Goal: Task Accomplishment & Management: Complete application form

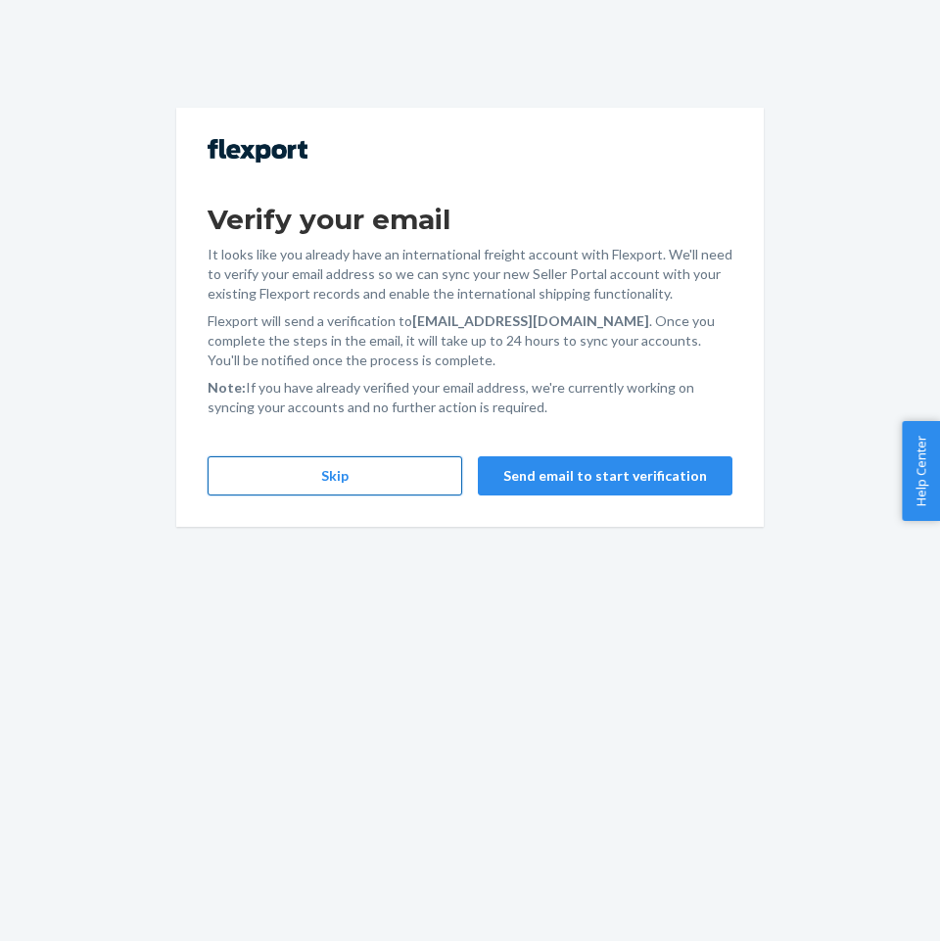
click at [363, 483] on button "Skip" at bounding box center [335, 475] width 255 height 39
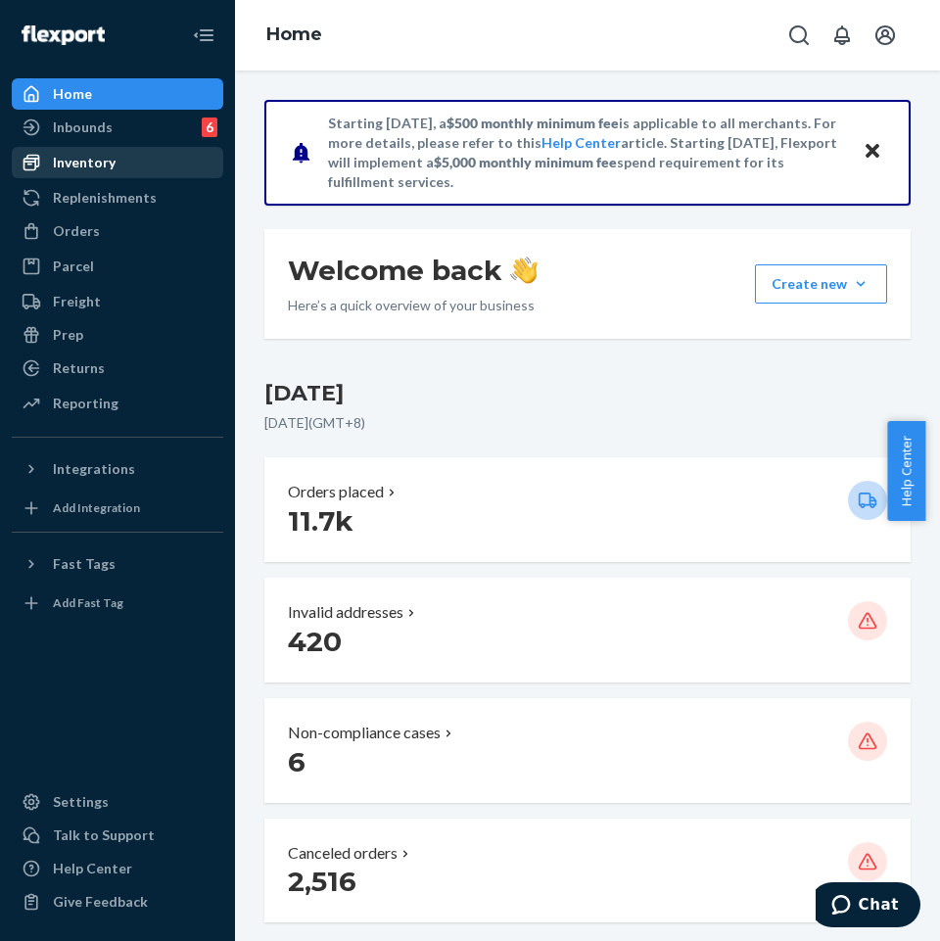
click at [118, 171] on div "Inventory" at bounding box center [118, 162] width 208 height 27
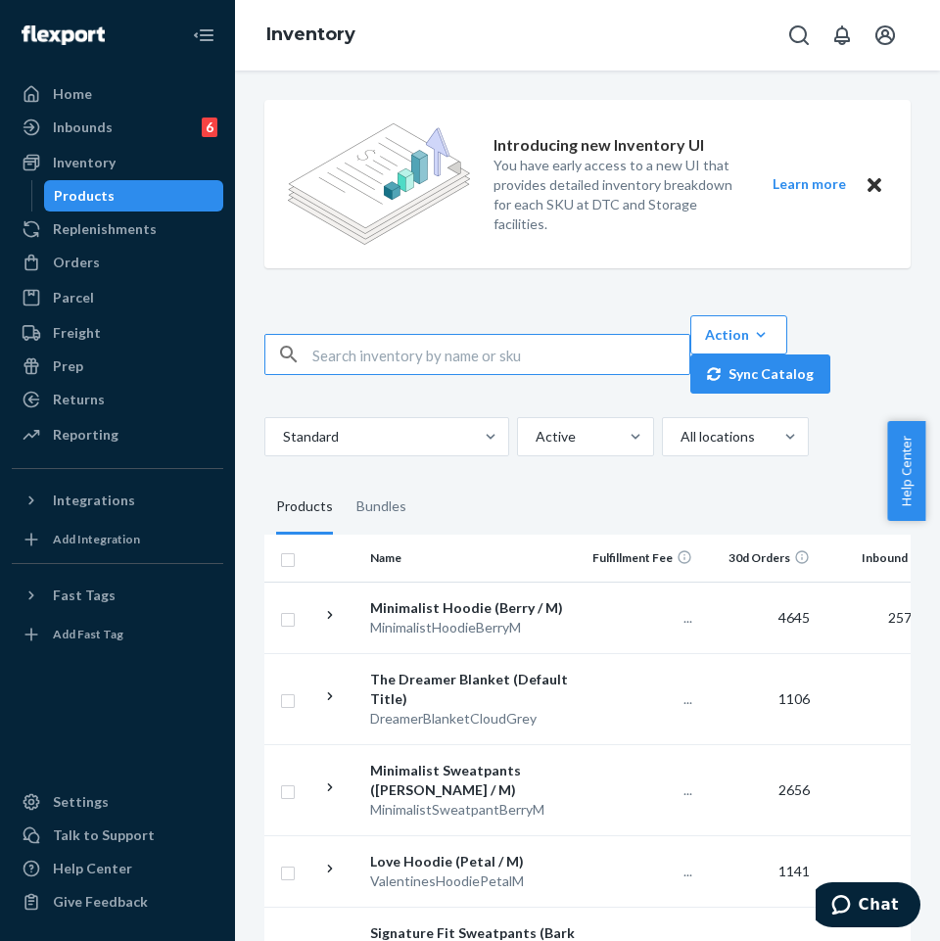
click at [387, 356] on input "text" at bounding box center [500, 354] width 377 height 39
type input "pastel shorts canary"
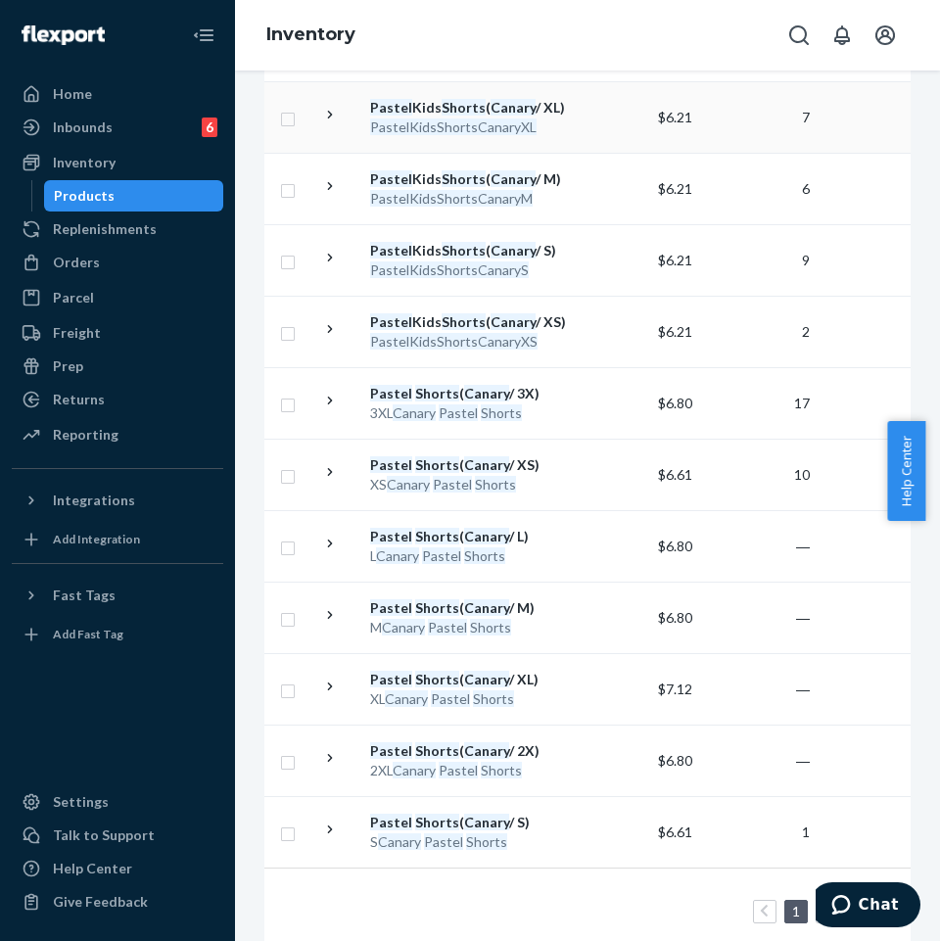
scroll to position [588, 0]
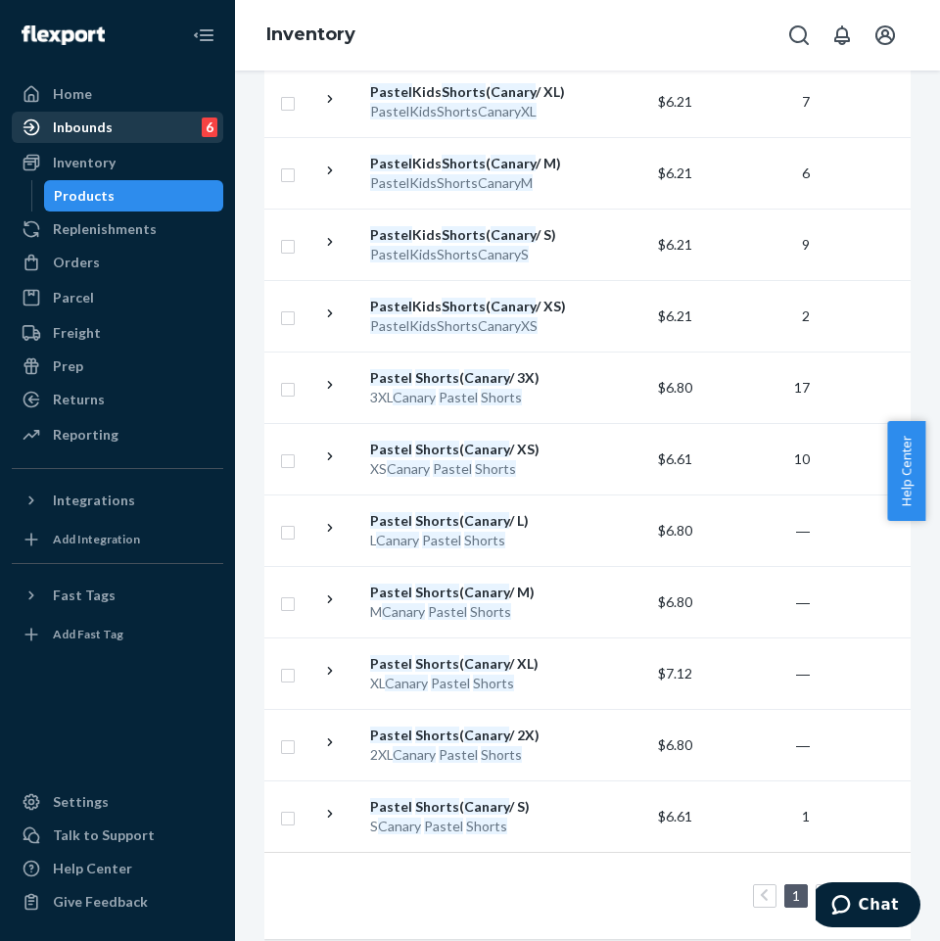
click at [111, 113] on link "Inbounds 6" at bounding box center [118, 127] width 212 height 31
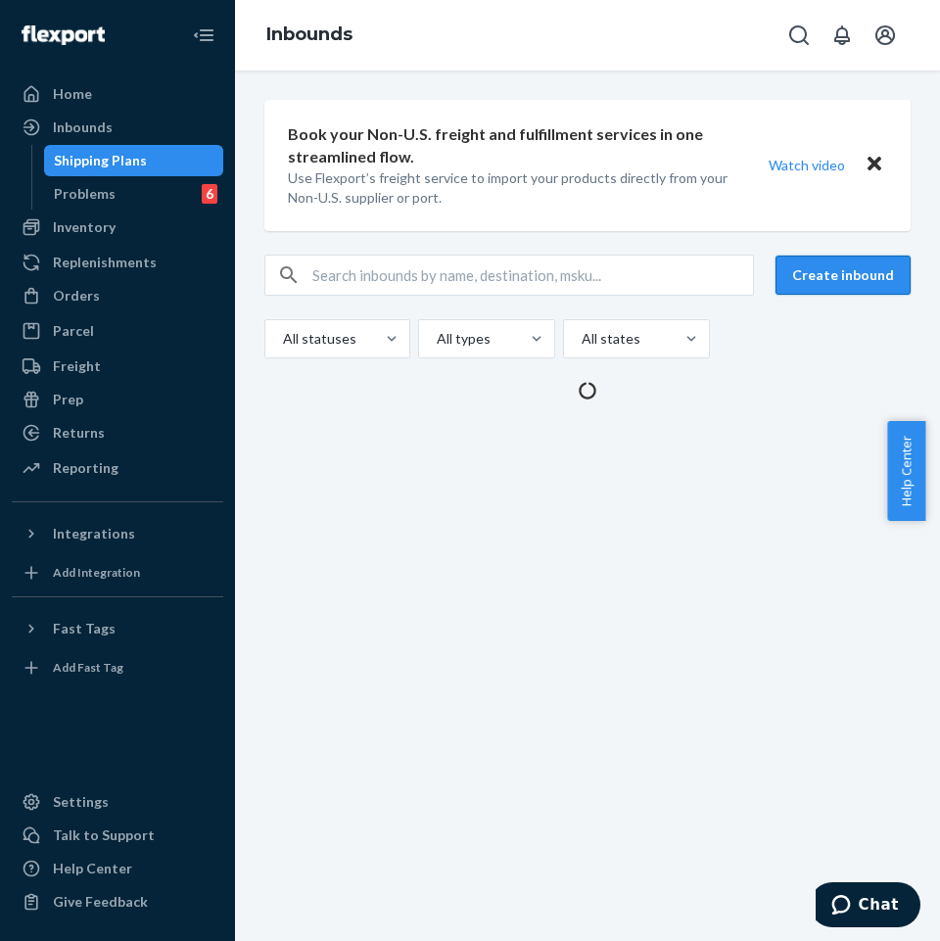
click at [835, 269] on button "Create inbound" at bounding box center [843, 275] width 135 height 39
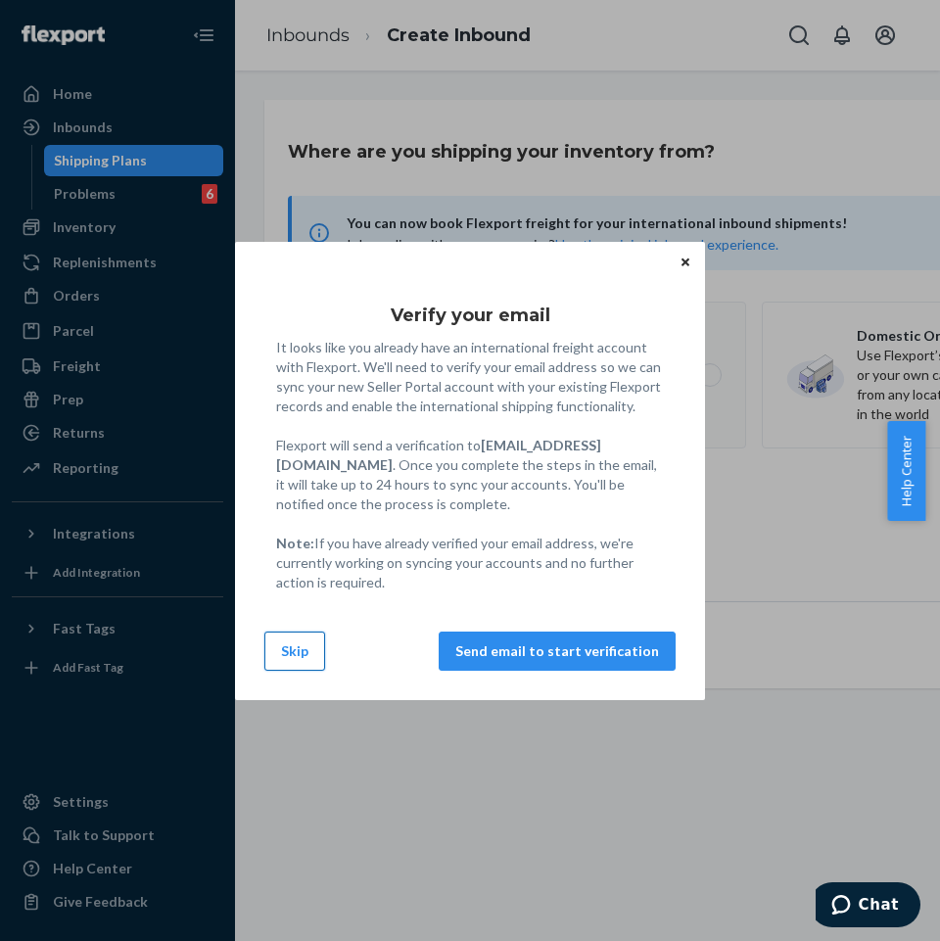
click at [287, 650] on button "Skip" at bounding box center [294, 651] width 61 height 39
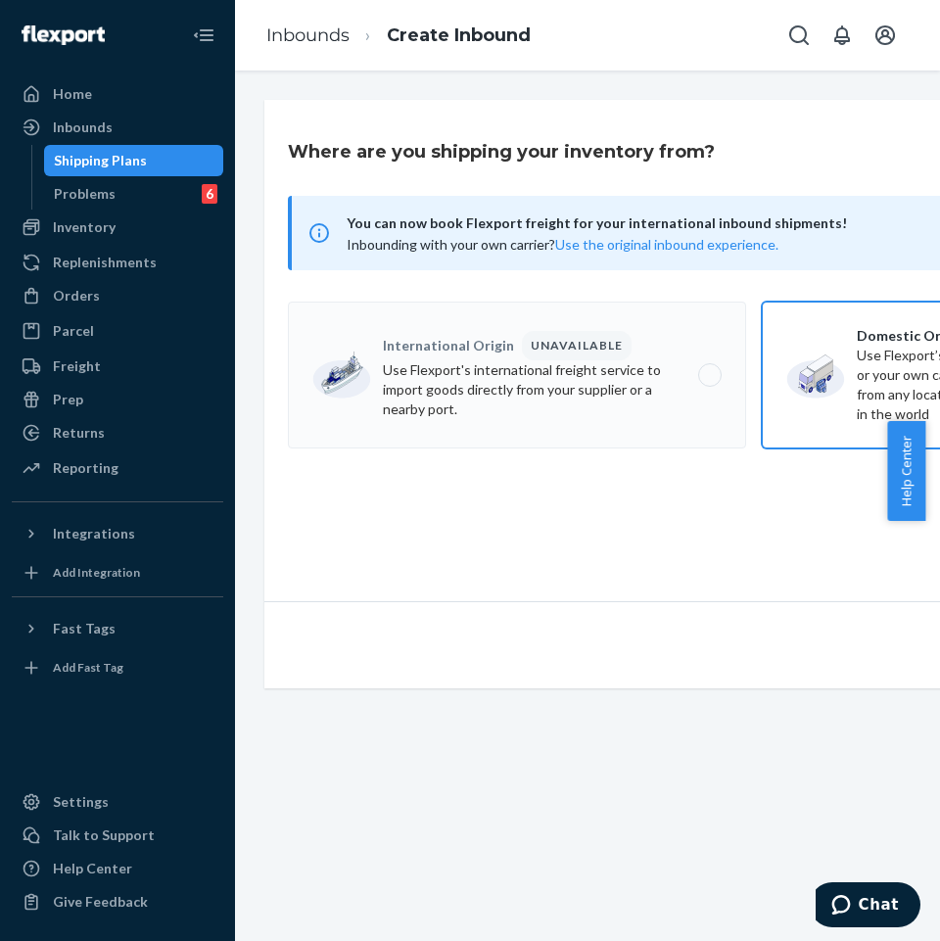
radio input "true"
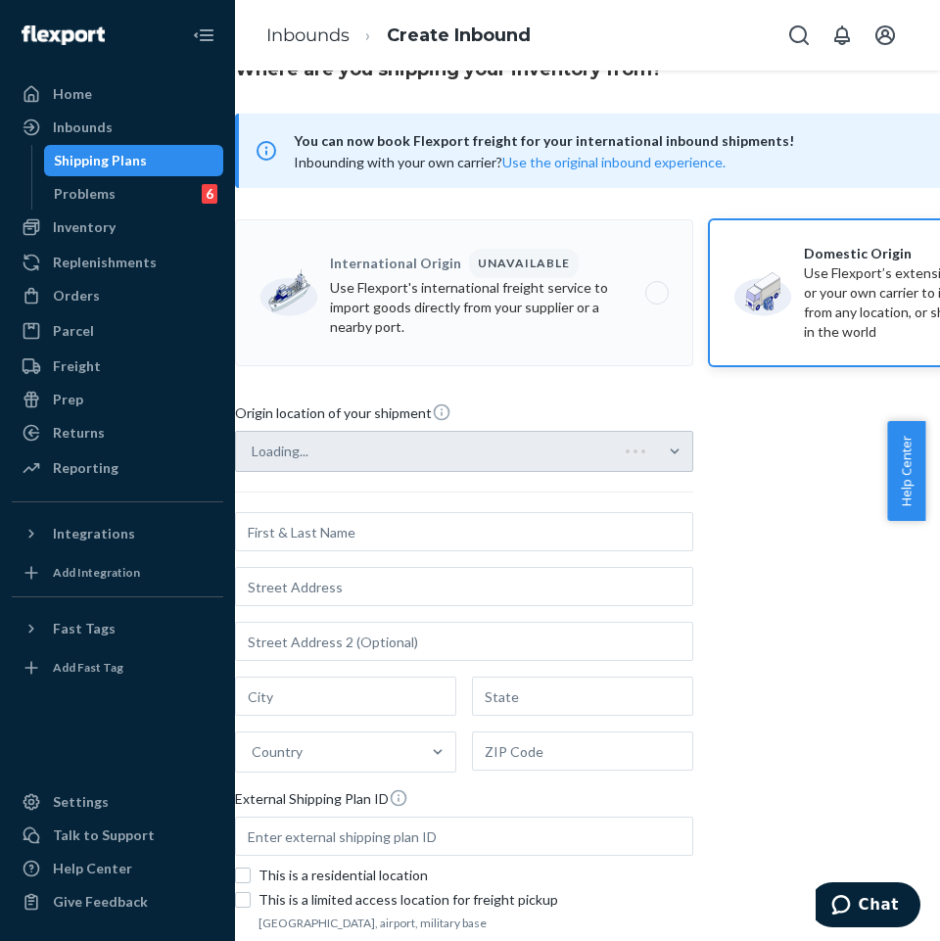
scroll to position [98, 53]
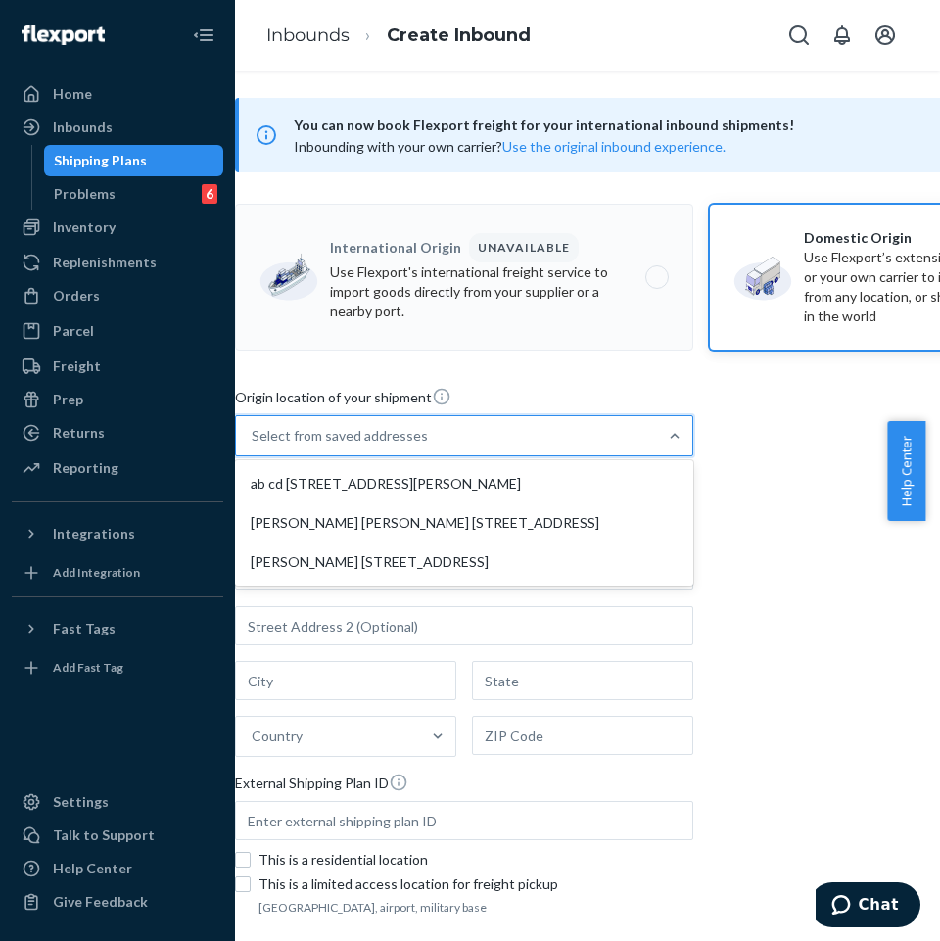
click at [413, 437] on div "Select from saved addresses" at bounding box center [340, 436] width 176 height 20
click at [254, 437] on input "option ab cd [STREET_ADDRESS][PERSON_NAME] focused, 1 of 3. 3 results available…" at bounding box center [253, 436] width 2 height 20
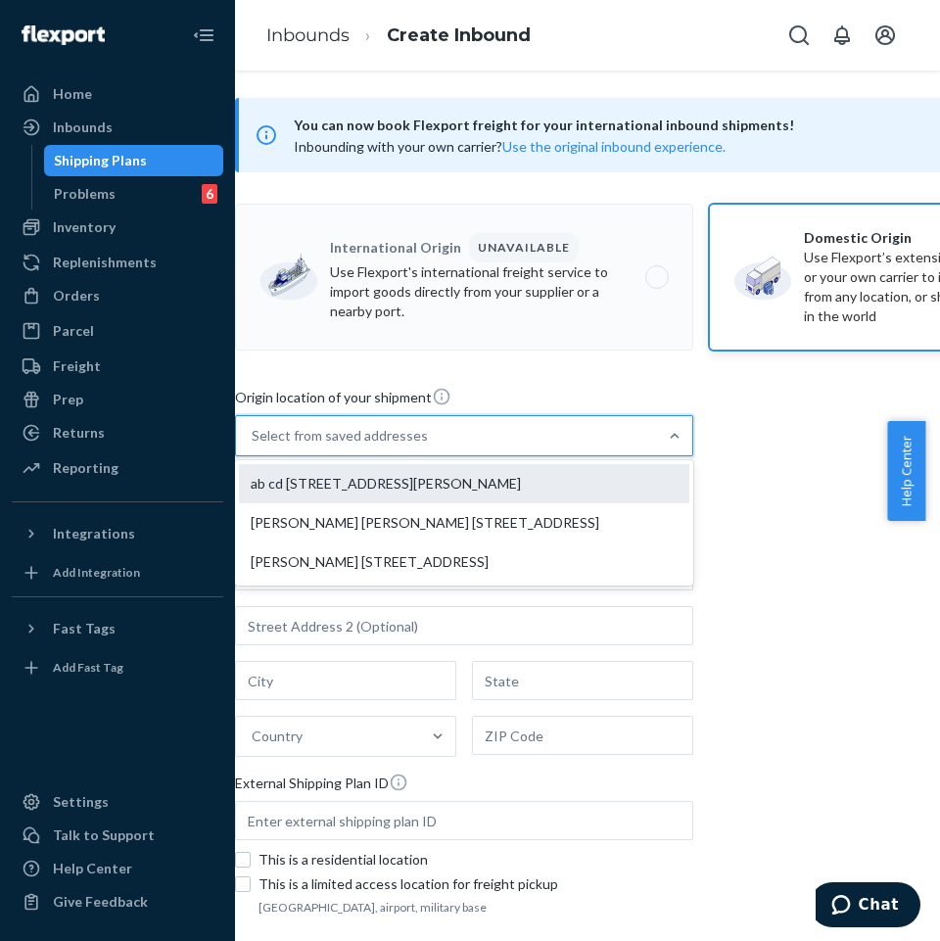
click at [404, 486] on div "ab cd [STREET_ADDRESS][PERSON_NAME]" at bounding box center [464, 483] width 451 height 39
click at [254, 446] on input "option ab cd [STREET_ADDRESS][PERSON_NAME] focused, 1 of 3. 3 results available…" at bounding box center [253, 436] width 2 height 20
type input "ab cd"
type input "[GEOGRAPHIC_DATA]"
type input "CA"
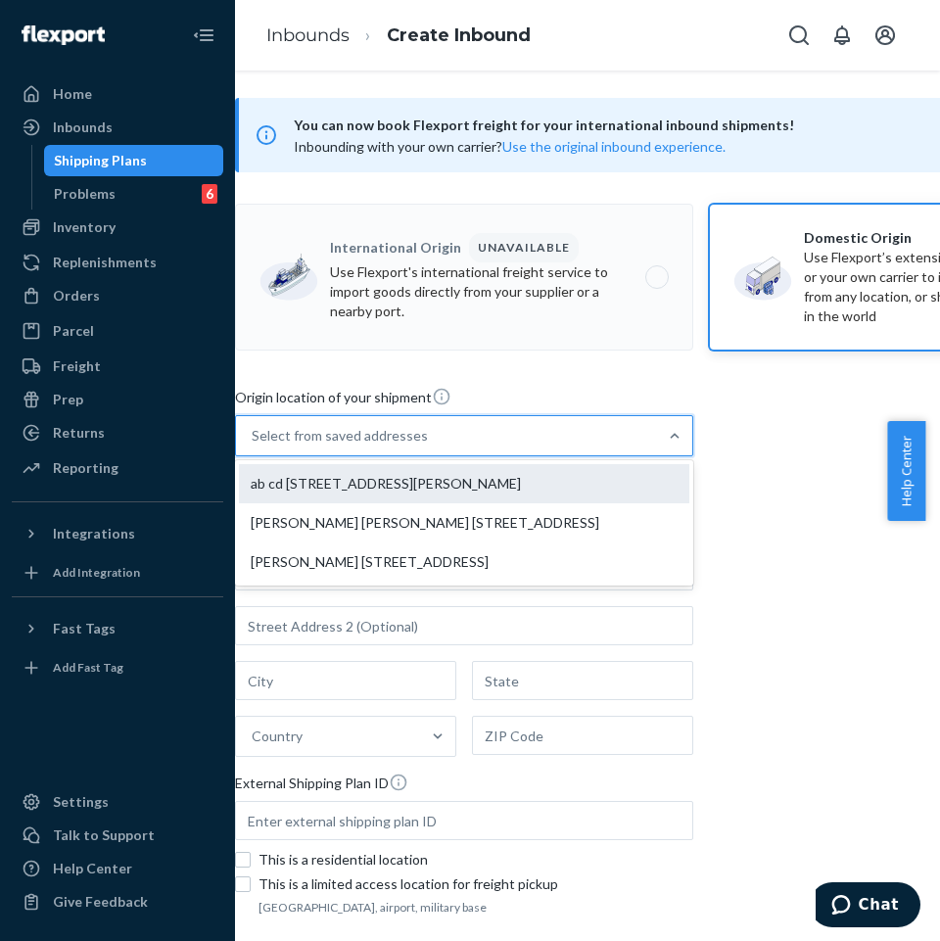
type input "94105"
type input "[STREET_ADDRESS][PERSON_NAME]"
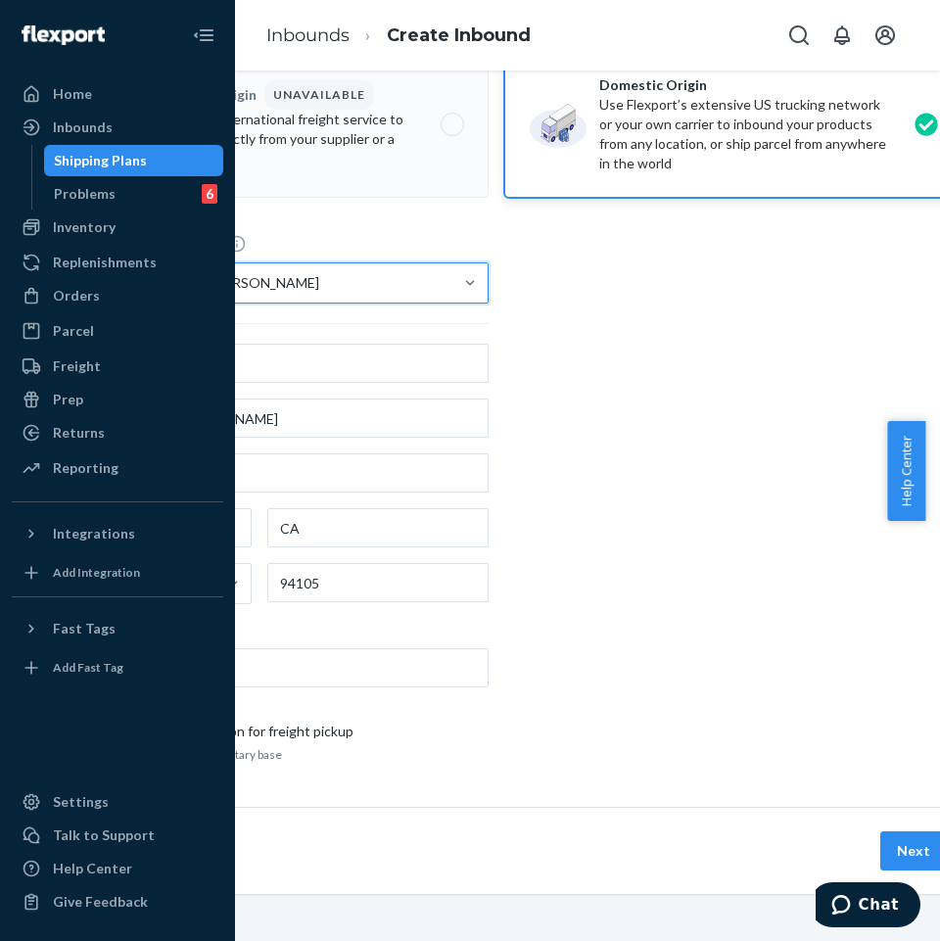
scroll to position [265, 318]
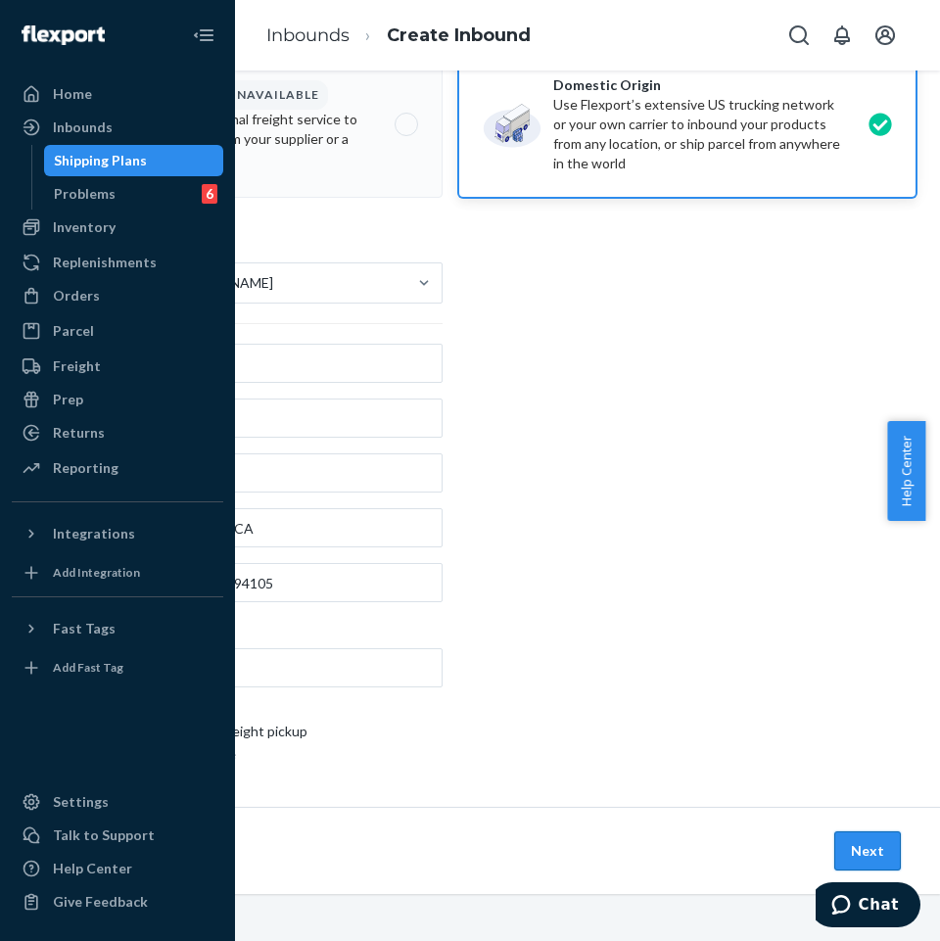
click at [868, 840] on button "Next" at bounding box center [868, 851] width 67 height 39
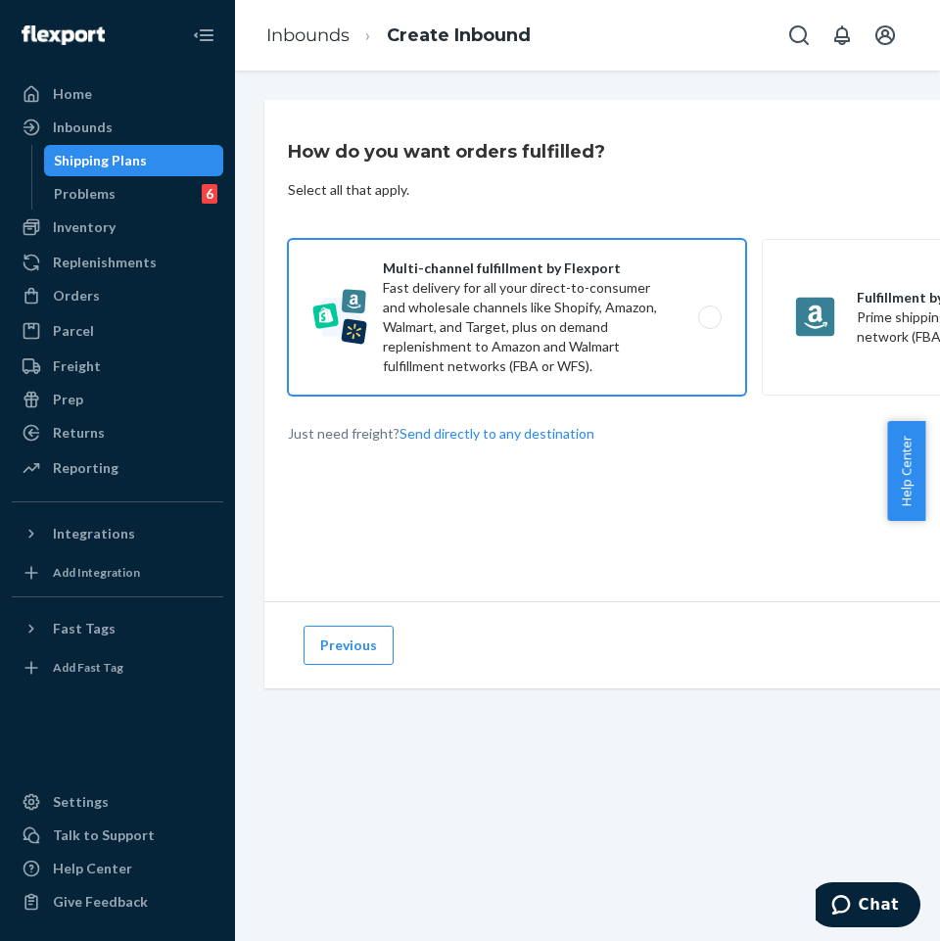
click at [500, 306] on label "Multi-channel fulfillment by Flexport Fast delivery for all your direct-to-cons…" at bounding box center [517, 317] width 458 height 157
click at [709, 311] on input "Multi-channel fulfillment by Flexport Fast delivery for all your direct-to-cons…" at bounding box center [715, 317] width 13 height 13
radio input "true"
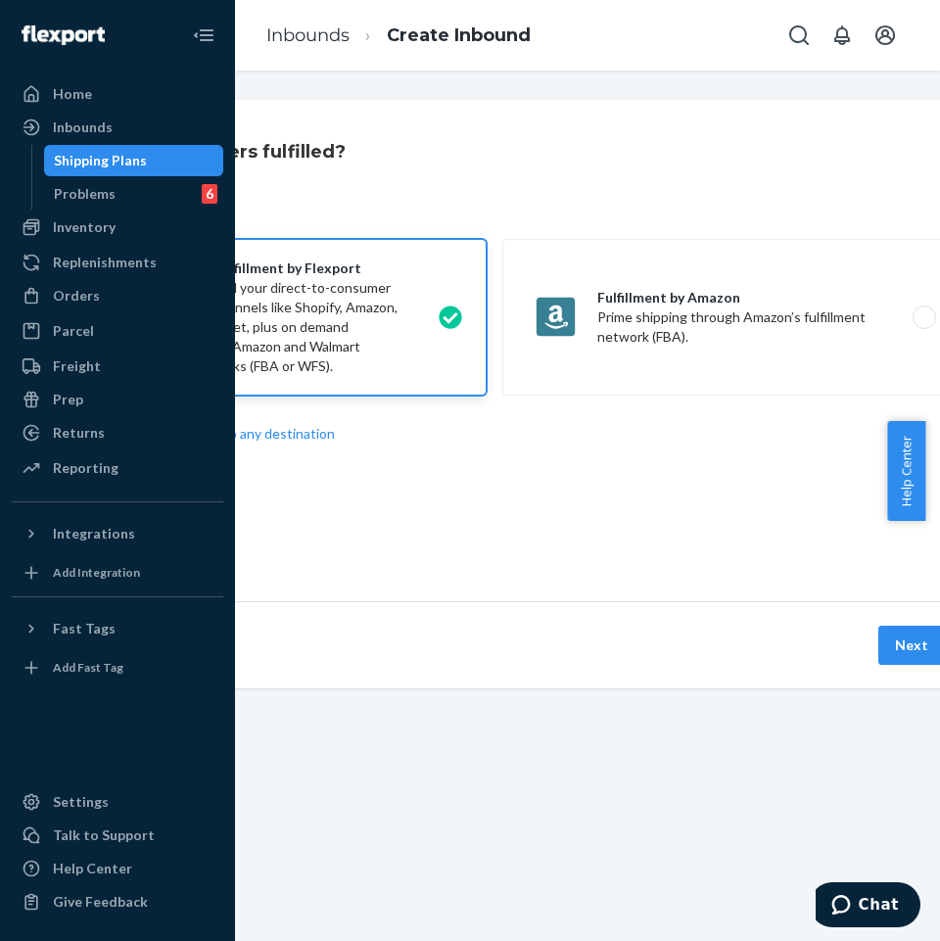
scroll to position [0, 318]
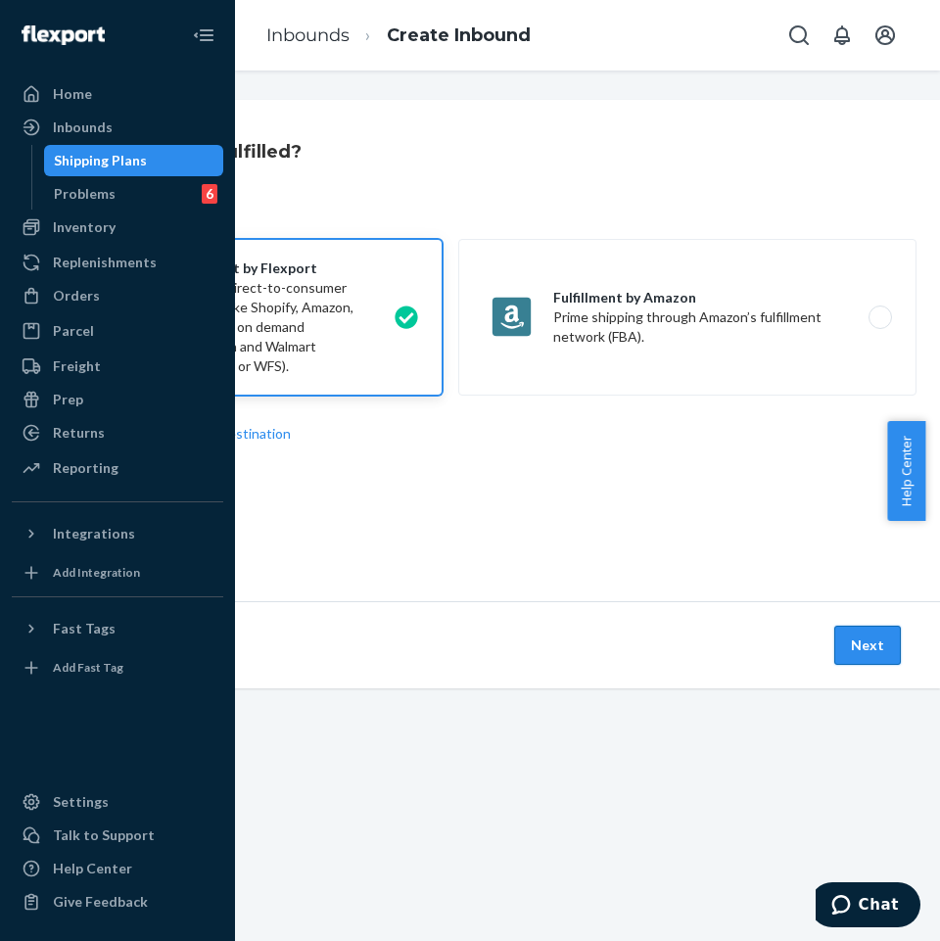
click at [876, 638] on button "Next" at bounding box center [868, 645] width 67 height 39
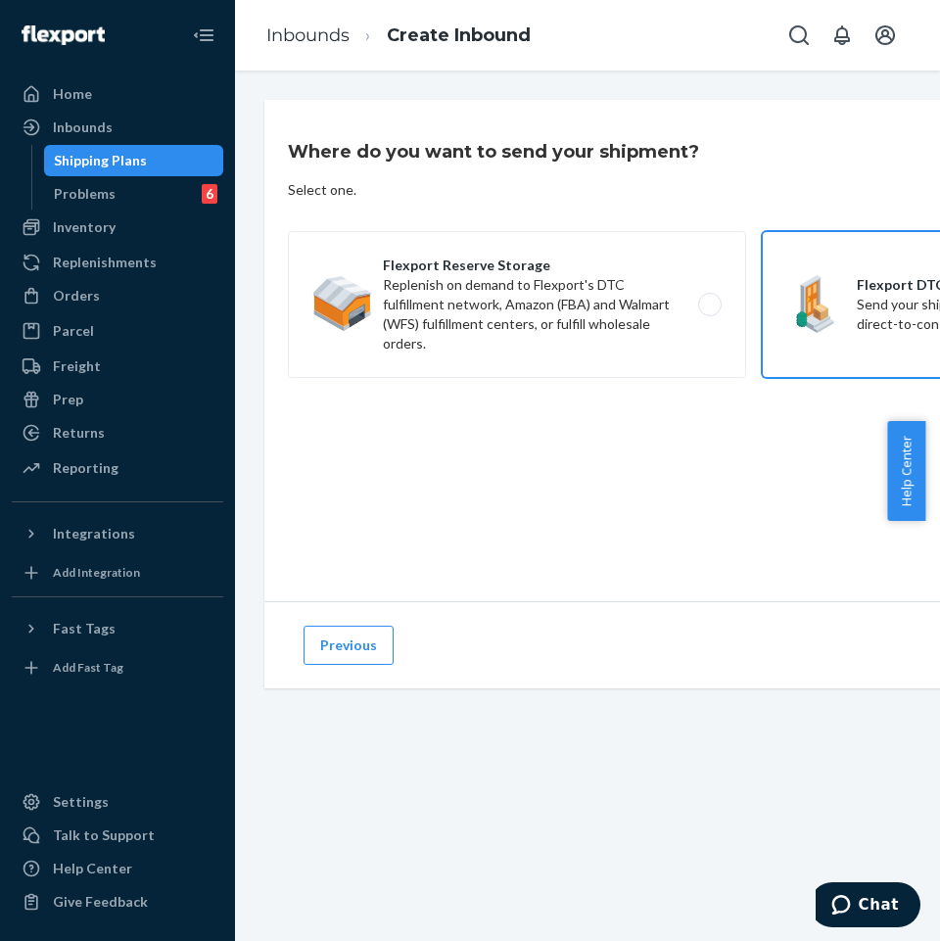
radio input "true"
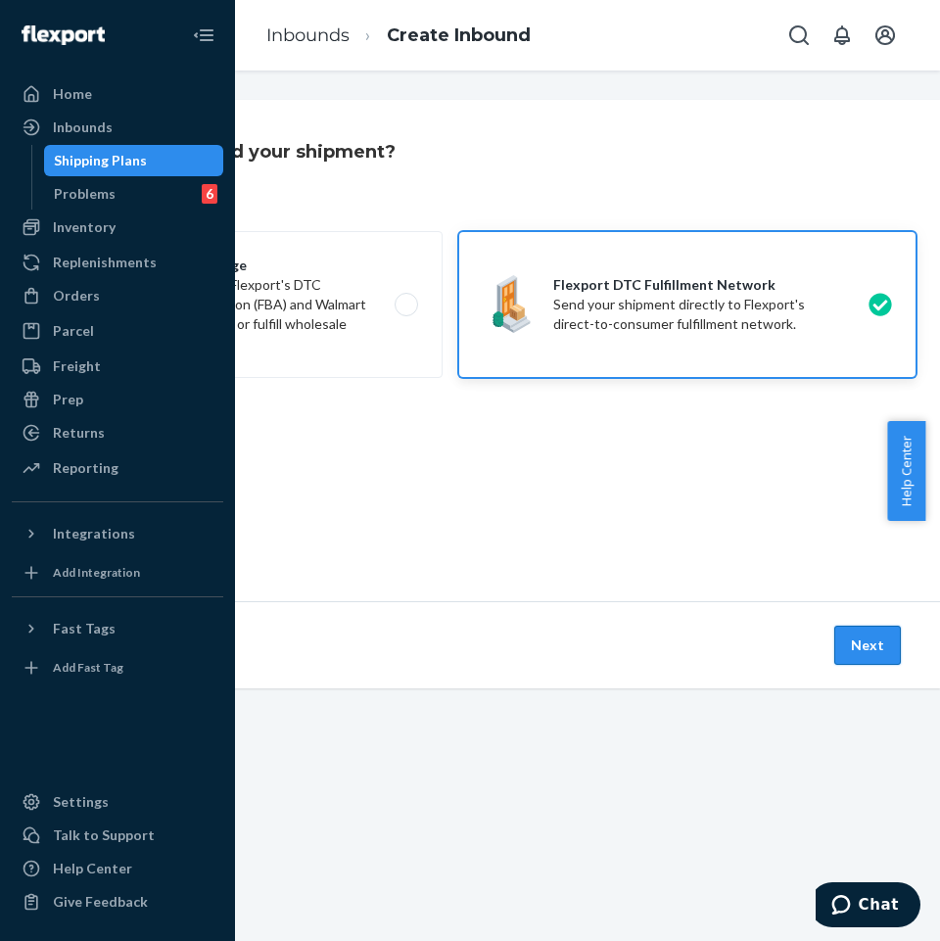
click at [835, 629] on button "Next" at bounding box center [868, 645] width 67 height 39
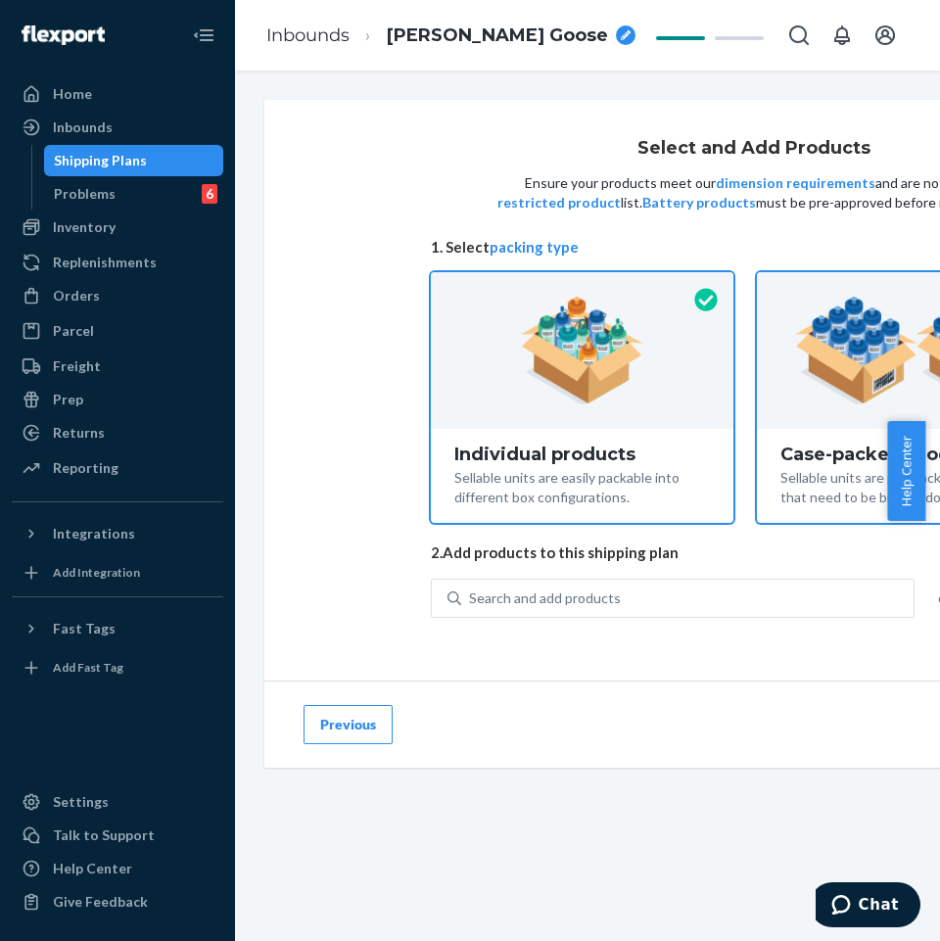
click at [836, 445] on div "Case-packed products" at bounding box center [917, 455] width 273 height 20
click at [911, 285] on input "Case-packed products Sellable units are pre-packaged in boxes that need to be b…" at bounding box center [917, 278] width 13 height 13
radio input "true"
radio input "false"
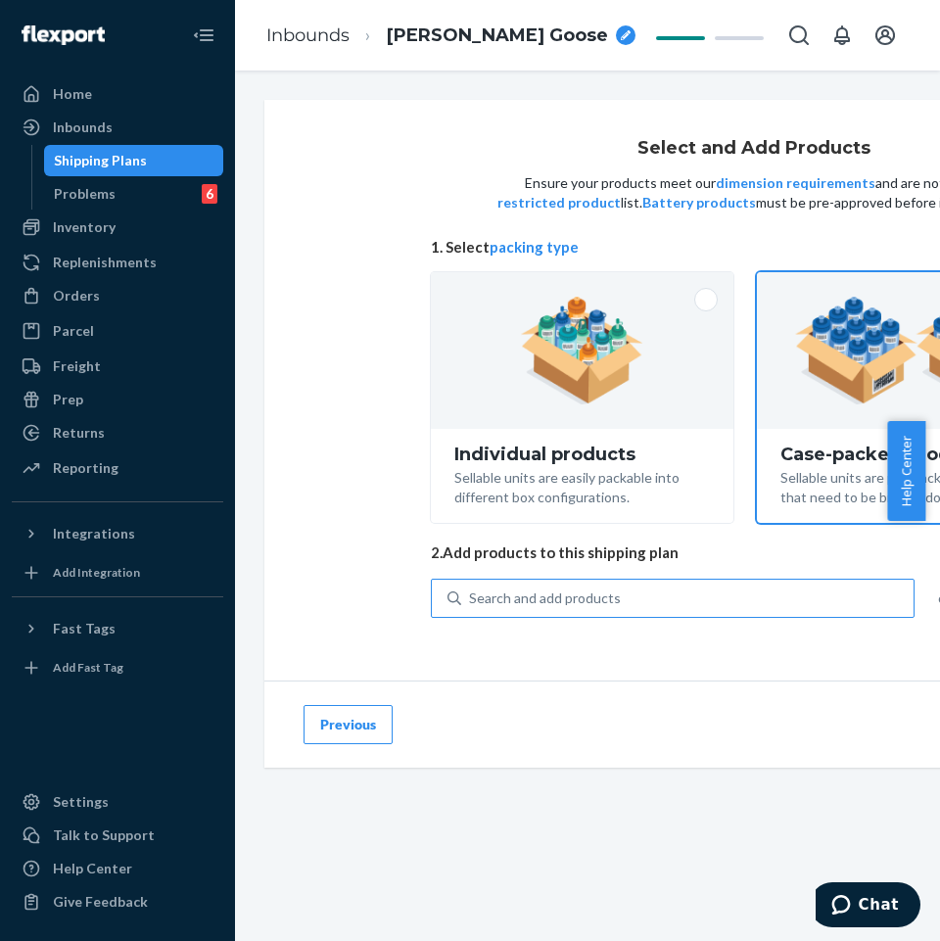
click at [530, 617] on div "Search and add products" at bounding box center [673, 598] width 484 height 39
click at [471, 608] on input "Search and add products" at bounding box center [470, 599] width 2 height 20
paste input "Camo hoodie Adirondack"
type input "Camo hoodie Adirondack"
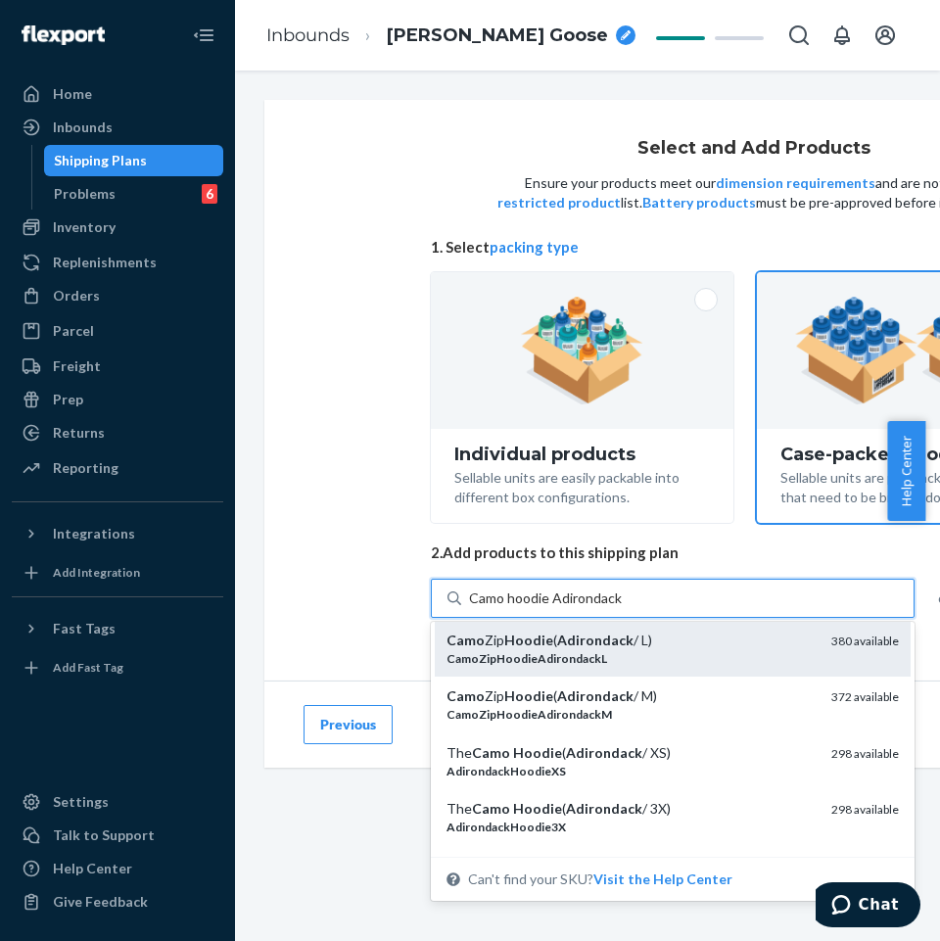
scroll to position [294, 0]
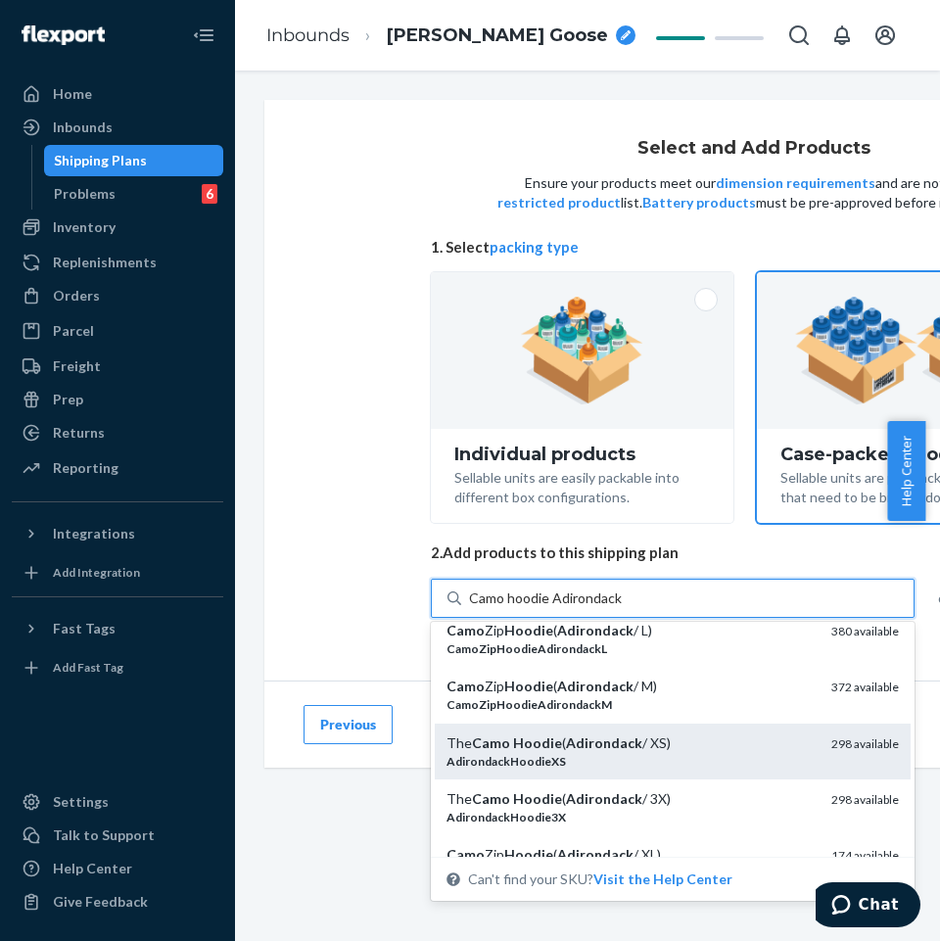
click at [564, 755] on div "AdirondackHoodieXS" at bounding box center [631, 761] width 369 height 17
click at [564, 608] on input "Camo hoodie Adirondack" at bounding box center [547, 599] width 156 height 20
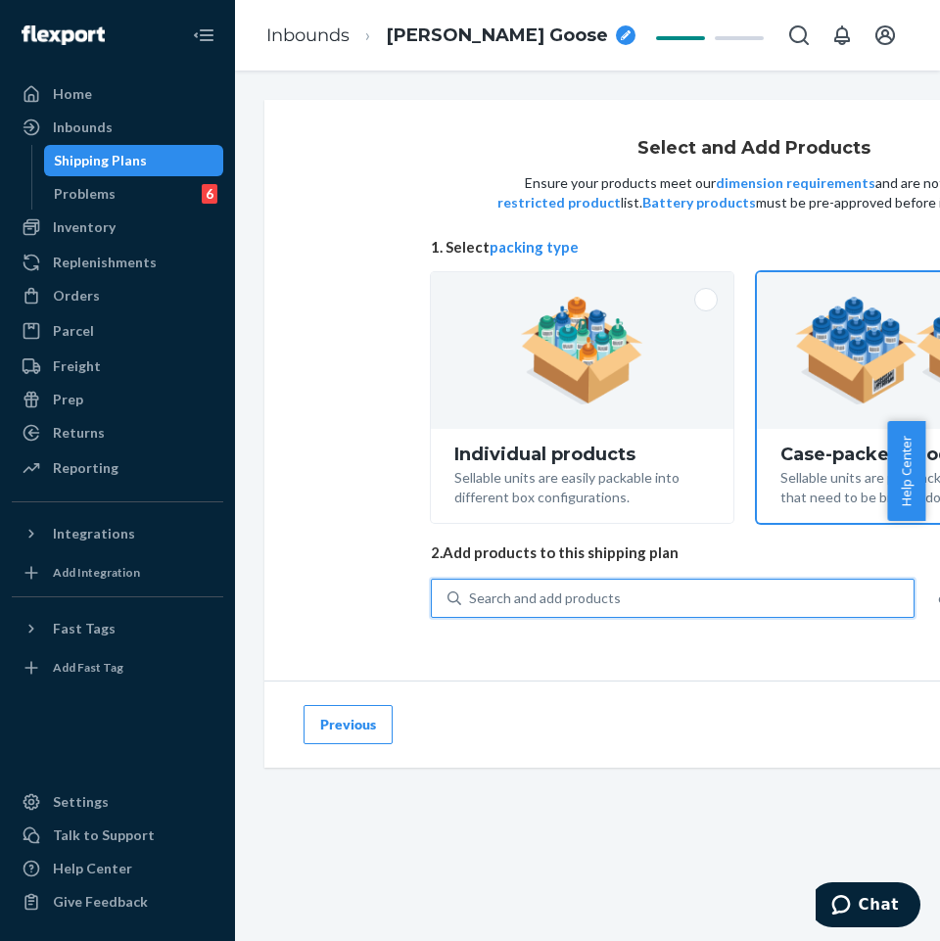
click at [553, 598] on div "Search and add products" at bounding box center [545, 599] width 152 height 20
click at [471, 598] on input "0 results available. Select is focused ,type to refine list, press Down to open…" at bounding box center [470, 599] width 2 height 20
paste input "Camo hoodie Adirondack"
type input "Camo hoodie Adirondack"
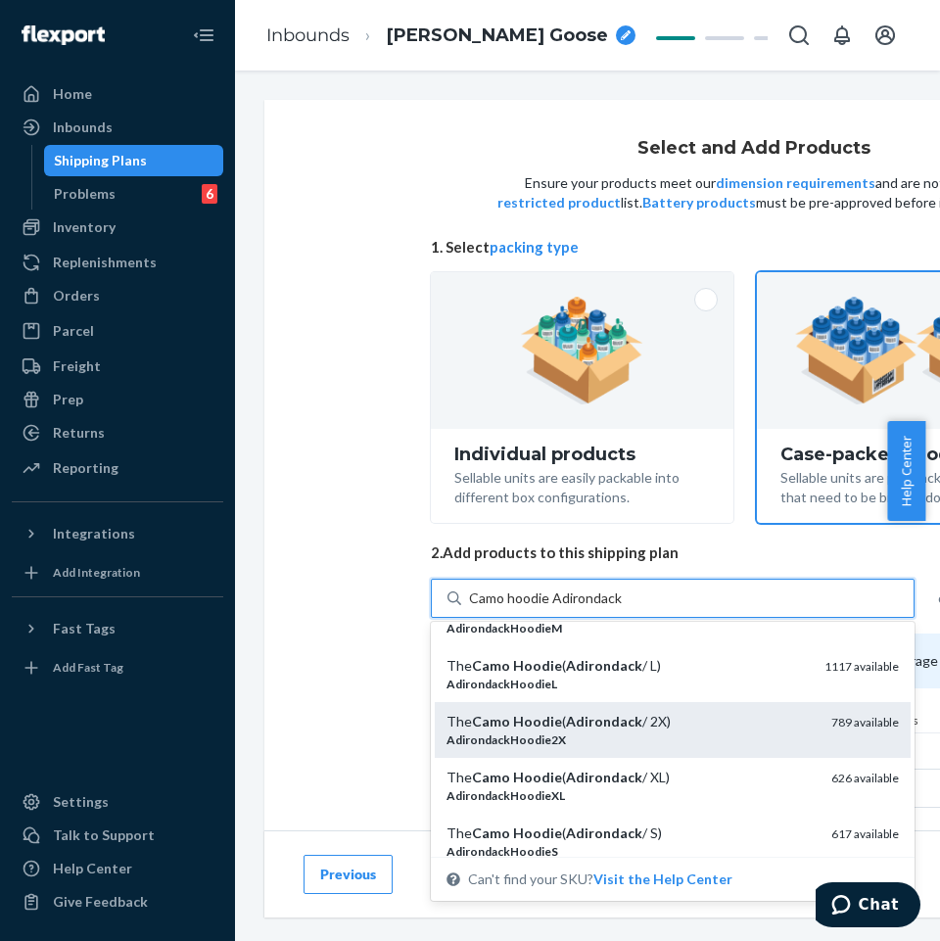
scroll to position [98, 0]
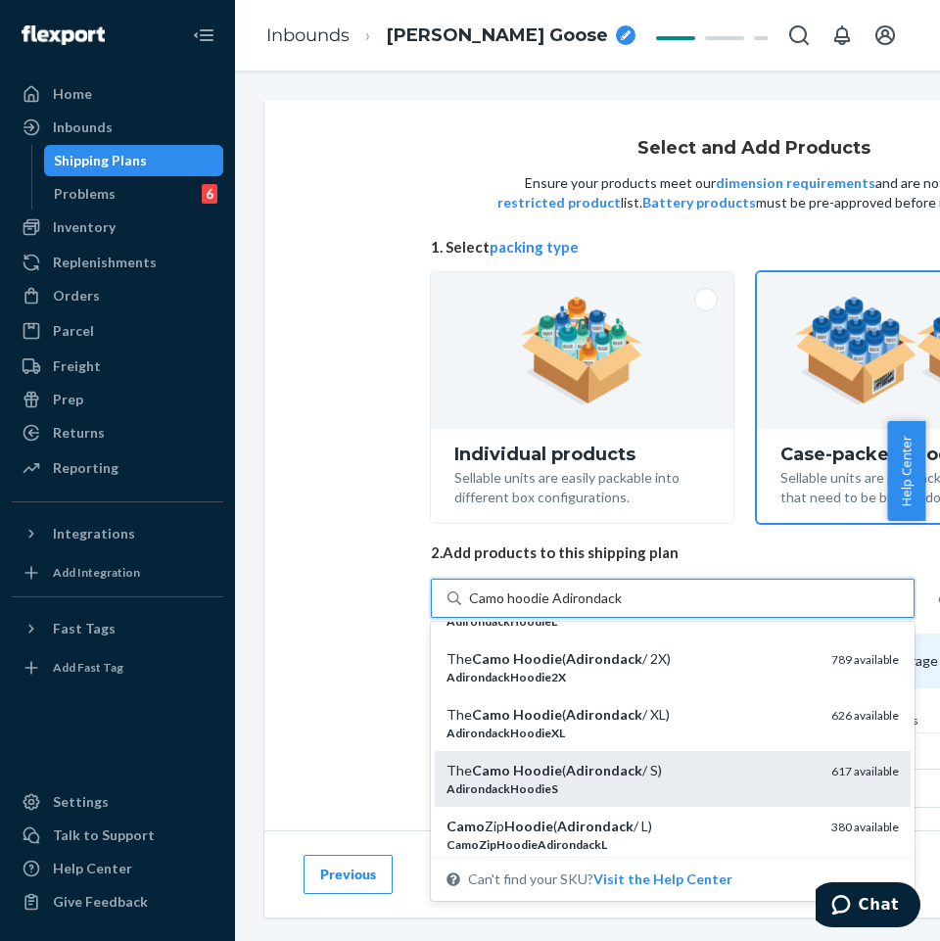
click at [582, 773] on em "Adirondack" at bounding box center [604, 770] width 76 height 17
click at [582, 608] on input "Camo hoodie Adirondack" at bounding box center [547, 599] width 156 height 20
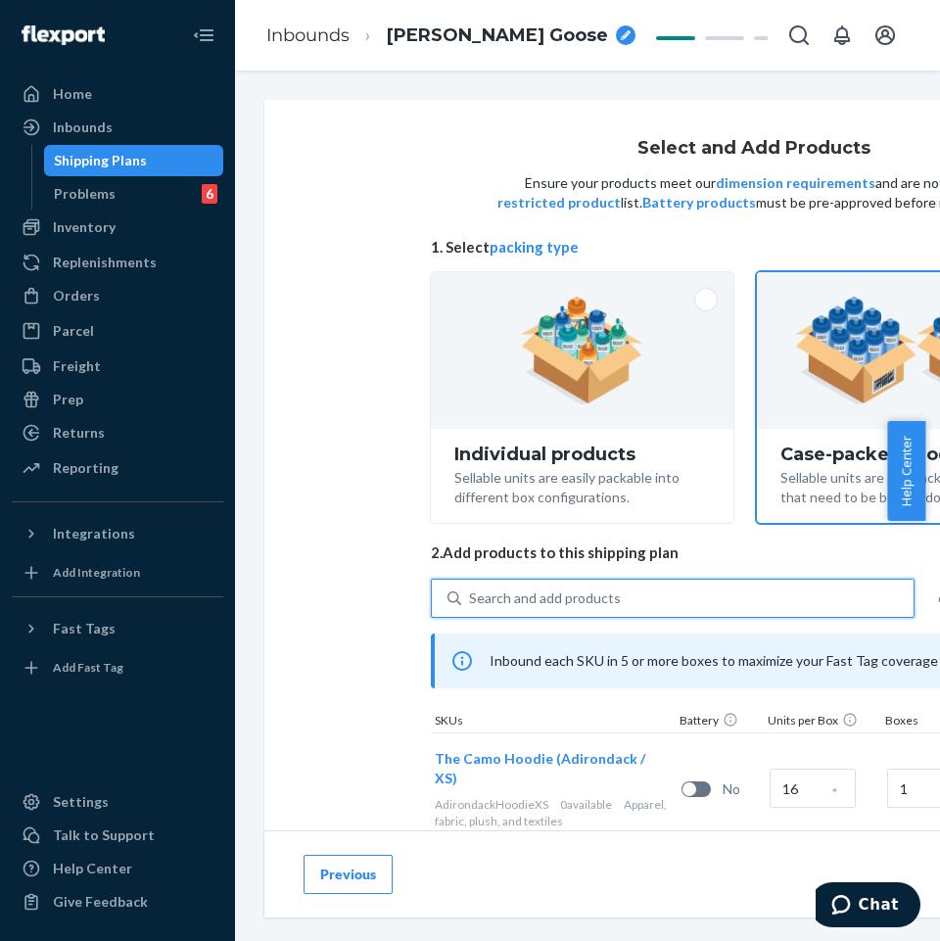
click at [614, 599] on div "Search and add products" at bounding box center [545, 599] width 152 height 20
click at [471, 599] on input "0 results available. Use Up and Down to choose options, press Enter to select t…" at bounding box center [470, 599] width 2 height 20
paste input "Camo hoodie Adirondack"
type input "Camo hoodie Adirondack"
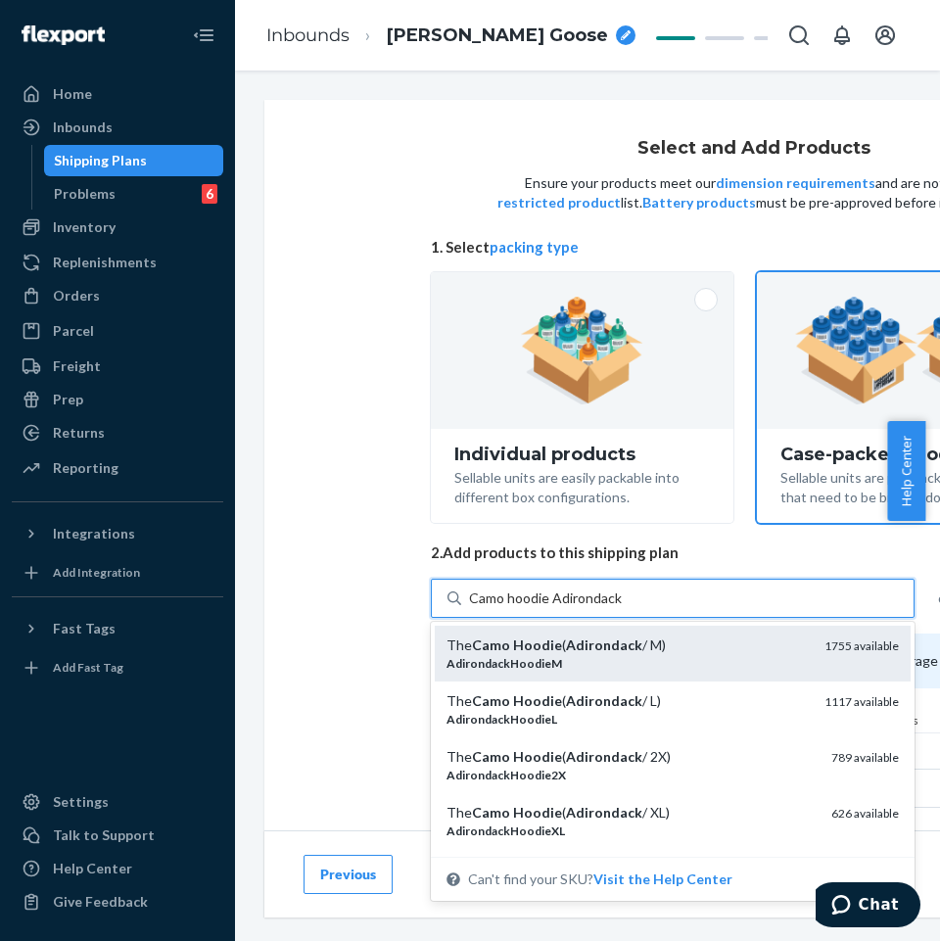
click at [609, 649] on em "Adirondack" at bounding box center [604, 645] width 76 height 17
click at [609, 608] on input "Camo hoodie Adirondack" at bounding box center [547, 599] width 156 height 20
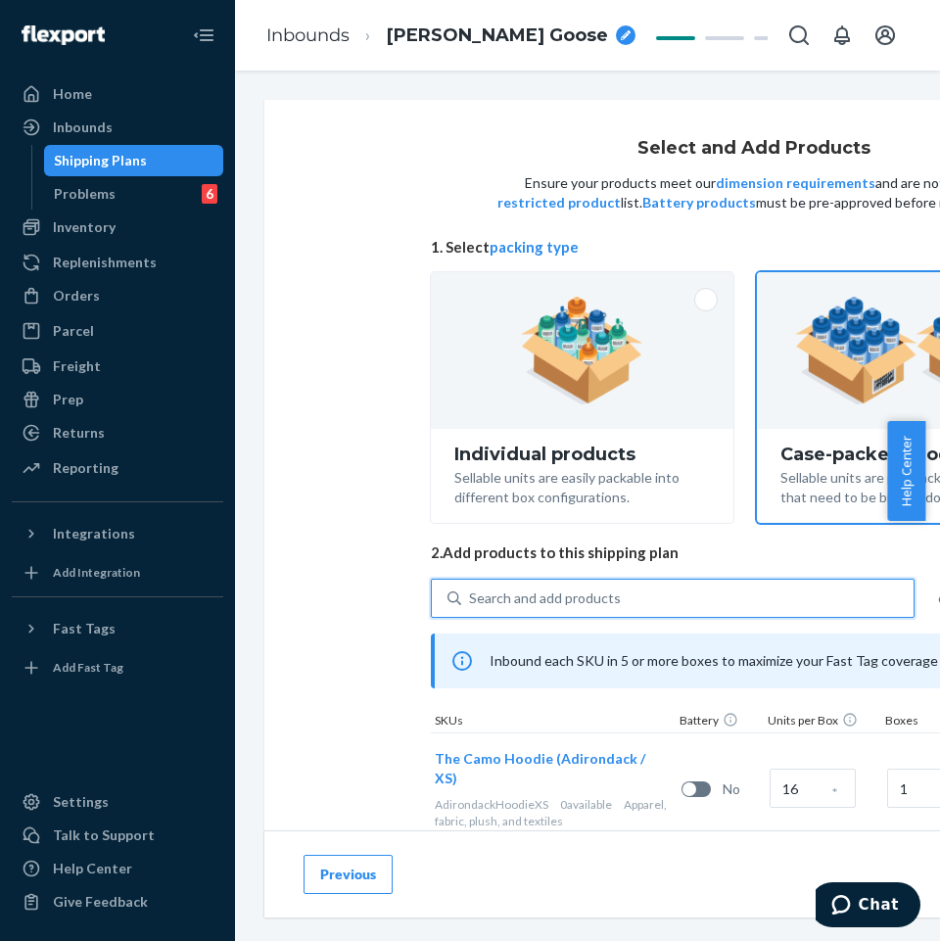
click at [625, 598] on div "Search and add products" at bounding box center [687, 598] width 453 height 35
click at [471, 598] on input "0 results available. Select is focused ,type to refine list, press Down to open…" at bounding box center [470, 599] width 2 height 20
paste input "Camo hoodie Adirondack"
type input "Camo hoodie Adirondack"
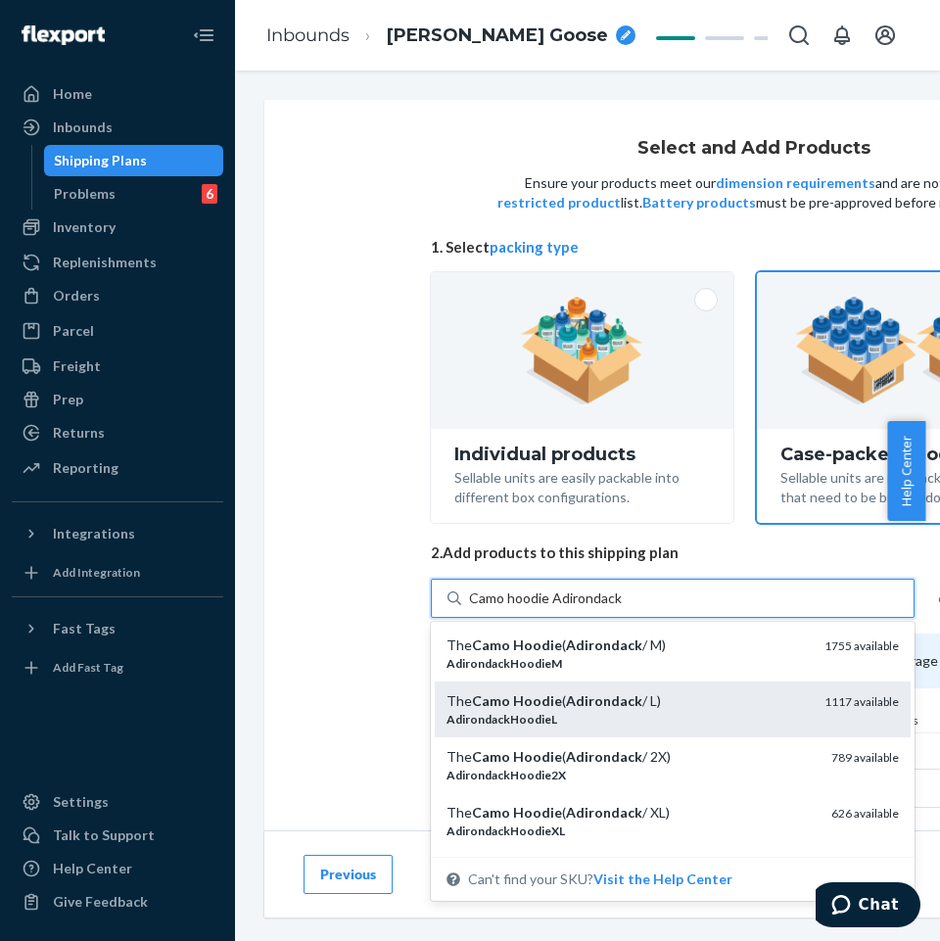
click at [599, 687] on div "The Camo Hoodie ( Adirondack / L) AdirondackHoodieL 1117 available" at bounding box center [673, 710] width 476 height 56
click at [599, 608] on input "Camo hoodie Adirondack" at bounding box center [547, 599] width 156 height 20
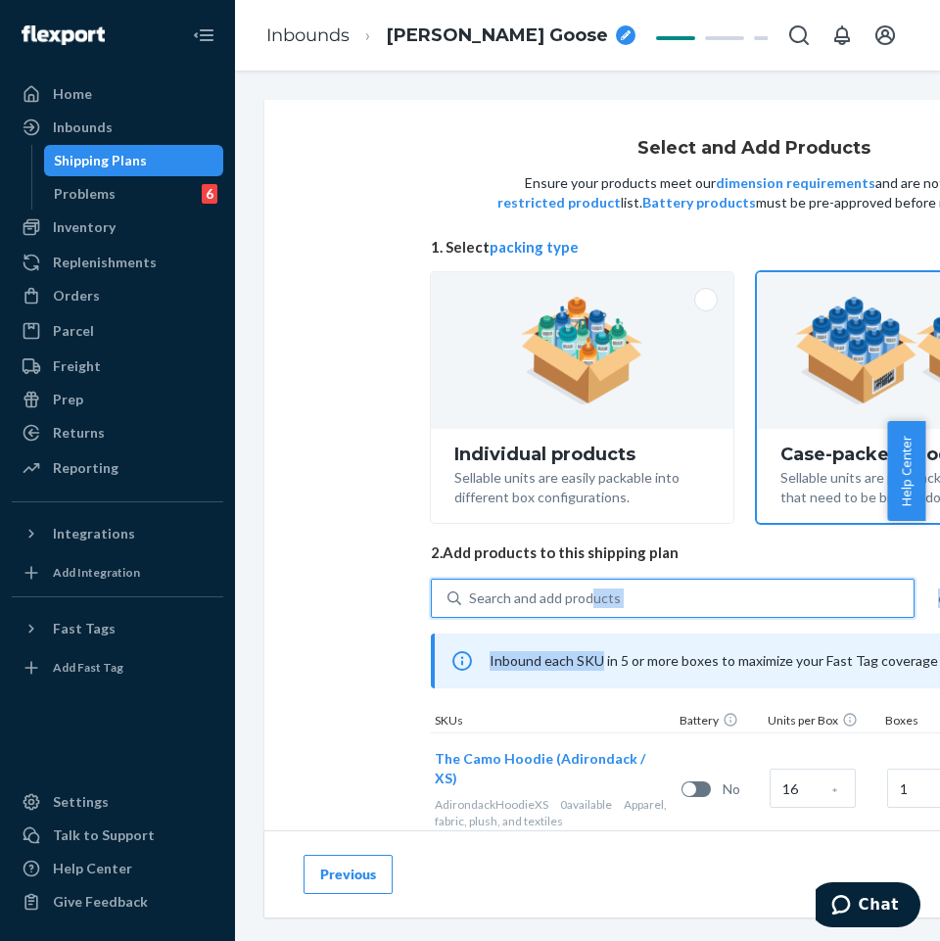
drag, startPoint x: 597, startPoint y: 622, endPoint x: 593, endPoint y: 600, distance: 21.9
click at [593, 600] on div "0 results available. Select is focused ,type to refine list, press Down to open…" at bounding box center [754, 929] width 646 height 700
click at [593, 600] on div "Search and add products" at bounding box center [545, 599] width 152 height 20
click at [471, 600] on input "0 results available. Use Up and Down to choose options, press Enter to select t…" at bounding box center [470, 599] width 2 height 20
paste input "Camo hoodie Adirondack"
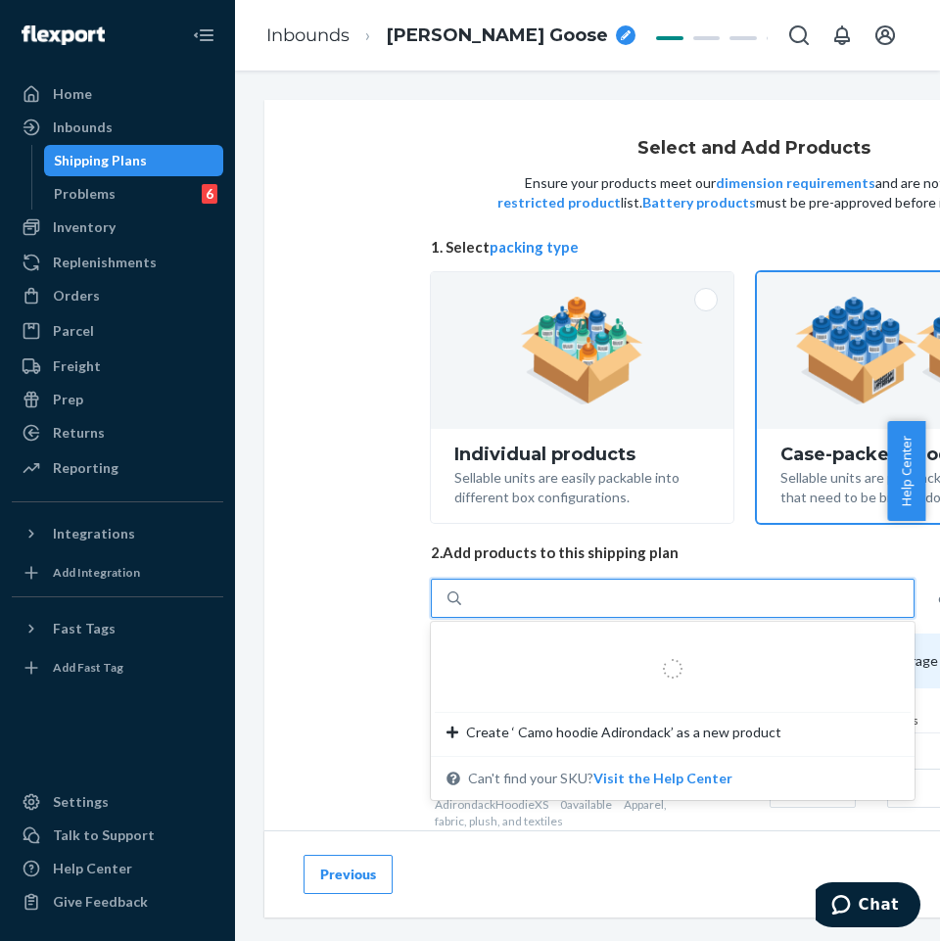
type input "Camo hoodie Adirondack"
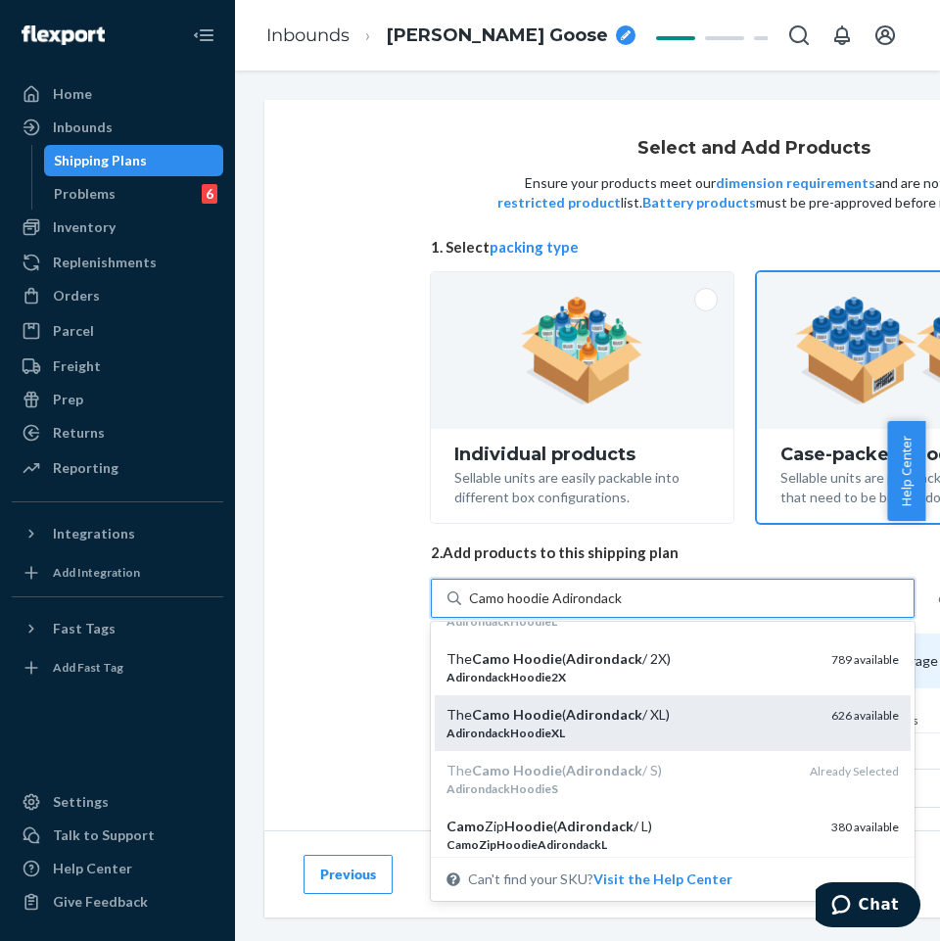
click at [586, 729] on div "AdirondackHoodieXL" at bounding box center [631, 733] width 369 height 17
click at [586, 608] on input "Camo hoodie Adirondack" at bounding box center [547, 599] width 156 height 20
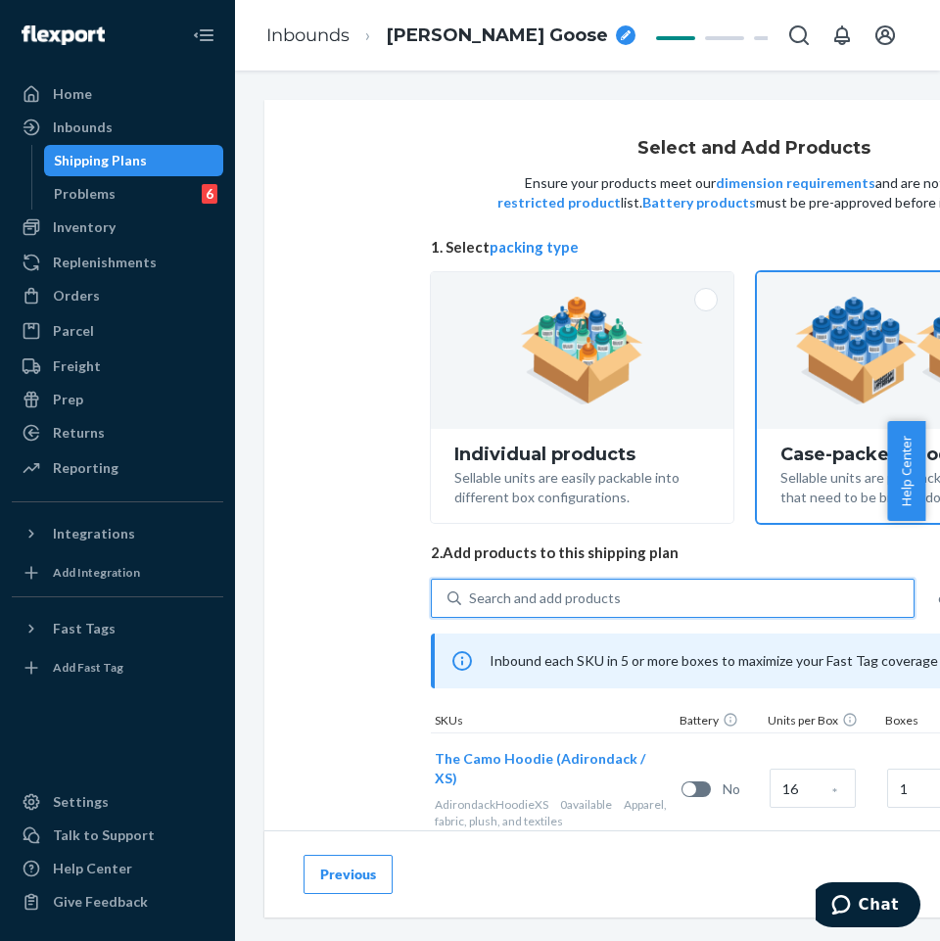
click at [604, 606] on div "Search and add products" at bounding box center [545, 599] width 152 height 20
click at [471, 606] on input "0 results available. Select is focused ,type to refine list, press Down to open…" at bounding box center [470, 599] width 2 height 20
paste input "Camo hoodie Adirondack"
type input "Camo hoodie Adirondack"
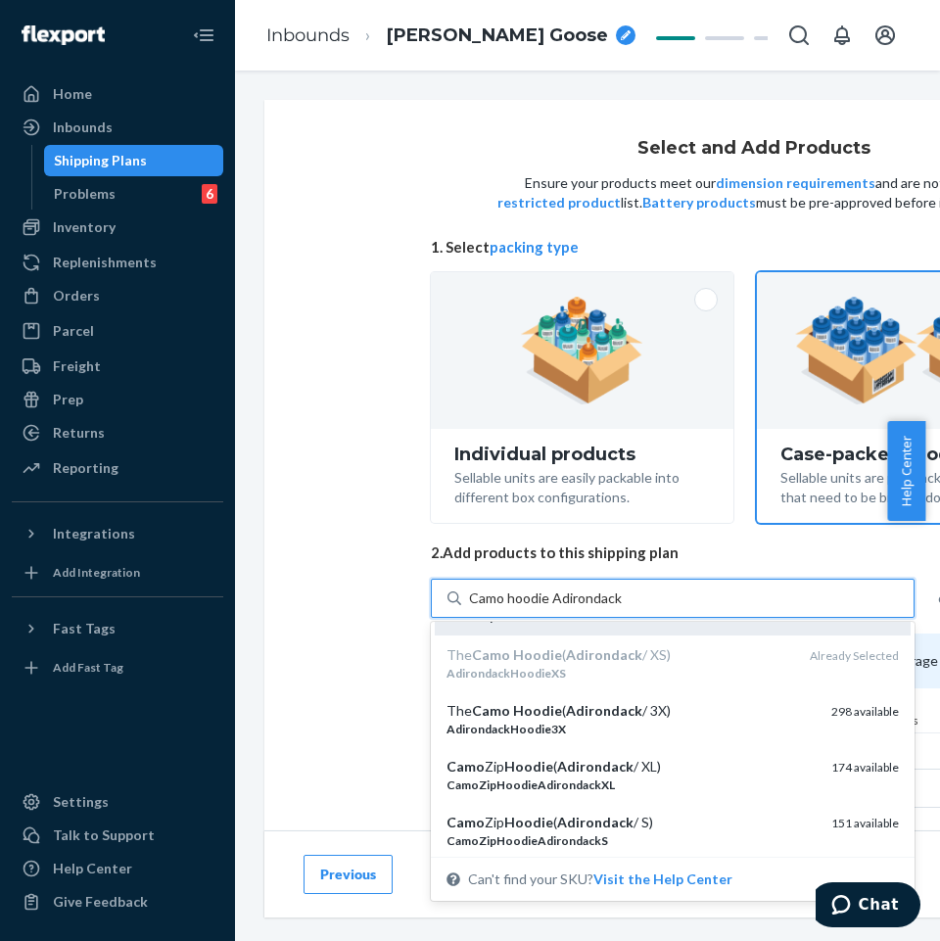
scroll to position [392, 0]
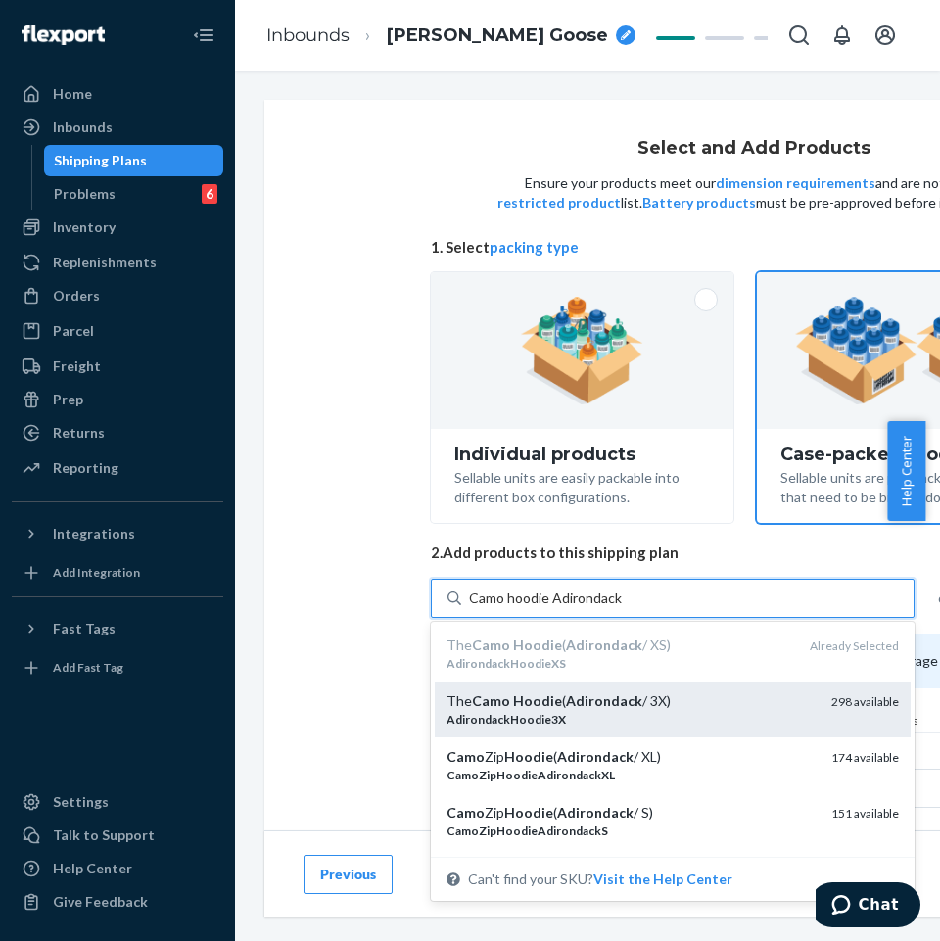
click at [564, 717] on div "AdirondackHoodie3X" at bounding box center [631, 719] width 369 height 17
click at [564, 608] on input "Camo hoodie Adirondack" at bounding box center [547, 599] width 156 height 20
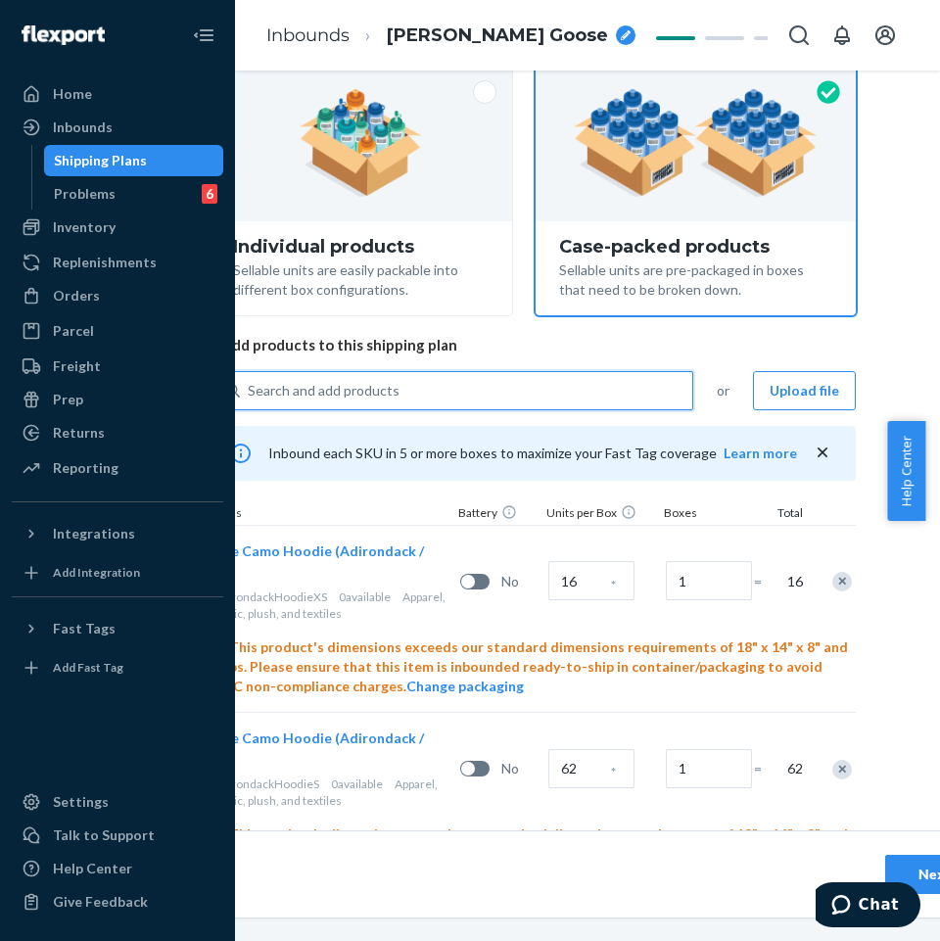
scroll to position [276, 221]
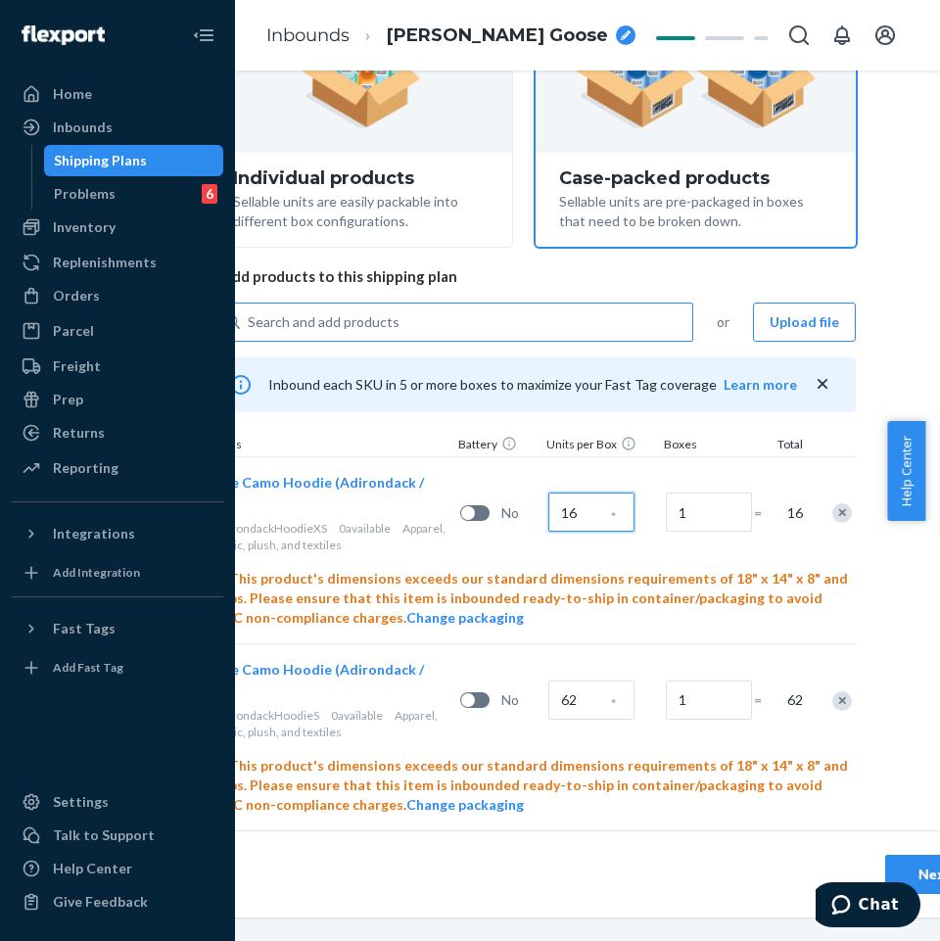
click at [584, 509] on input "16" at bounding box center [592, 512] width 86 height 39
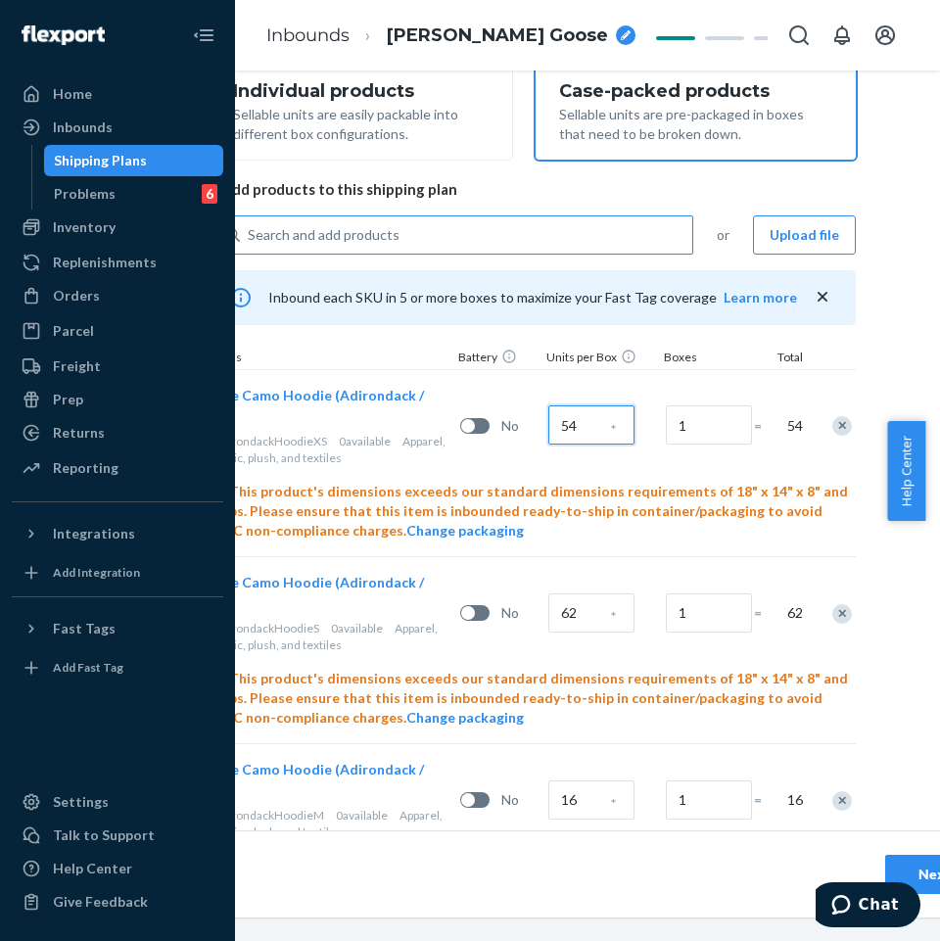
scroll to position [374, 221]
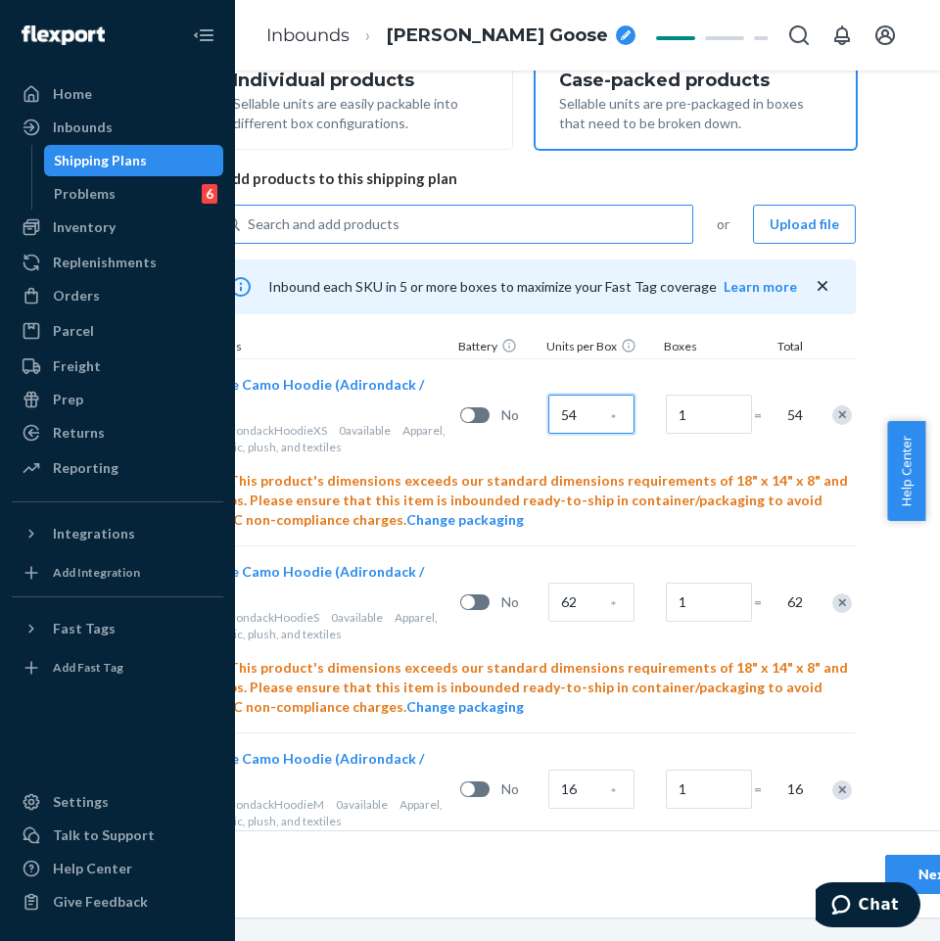
type input "54"
click at [573, 583] on input "62" at bounding box center [592, 602] width 86 height 39
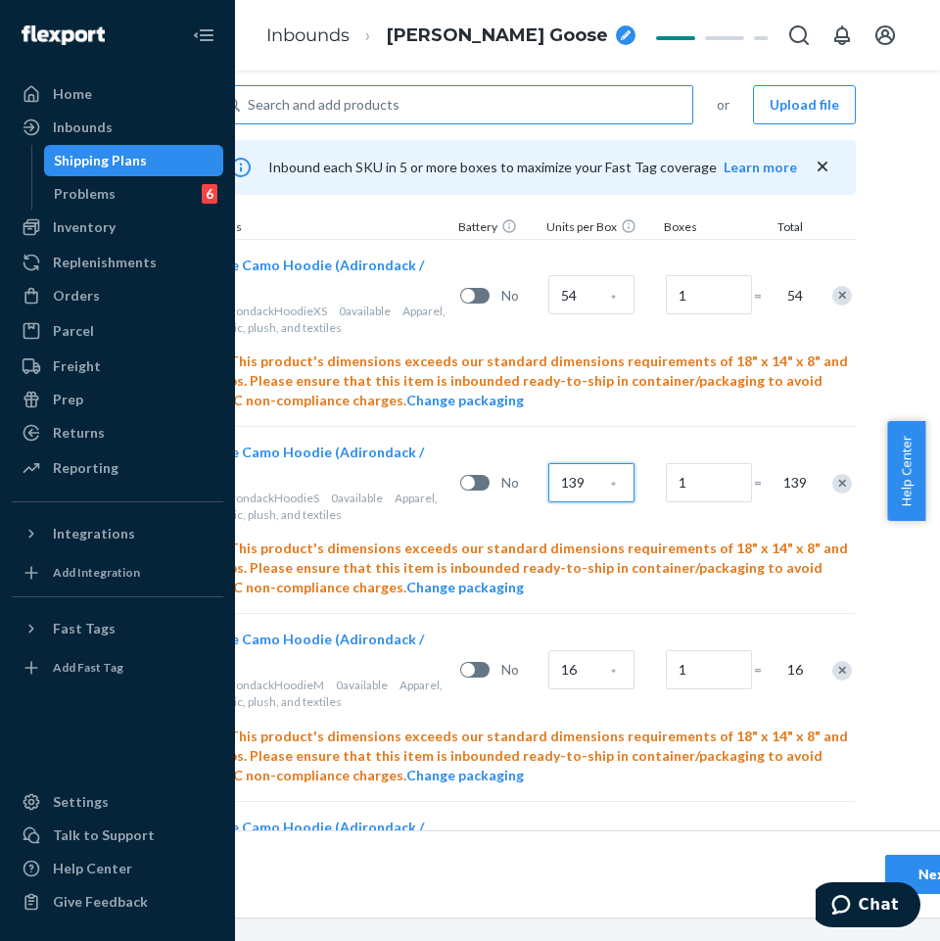
scroll to position [570, 221]
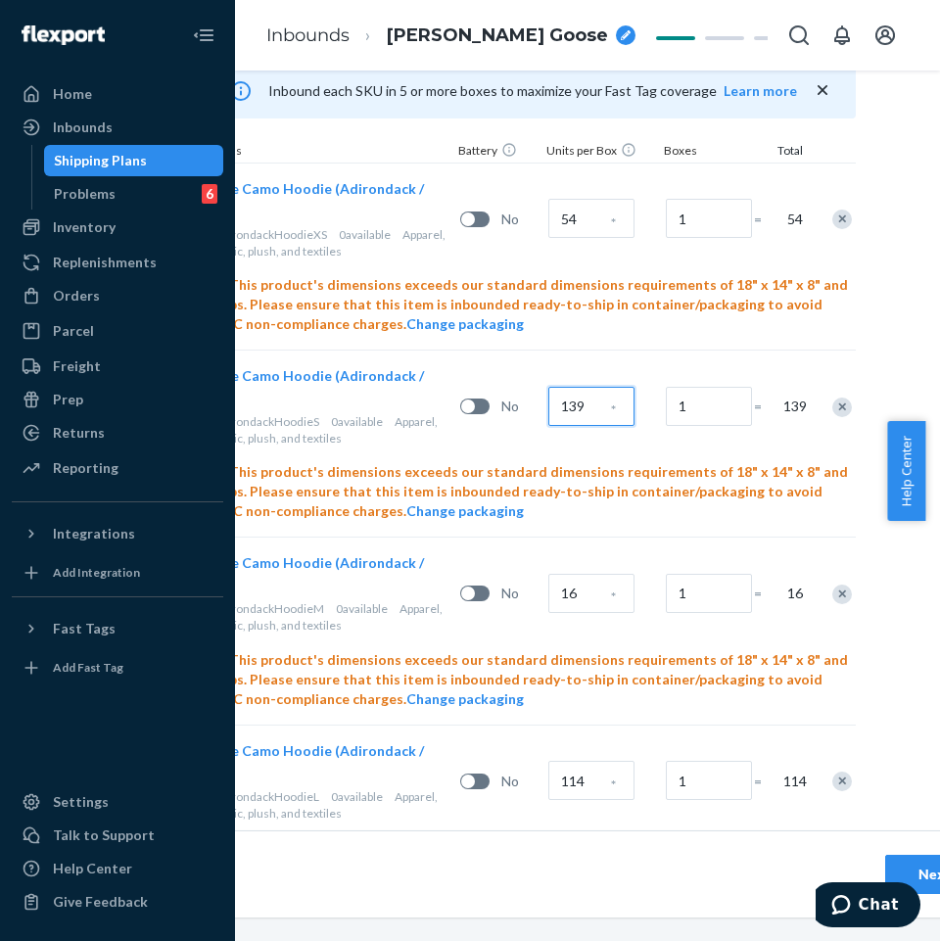
type input "139"
click at [593, 574] on input "16" at bounding box center [592, 593] width 86 height 39
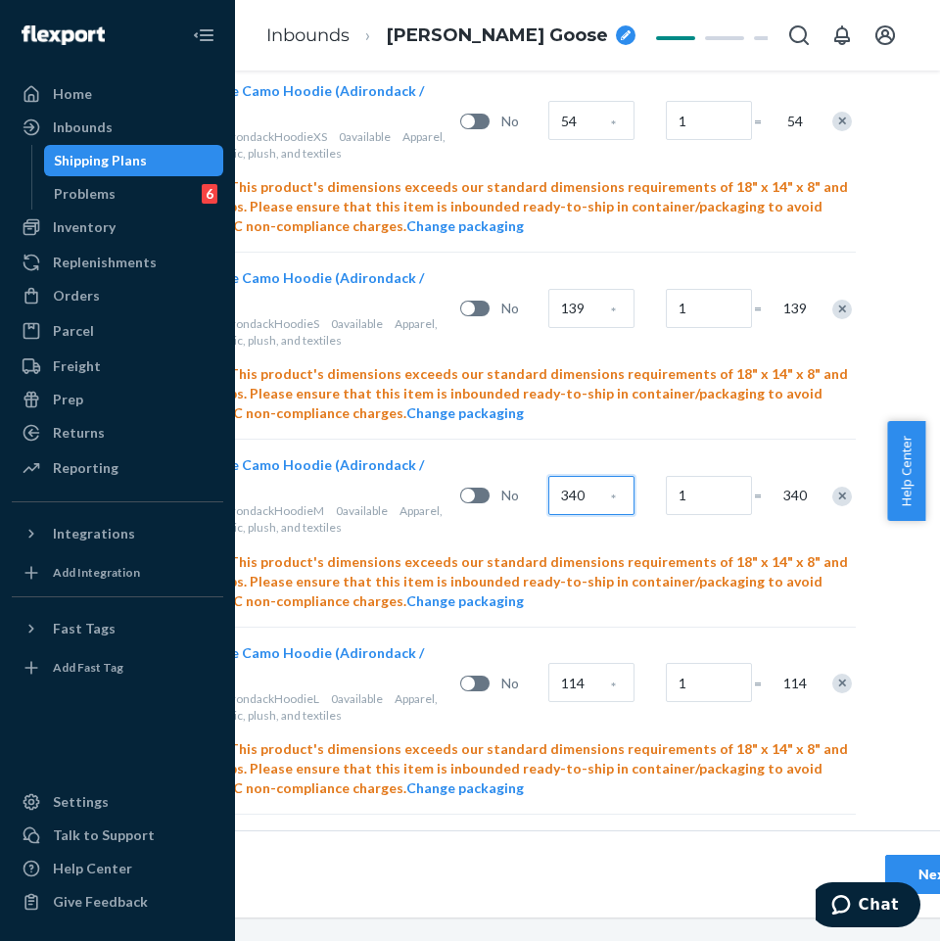
type input "340"
drag, startPoint x: 579, startPoint y: 635, endPoint x: 567, endPoint y: 610, distance: 27.2
click at [571, 659] on div "114" at bounding box center [573, 683] width 49 height 48
click at [567, 663] on input "114" at bounding box center [592, 682] width 86 height 39
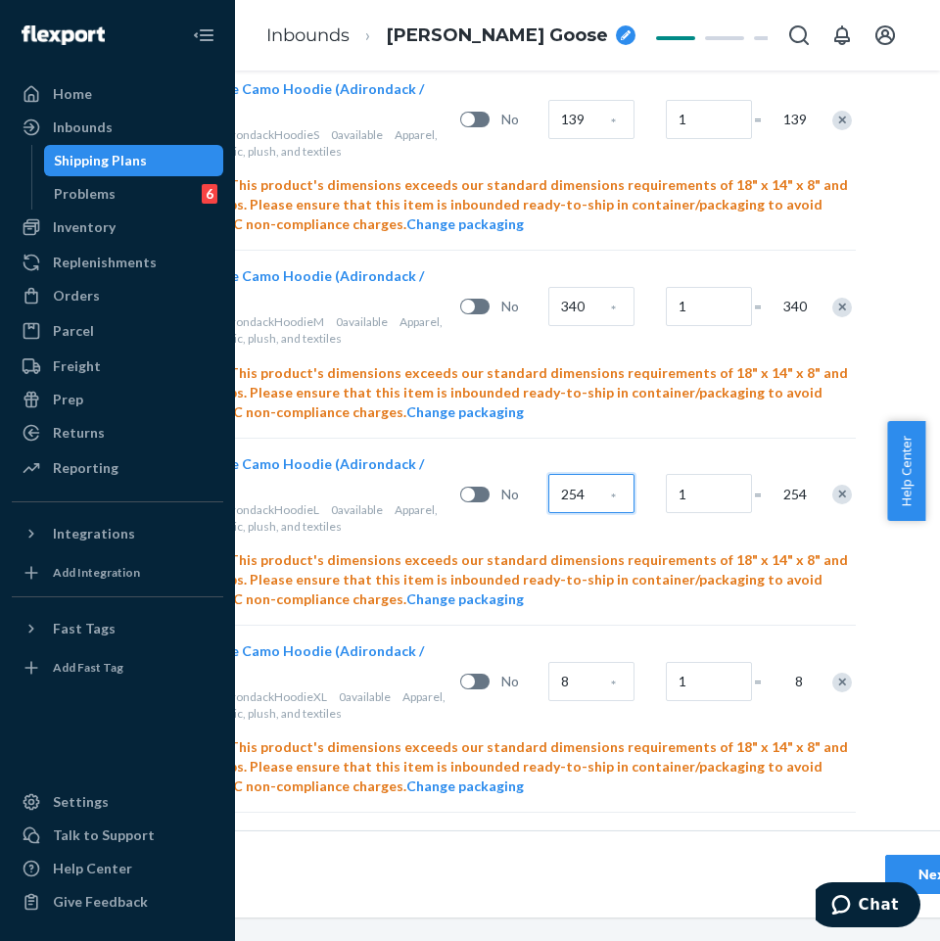
scroll to position [864, 221]
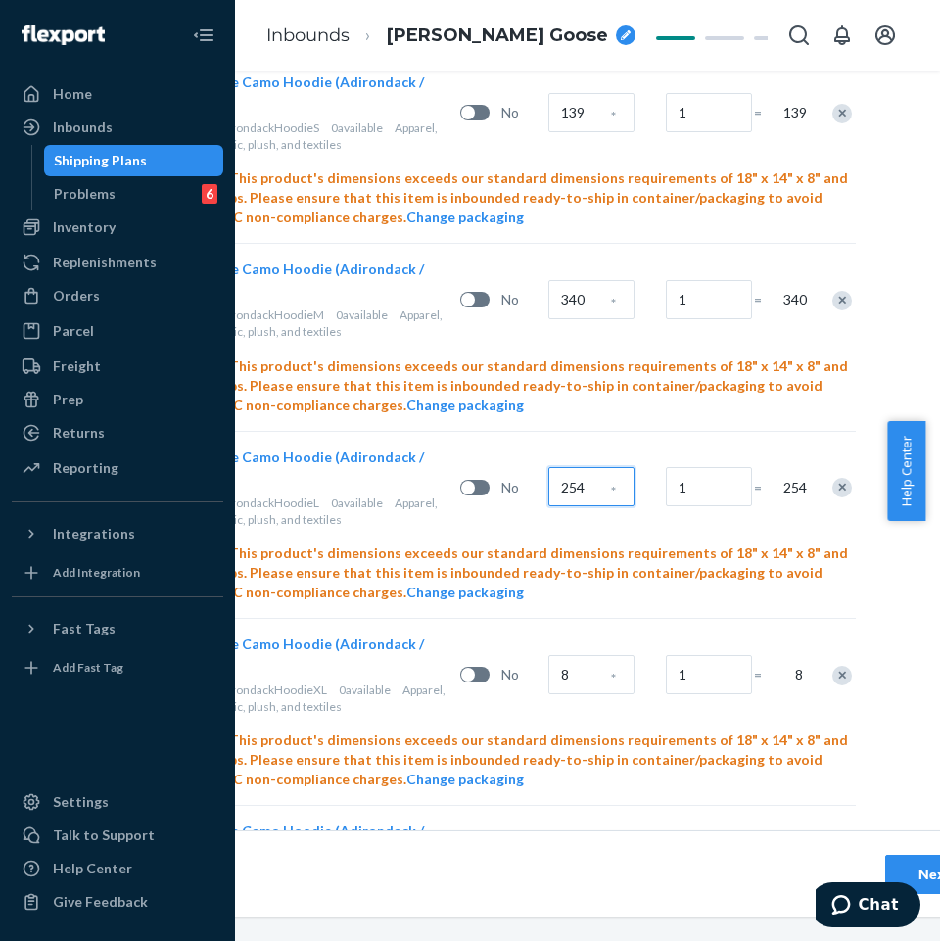
type input "254"
click at [585, 655] on input "8" at bounding box center [592, 674] width 86 height 39
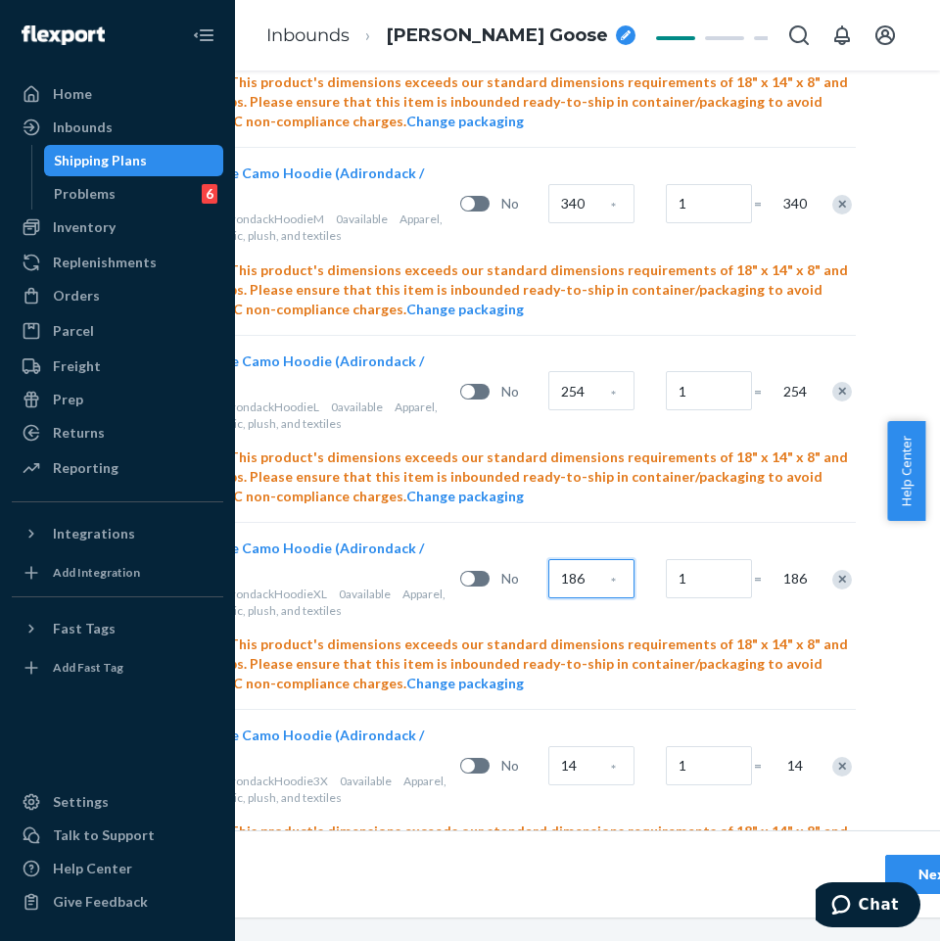
scroll to position [962, 221]
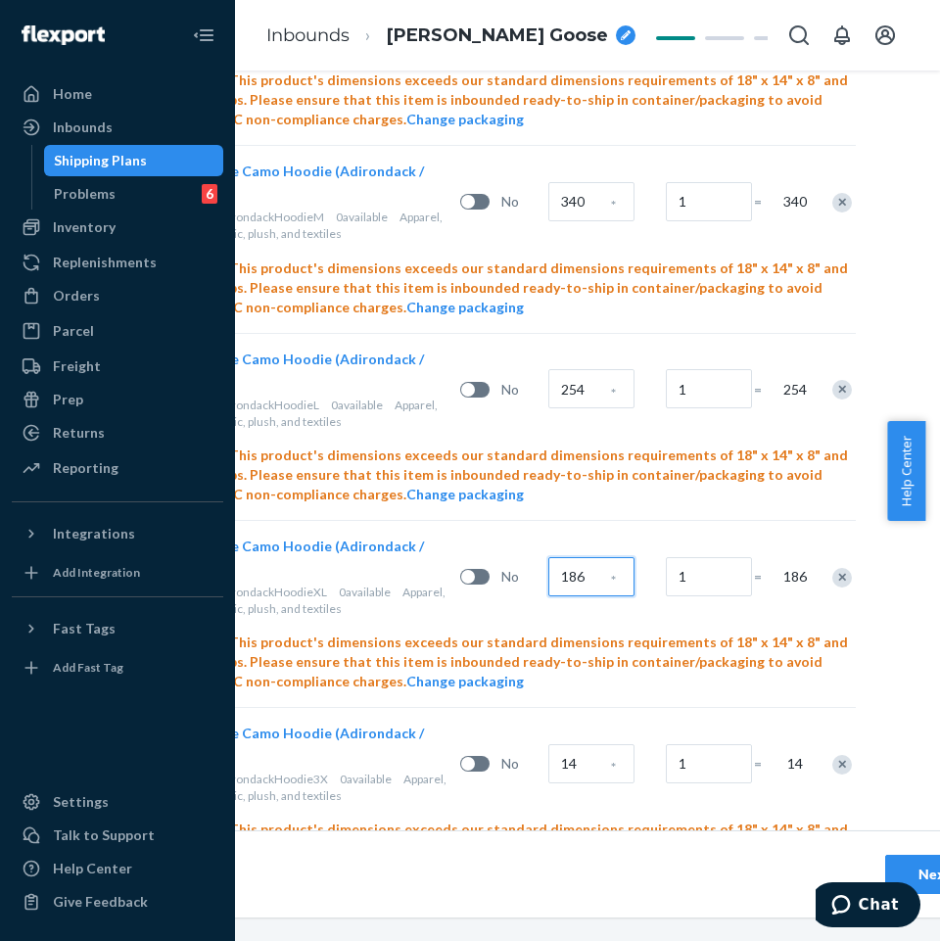
type input "186"
click at [592, 744] on input "14" at bounding box center [592, 763] width 86 height 39
type input "56"
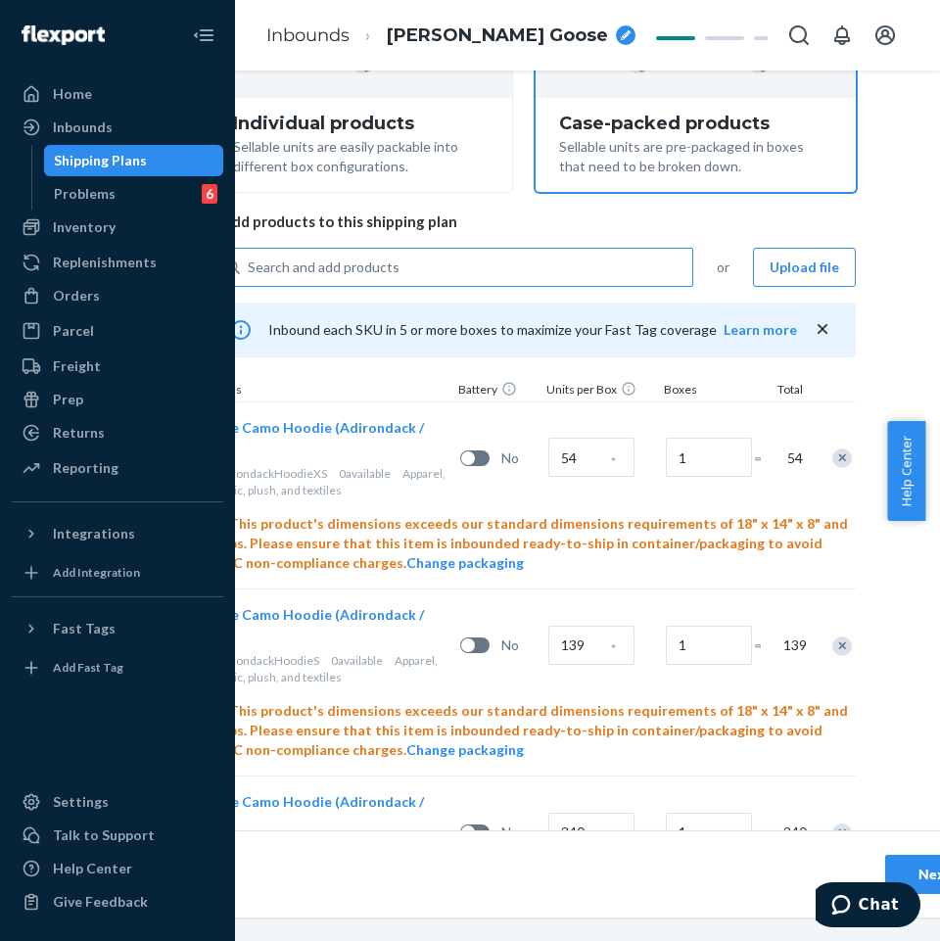
scroll to position [276, 221]
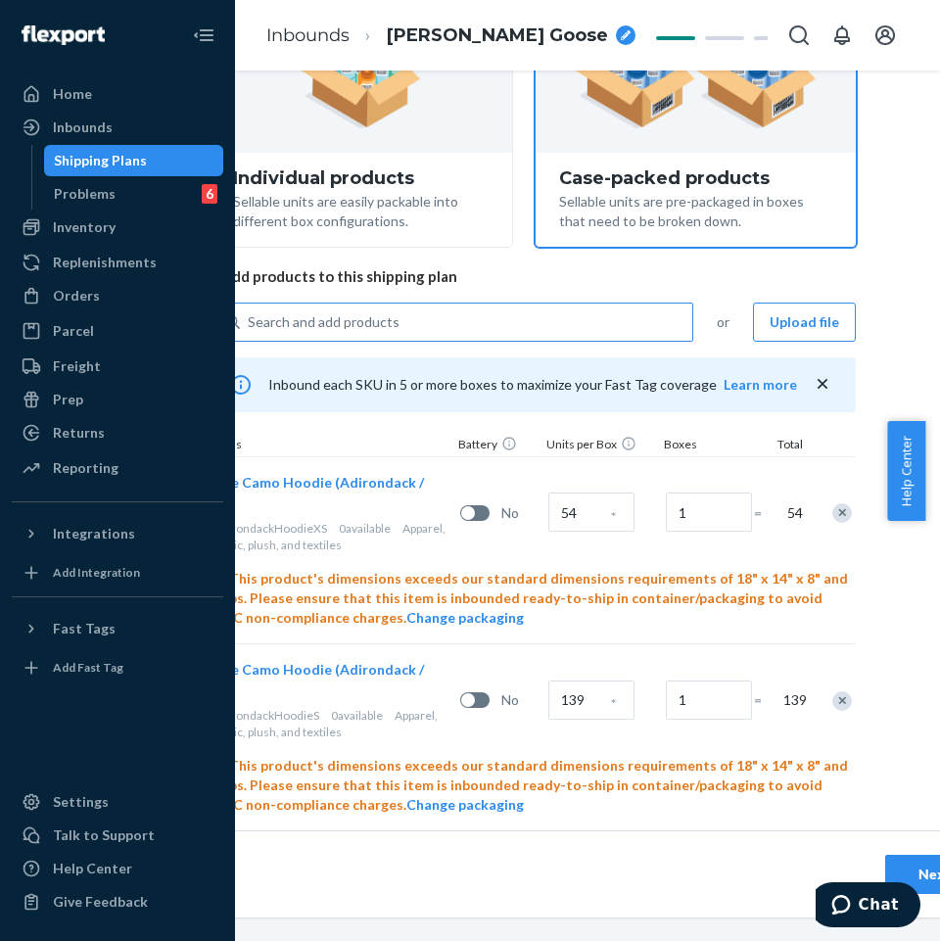
click at [332, 280] on span "2. Add products to this shipping plan" at bounding box center [533, 276] width 646 height 21
click at [340, 308] on div "Search and add products" at bounding box center [466, 322] width 453 height 35
click at [250, 312] on input "Search and add products" at bounding box center [249, 322] width 2 height 20
paste input "Camo hoodie White Oak"
type input "Camo hoodie White Oak"
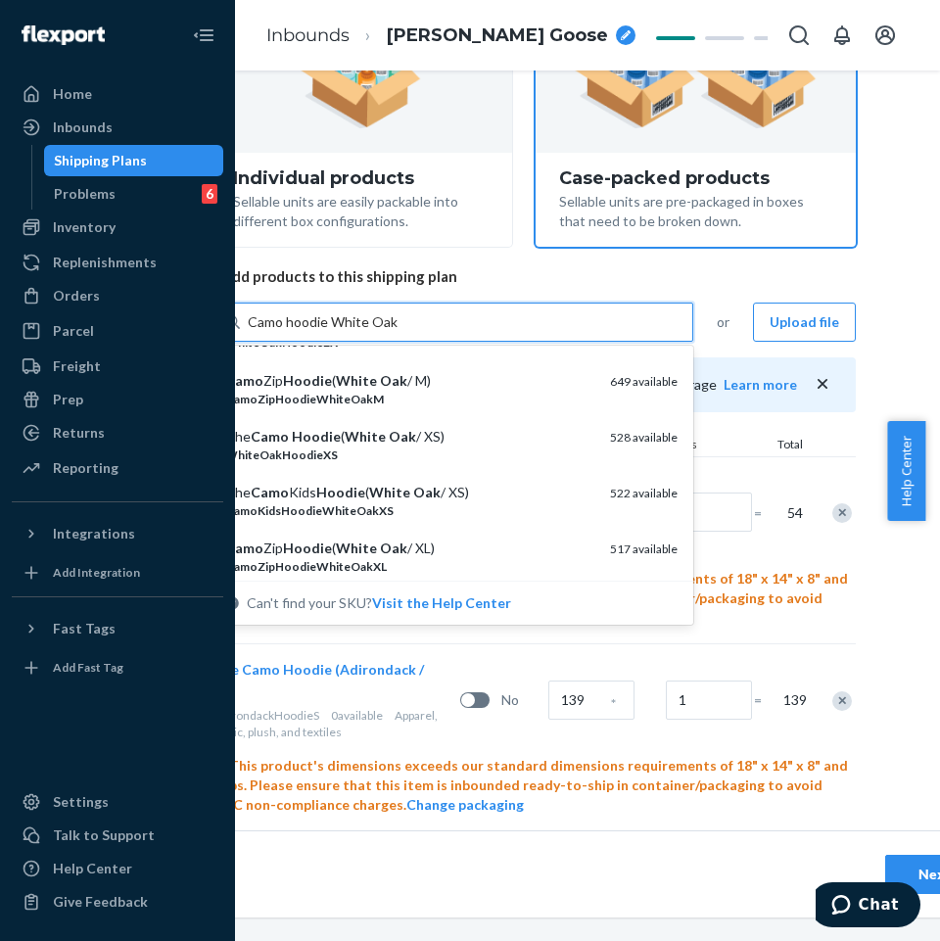
scroll to position [392, 0]
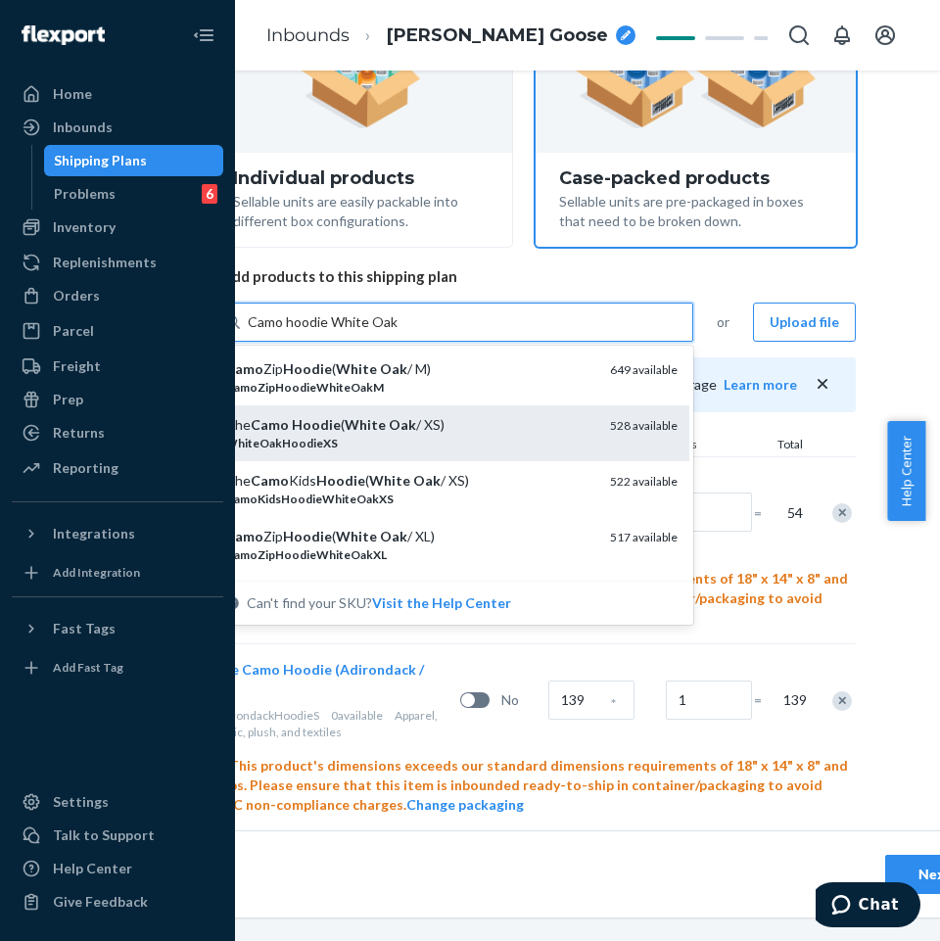
click at [380, 433] on div "The Camo Hoodie ( White Oak / XS)" at bounding box center [409, 425] width 369 height 20
click at [380, 332] on input "Camo hoodie White Oak" at bounding box center [324, 322] width 152 height 20
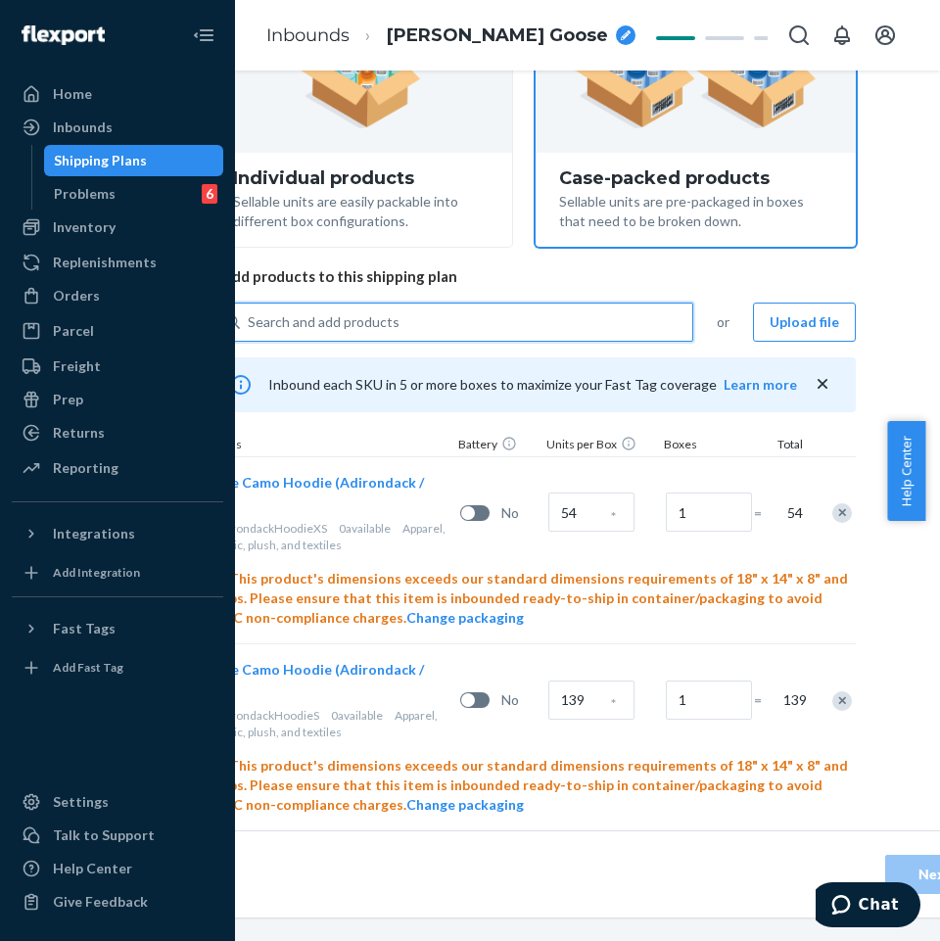
click at [407, 339] on div "Search and add products" at bounding box center [466, 322] width 453 height 35
click at [250, 332] on input "0 results available. Select is focused ,type to refine list, press Down to open…" at bounding box center [249, 322] width 2 height 20
paste input "Camo hoodie White Oak"
type input "Camo hoodie White Oak"
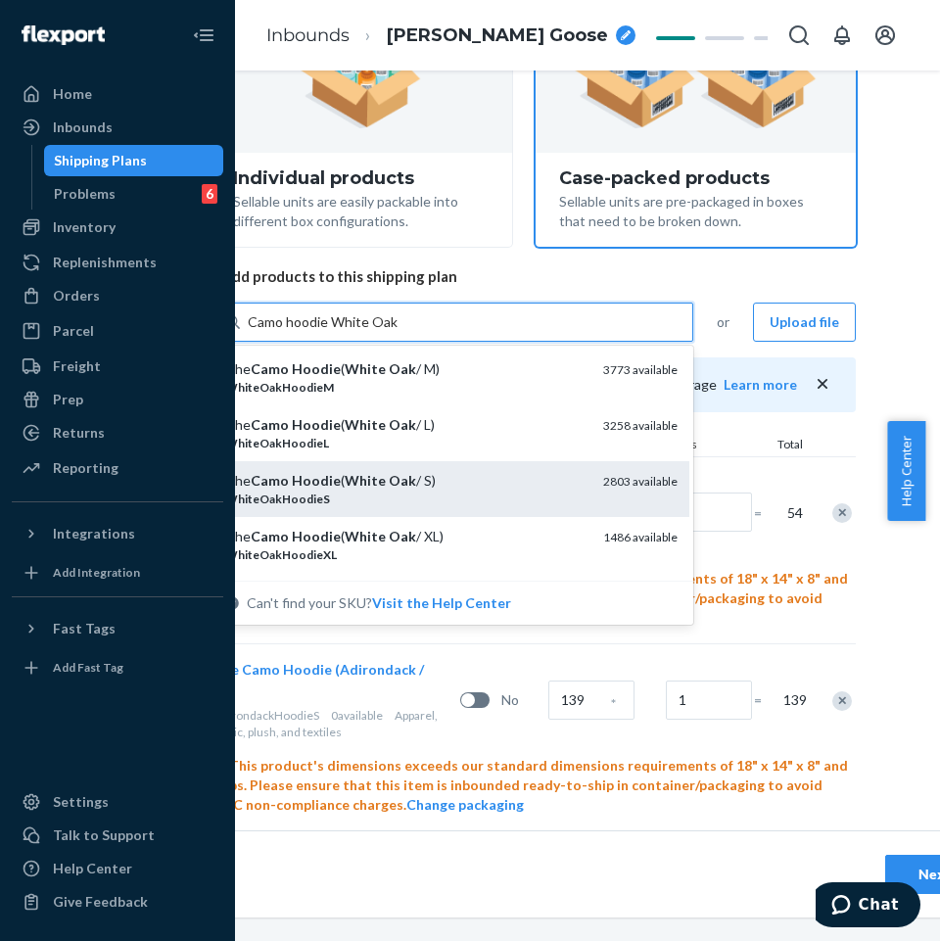
click at [403, 487] on em "Oak" at bounding box center [402, 480] width 27 height 17
click at [400, 332] on input "Camo hoodie White Oak" at bounding box center [324, 322] width 152 height 20
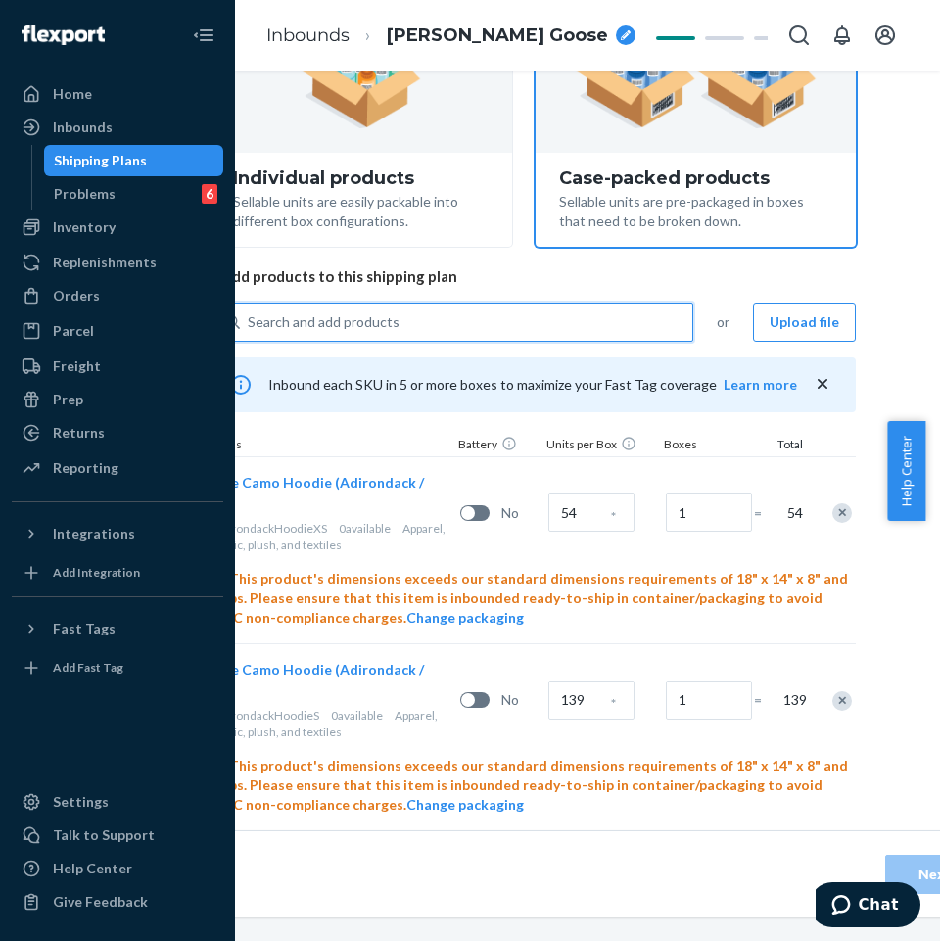
click at [392, 341] on div "Search and add products" at bounding box center [452, 322] width 484 height 39
click at [250, 332] on input "0 results available. Select is focused ,type to refine list, press Down to open…" at bounding box center [249, 322] width 2 height 20
paste input "Camo hoodie White Oak"
type input "Camo hoodie White Oak"
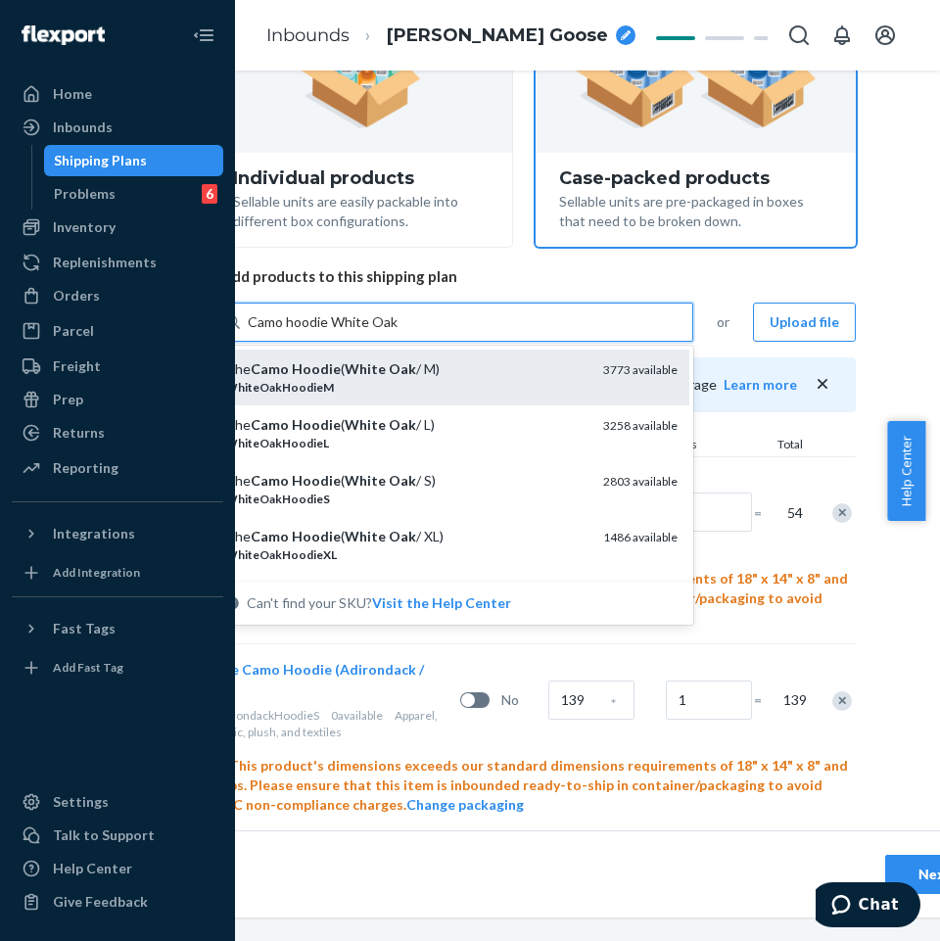
click at [393, 378] on div "The Camo Hoodie ( White Oak / M)" at bounding box center [406, 369] width 362 height 20
click at [393, 332] on input "Camo hoodie White Oak" at bounding box center [324, 322] width 152 height 20
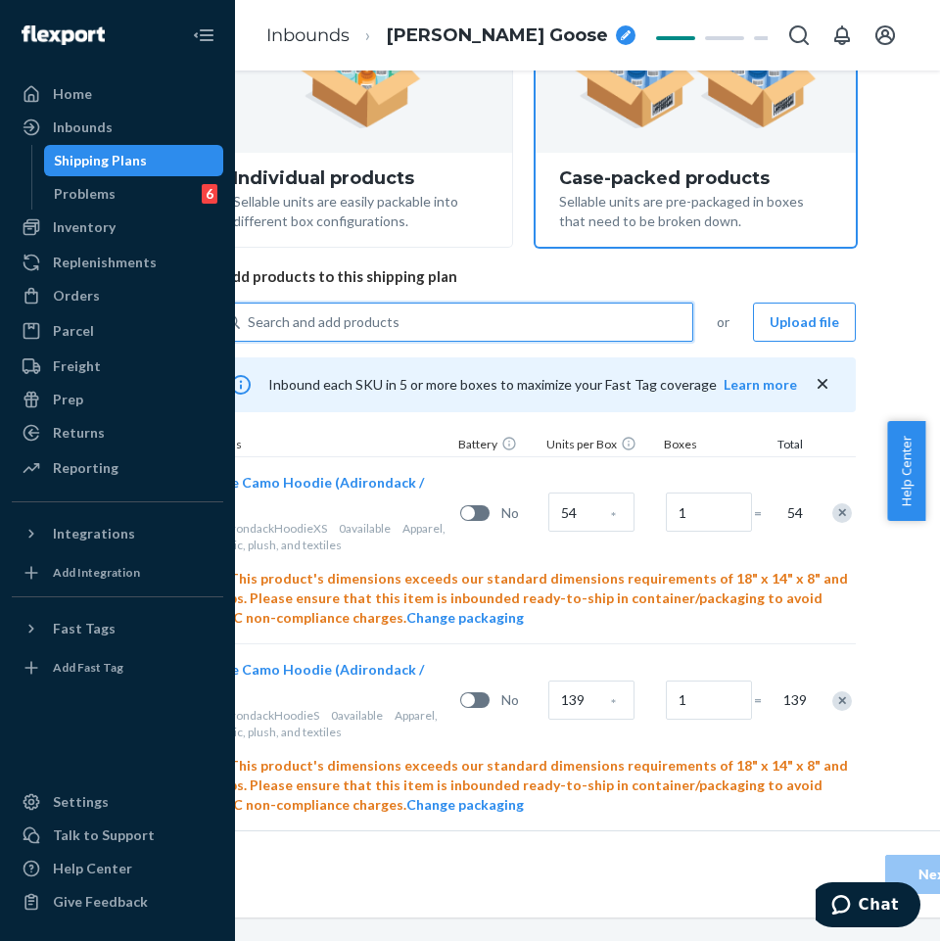
click at [408, 308] on div "Search and add products" at bounding box center [466, 322] width 453 height 35
click at [250, 312] on input "0 results available. Select is focused ,type to refine list, press Down to open…" at bounding box center [249, 322] width 2 height 20
paste input "Camo hoodie White Oak"
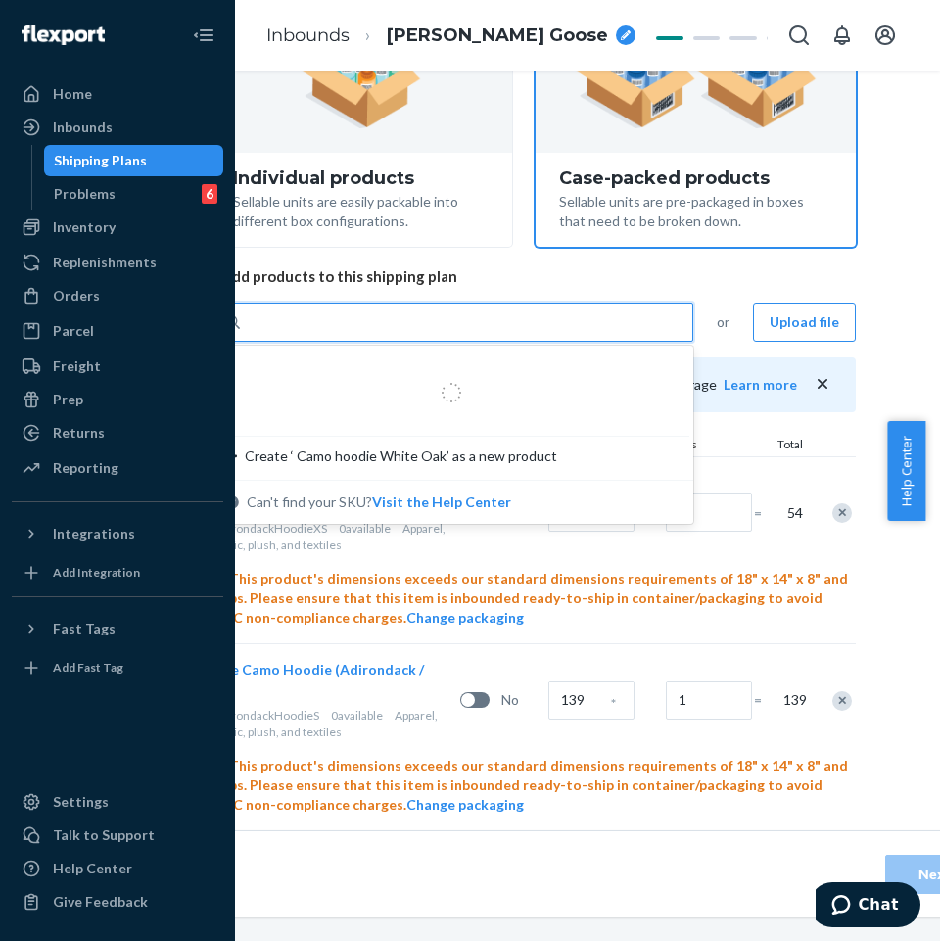
type input "Camo hoodie White Oak"
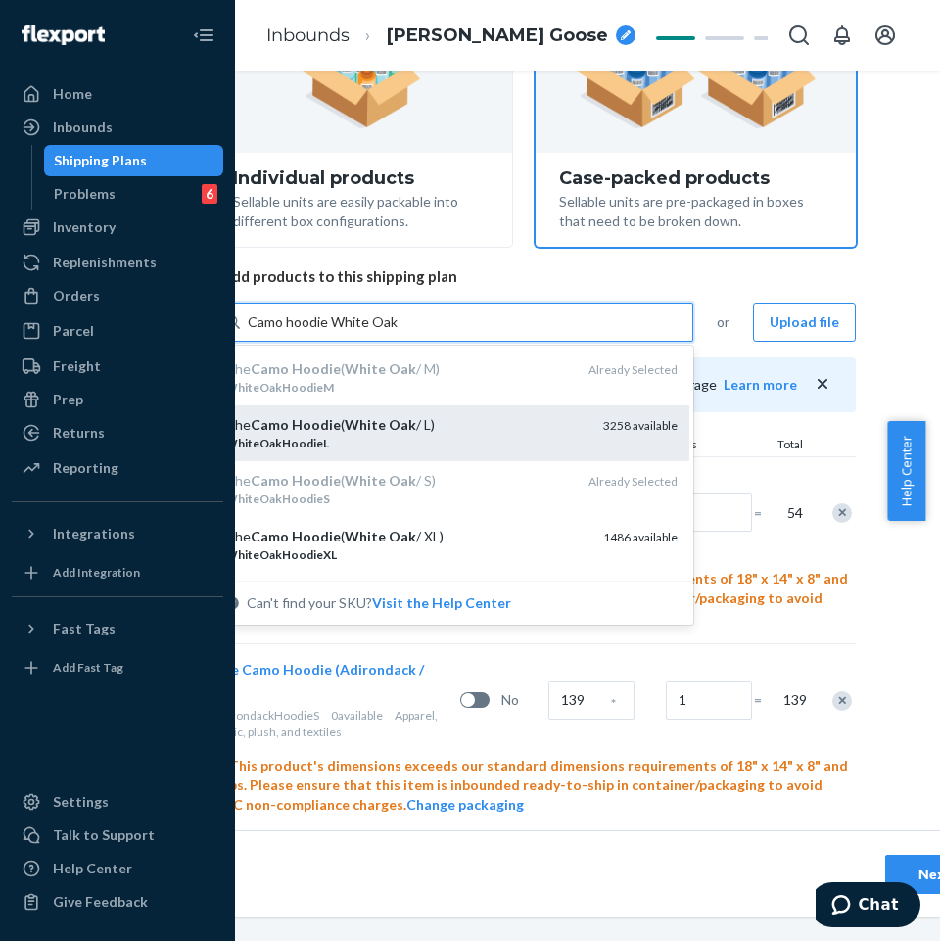
click at [385, 439] on div "WhiteOakHoodieL" at bounding box center [406, 443] width 362 height 17
click at [385, 332] on input "Camo hoodie White Oak" at bounding box center [324, 322] width 152 height 20
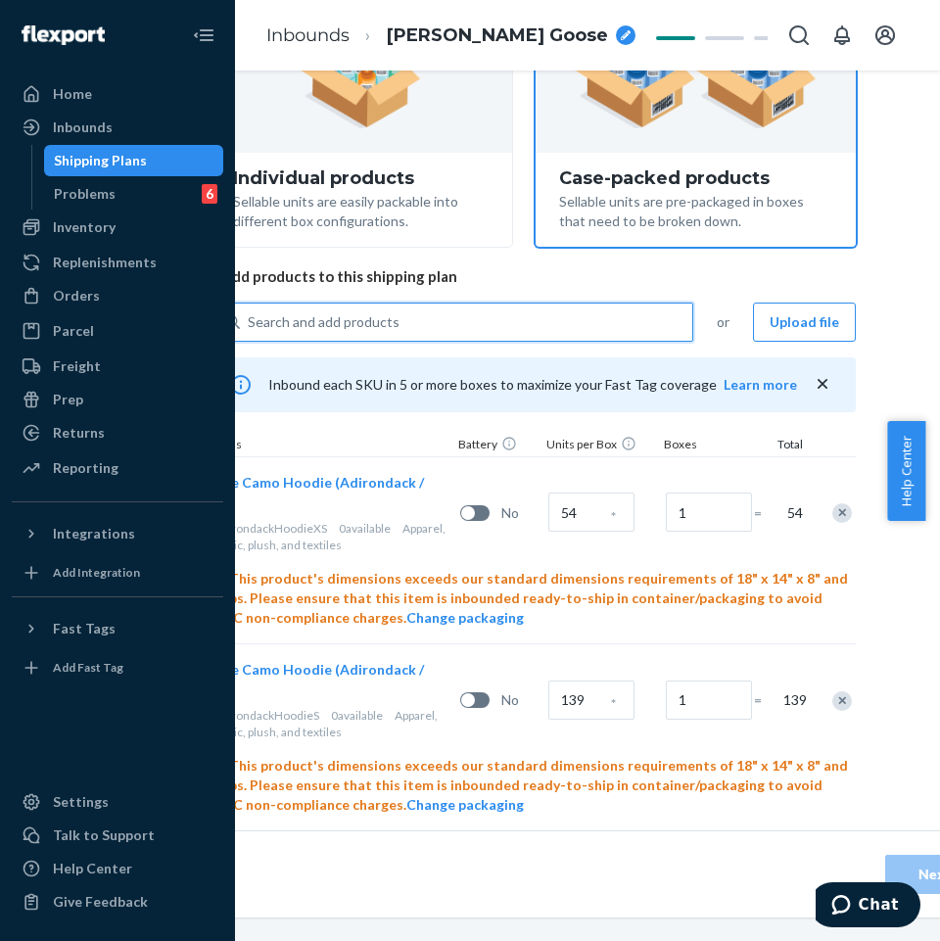
click at [418, 325] on div "Search and add products" at bounding box center [466, 322] width 453 height 35
click at [250, 325] on input "0 results available. Select is focused ,type to refine list, press Down to open…" at bounding box center [249, 322] width 2 height 20
paste input "Camo hoodie White Oak"
type input "Camo hoodie White Oak"
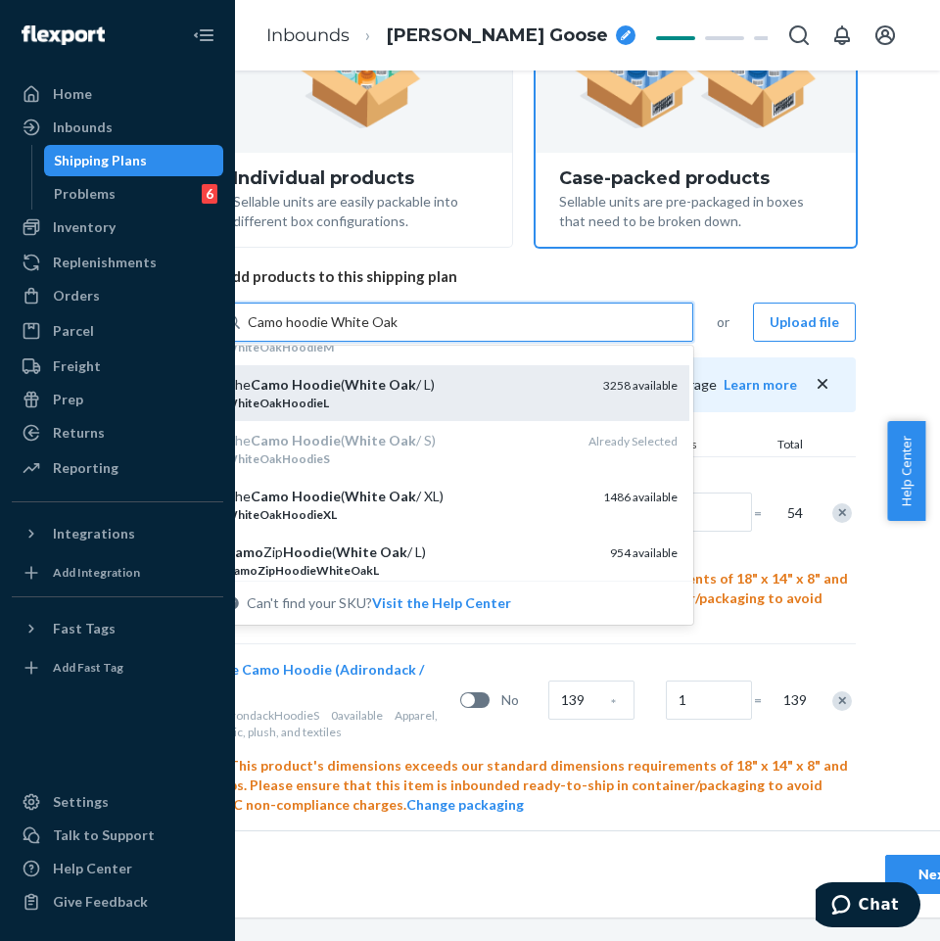
scroll to position [98, 0]
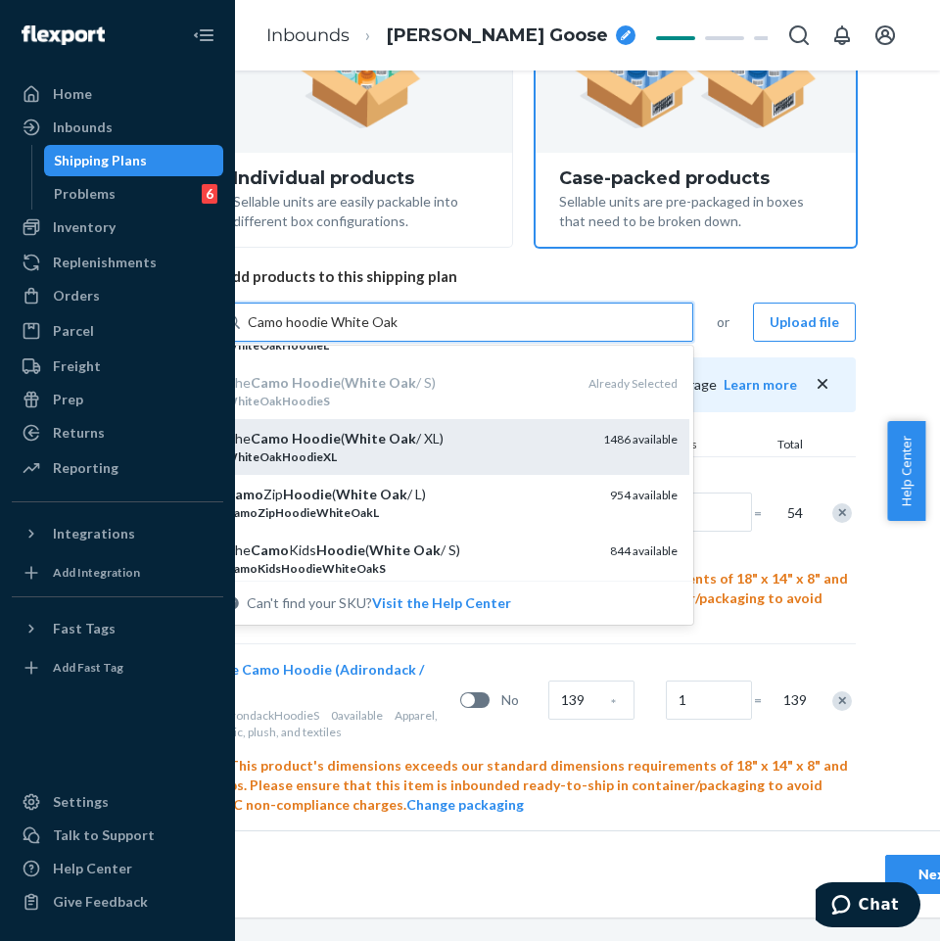
click at [398, 450] on div "WhiteOakHoodieXL" at bounding box center [406, 457] width 362 height 17
click at [398, 332] on input "Camo hoodie White Oak" at bounding box center [324, 322] width 152 height 20
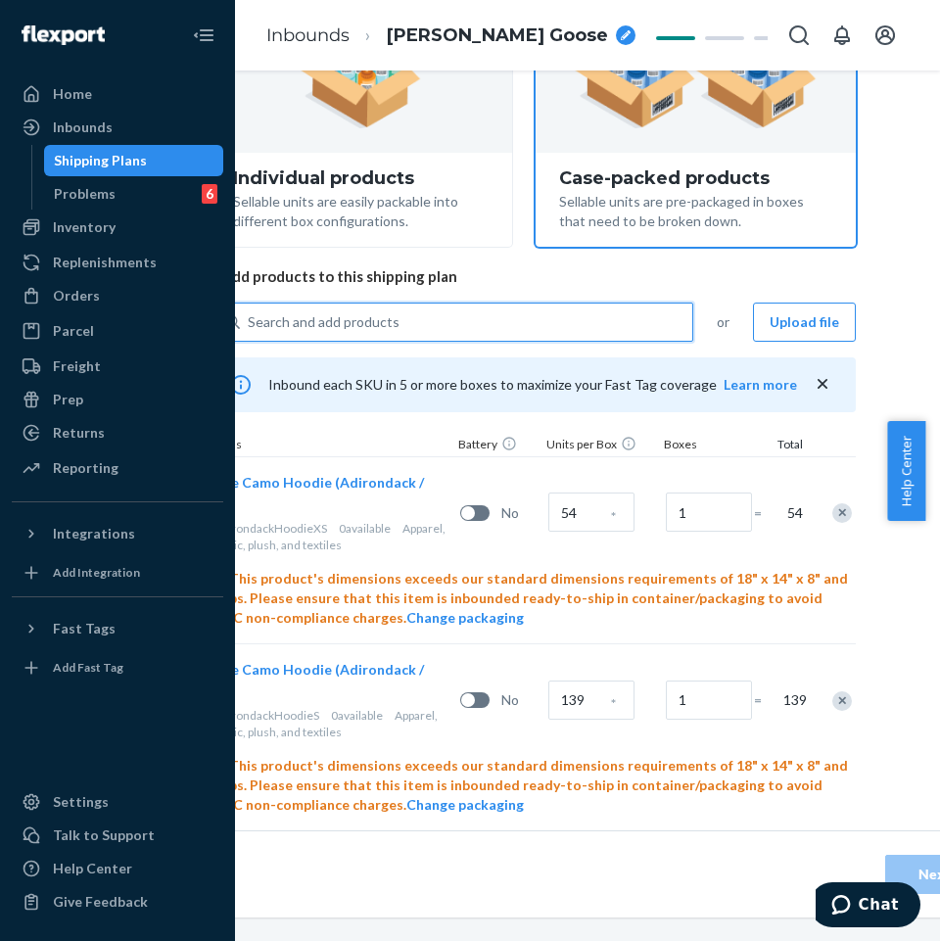
click at [411, 326] on div "Search and add products" at bounding box center [466, 322] width 453 height 35
click at [250, 326] on input "0 results available. Select is focused ,type to refine list, press Down to open…" at bounding box center [249, 322] width 2 height 20
paste input "Camo hoodie White Oak"
type input "Camo hoodie White Oak"
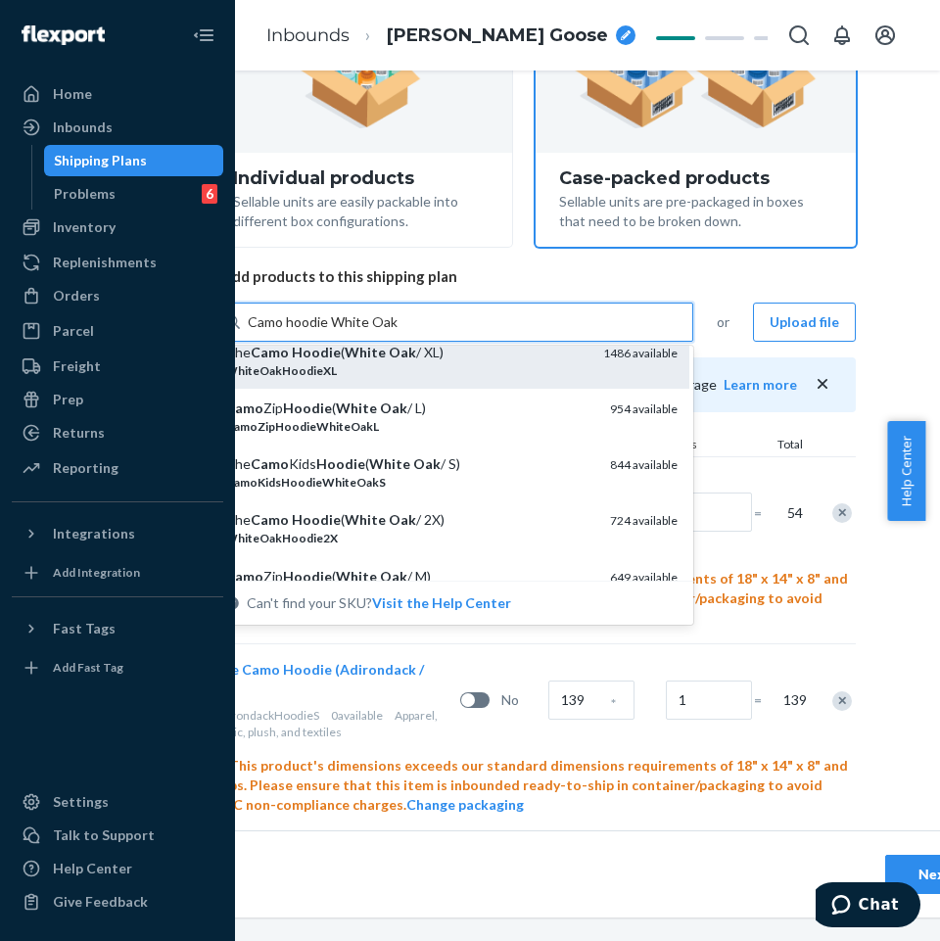
scroll to position [196, 0]
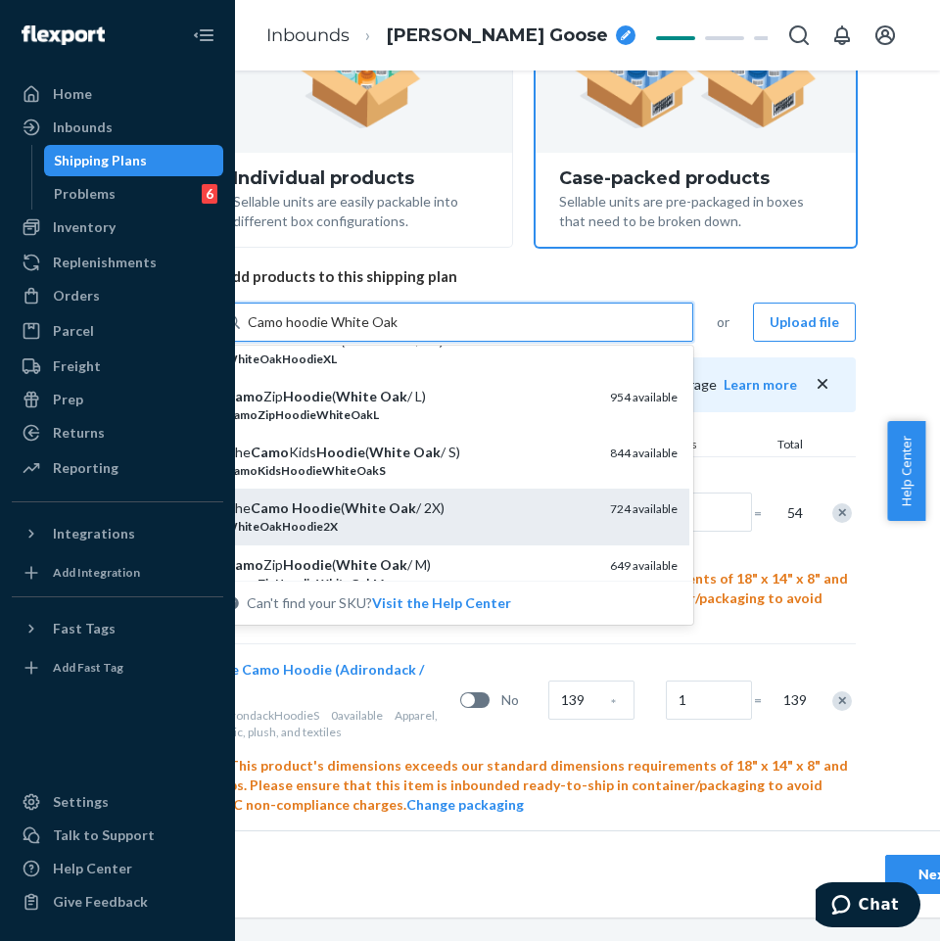
click at [416, 512] on div "The Camo Hoodie ( White Oak / 2X)" at bounding box center [409, 509] width 369 height 20
click at [400, 332] on input "Camo hoodie White Oak" at bounding box center [324, 322] width 152 height 20
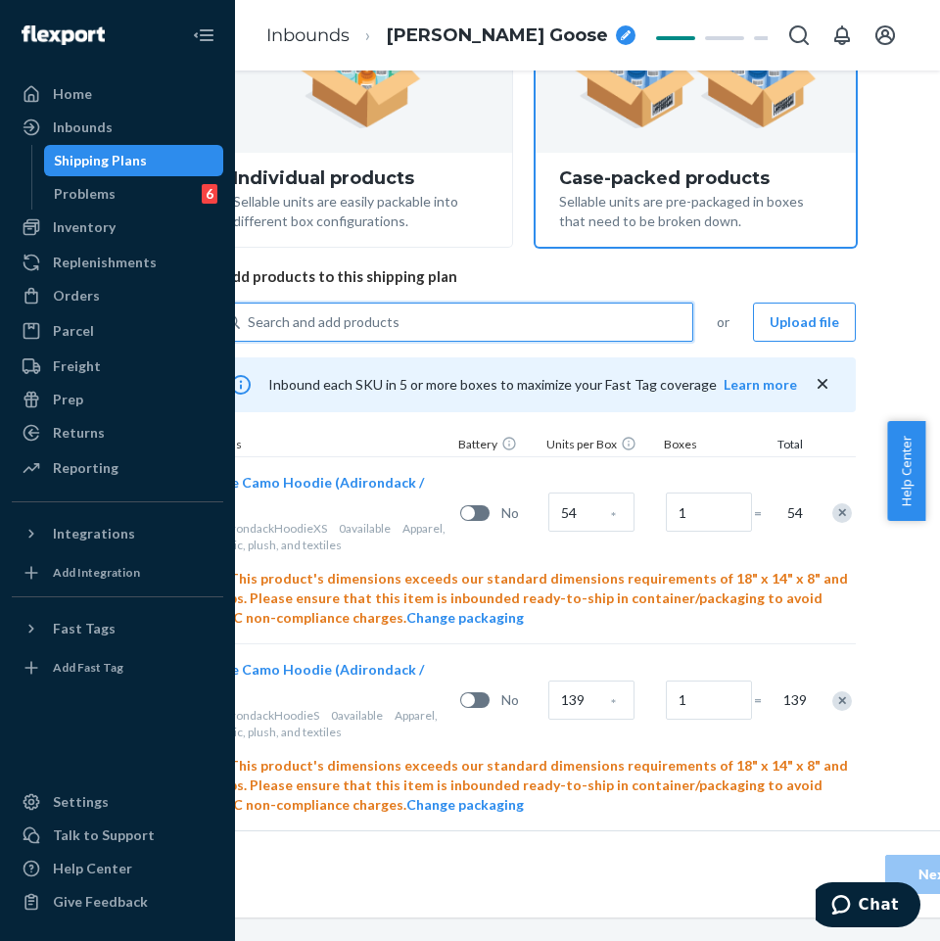
click at [370, 334] on div "Search and add products" at bounding box center [466, 322] width 453 height 35
click at [250, 332] on input "0 results available. Use Up and Down to choose options, press Enter to select t…" at bounding box center [249, 322] width 2 height 20
paste input "Camo hoodie White Oak"
type input "Camo hoodie White Oak"
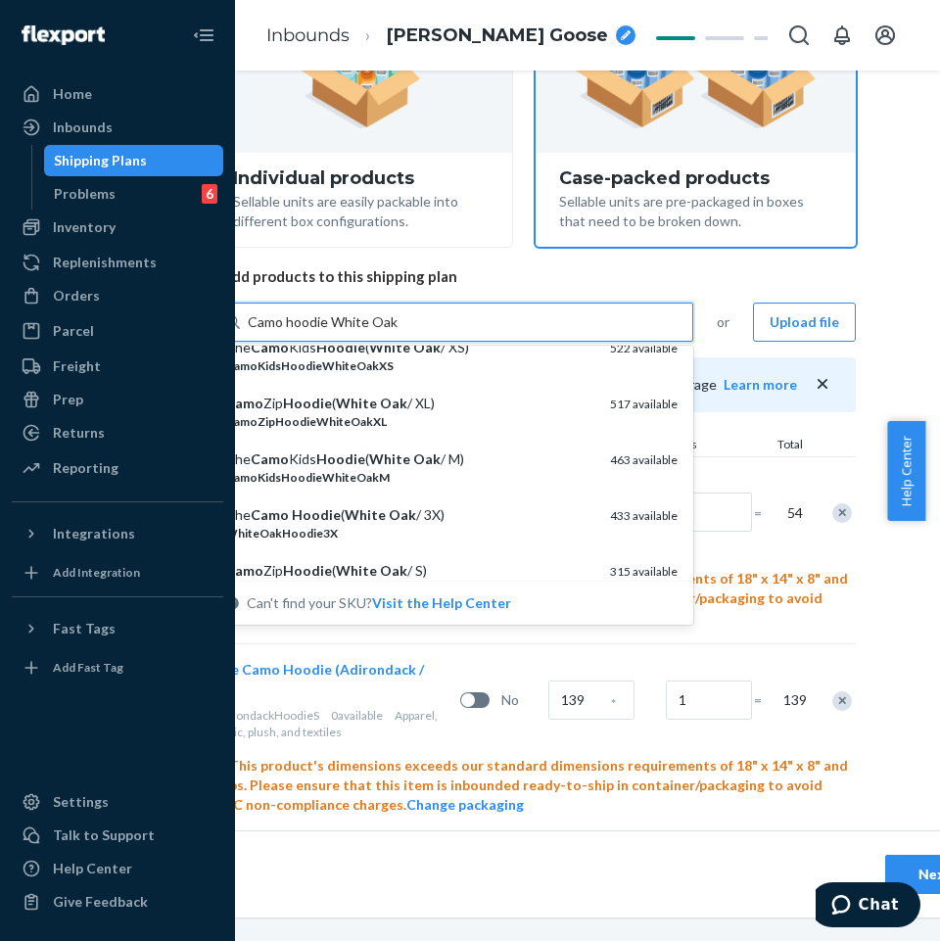
scroll to position [588, 0]
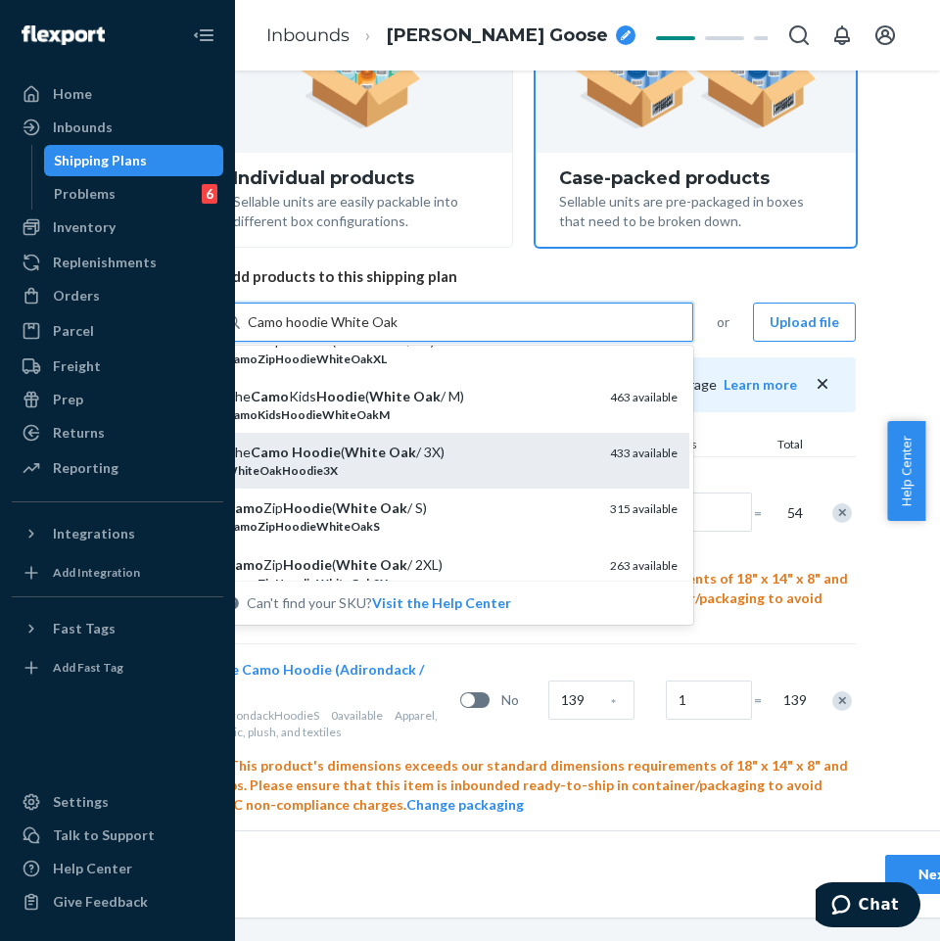
click at [388, 471] on div "WhiteOakHoodie3X" at bounding box center [409, 470] width 369 height 17
click at [388, 332] on input "Camo hoodie White Oak" at bounding box center [324, 322] width 152 height 20
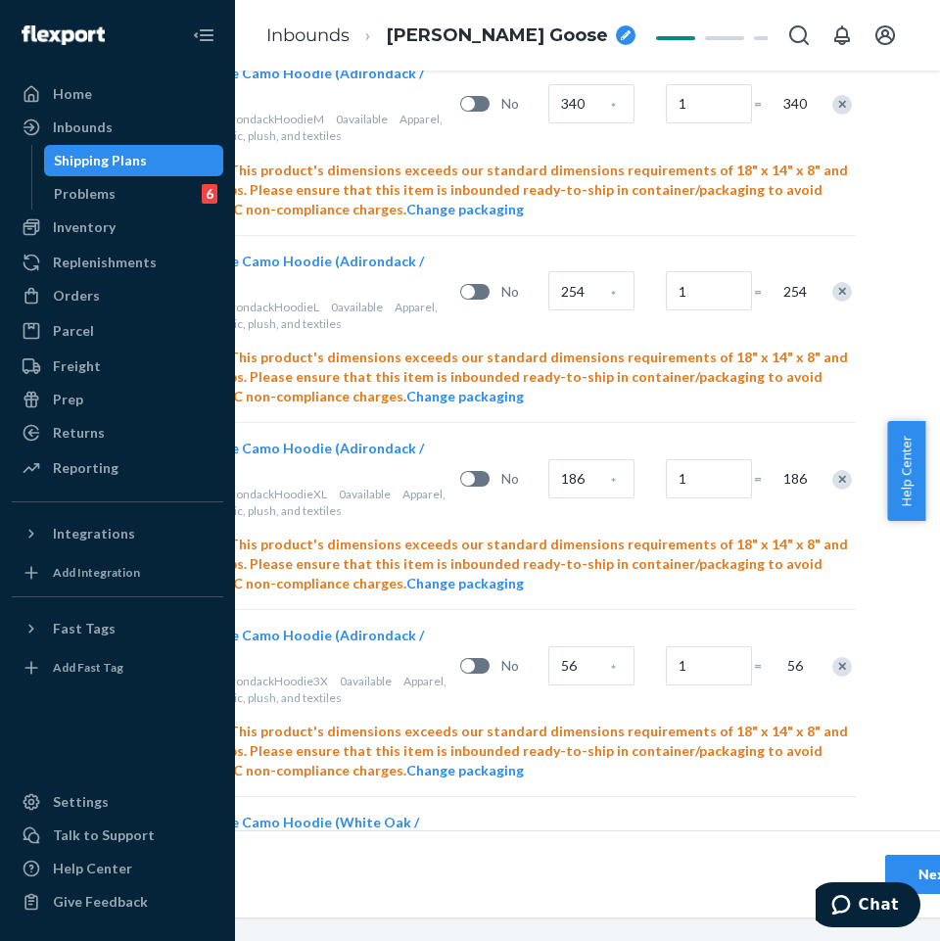
scroll to position [1256, 221]
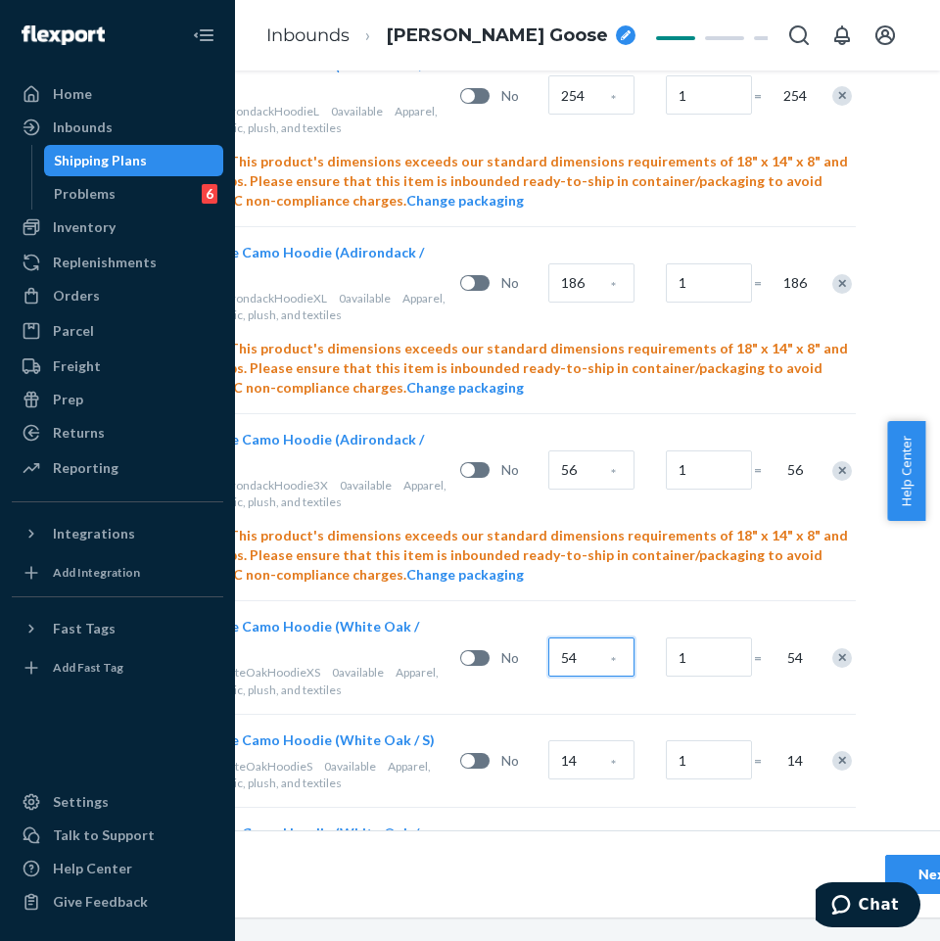
click at [574, 638] on input "54" at bounding box center [592, 657] width 86 height 39
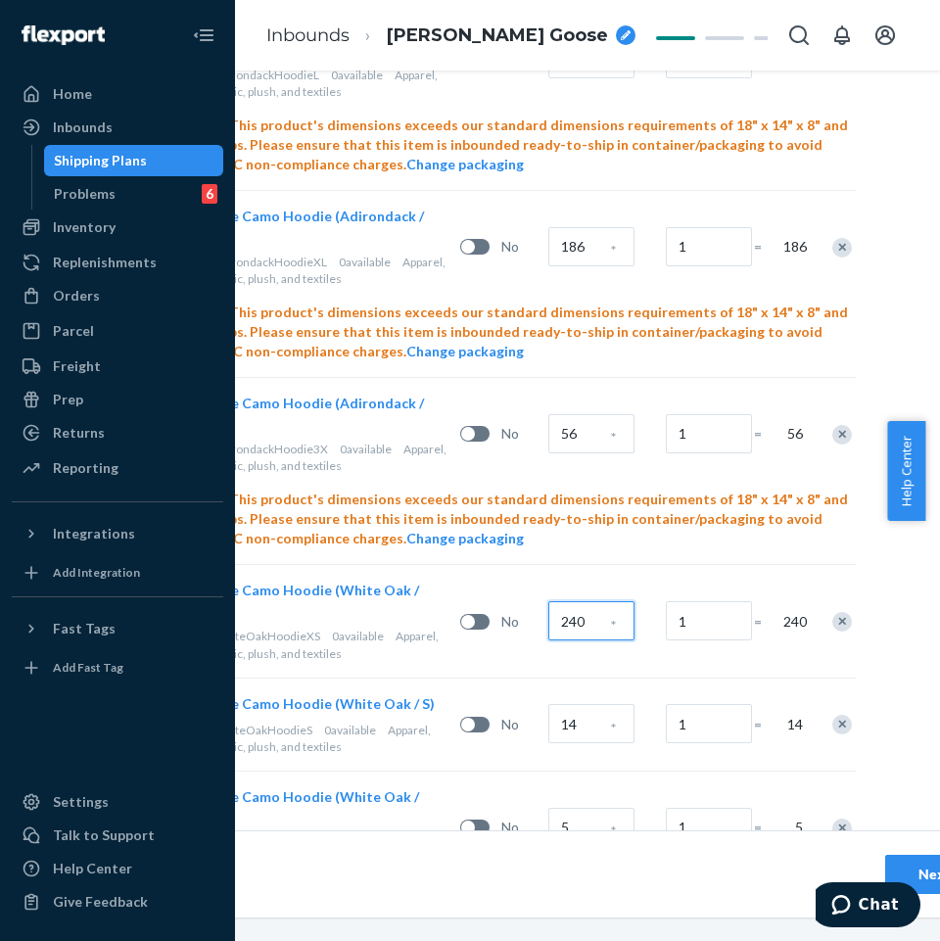
scroll to position [1354, 221]
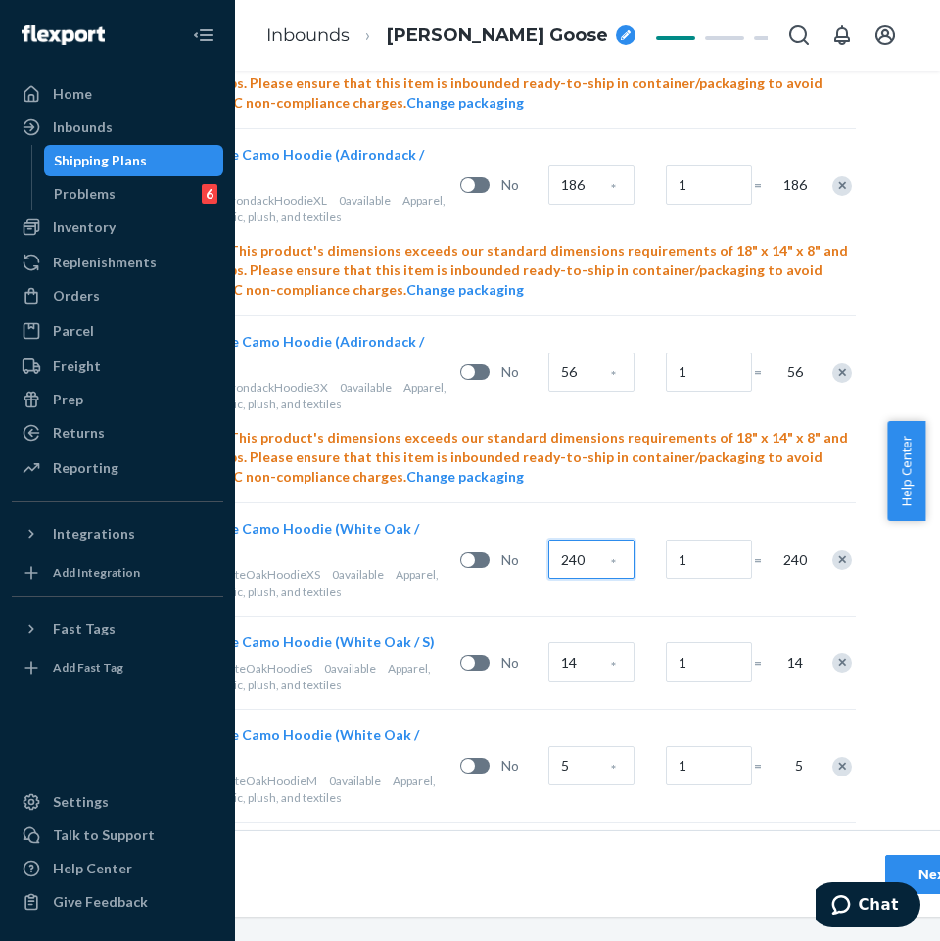
type input "240"
click at [580, 643] on input "14" at bounding box center [592, 662] width 86 height 39
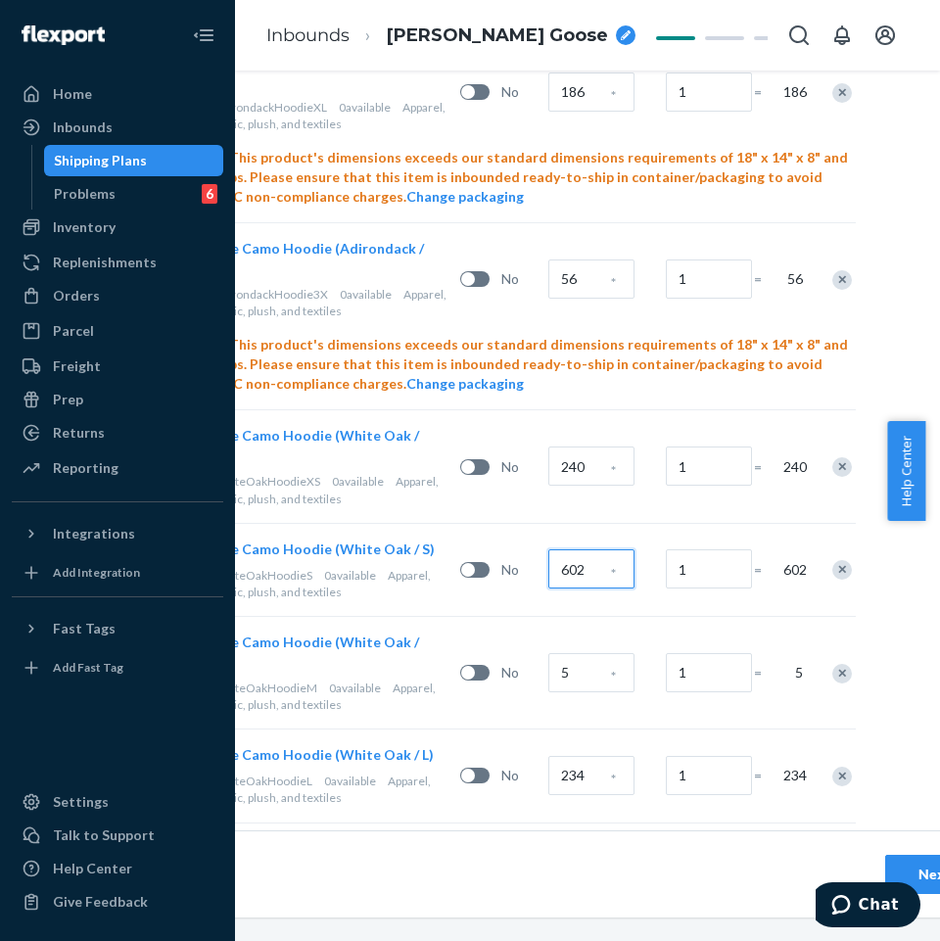
scroll to position [1452, 221]
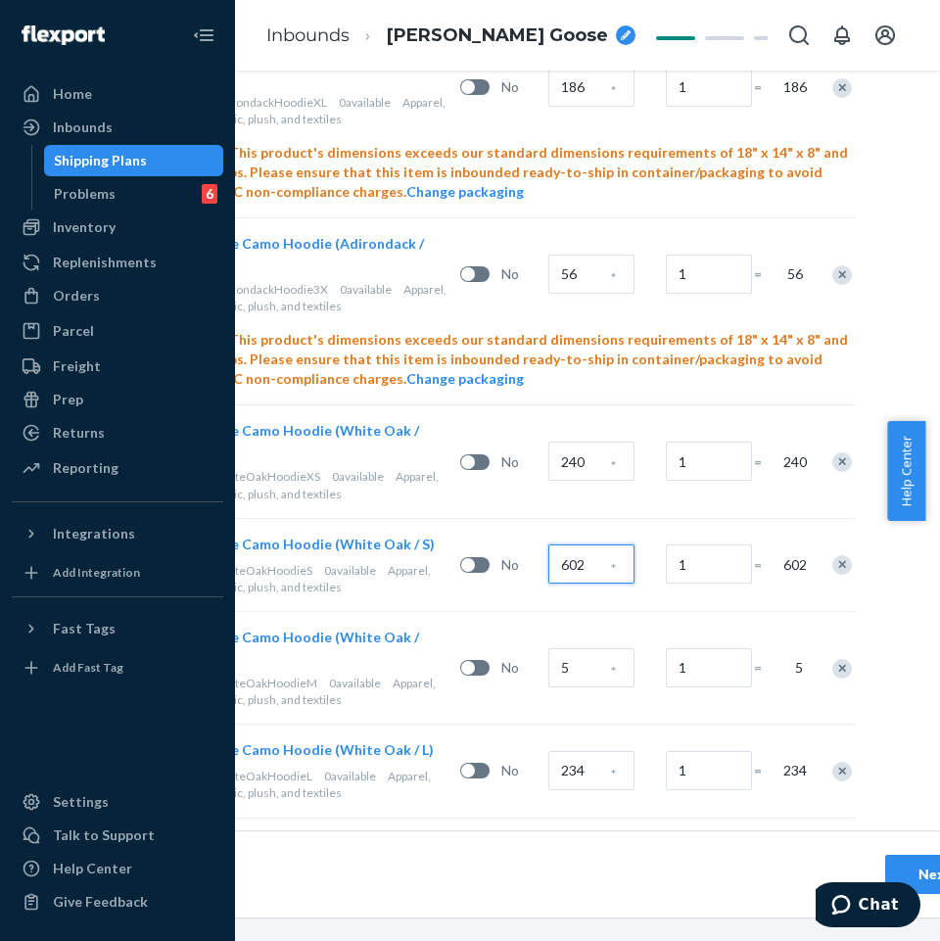
type input "602"
click at [586, 648] on input "5" at bounding box center [592, 667] width 86 height 39
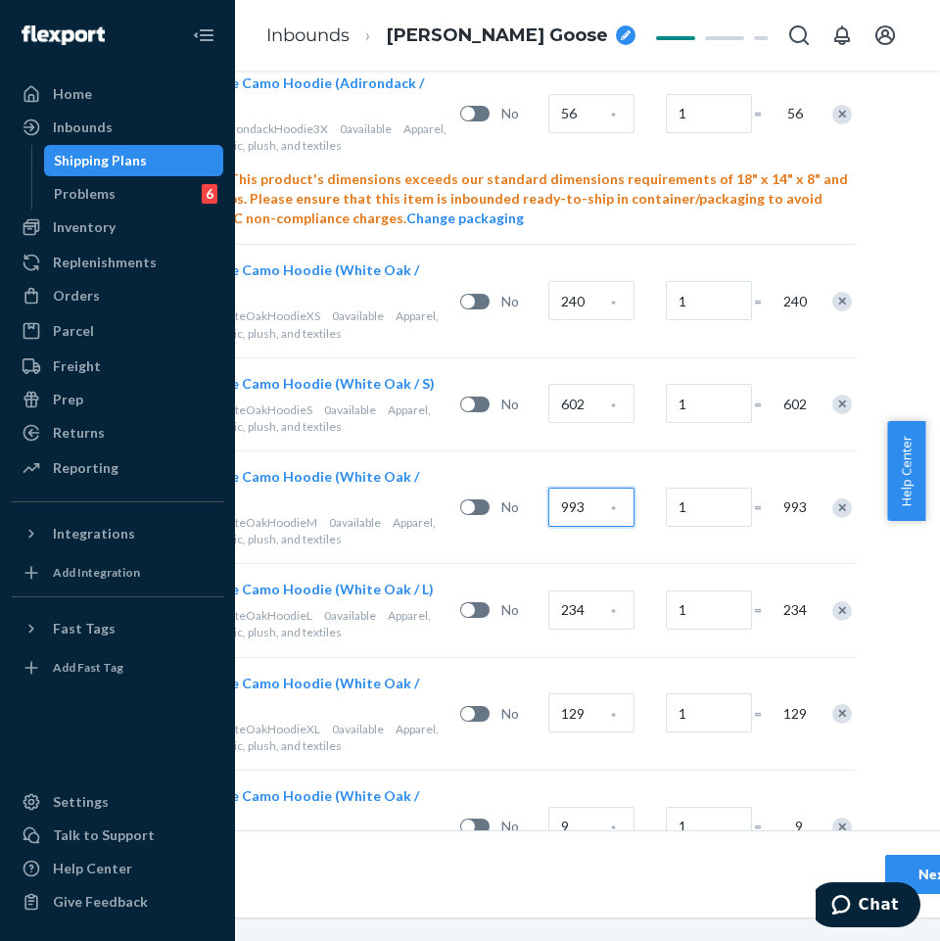
scroll to position [1615, 221]
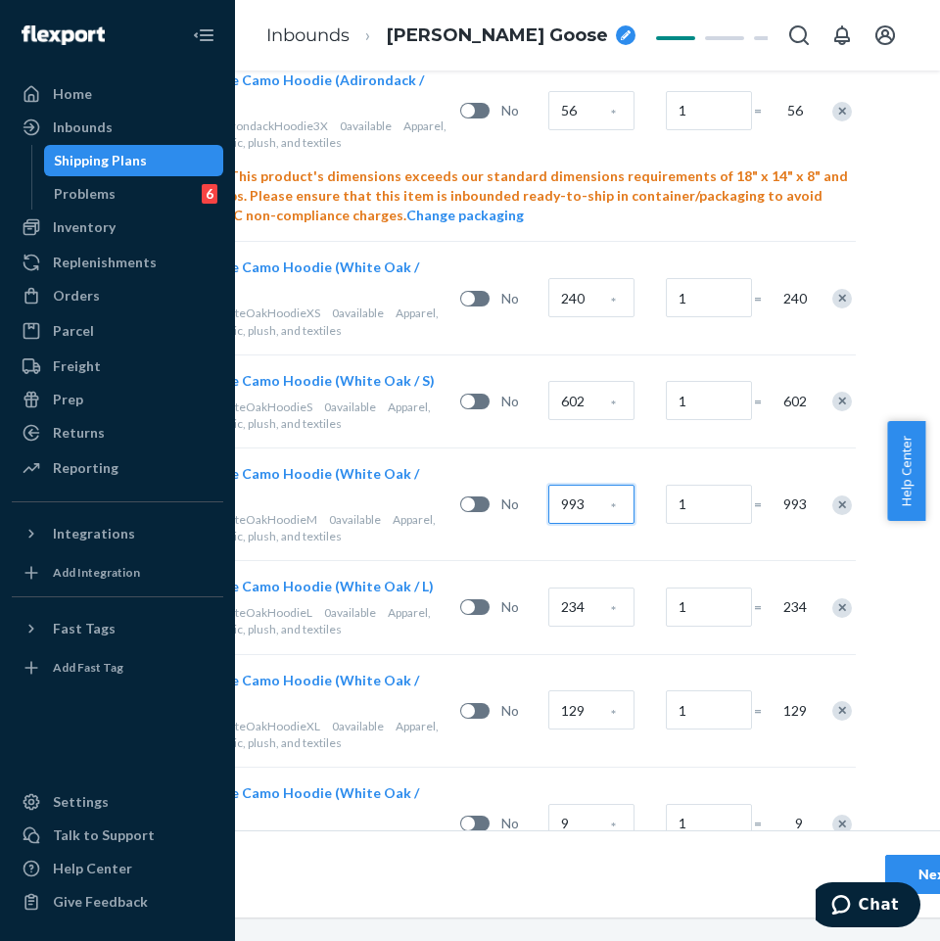
type input "993"
click at [560, 588] on input "234" at bounding box center [592, 607] width 86 height 39
type input "401"
click at [568, 687] on div "129" at bounding box center [573, 711] width 49 height 48
click at [584, 691] on input "129" at bounding box center [592, 710] width 86 height 39
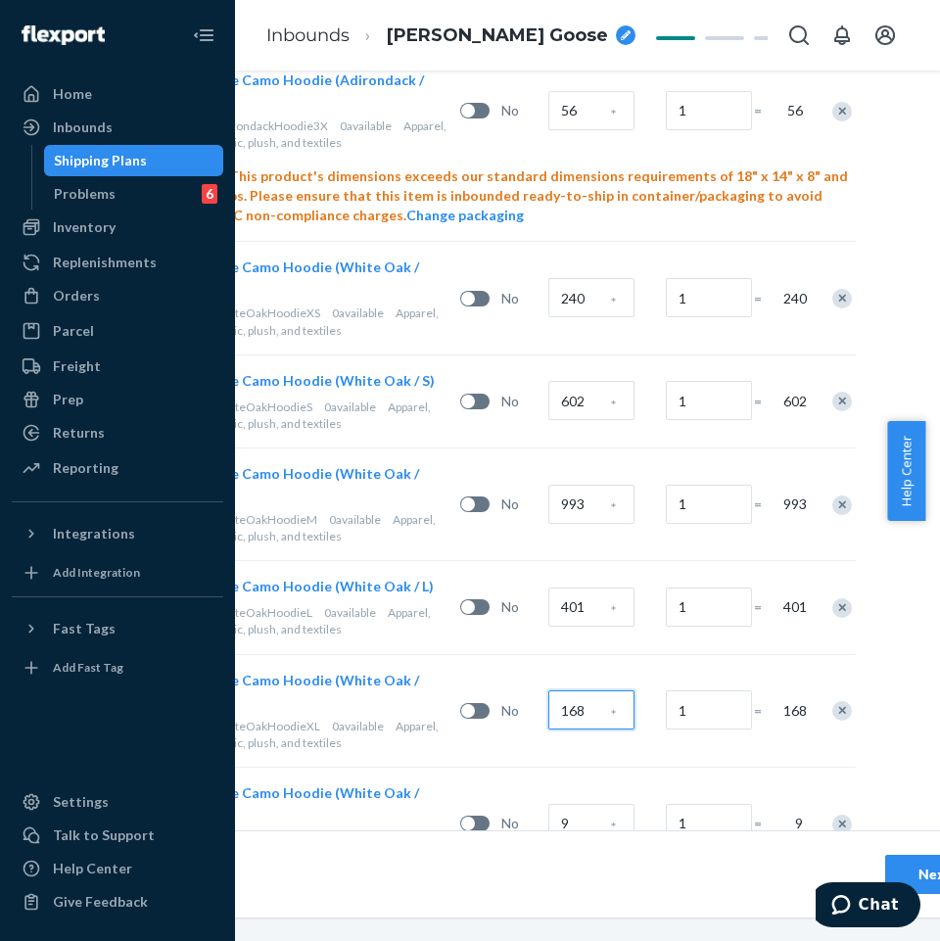
type input "168"
click at [567, 804] on input "9" at bounding box center [592, 823] width 86 height 39
type input "88"
click at [597, 917] on input "14" at bounding box center [592, 936] width 86 height 39
type input "36"
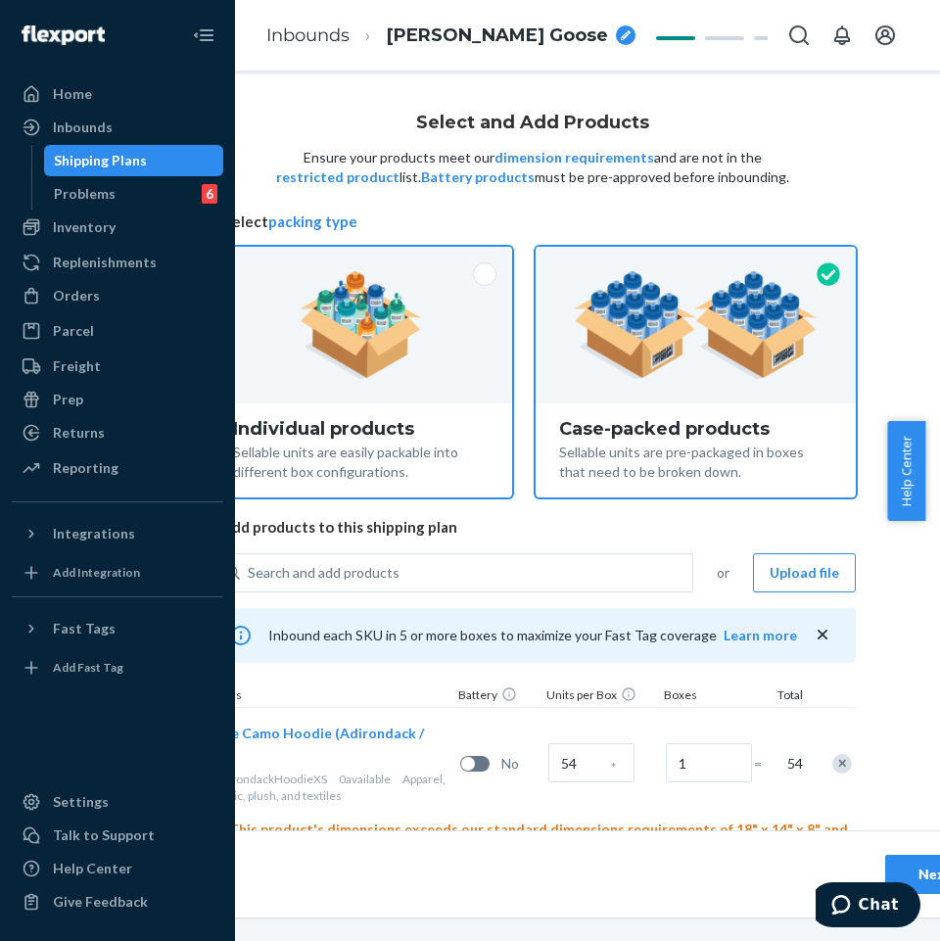
scroll to position [0, 221]
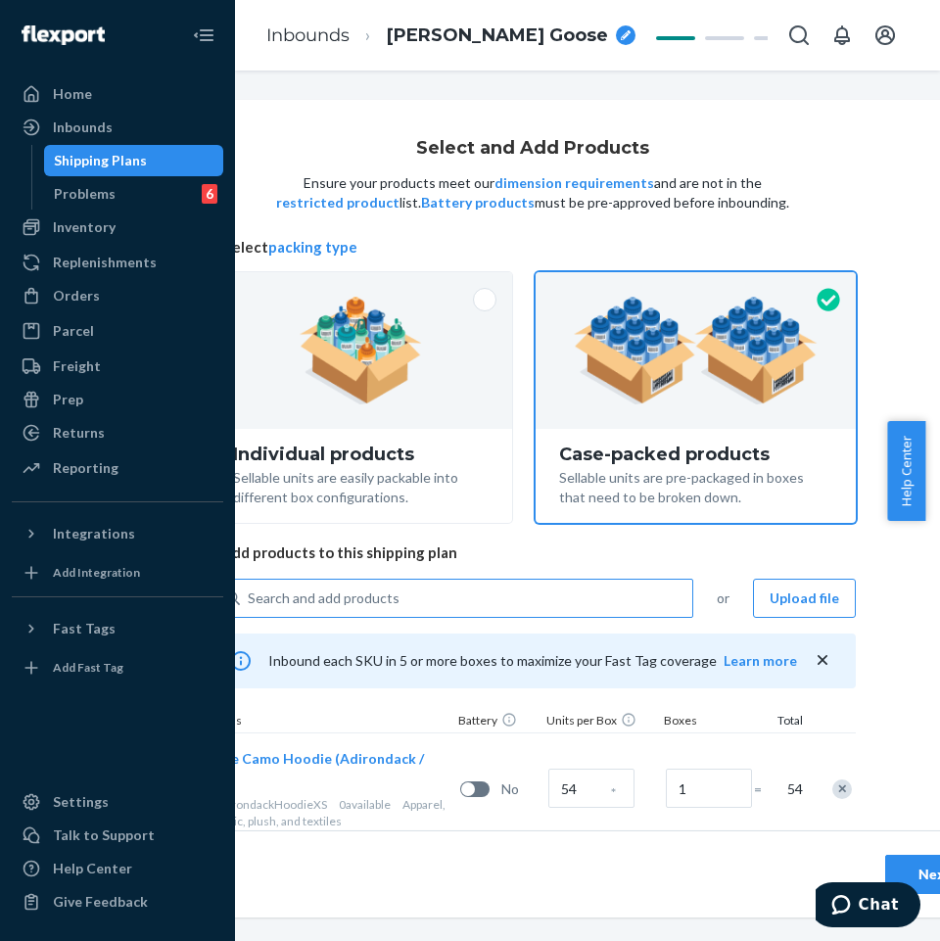
click at [362, 607] on div "Search and add products" at bounding box center [324, 599] width 152 height 20
click at [250, 607] on input "Search and add products" at bounding box center [249, 599] width 2 height 20
paste input "Camo hoodie Silver Birch"
type input "Camo hoodie Silver Birch"
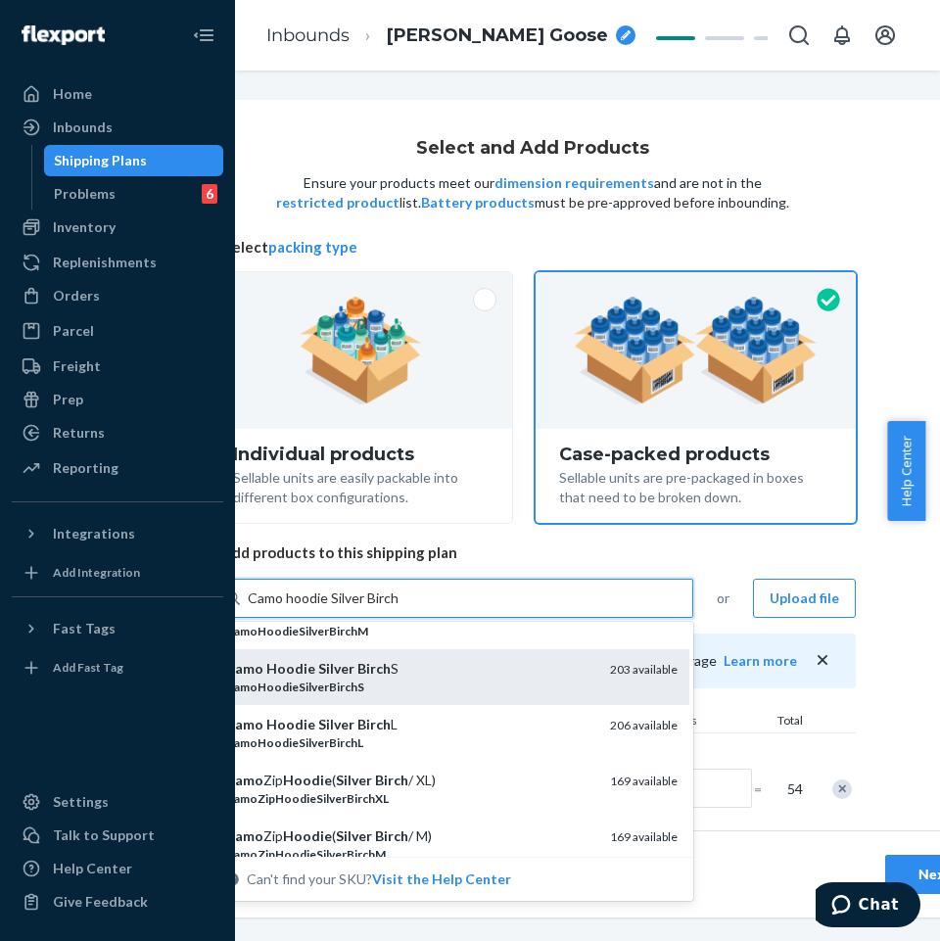
scroll to position [98, 0]
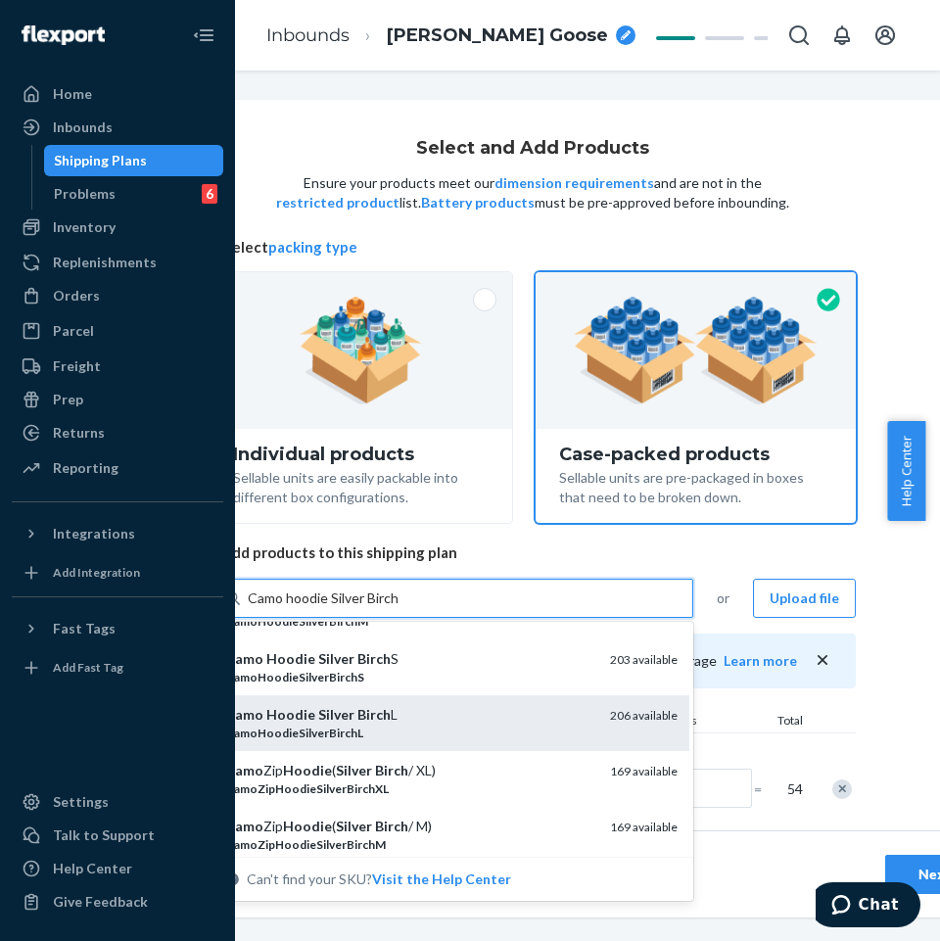
click at [346, 720] on div "Camo Hoodie Silver Birch L" at bounding box center [409, 715] width 369 height 20
click at [346, 608] on input "Camo hoodie Silver Birch" at bounding box center [325, 599] width 155 height 20
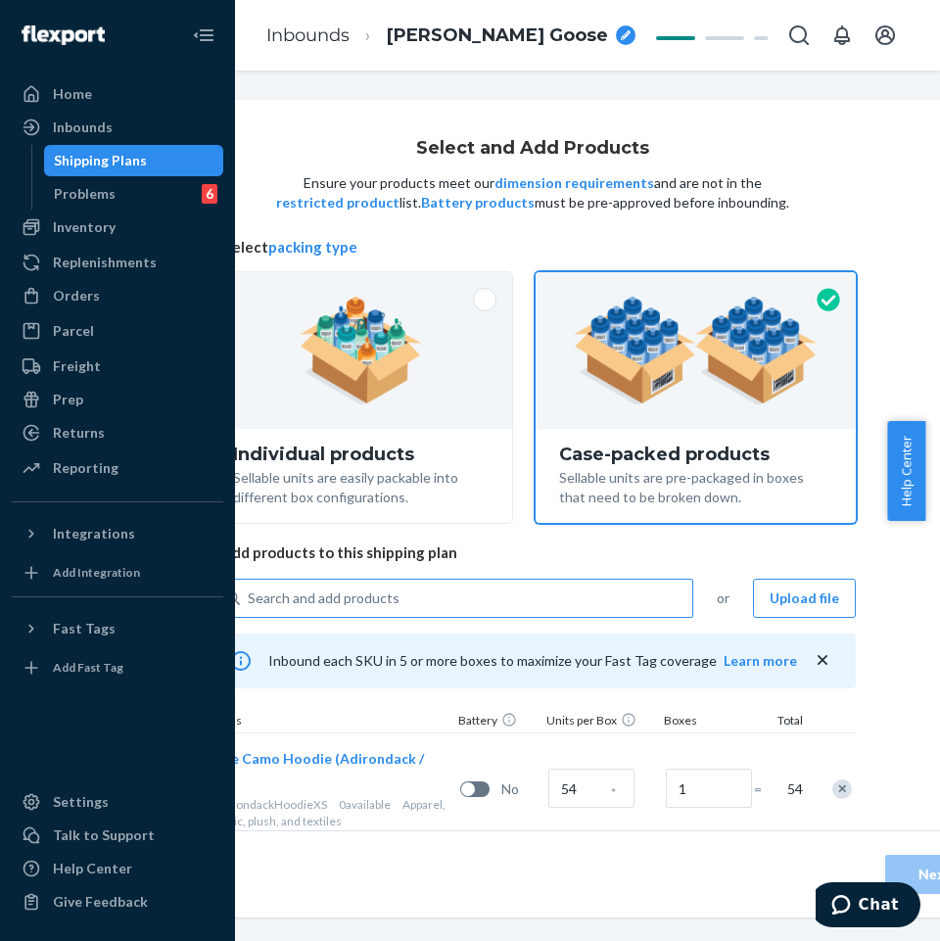
click at [419, 587] on div "Search and add products" at bounding box center [466, 598] width 453 height 35
click at [250, 589] on input "Search and add products" at bounding box center [249, 599] width 2 height 20
paste input "Camo hoodie Silver Birch"
type input "Camo hoodie Silver Birch"
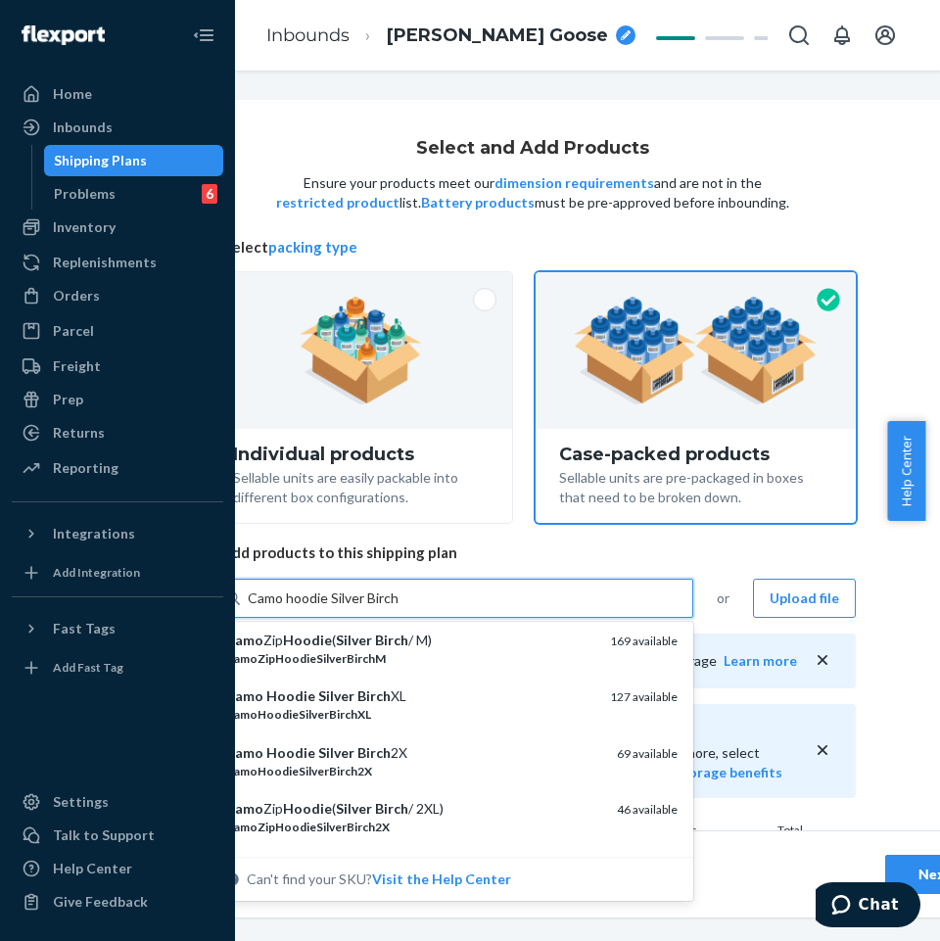
scroll to position [294, 0]
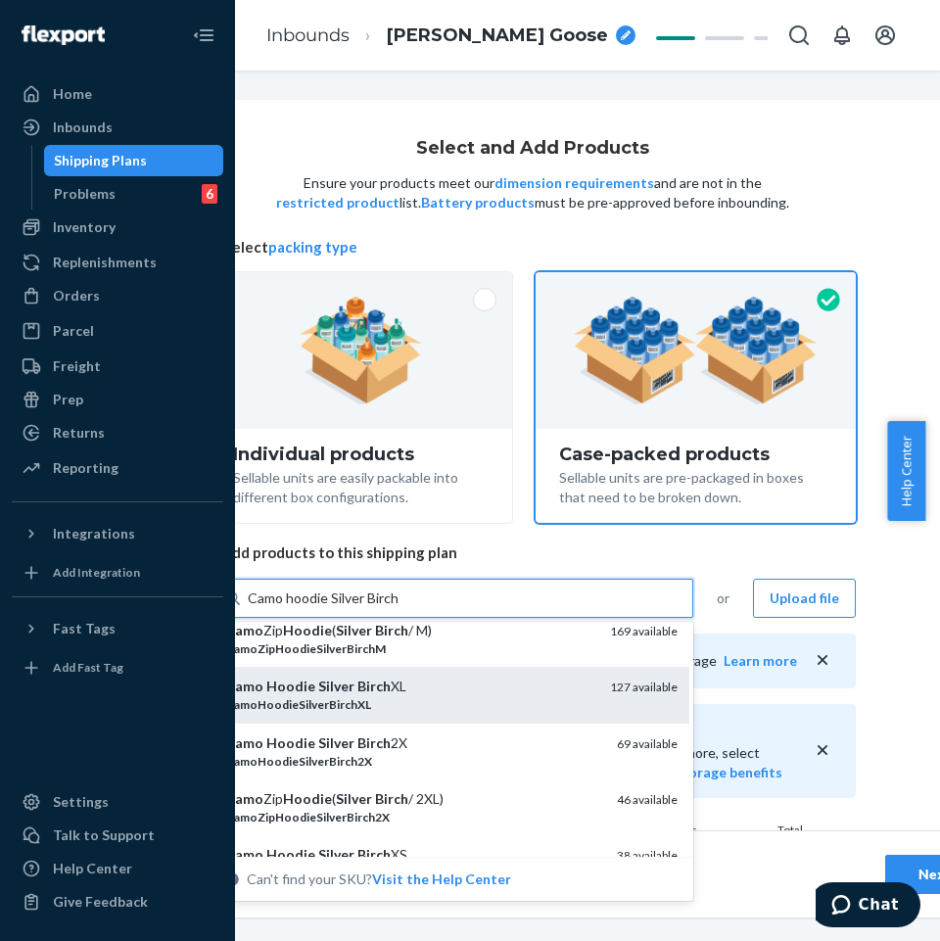
click at [346, 691] on div "Camo Hoodie Silver Birch XL" at bounding box center [409, 687] width 369 height 20
click at [346, 608] on input "Camo hoodie Silver Birch" at bounding box center [325, 599] width 155 height 20
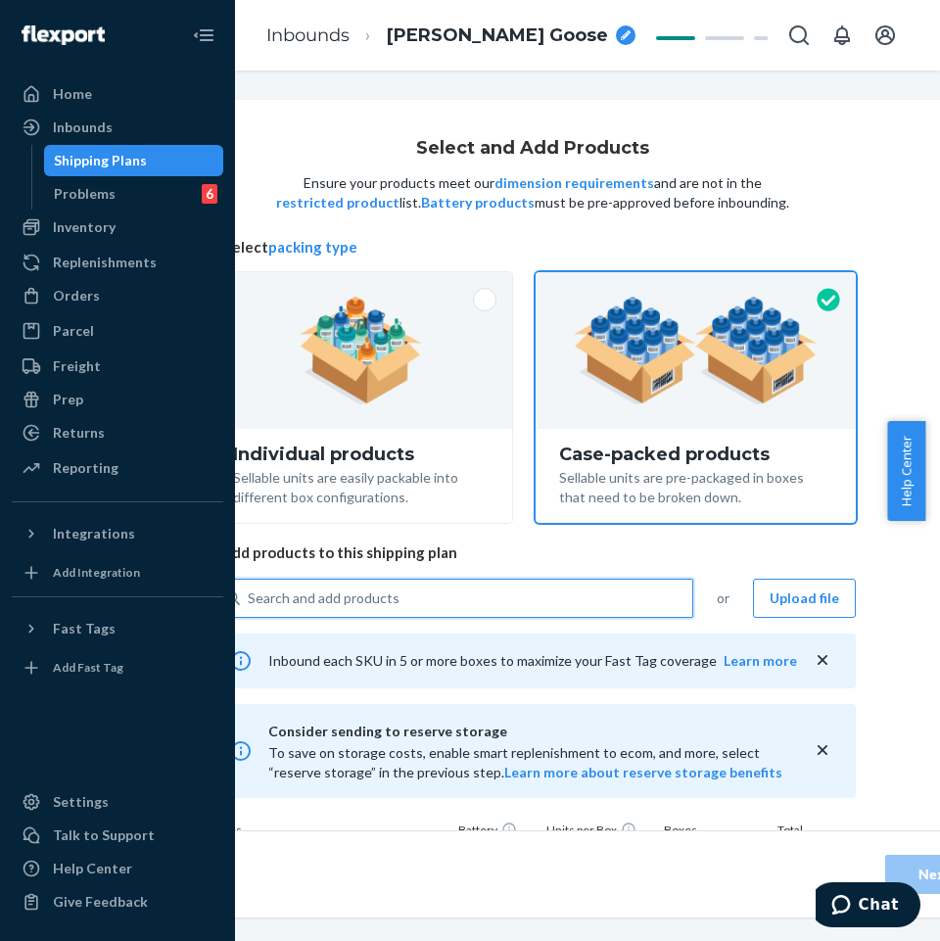
click at [444, 616] on div "Search and add products" at bounding box center [452, 598] width 484 height 39
click at [250, 608] on input "0 results available. Select is focused ,type to refine list, press Down to open…" at bounding box center [249, 599] width 2 height 20
click at [449, 584] on div "Search and add products" at bounding box center [466, 598] width 453 height 35
click at [250, 589] on input "0 results available. Use Up and Down to choose options, press Enter to select t…" at bounding box center [249, 599] width 2 height 20
paste input "Camo hoodie Silver Birch"
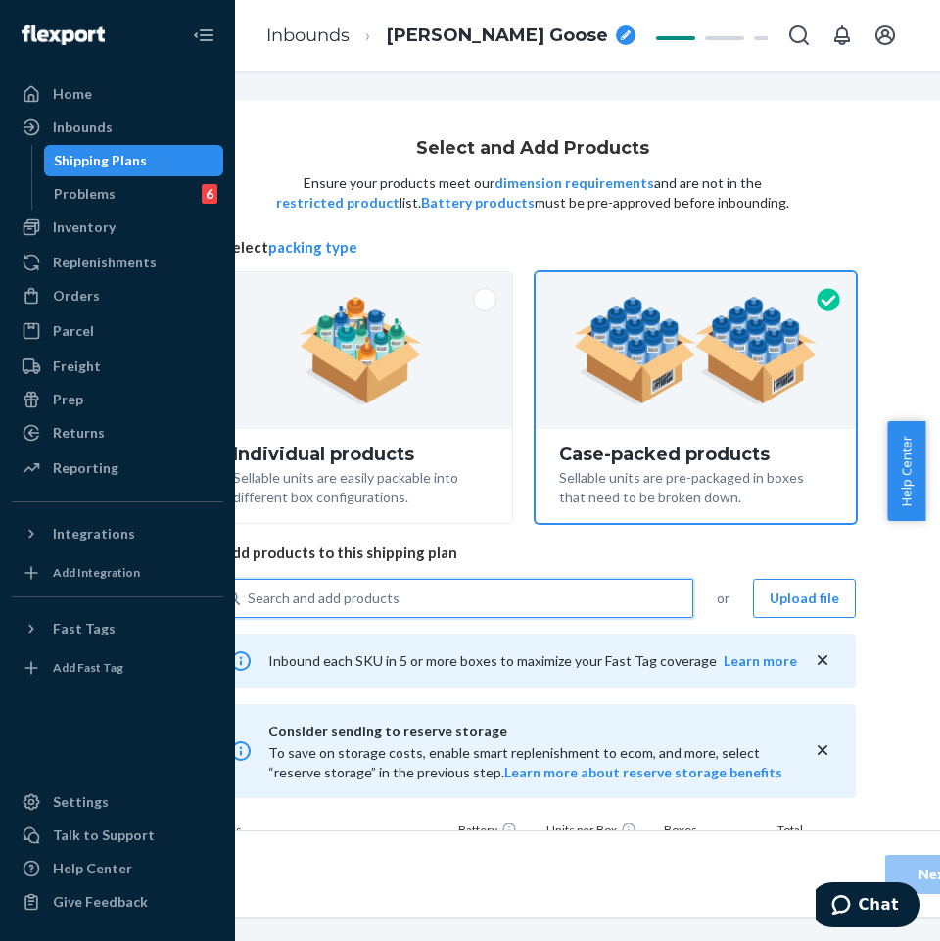
type input "Camo hoodie Silver Birch"
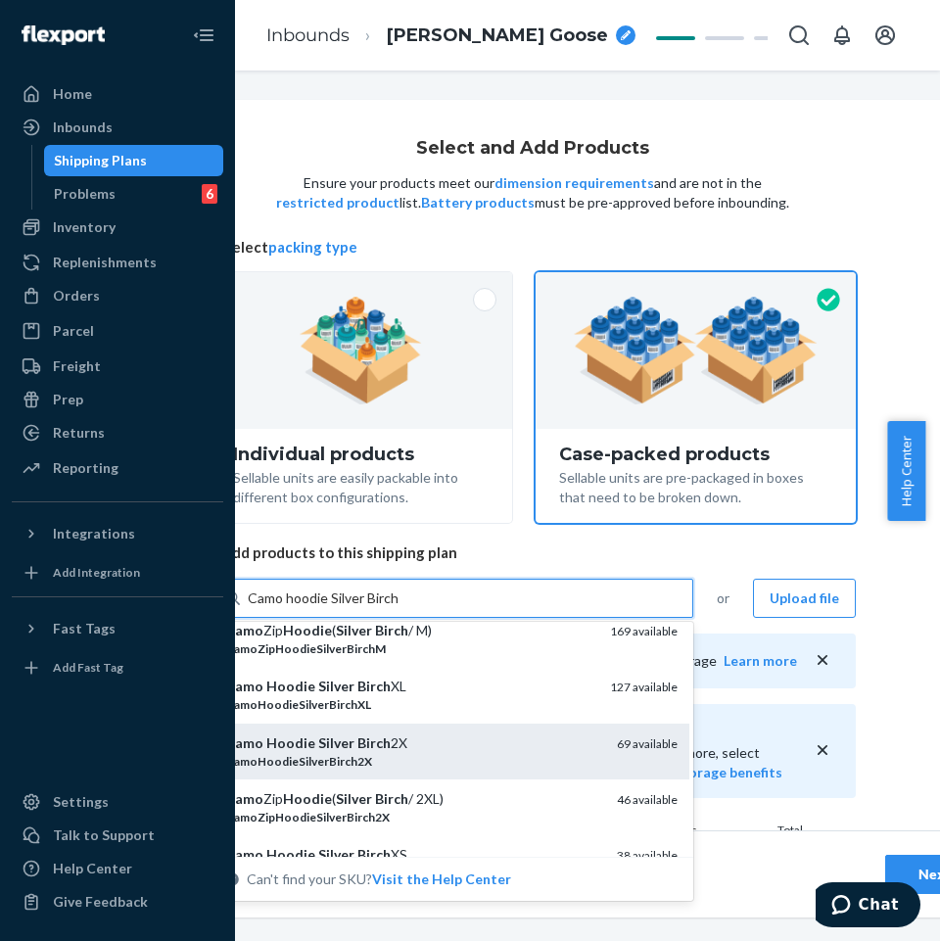
click at [386, 758] on div "CamoHoodieSilverBirch2X" at bounding box center [413, 761] width 376 height 17
click at [386, 608] on input "Camo hoodie Silver Birch" at bounding box center [325, 599] width 155 height 20
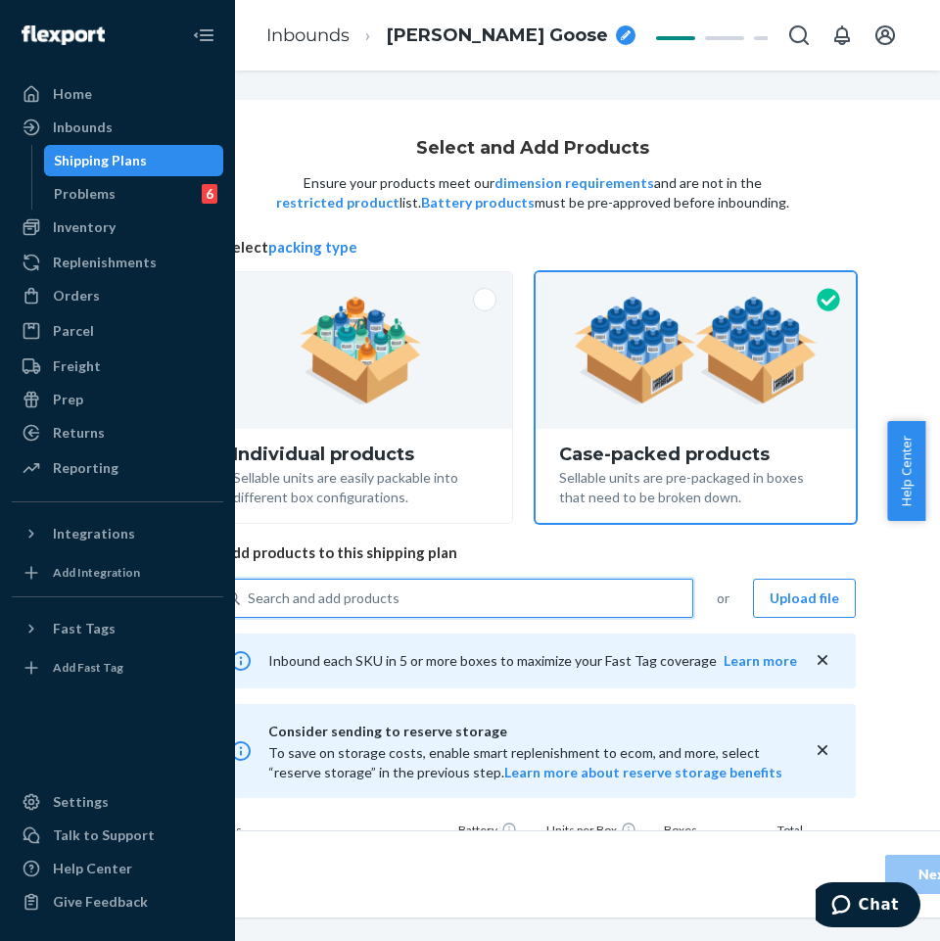
click at [421, 591] on div "Search and add products" at bounding box center [466, 598] width 453 height 35
click at [250, 591] on input "Search and add products" at bounding box center [249, 599] width 2 height 20
paste input "Camo hoodie Silver Birch"
type input "Camo hoodie Silver Birch"
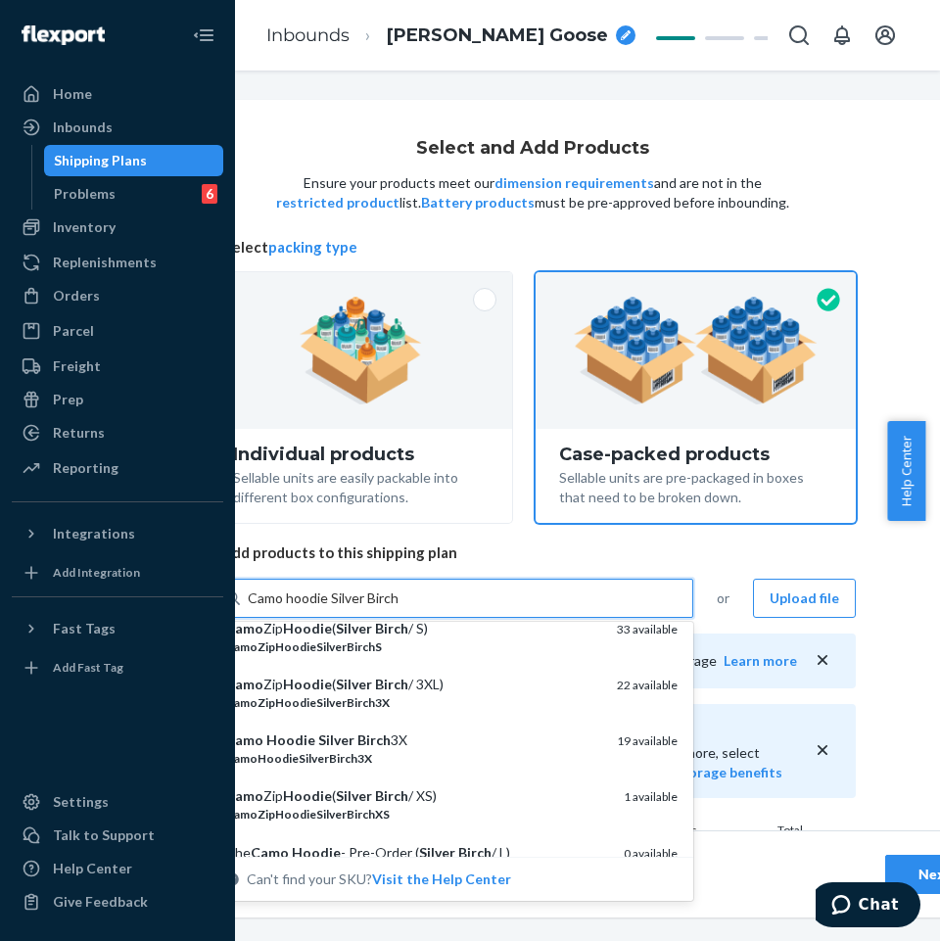
scroll to position [588, 0]
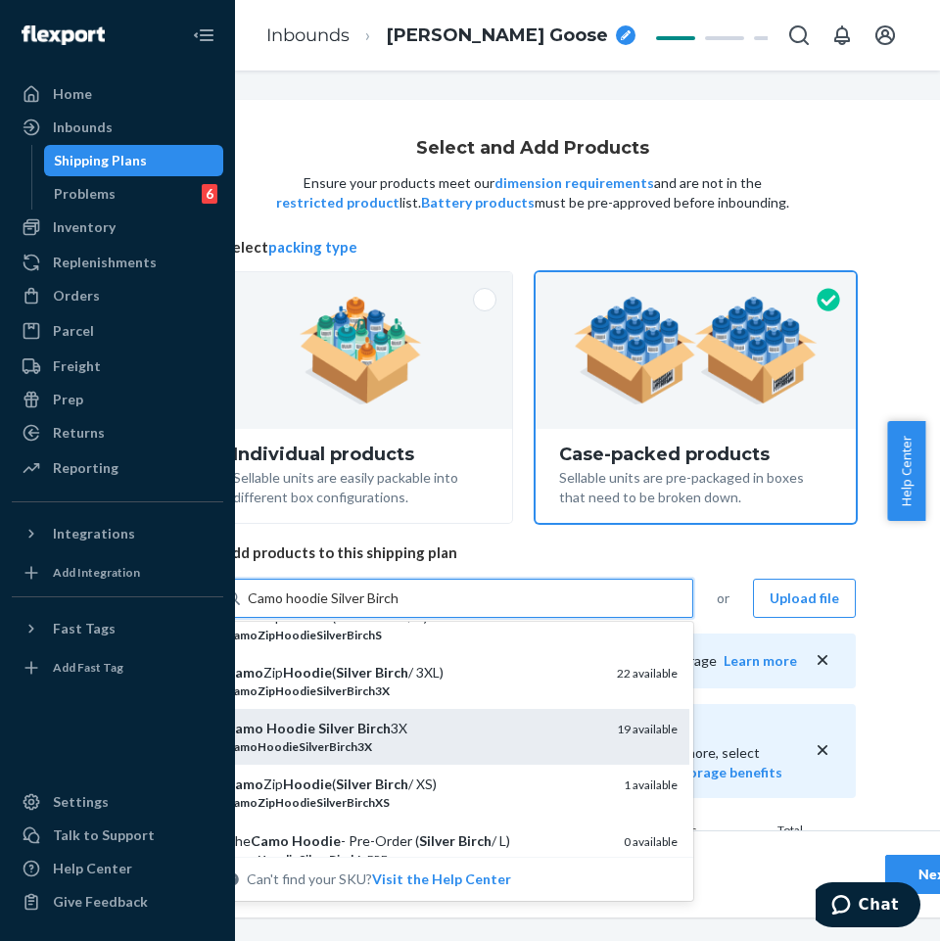
click at [395, 741] on div "CamoHoodieSilverBirch3X" at bounding box center [413, 747] width 376 height 17
click at [395, 608] on input "Camo hoodie Silver Birch" at bounding box center [325, 599] width 155 height 20
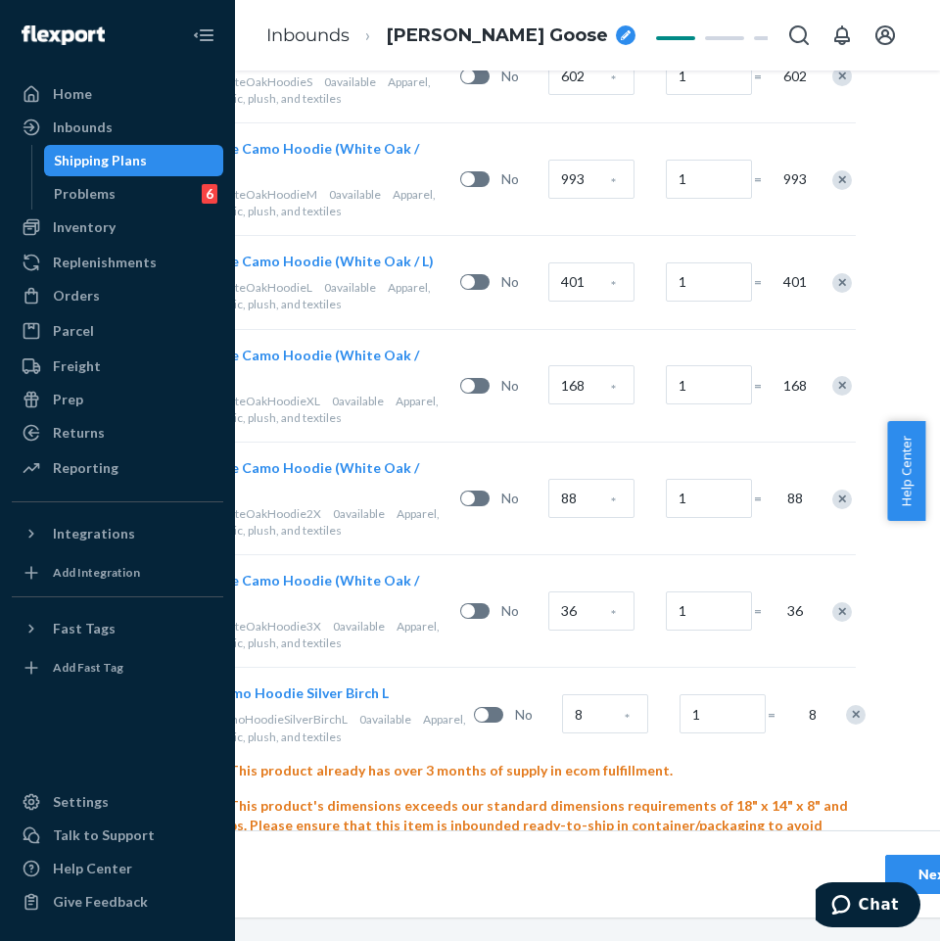
scroll to position [2057, 221]
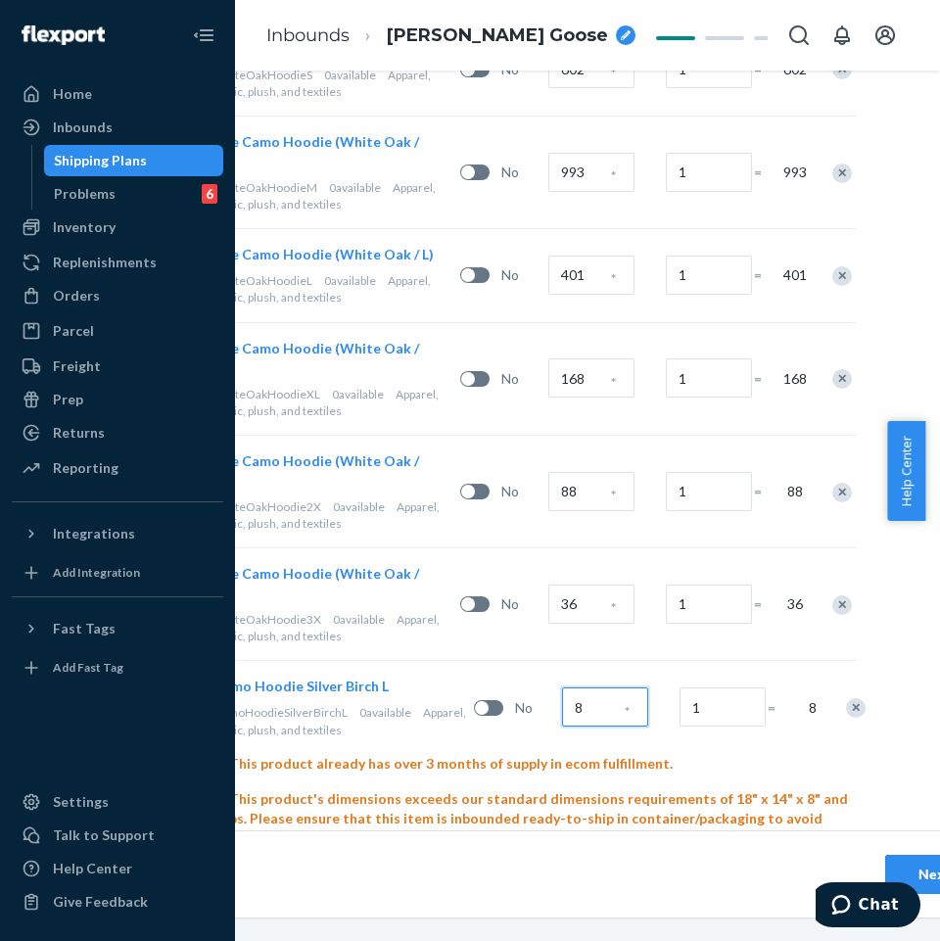
click at [579, 688] on input "8" at bounding box center [605, 707] width 86 height 39
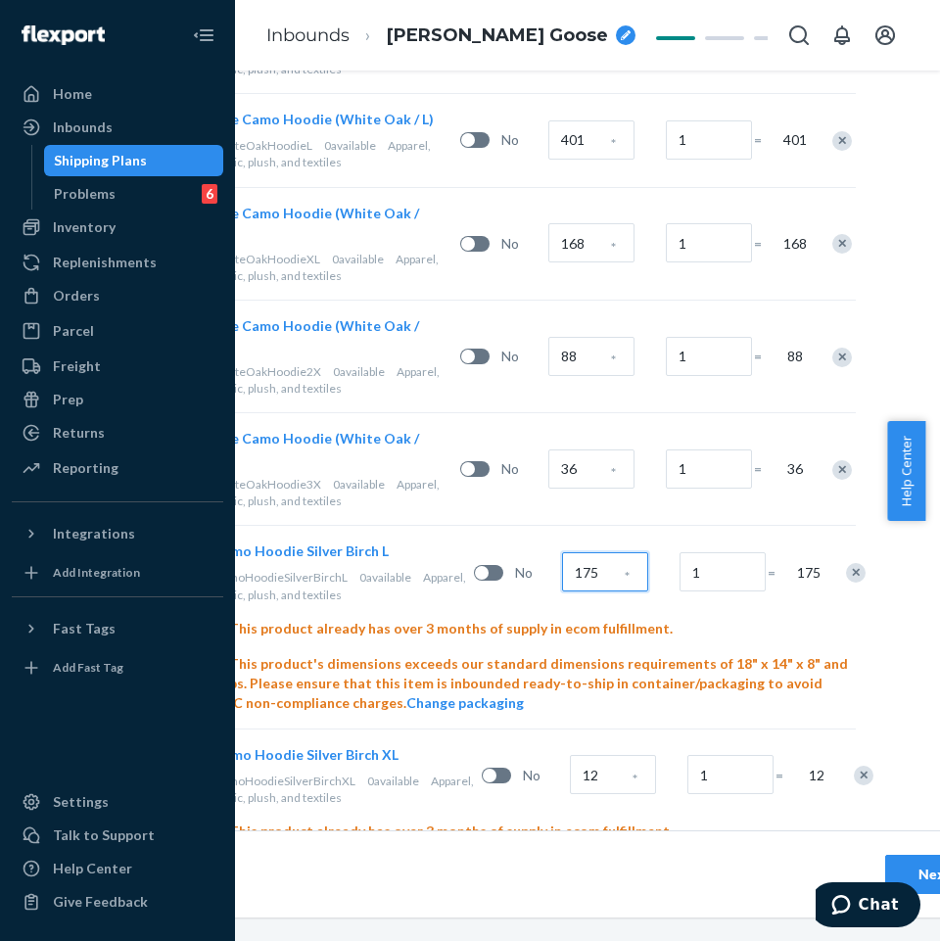
scroll to position [2253, 221]
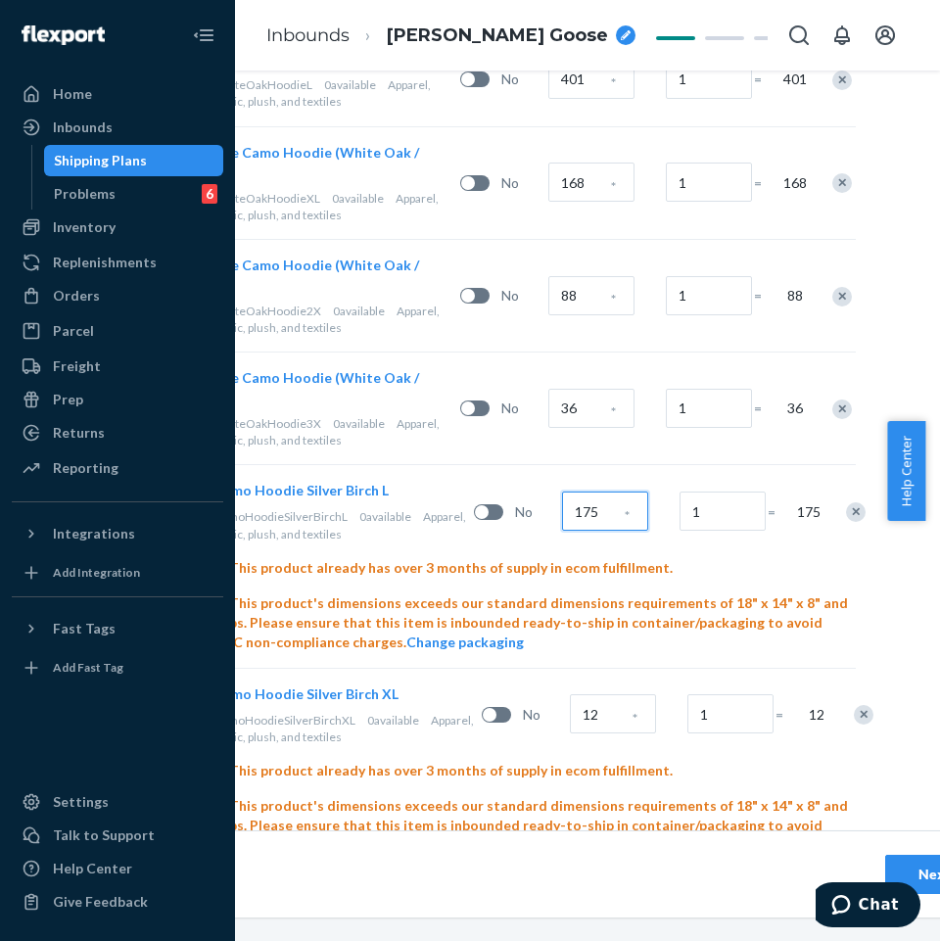
type input "175"
click at [584, 694] on input "12" at bounding box center [613, 713] width 86 height 39
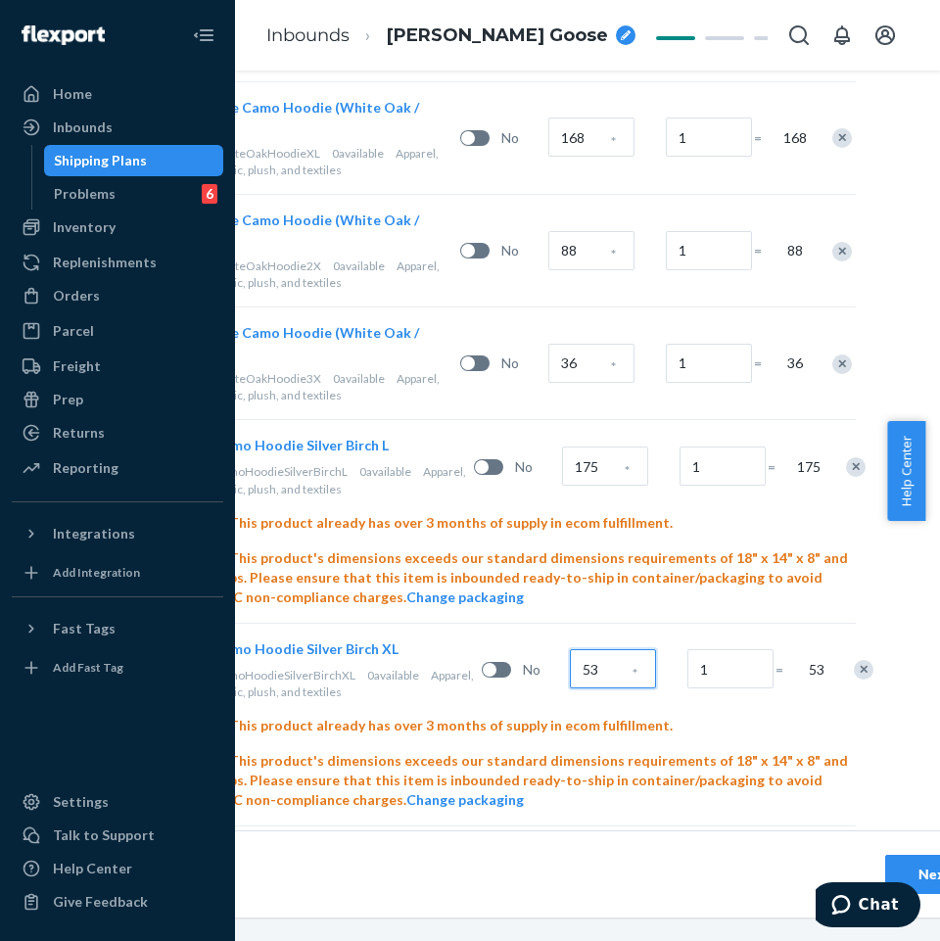
scroll to position [2449, 221]
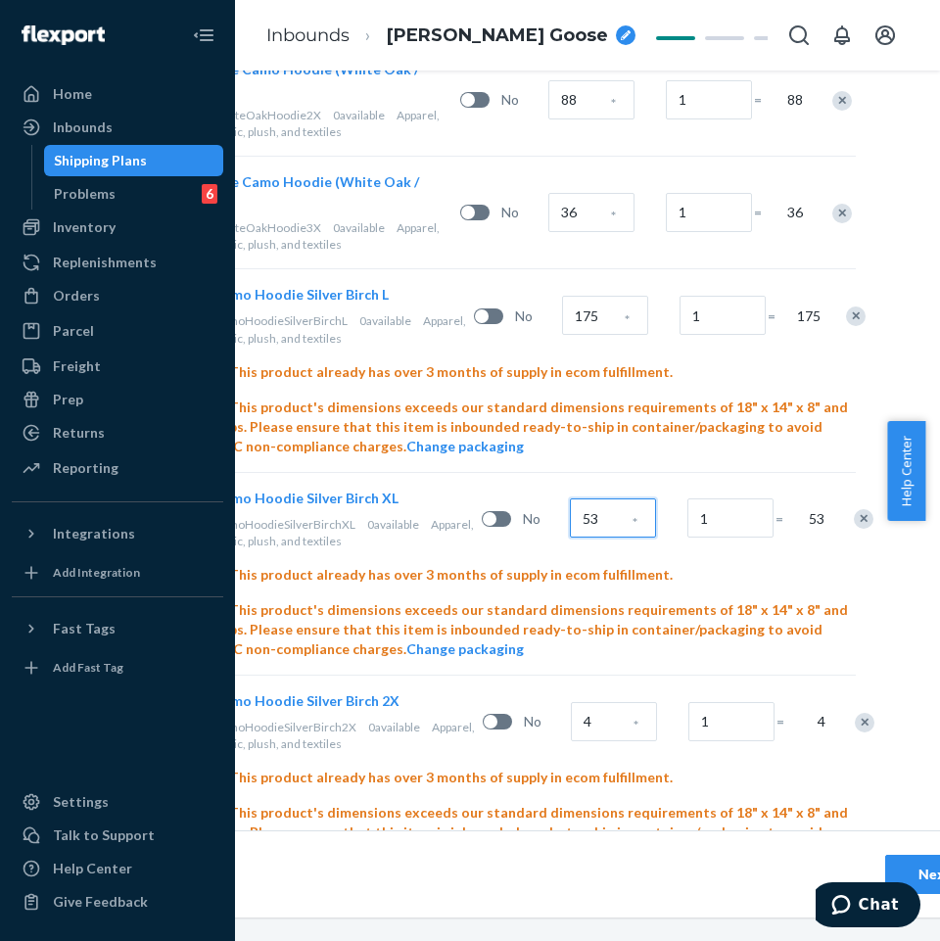
type input "53"
click at [580, 702] on input "4" at bounding box center [614, 721] width 86 height 39
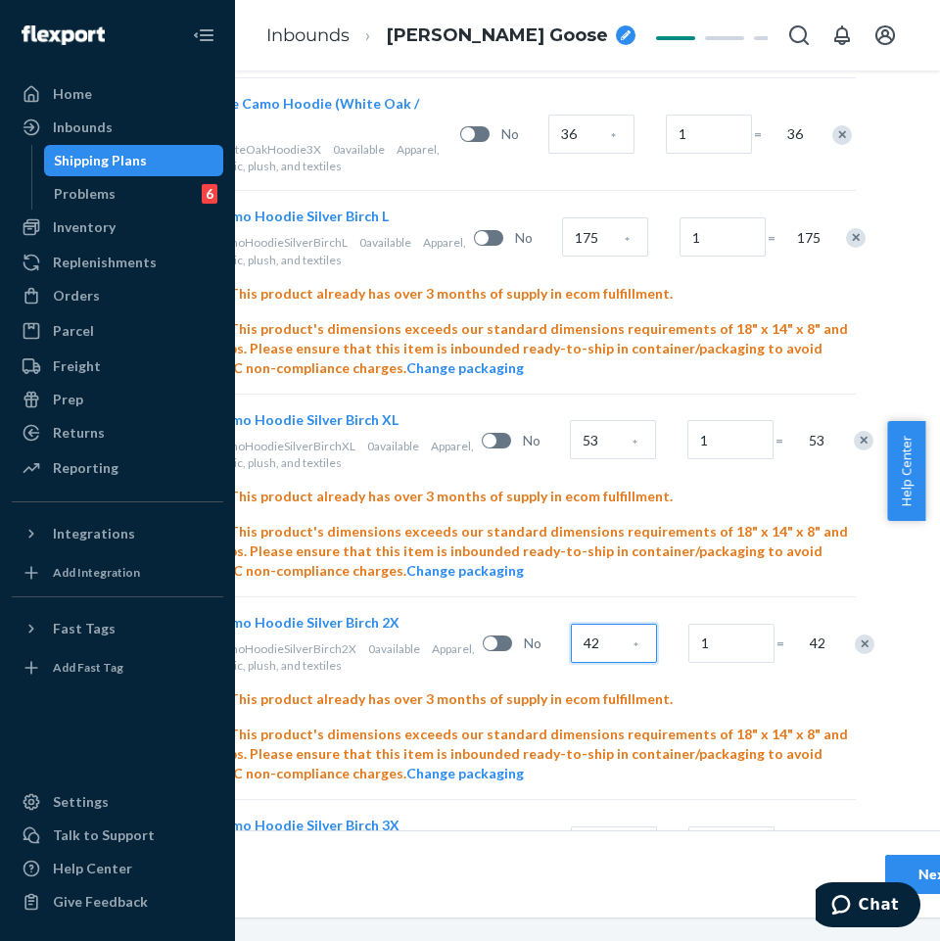
scroll to position [2538, 221]
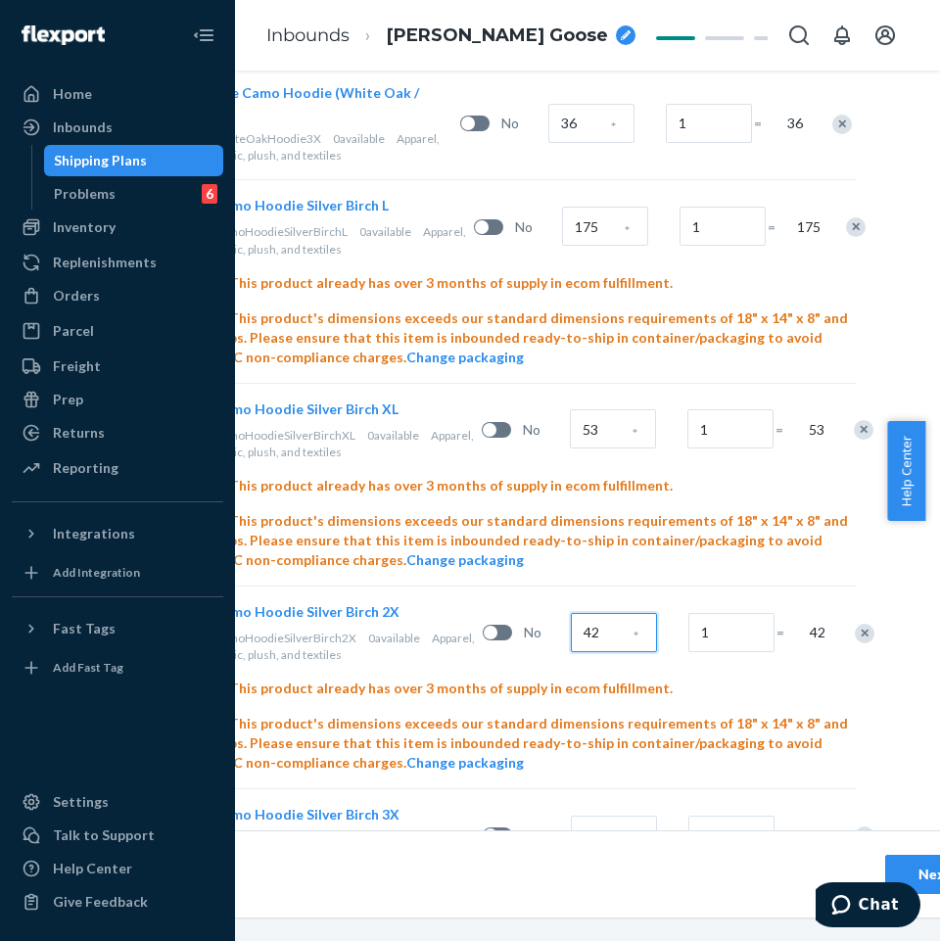
type input "42"
click at [586, 816] on input "12" at bounding box center [614, 835] width 86 height 39
type input "11"
click at [514, 29] on span "[PERSON_NAME] Goose" at bounding box center [497, 36] width 221 height 25
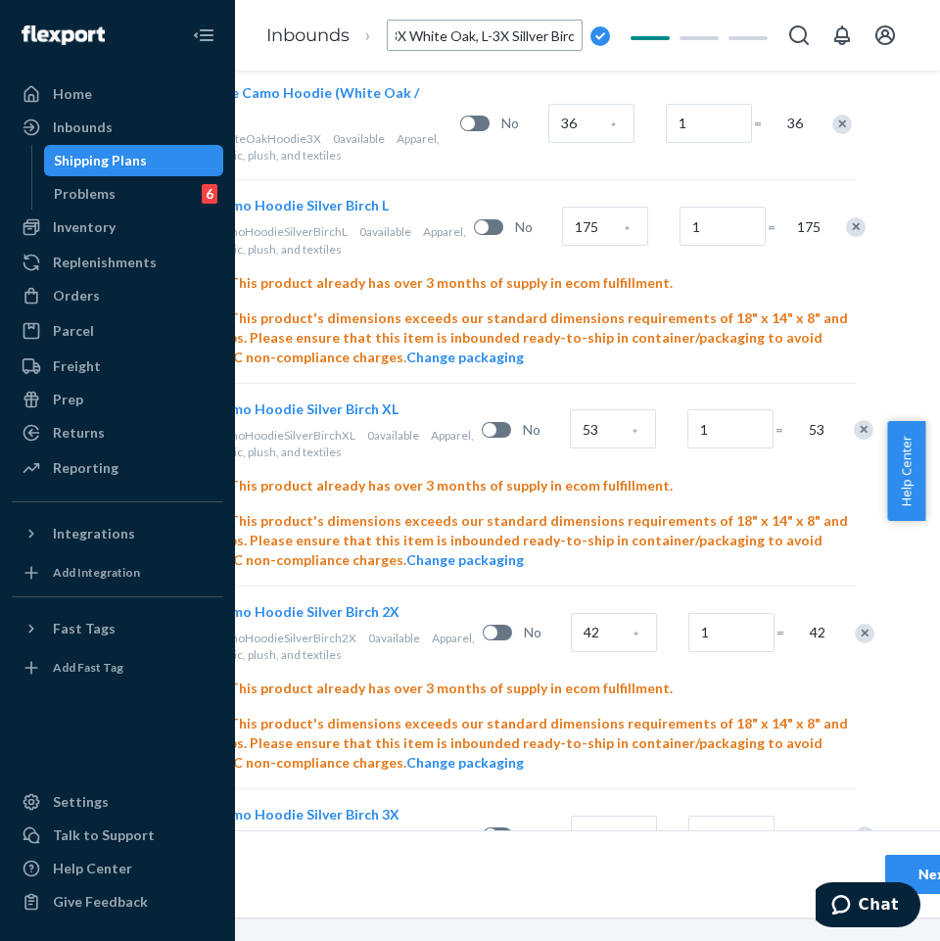
scroll to position [0, 361]
click at [519, 26] on input "250720XI_3858_Camo Hoodie_XS-XL,3X Adirondack, XS-3X White Oak, L-3X Sillver Bi…" at bounding box center [485, 35] width 196 height 31
type input "250720XI_3858_Camo Hoodie_XS-XL,3X Adirondack, XS-3X White Oak, L-3X Silver Bir…"
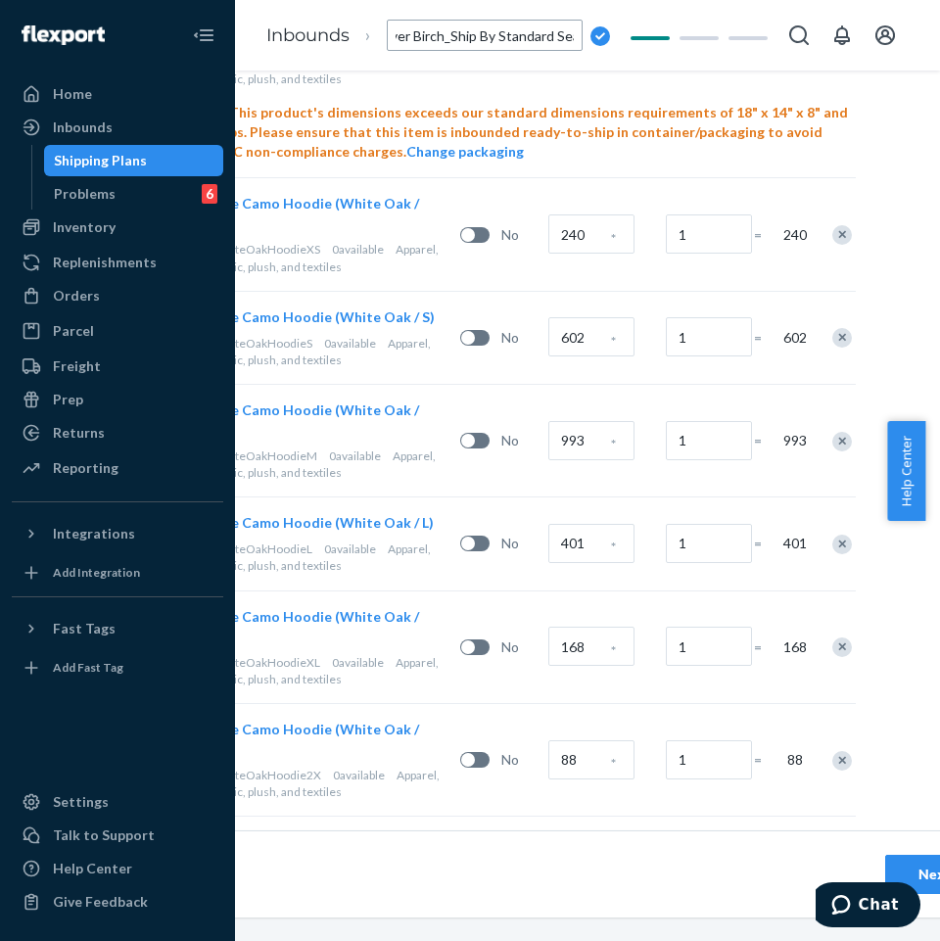
click at [907, 865] on div "Next" at bounding box center [934, 875] width 65 height 20
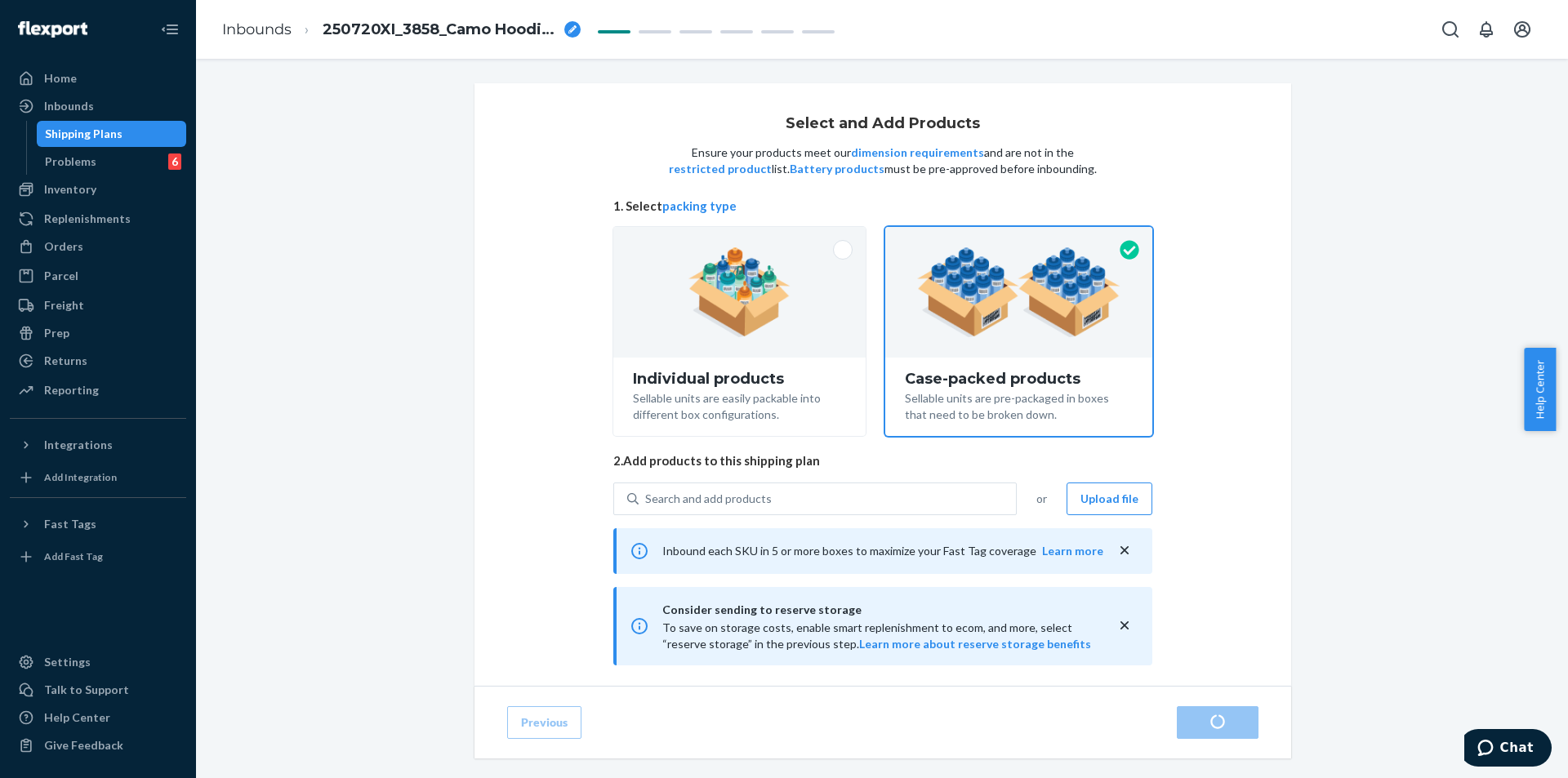
radio input "true"
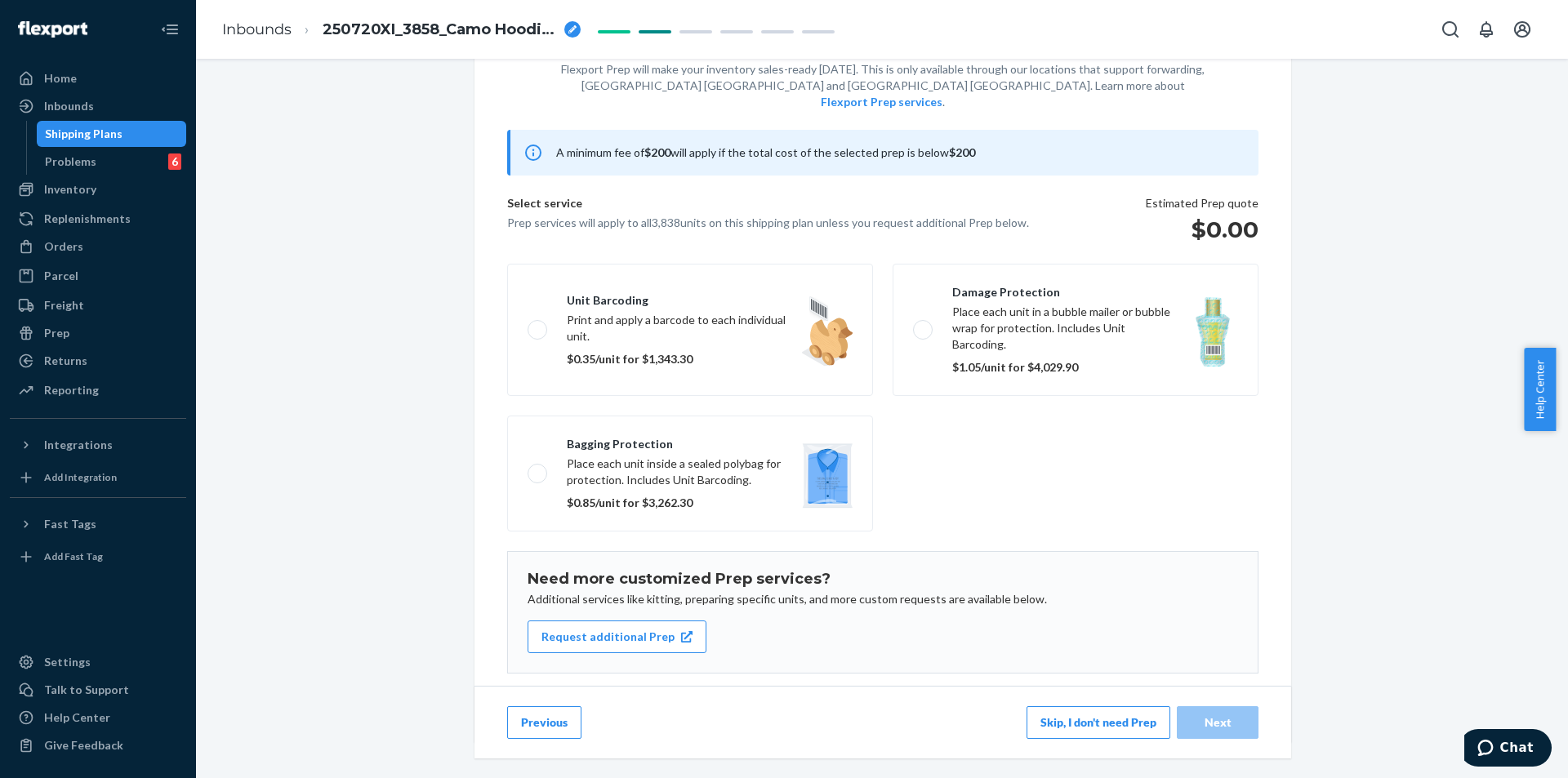
scroll to position [108, 0]
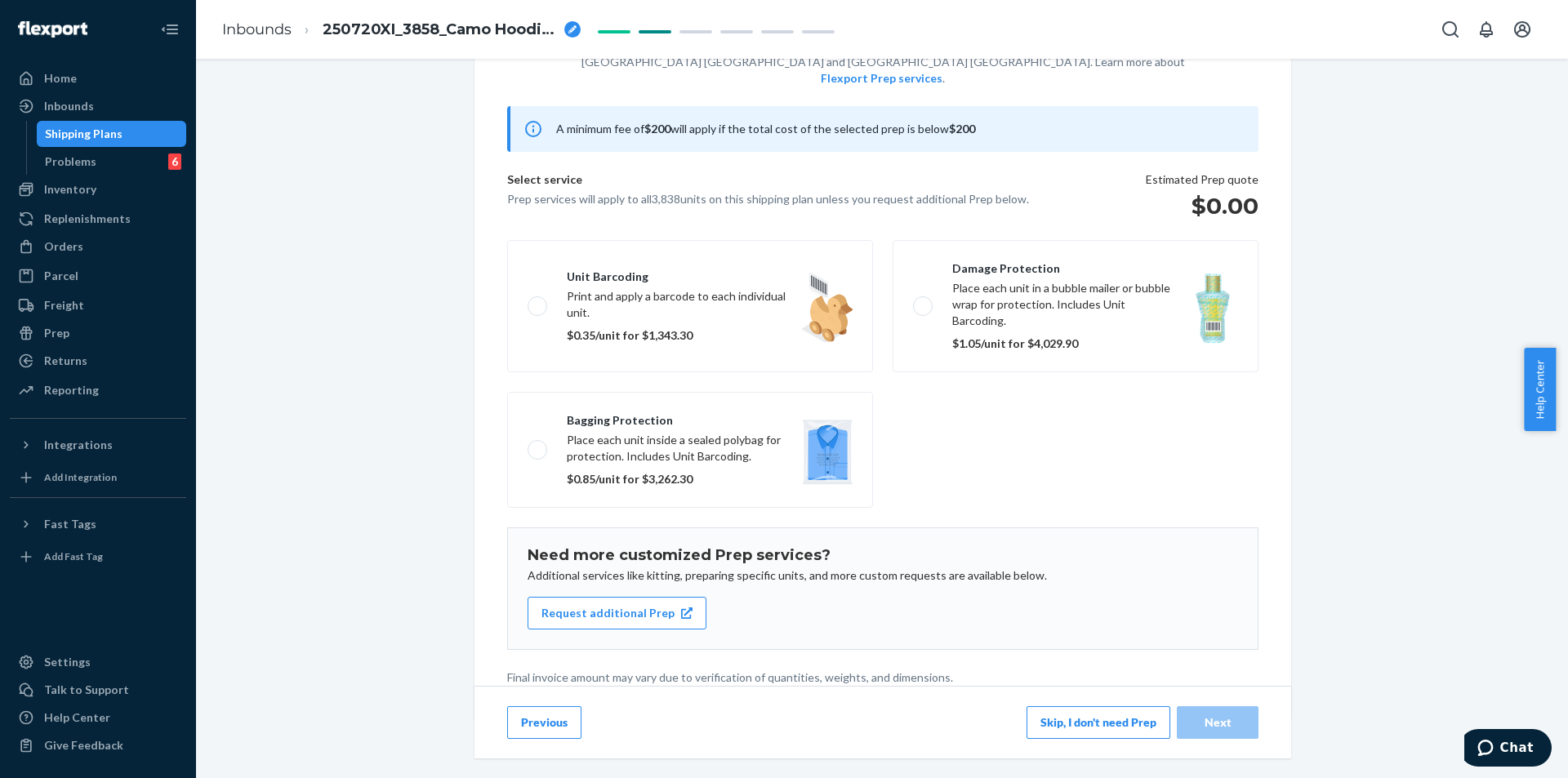
click at [783, 726] on button "Skip, I don't need Prep" at bounding box center [1098, 722] width 143 height 33
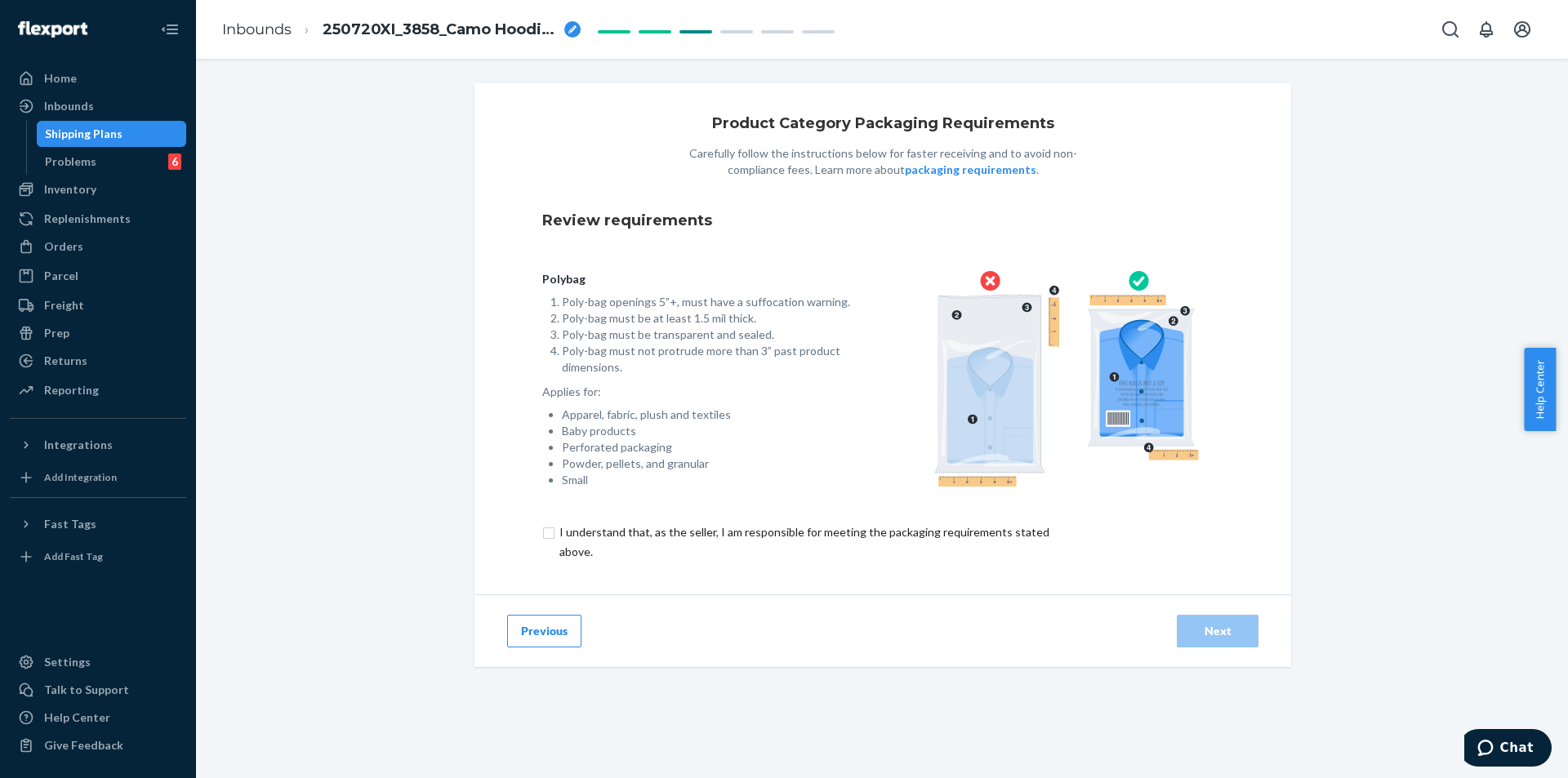
click at [566, 520] on div "Polybag Poly-bag openings 5”+, must have a suffocation warning. Poly-bag must b…" at bounding box center [882, 384] width 681 height 278
click at [589, 530] on input "checkbox" at bounding box center [813, 542] width 543 height 39
checkbox input "true"
click at [783, 630] on div "Next" at bounding box center [1217, 631] width 54 height 17
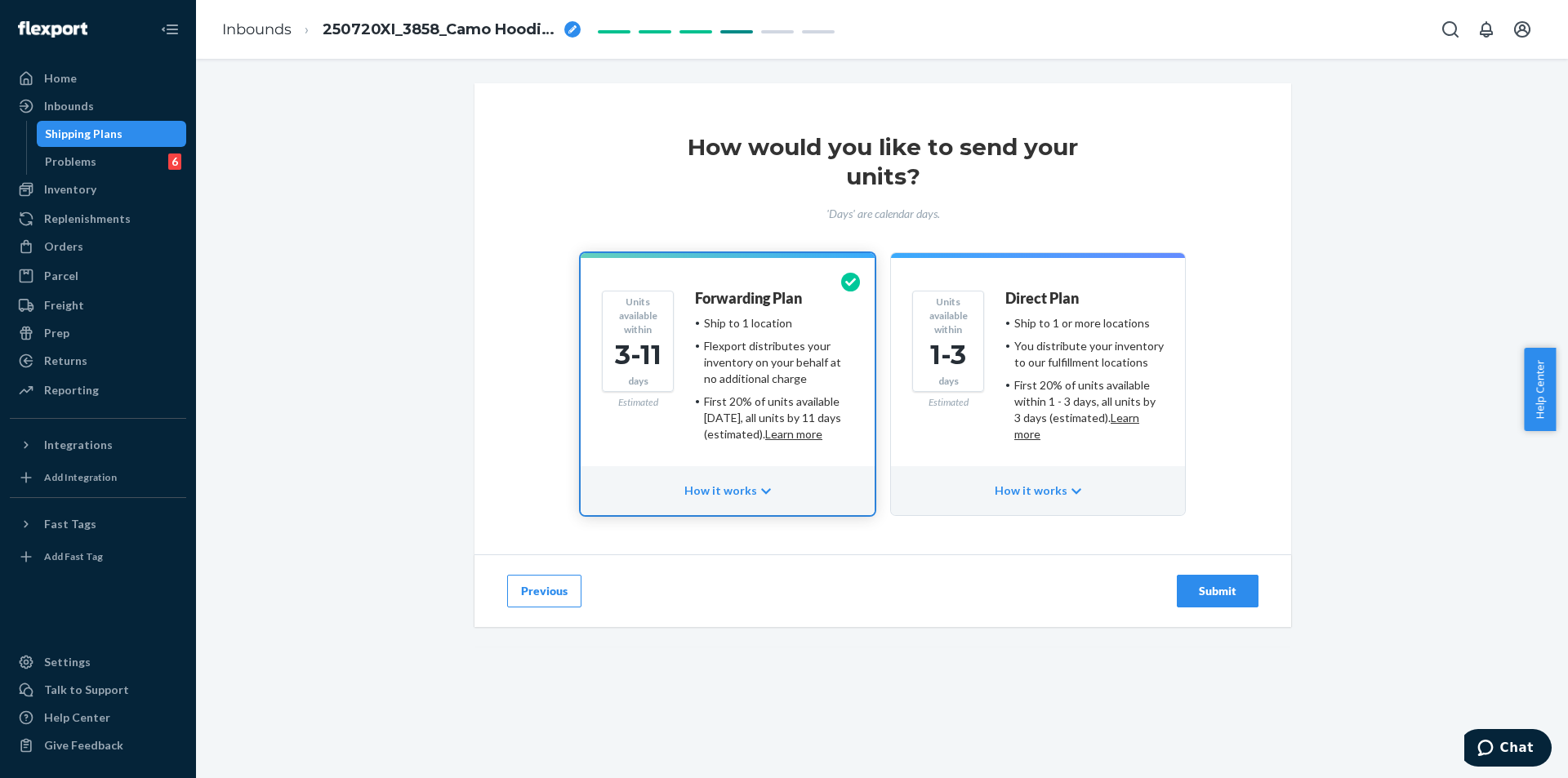
click at [783, 591] on div "Submit" at bounding box center [1217, 591] width 54 height 17
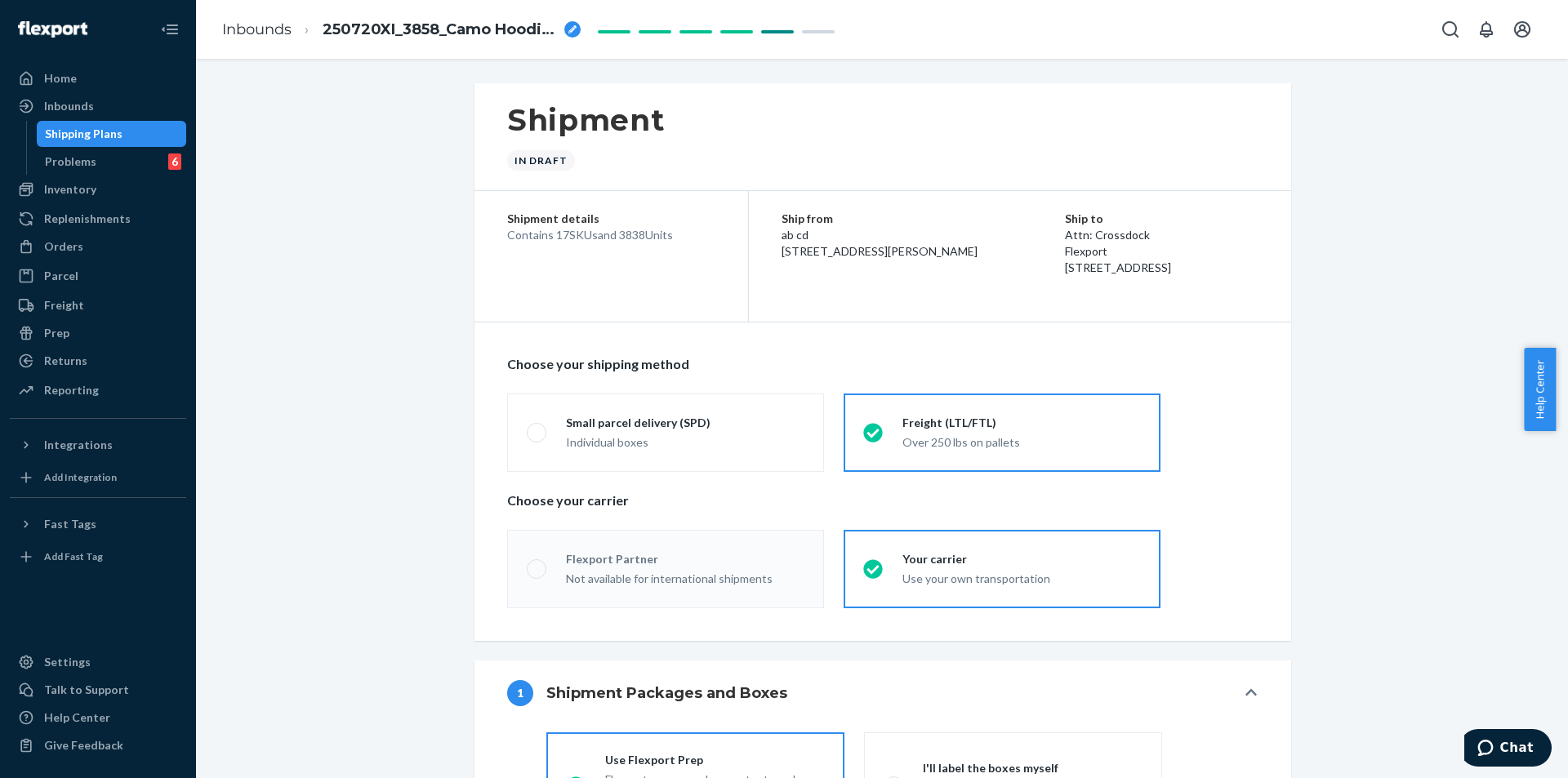
radio input "true"
radio input "false"
radio input "true"
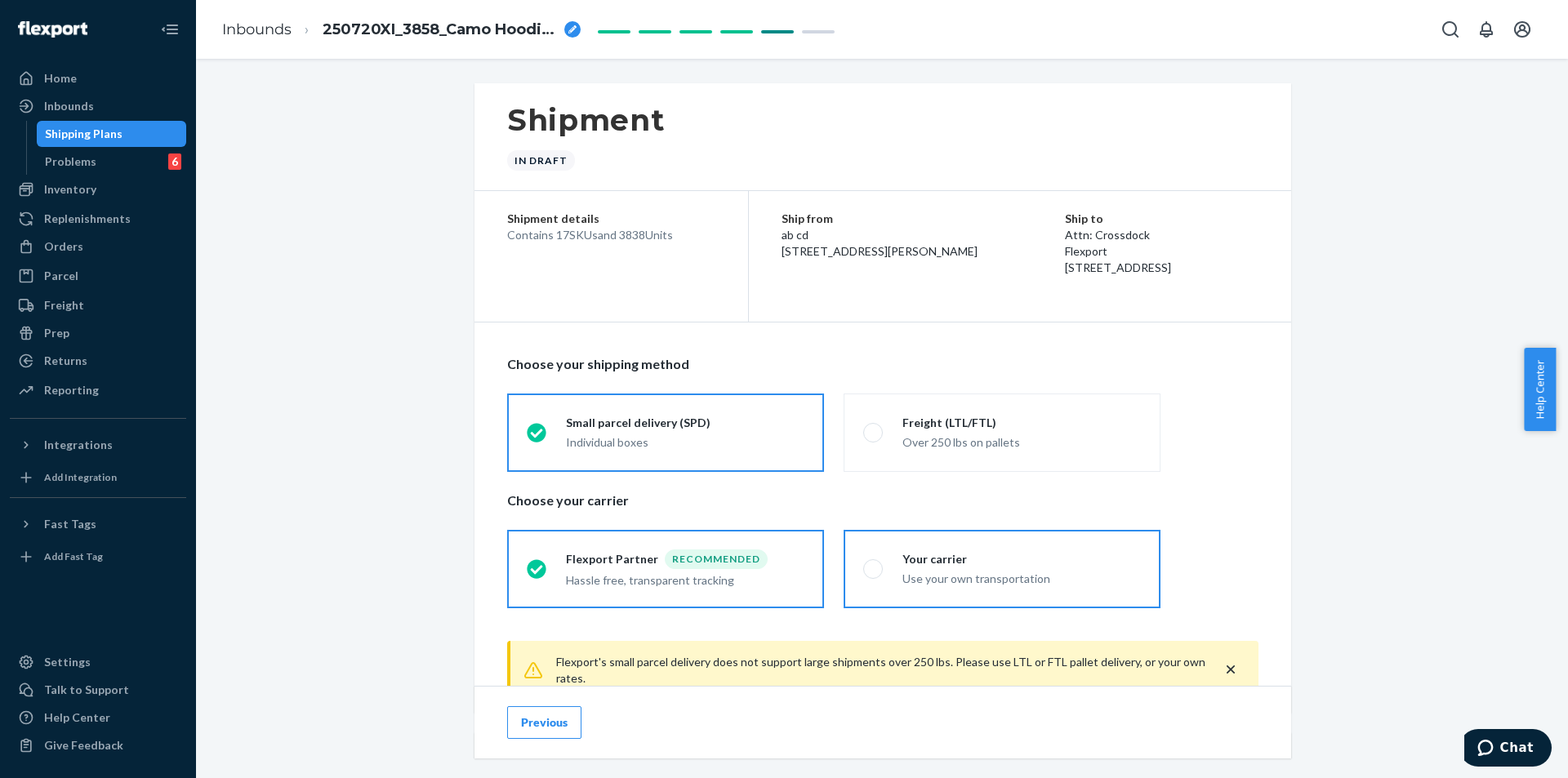
click at [783, 570] on label "Your carrier Use your own transportation" at bounding box center [1002, 570] width 317 height 78
click at [783, 570] on input "Your carrier Use your own transportation" at bounding box center [868, 569] width 11 height 11
radio input "true"
radio input "false"
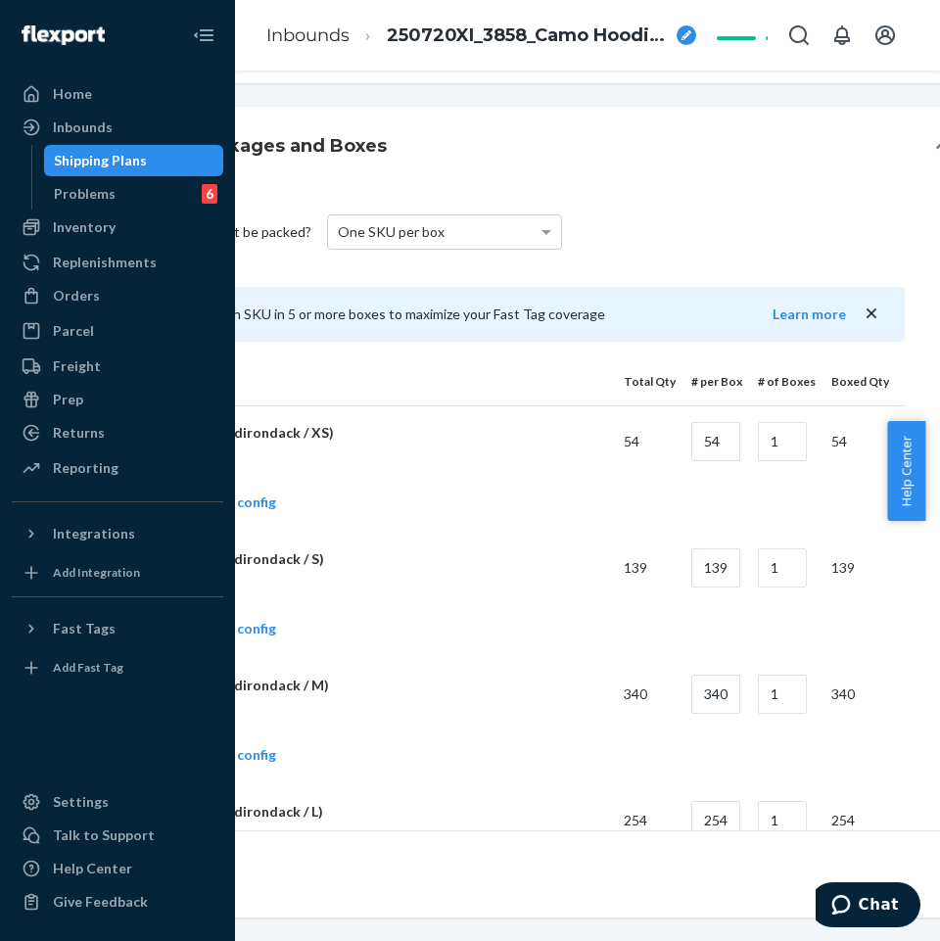
scroll to position [686, 249]
click at [254, 501] on link "Add another box config" at bounding box center [191, 503] width 178 height 20
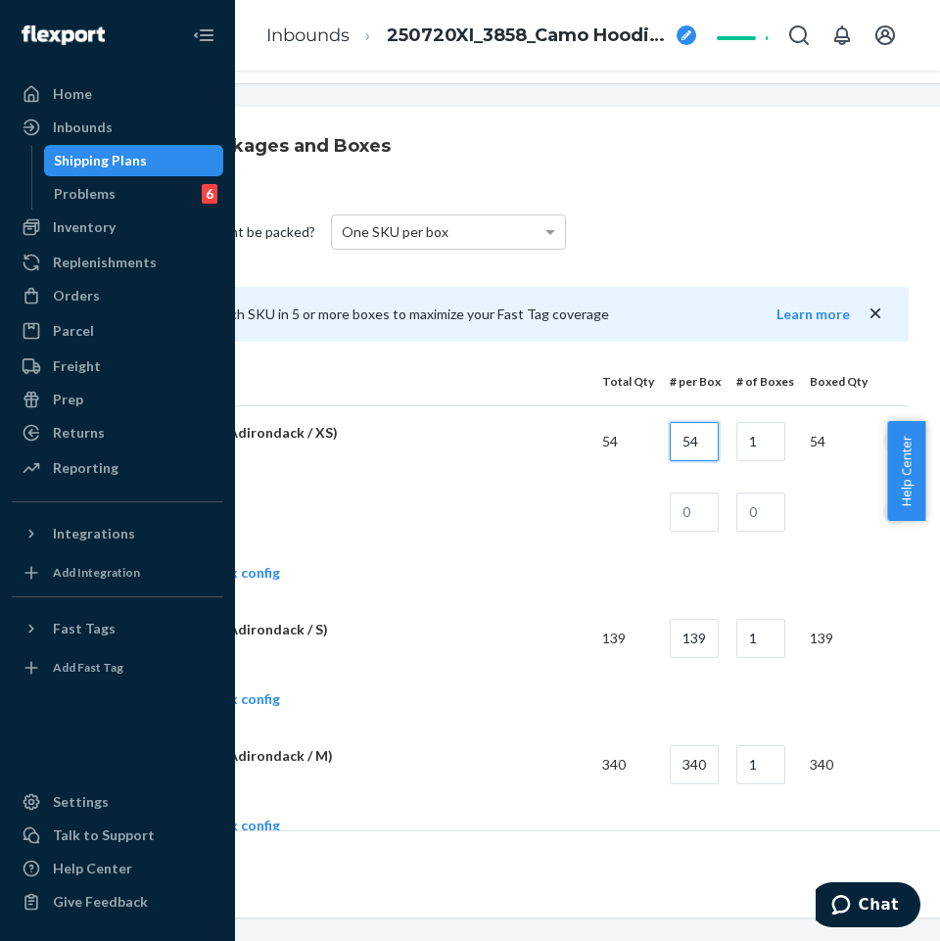
click at [700, 454] on input "54" at bounding box center [694, 441] width 49 height 39
type input "16"
click at [768, 438] on input "1" at bounding box center [761, 441] width 49 height 39
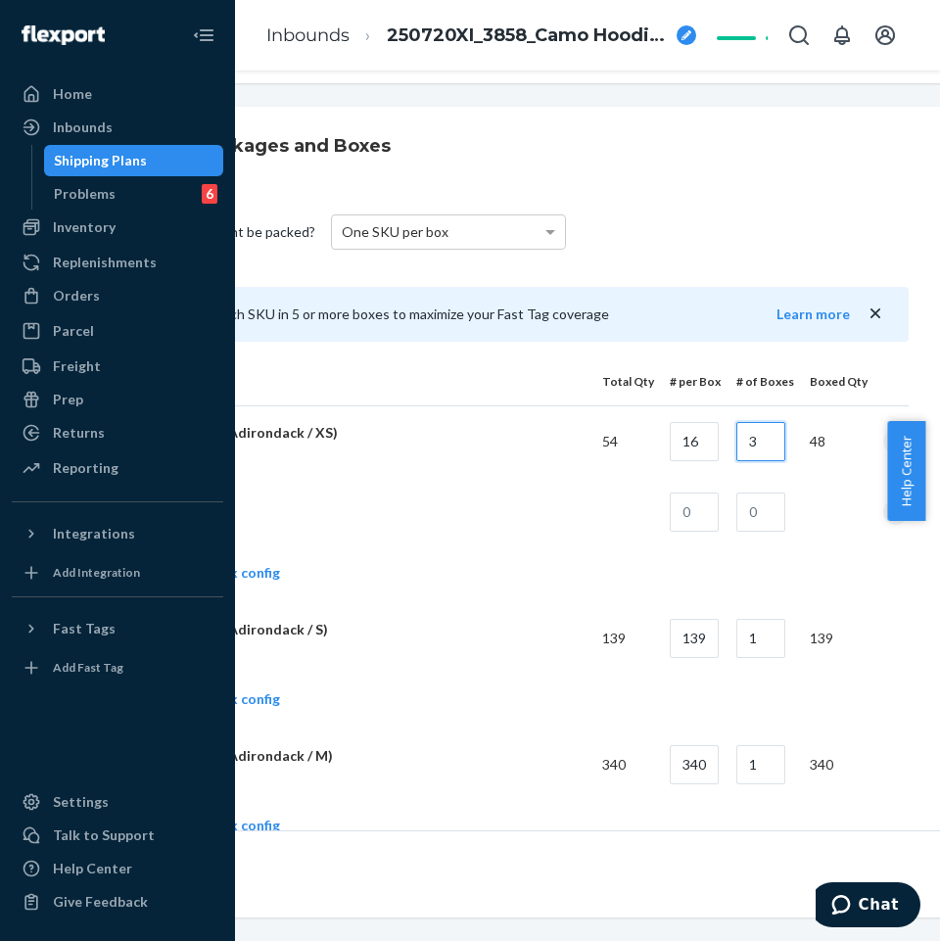
type input "3"
click at [691, 529] on input "text" at bounding box center [694, 512] width 49 height 39
type input "6"
drag, startPoint x: 767, startPoint y: 485, endPoint x: 751, endPoint y: 513, distance: 32.4
click at [766, 488] on td at bounding box center [757, 512] width 73 height 71
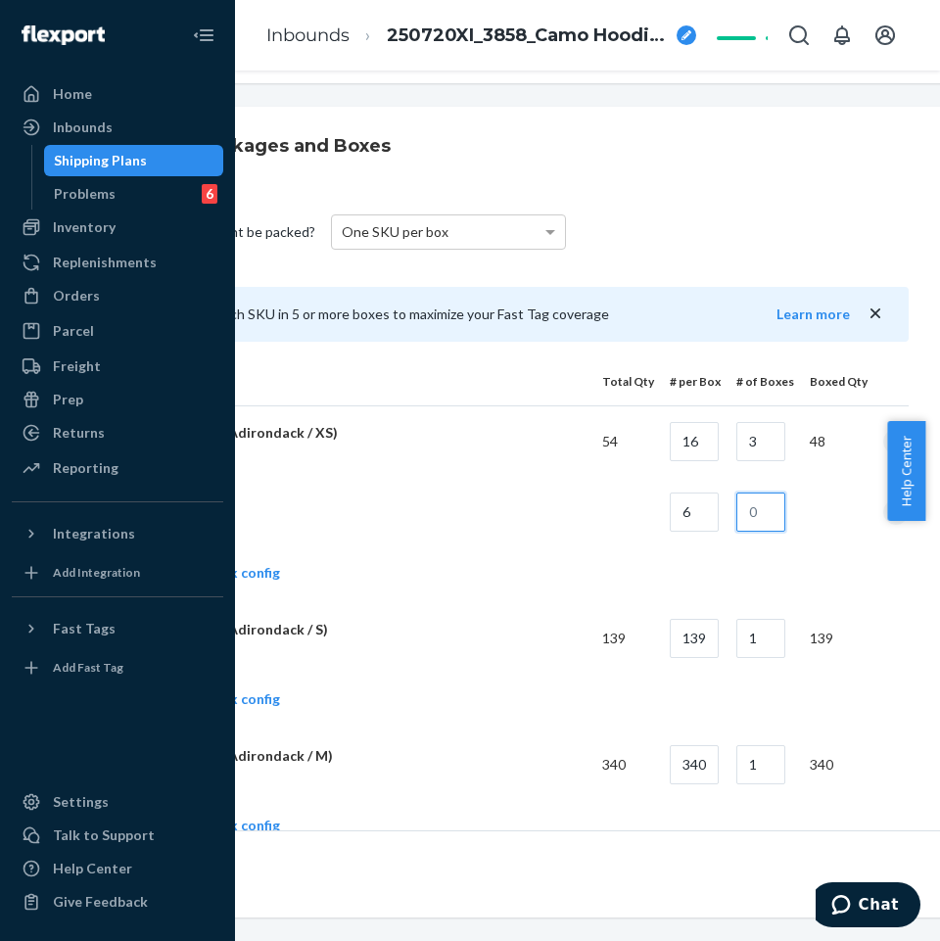
click at [749, 520] on input "text" at bounding box center [761, 512] width 49 height 39
type input "1"
click at [402, 512] on td at bounding box center [344, 512] width 485 height 71
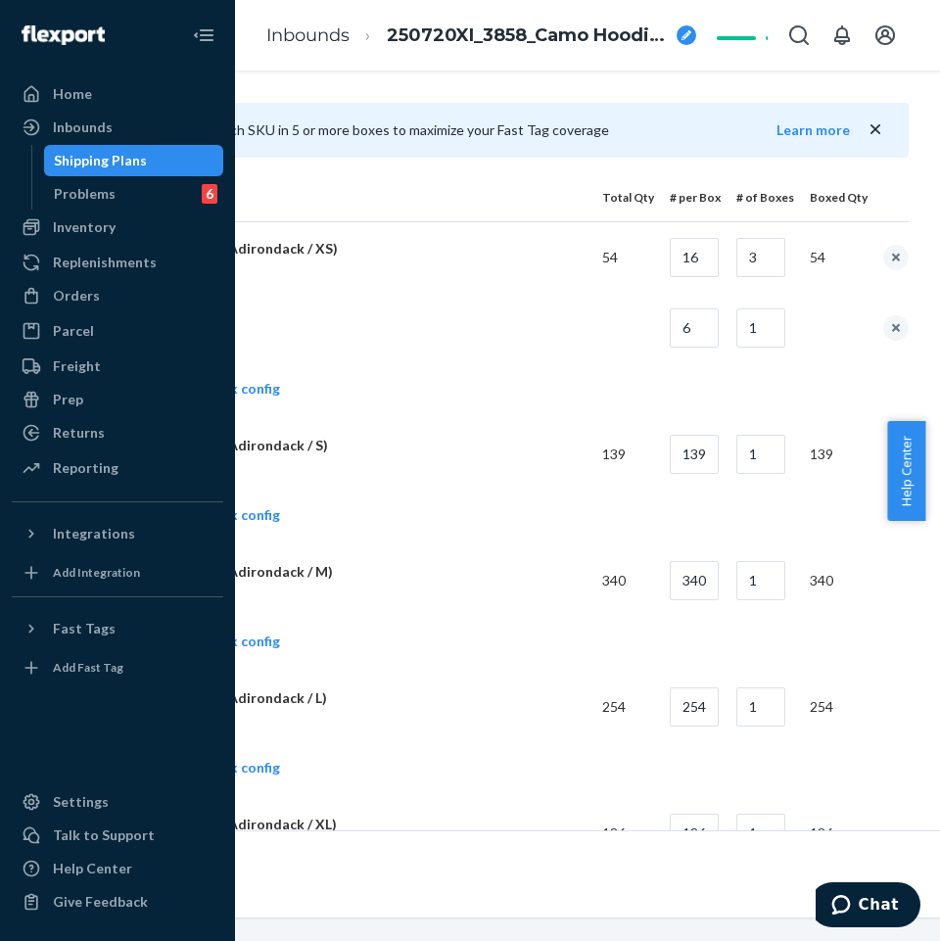
scroll to position [882, 249]
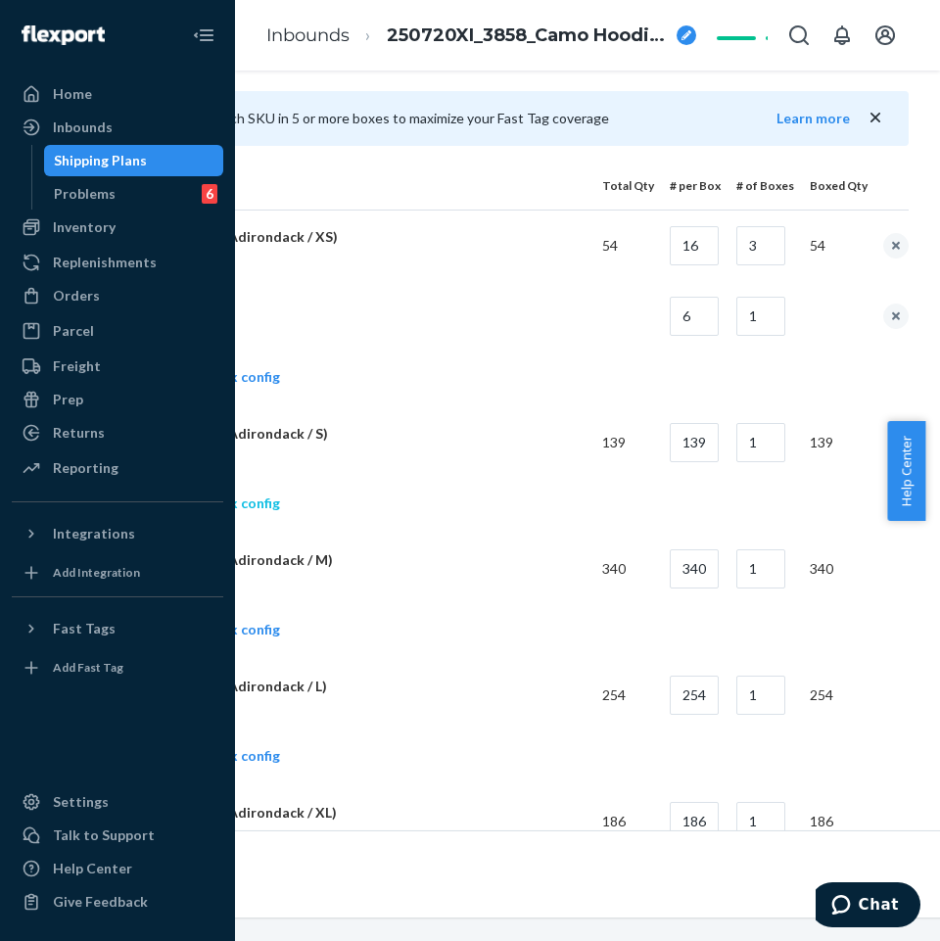
click at [257, 500] on link "Add another box config" at bounding box center [191, 504] width 178 height 20
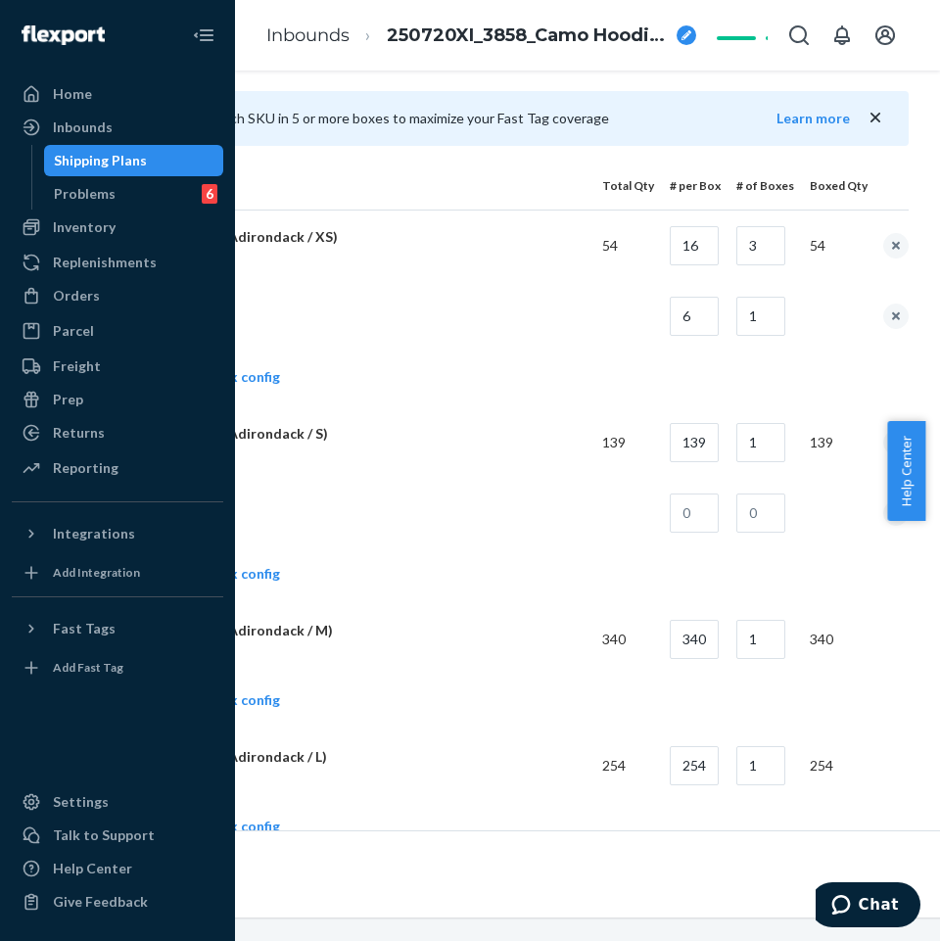
click at [675, 446] on td "139" at bounding box center [687, 442] width 67 height 71
click at [695, 446] on input "139" at bounding box center [694, 442] width 49 height 39
type input "16"
click at [780, 444] on input "1" at bounding box center [761, 442] width 49 height 39
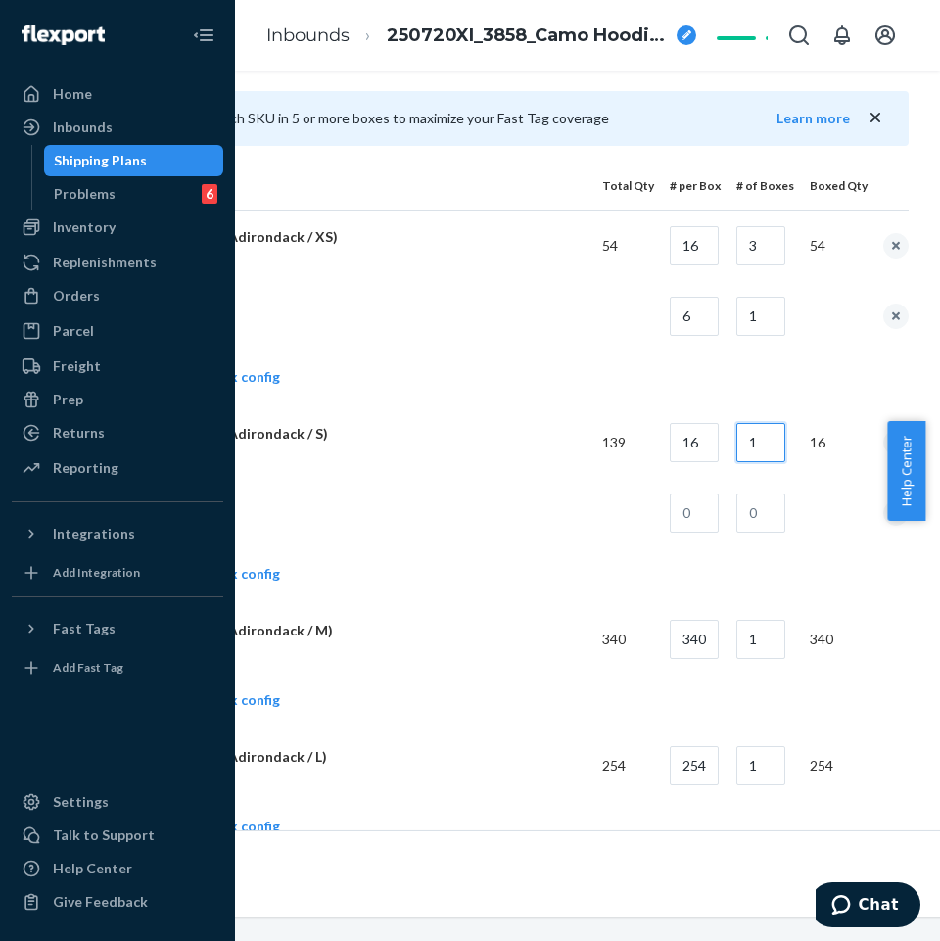
click at [780, 444] on input "1" at bounding box center [761, 442] width 49 height 39
type input "8"
click at [710, 504] on input "text" at bounding box center [694, 513] width 49 height 39
type input "11"
click at [764, 517] on input "text" at bounding box center [761, 513] width 49 height 39
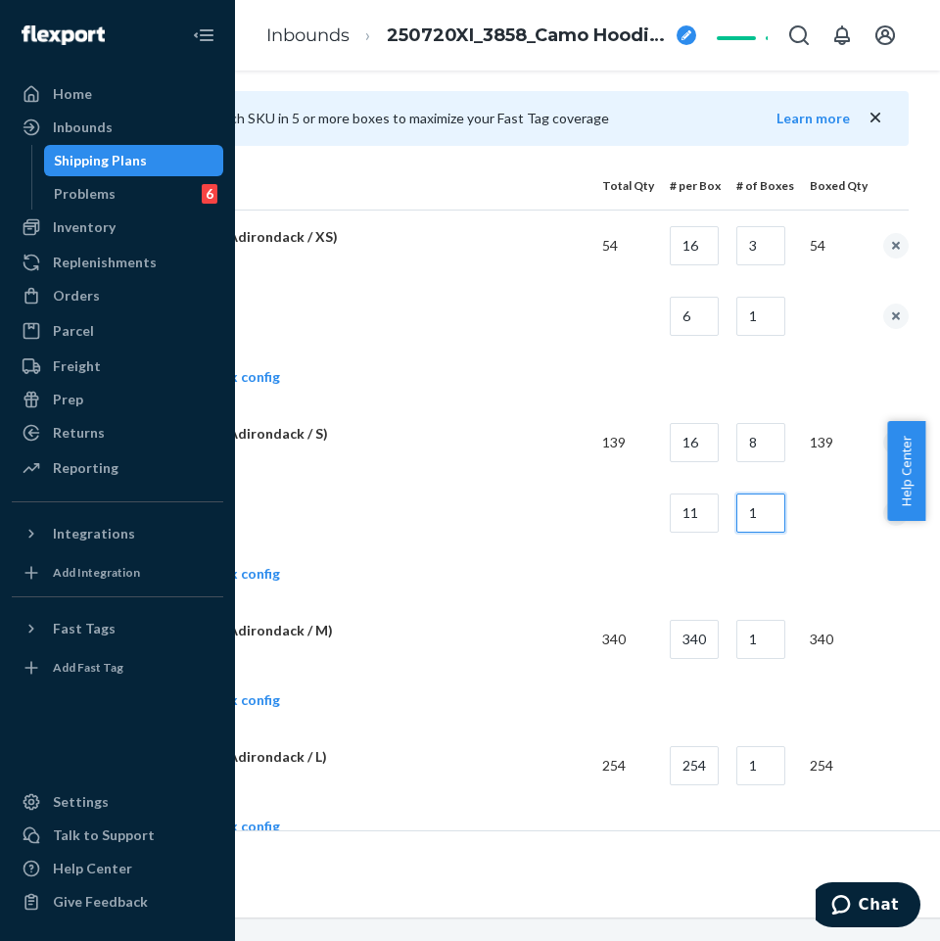
type input "1"
click at [496, 479] on td at bounding box center [344, 513] width 485 height 71
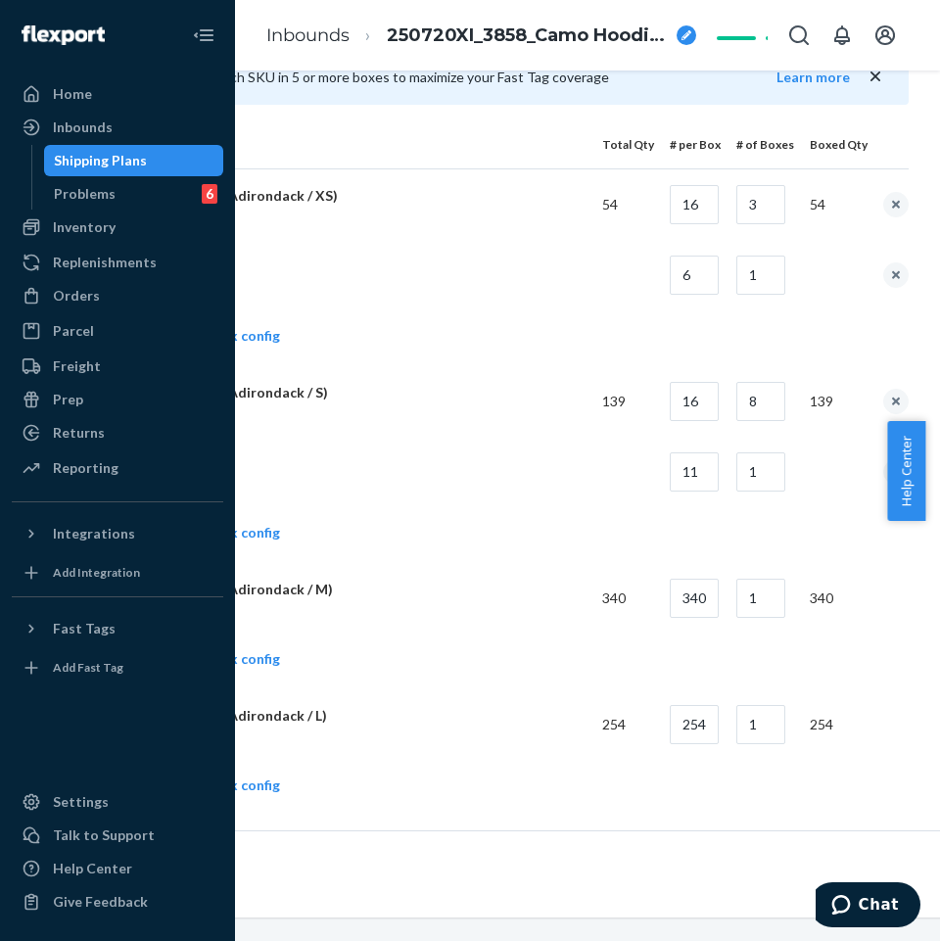
scroll to position [980, 249]
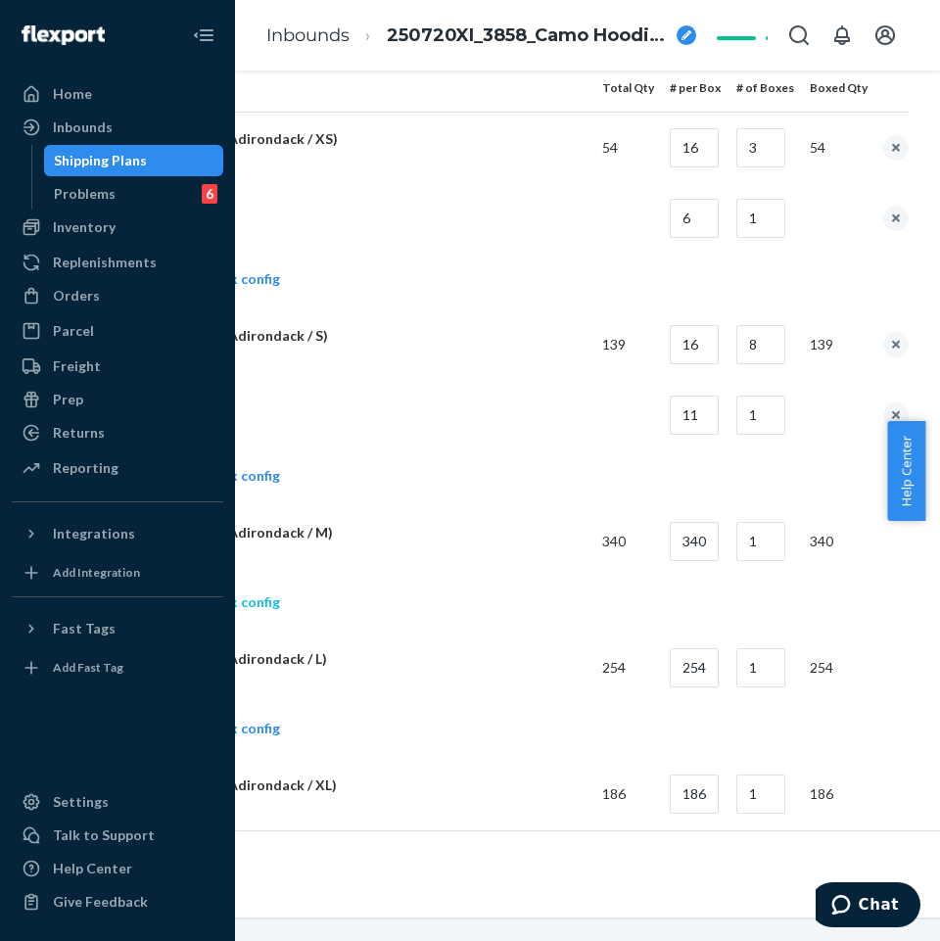
click at [257, 603] on link "Add another box config" at bounding box center [191, 603] width 178 height 20
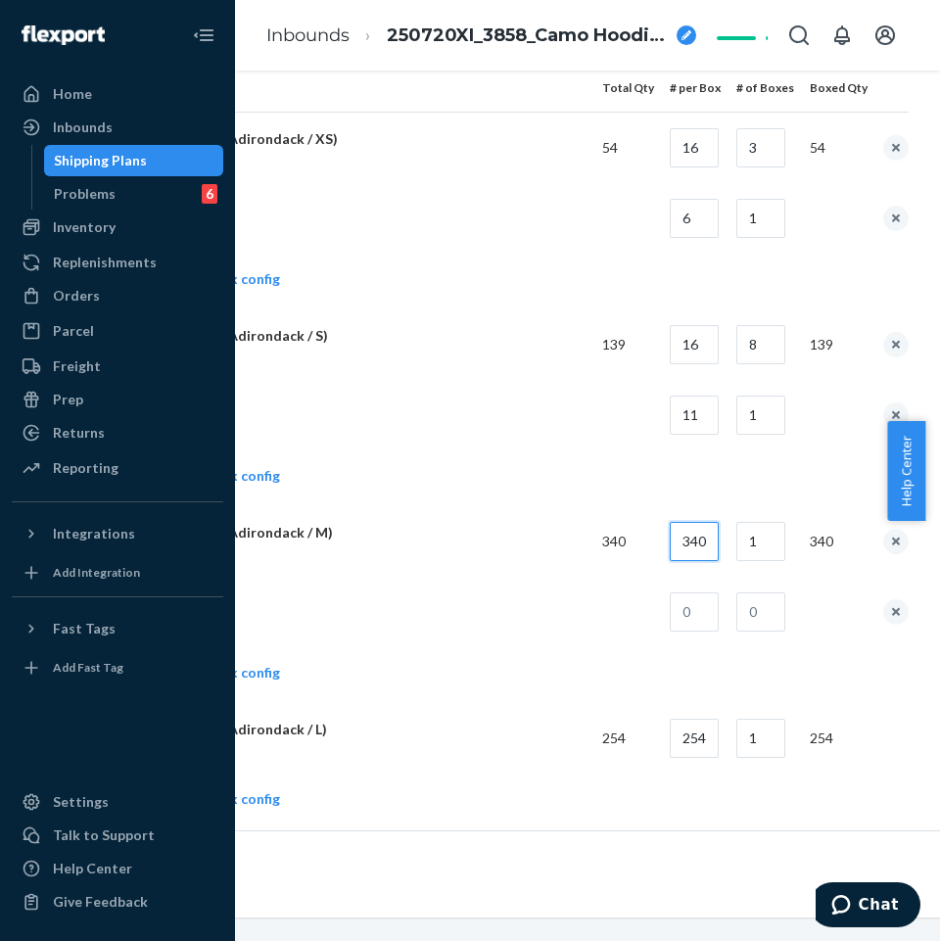
click at [685, 543] on input "340" at bounding box center [694, 541] width 49 height 39
type input "16"
drag, startPoint x: 774, startPoint y: 566, endPoint x: 777, endPoint y: 531, distance: 35.4
click at [773, 562] on td "1" at bounding box center [757, 541] width 73 height 71
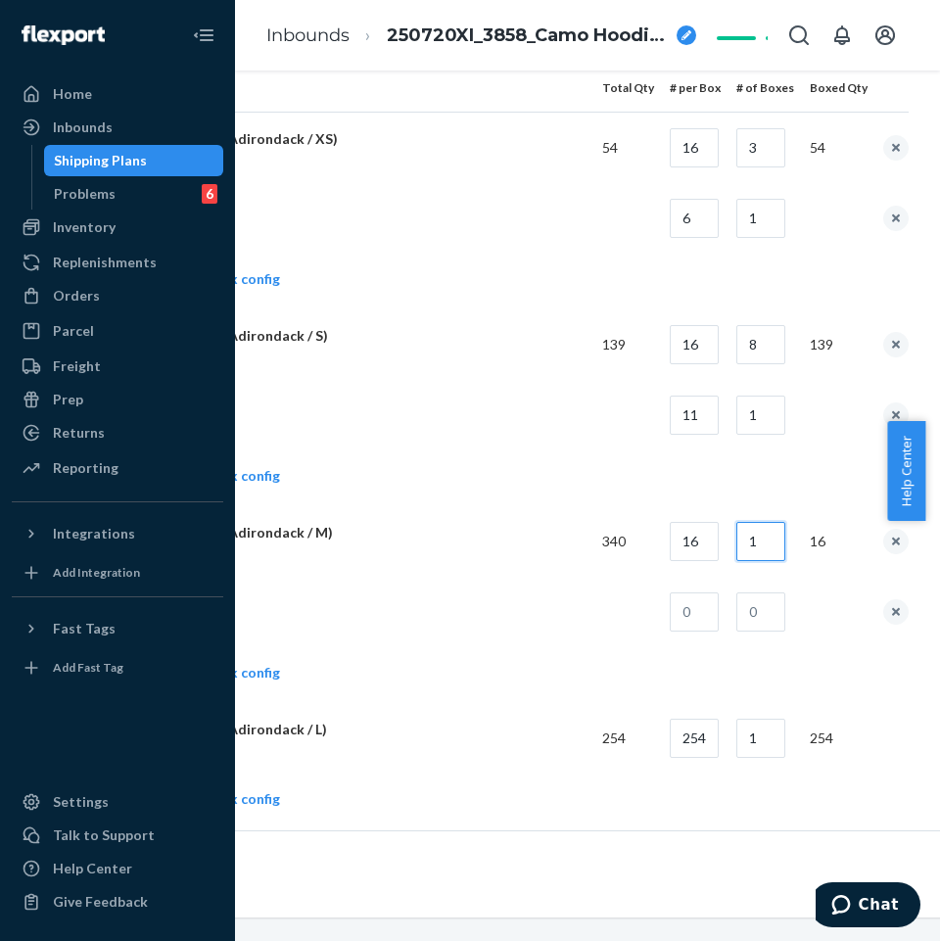
click at [777, 531] on input "1" at bounding box center [761, 541] width 49 height 39
type input "21"
click at [708, 615] on input "text" at bounding box center [694, 612] width 49 height 39
type input "4"
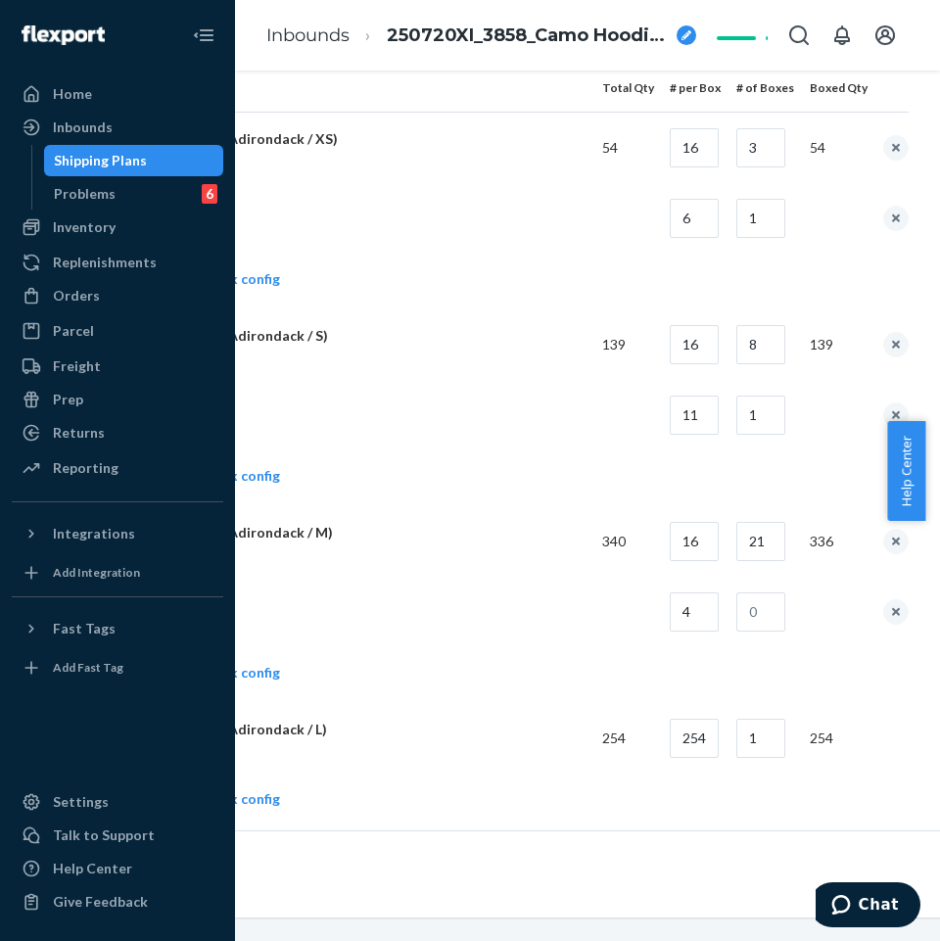
click at [793, 617] on td at bounding box center [757, 612] width 73 height 71
click at [773, 614] on input "text" at bounding box center [761, 612] width 49 height 39
type input "1"
click at [484, 593] on td at bounding box center [344, 612] width 485 height 71
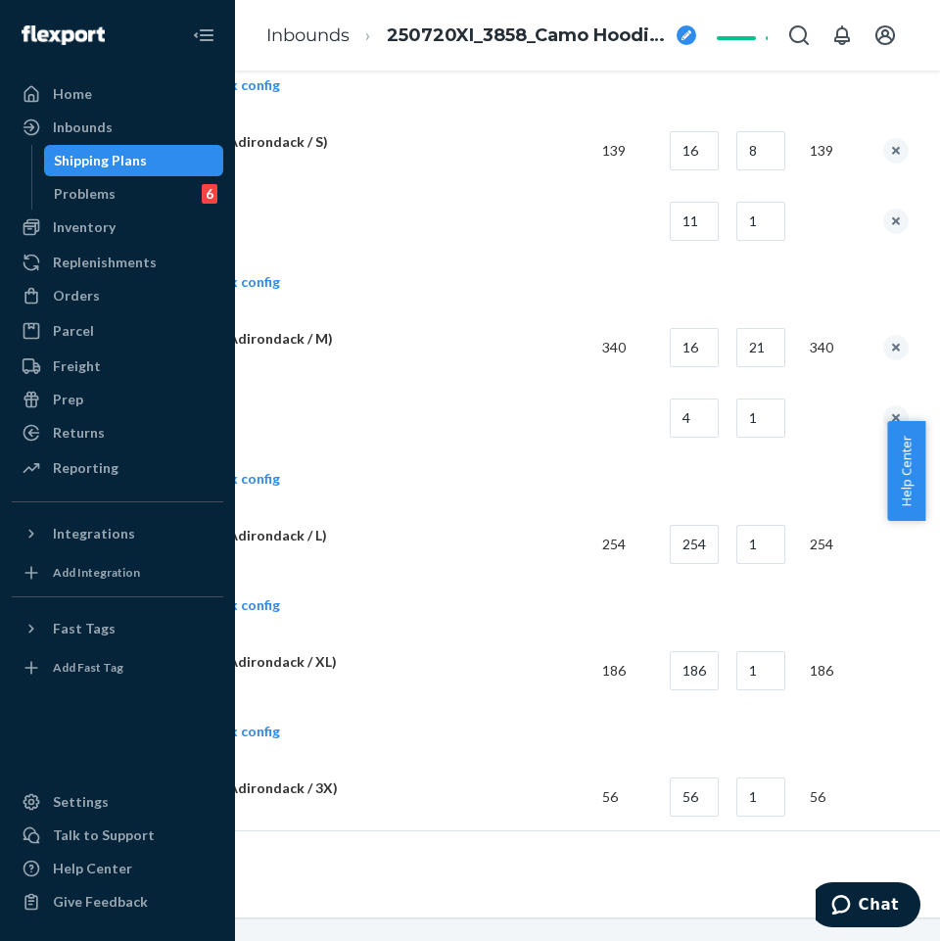
scroll to position [1175, 249]
click at [251, 603] on link "Add another box config" at bounding box center [191, 604] width 178 height 20
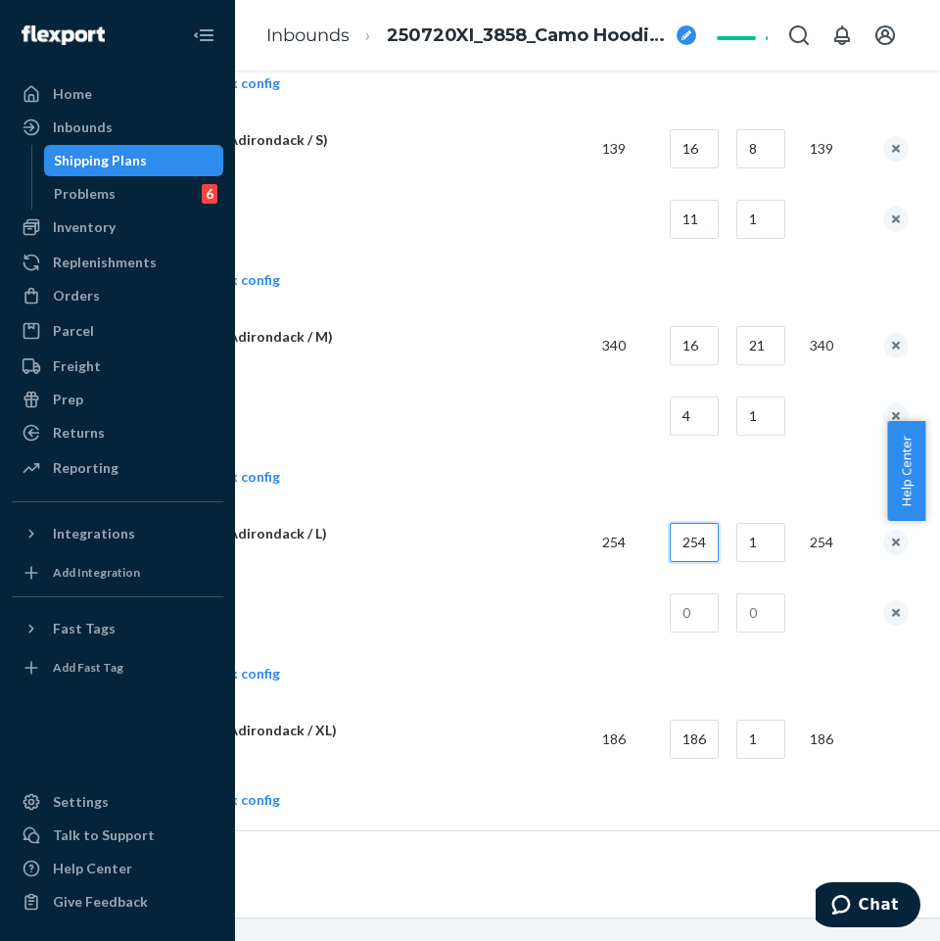
drag, startPoint x: 727, startPoint y: 545, endPoint x: 714, endPoint y: 548, distance: 13.1
click at [714, 548] on input "254" at bounding box center [694, 542] width 49 height 39
click at [709, 550] on input "254" at bounding box center [694, 542] width 49 height 39
type input "16"
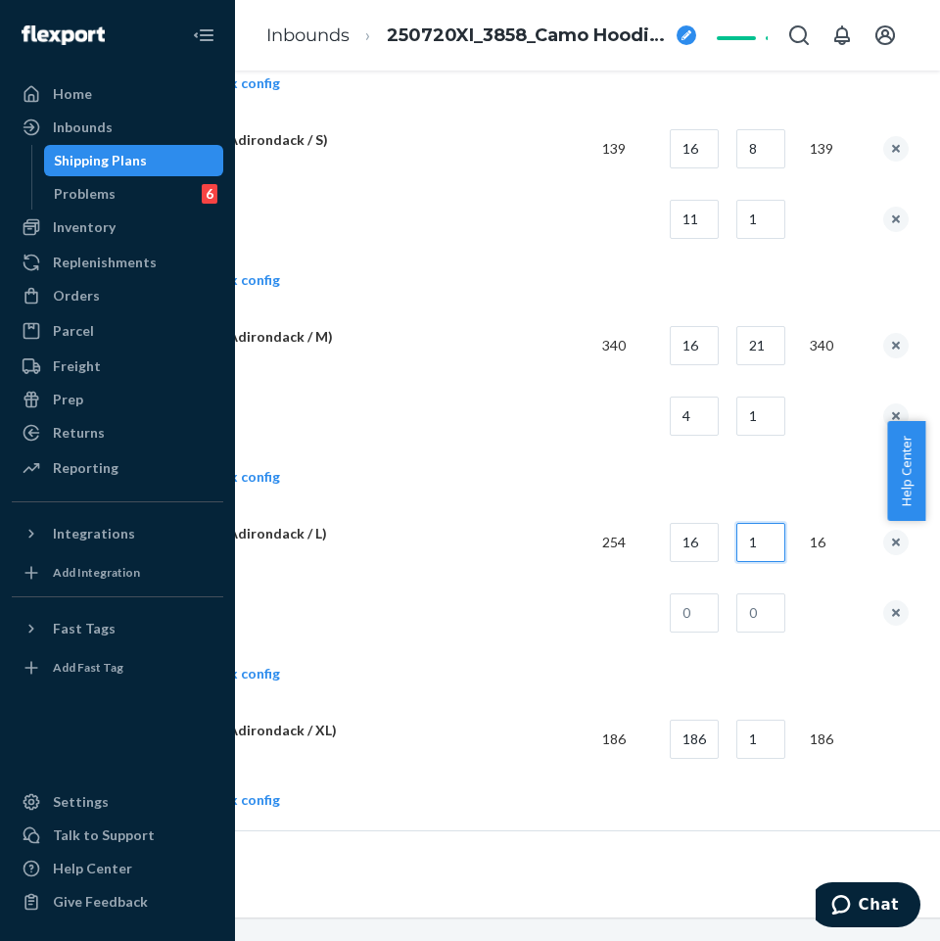
click at [778, 536] on input "1" at bounding box center [761, 542] width 49 height 39
type input "15"
click at [693, 611] on input "text" at bounding box center [694, 613] width 49 height 39
type input "14"
click at [761, 624] on input "text" at bounding box center [761, 613] width 49 height 39
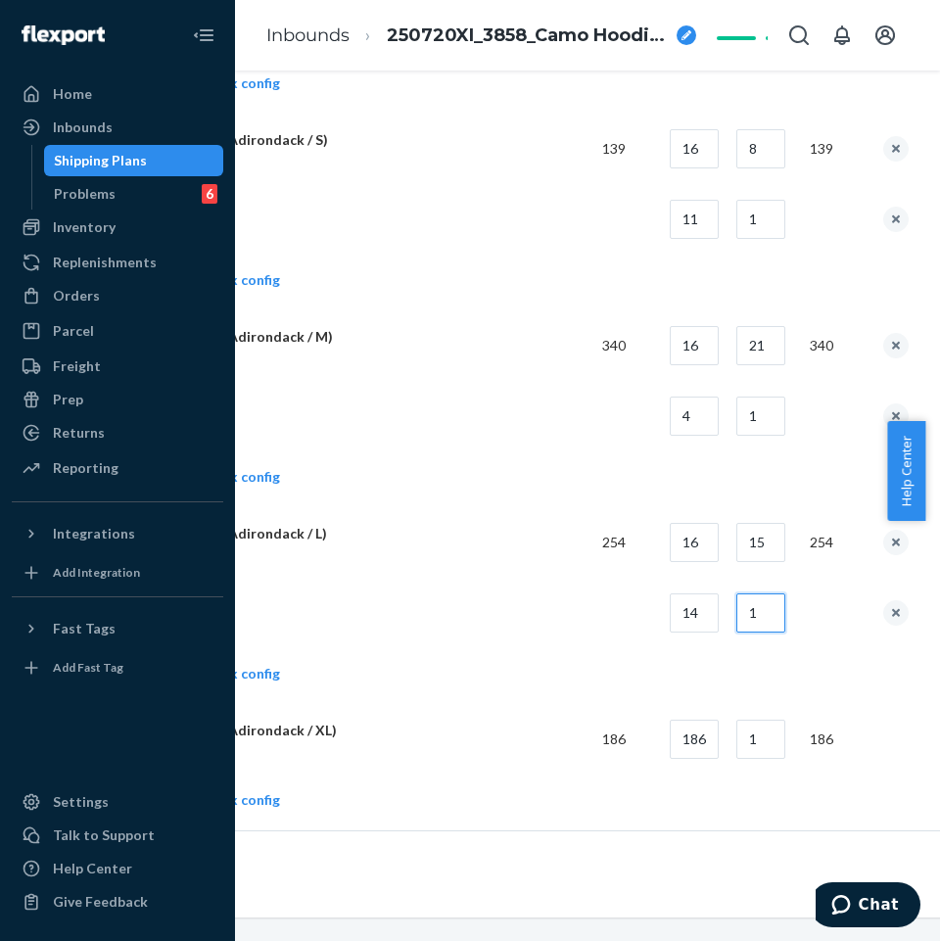
type input "1"
click at [508, 611] on td at bounding box center [344, 613] width 485 height 71
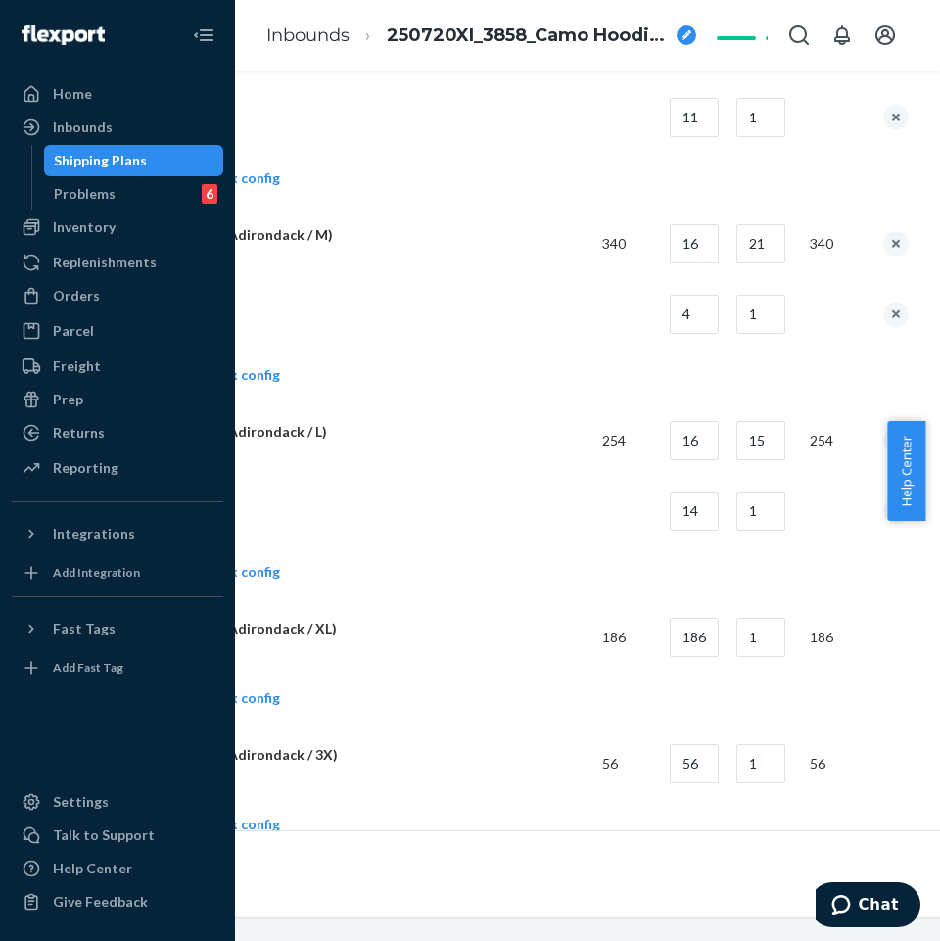
scroll to position [1371, 249]
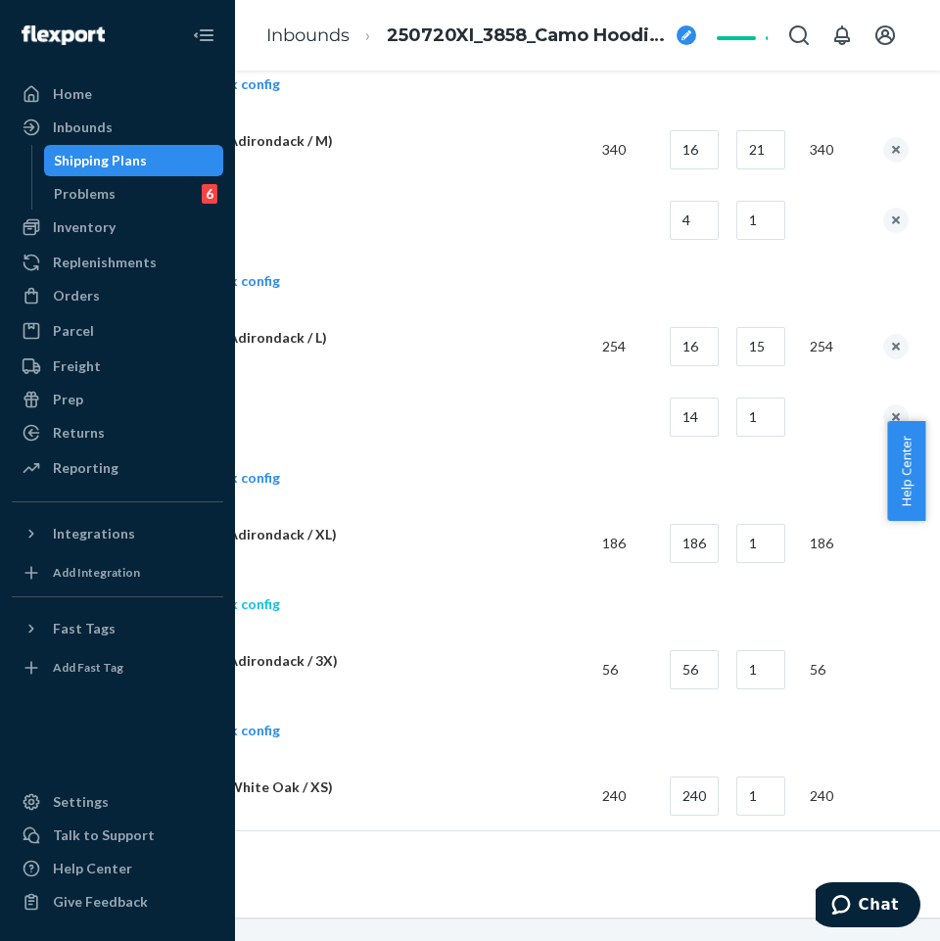
click at [249, 602] on link "Add another box config" at bounding box center [191, 605] width 178 height 20
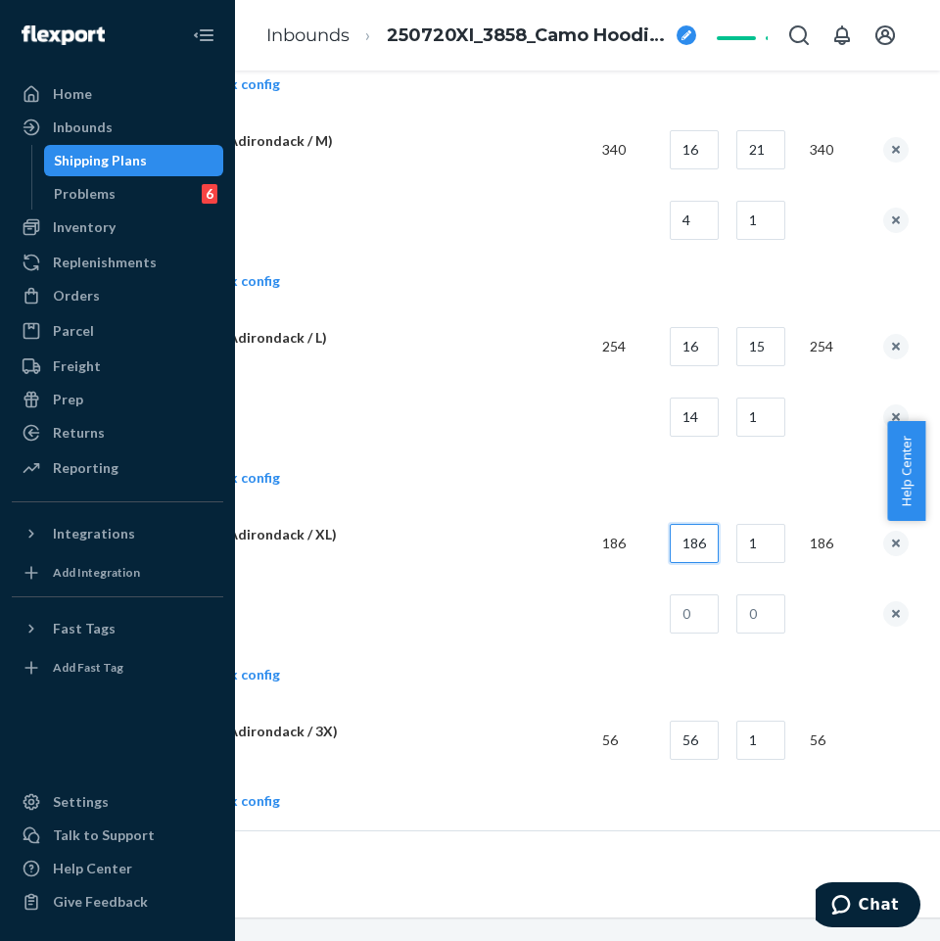
click at [704, 546] on input "186" at bounding box center [694, 543] width 49 height 39
type input "14"
click at [777, 547] on input "1" at bounding box center [761, 543] width 49 height 39
type input "13"
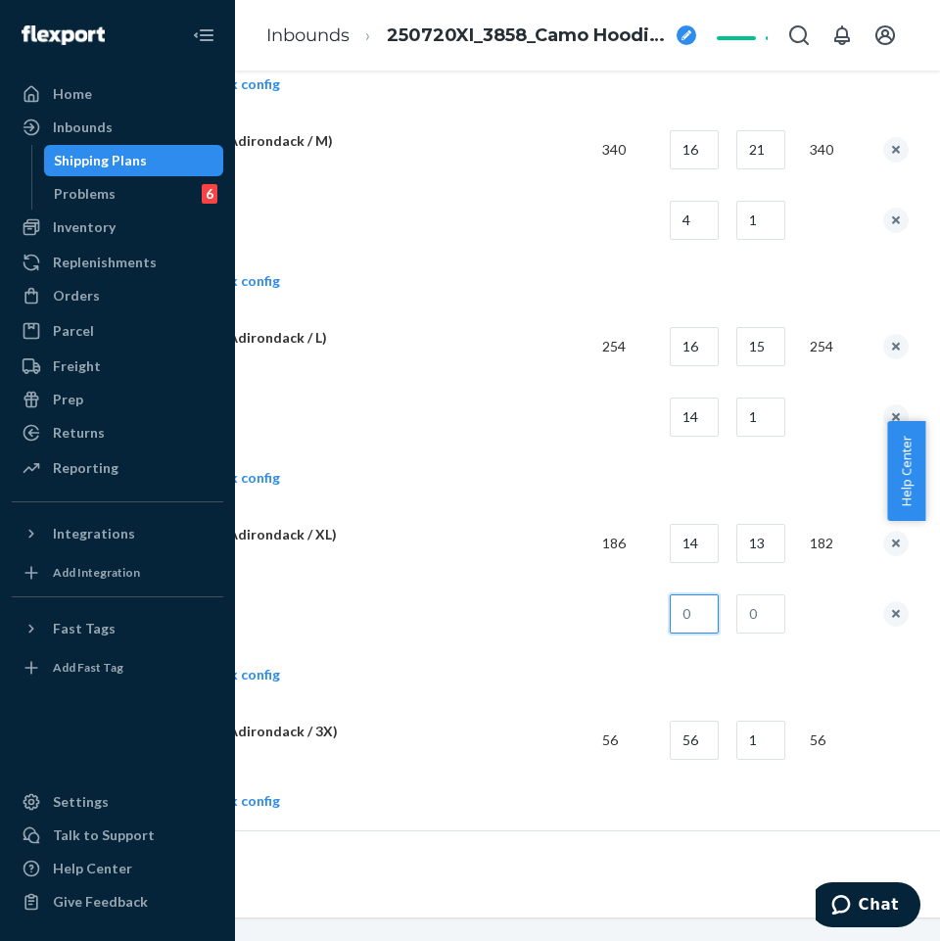
click at [699, 623] on input "text" at bounding box center [694, 614] width 49 height 39
type input "4"
click at [767, 608] on input "text" at bounding box center [761, 614] width 49 height 39
type input "1"
click at [511, 628] on td at bounding box center [344, 614] width 485 height 71
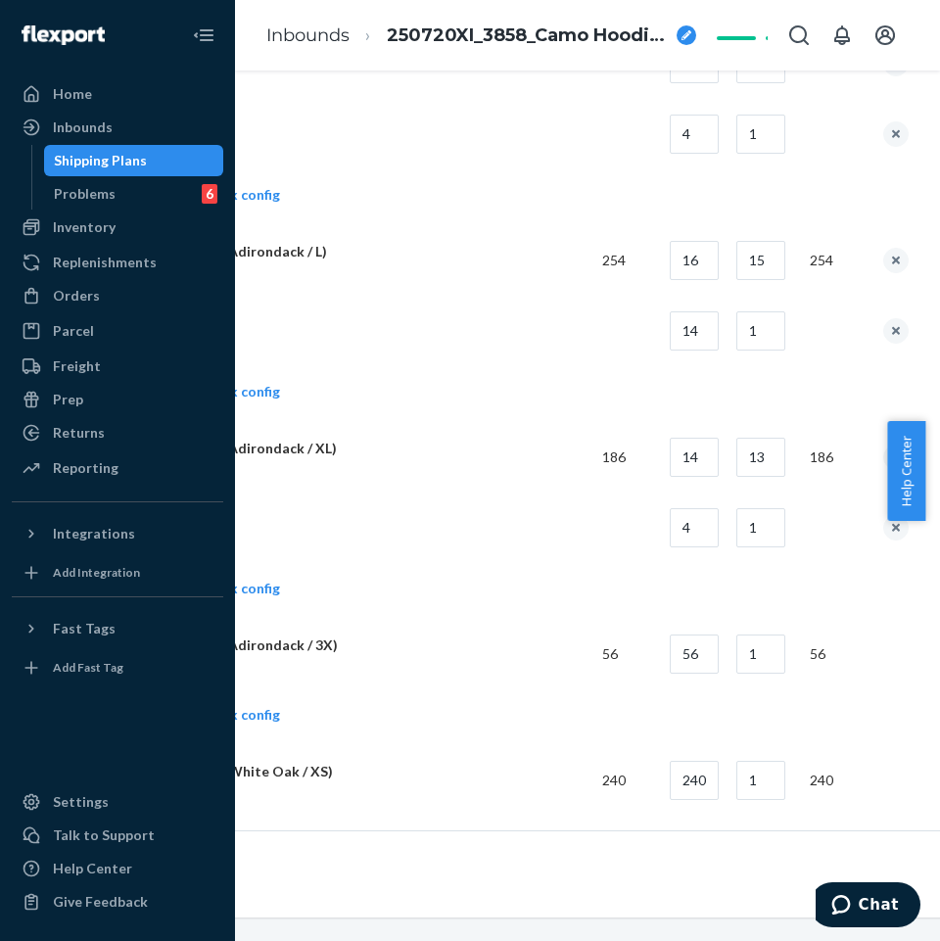
scroll to position [1469, 249]
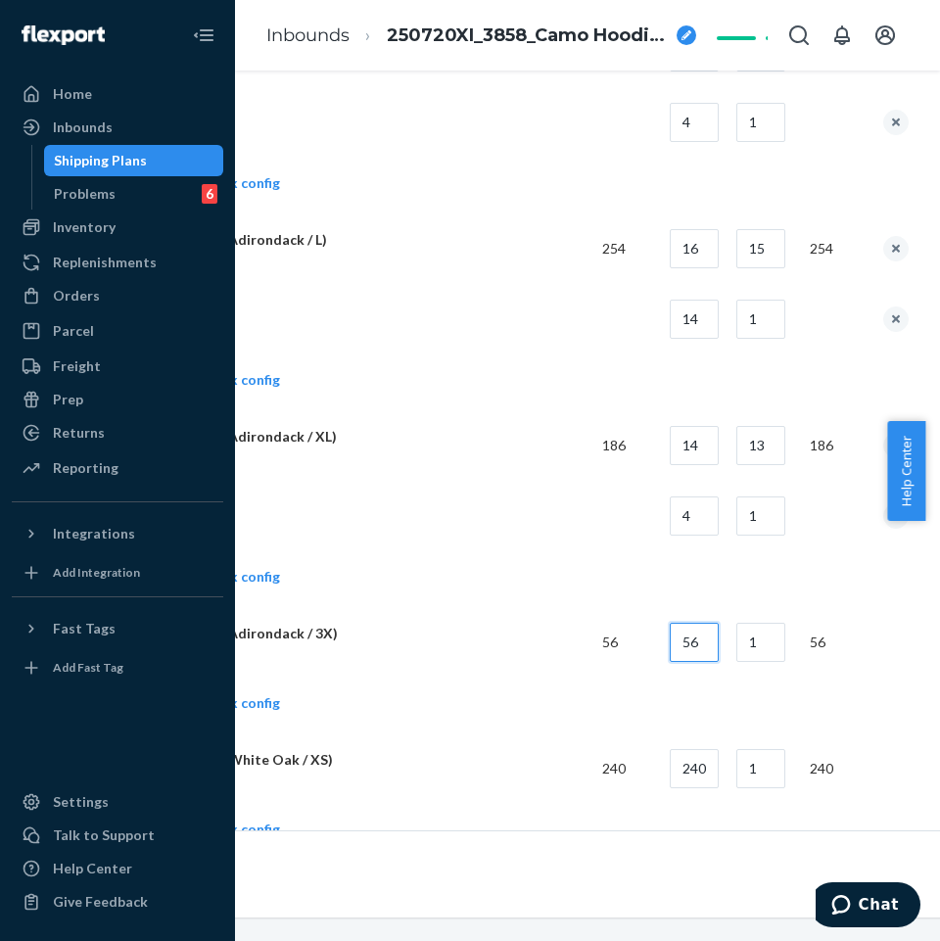
click at [719, 645] on input "56" at bounding box center [694, 642] width 49 height 39
type input "14"
click at [779, 634] on input "1" at bounding box center [761, 642] width 49 height 39
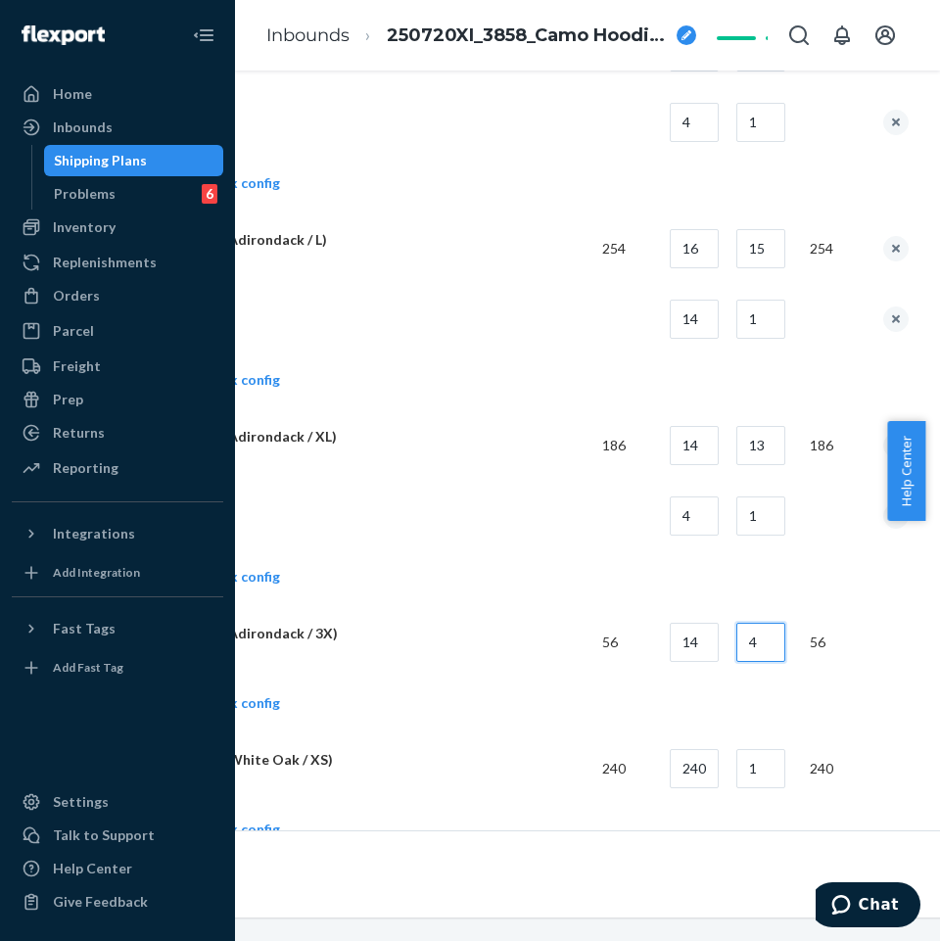
type input "4"
click at [502, 583] on td "Add another box config" at bounding box center [505, 579] width 807 height 56
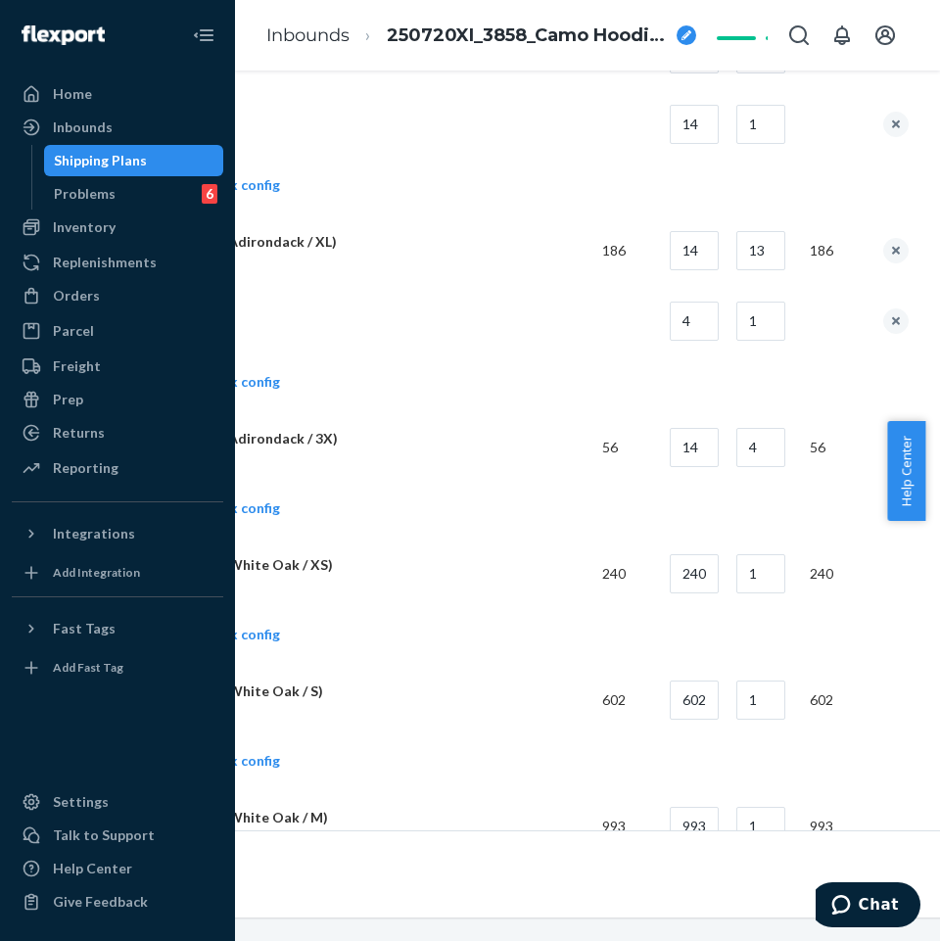
scroll to position [1665, 249]
drag, startPoint x: 724, startPoint y: 573, endPoint x: 707, endPoint y: 580, distance: 18.0
click at [718, 576] on input "240" at bounding box center [694, 572] width 49 height 39
click at [707, 580] on input "240" at bounding box center [694, 572] width 49 height 39
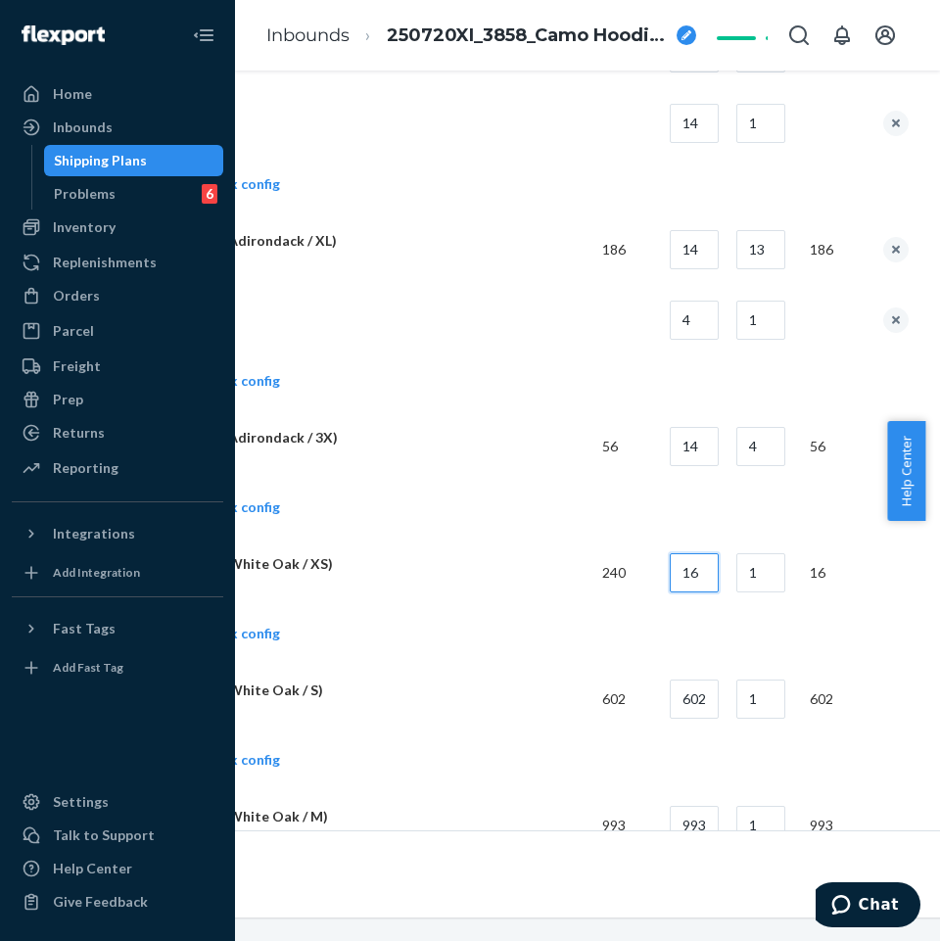
type input "16"
click at [775, 565] on input "1" at bounding box center [761, 572] width 49 height 39
type input "15"
click at [544, 576] on p "WhiteOakHoodieXS" at bounding box center [344, 584] width 485 height 17
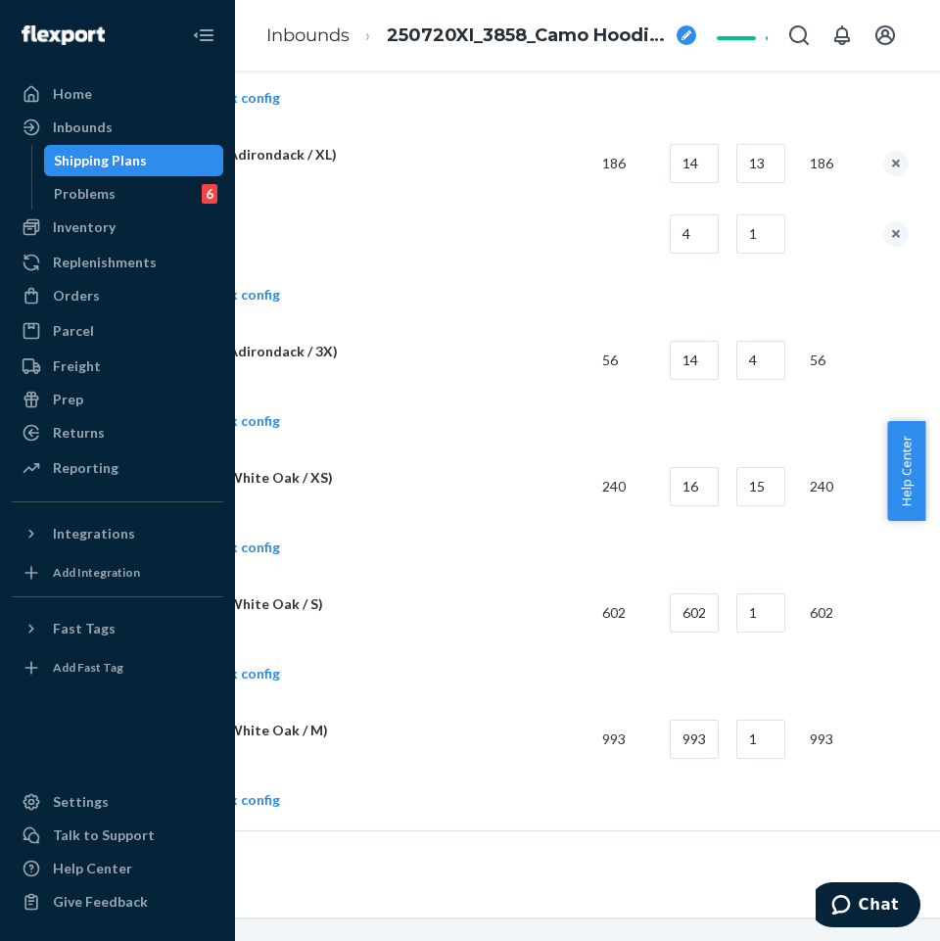
scroll to position [1763, 249]
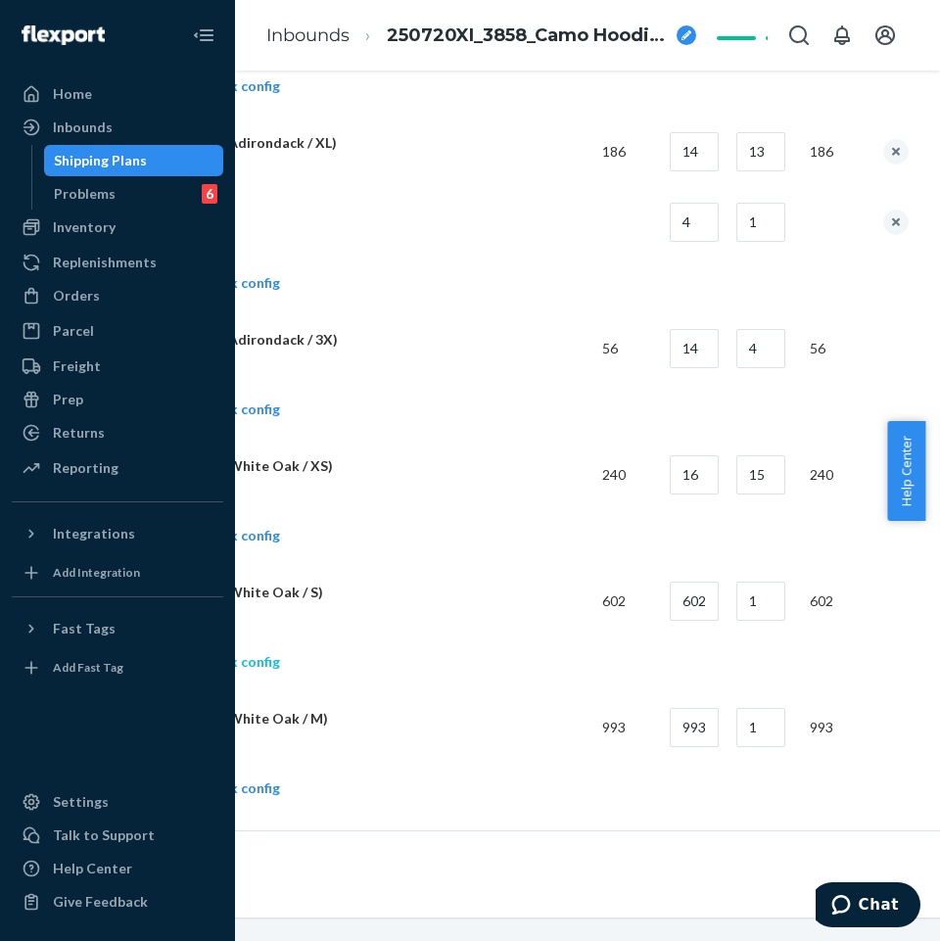
click at [256, 655] on link "Add another box config" at bounding box center [191, 662] width 178 height 20
click at [711, 594] on input "602" at bounding box center [694, 601] width 49 height 39
type input "16"
click at [769, 588] on input "1" at bounding box center [761, 601] width 49 height 39
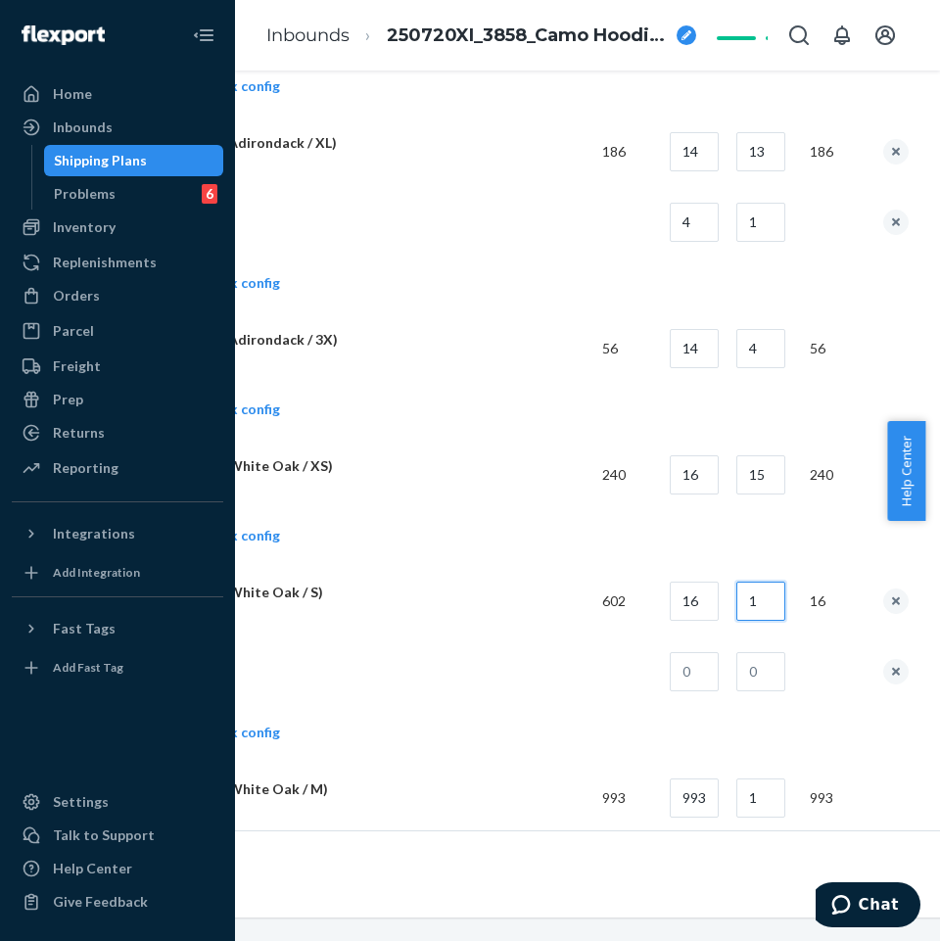
click at [769, 588] on input "1" at bounding box center [761, 601] width 49 height 39
type input "37"
click at [697, 674] on input "text" at bounding box center [694, 671] width 49 height 39
type input "10"
click at [759, 688] on input "text" at bounding box center [761, 671] width 49 height 39
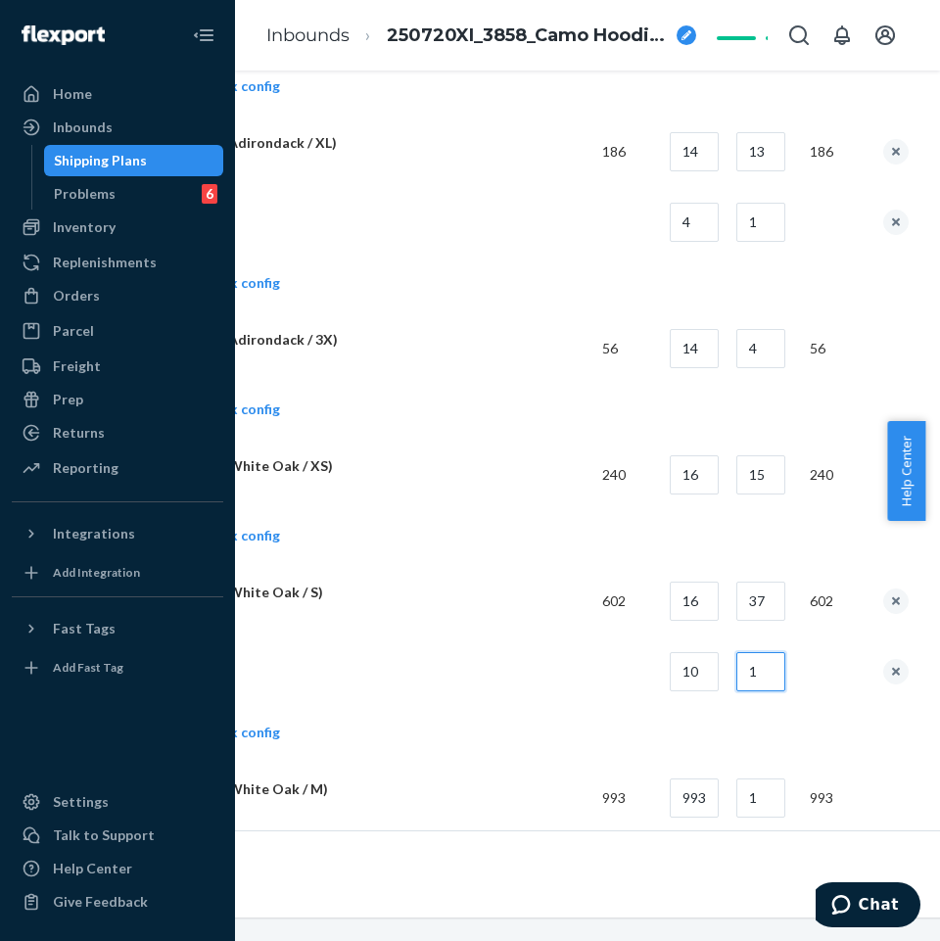
type input "1"
click at [413, 583] on p "The Camo Hoodie (White Oak / S)" at bounding box center [344, 593] width 485 height 20
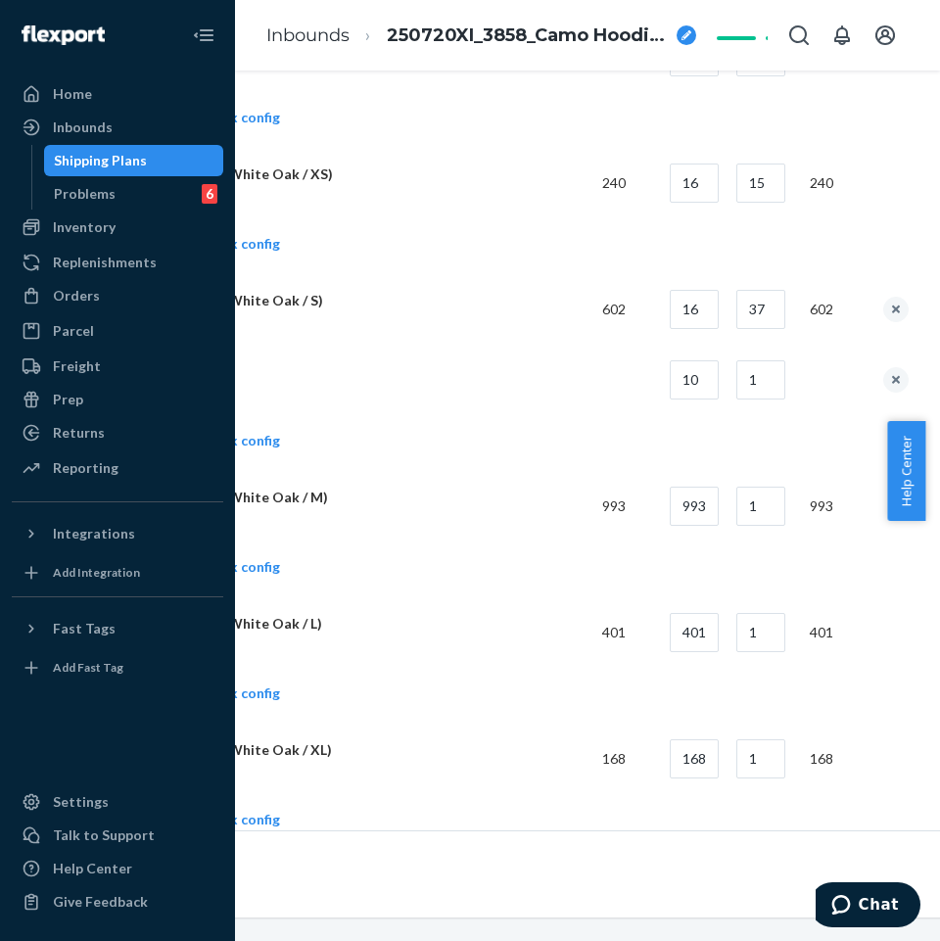
scroll to position [2057, 249]
click at [259, 568] on link "Add another box config" at bounding box center [191, 565] width 178 height 20
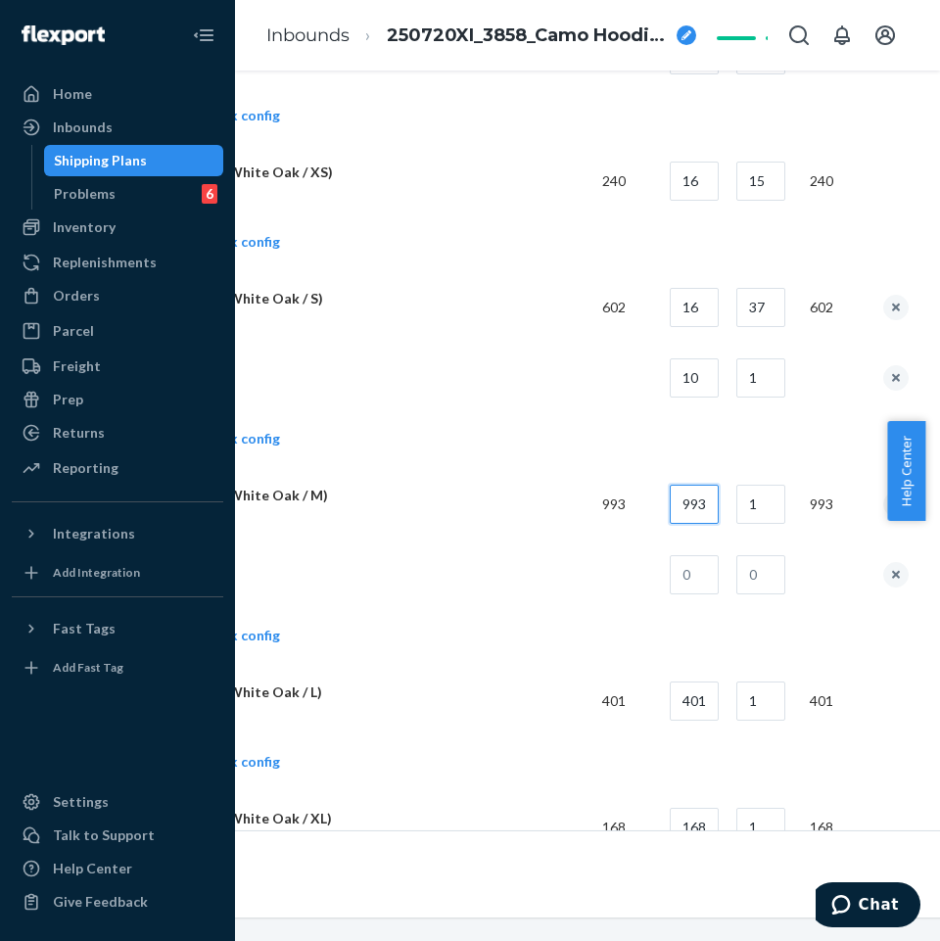
click at [706, 514] on input "993" at bounding box center [694, 504] width 49 height 39
type input "16"
click at [765, 511] on input "1" at bounding box center [761, 504] width 49 height 39
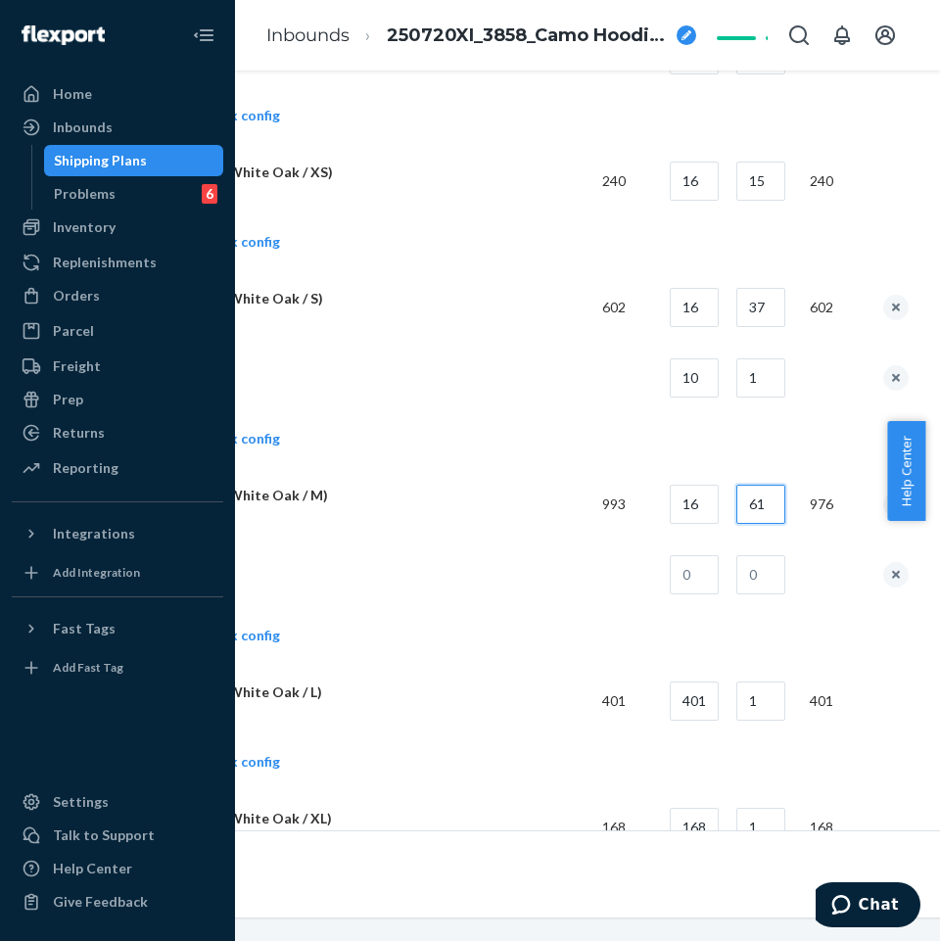
type input "61"
click at [712, 577] on input "text" at bounding box center [694, 574] width 49 height 39
type input "17"
click at [749, 577] on input "text" at bounding box center [761, 574] width 49 height 39
type input "1"
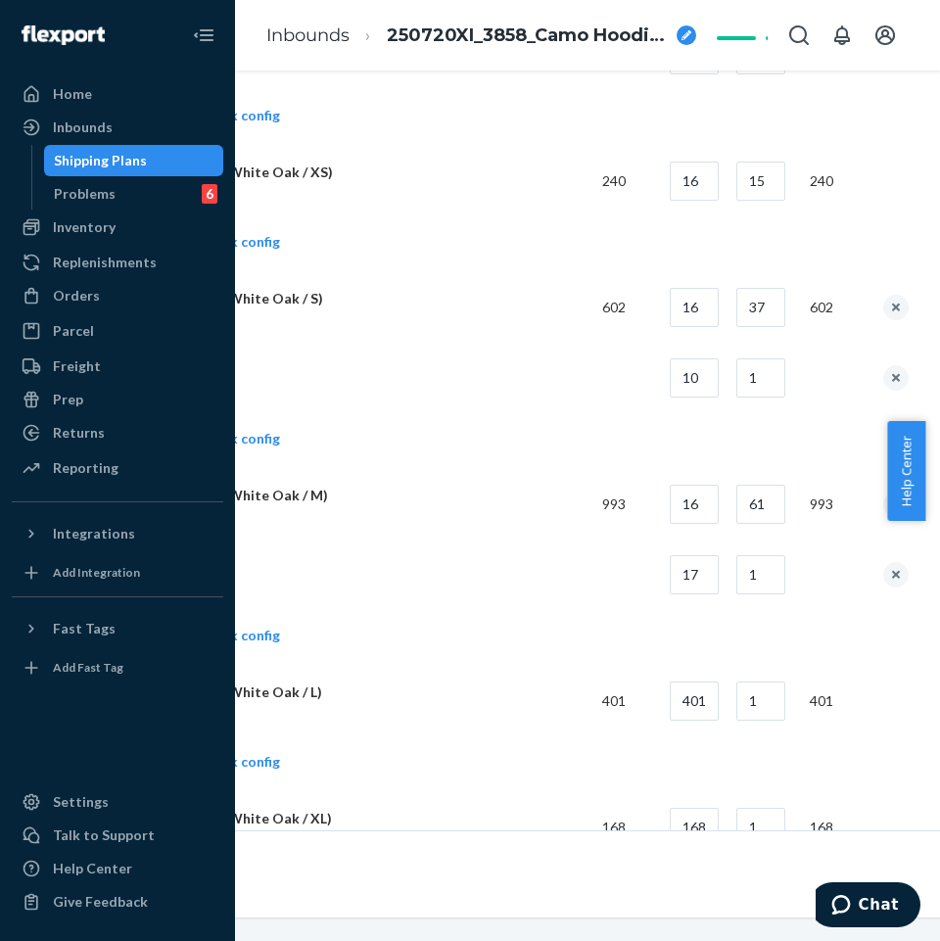
click at [471, 499] on p "The Camo Hoodie (White Oak / M)" at bounding box center [344, 496] width 485 height 20
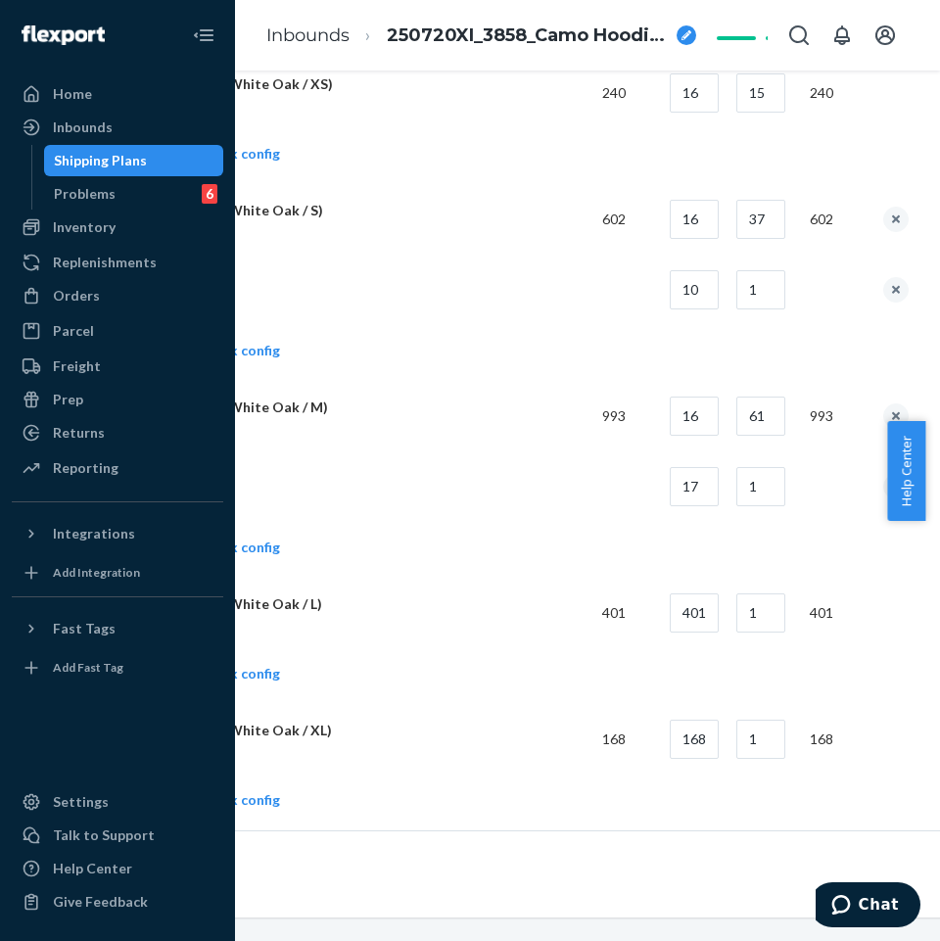
scroll to position [2155, 249]
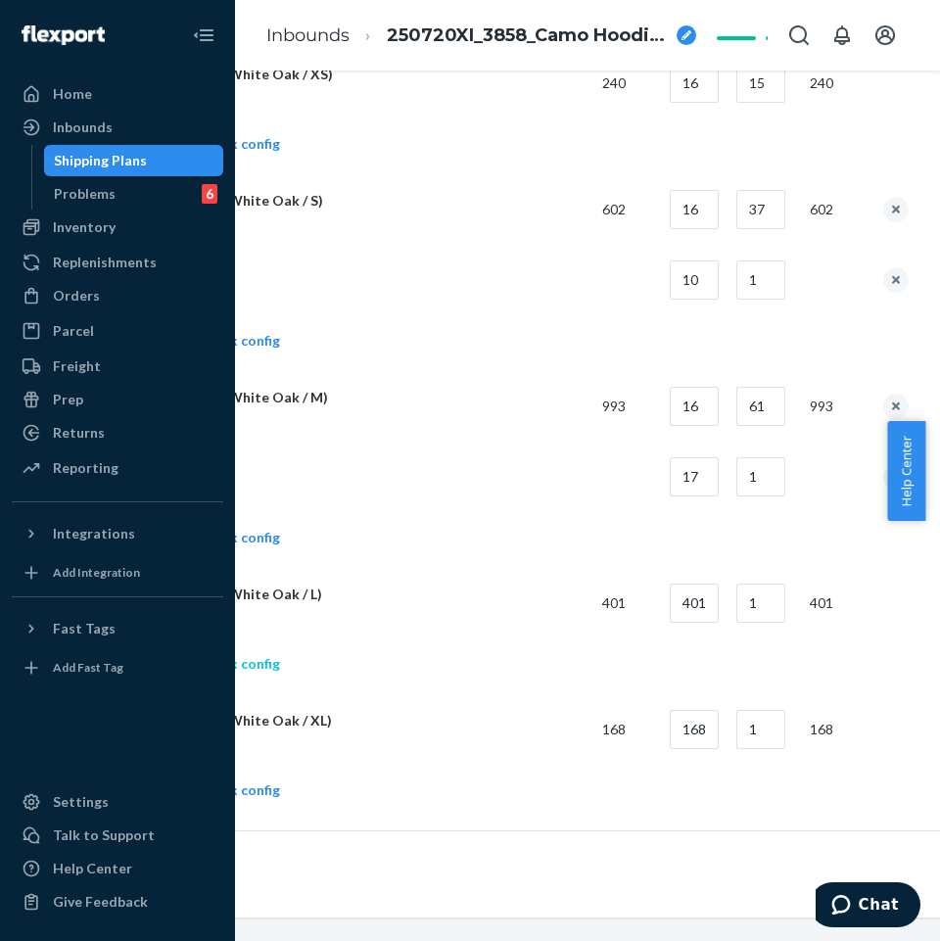
click at [259, 664] on link "Add another box config" at bounding box center [191, 664] width 178 height 20
click at [719, 608] on input "401" at bounding box center [694, 603] width 49 height 39
type input "16"
click at [786, 595] on input "1" at bounding box center [761, 603] width 49 height 39
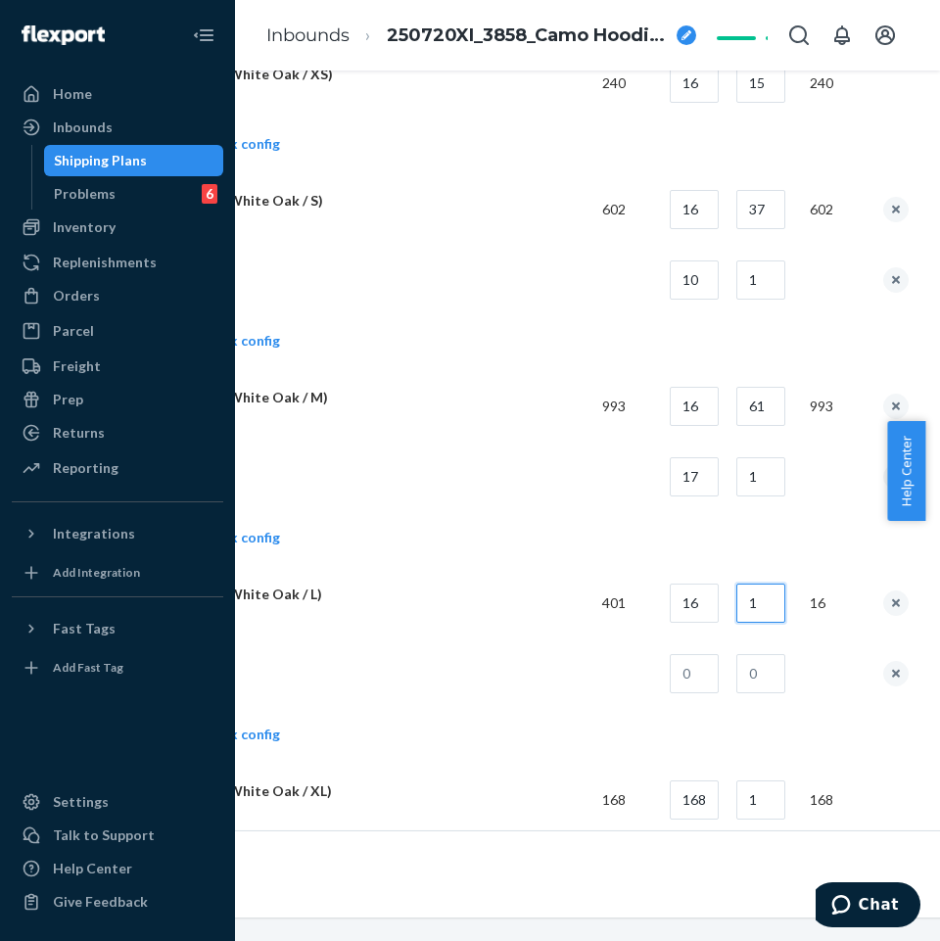
click at [784, 598] on input "1" at bounding box center [761, 603] width 49 height 39
type input "24"
click at [713, 669] on input "text" at bounding box center [694, 673] width 49 height 39
type input "17"
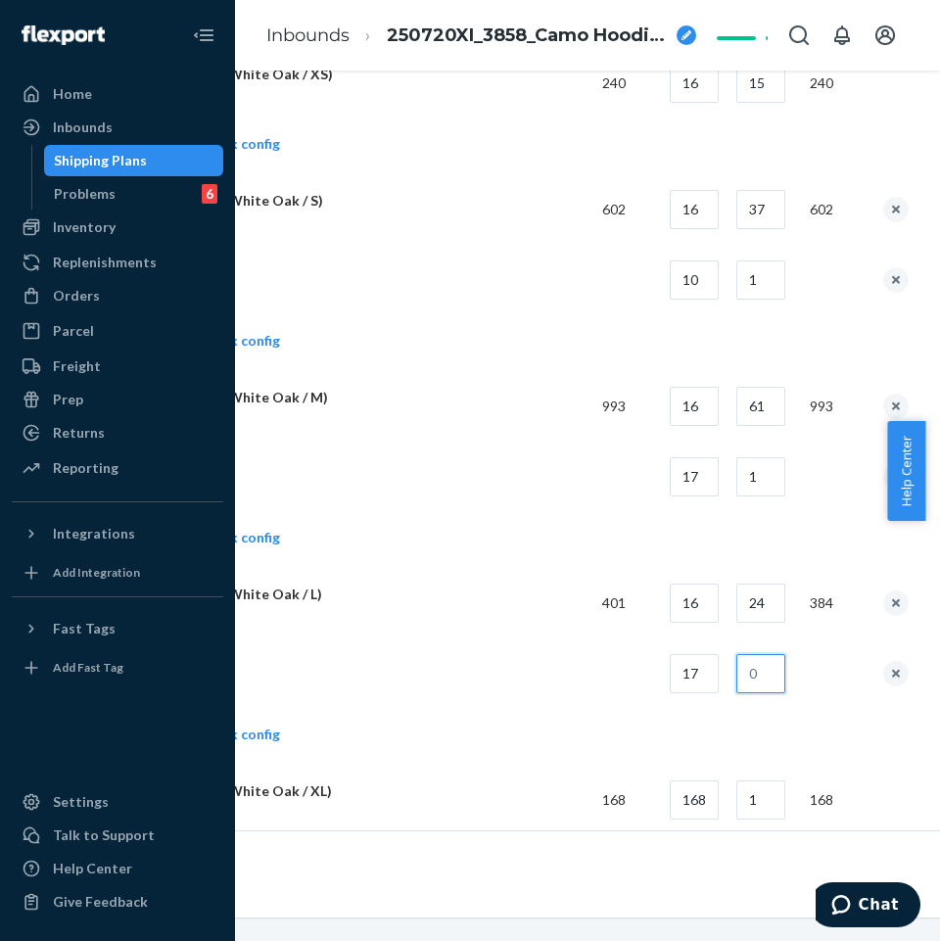
click at [768, 677] on input "text" at bounding box center [761, 673] width 49 height 39
type input "1"
click at [529, 730] on td "Add another box config" at bounding box center [505, 737] width 807 height 56
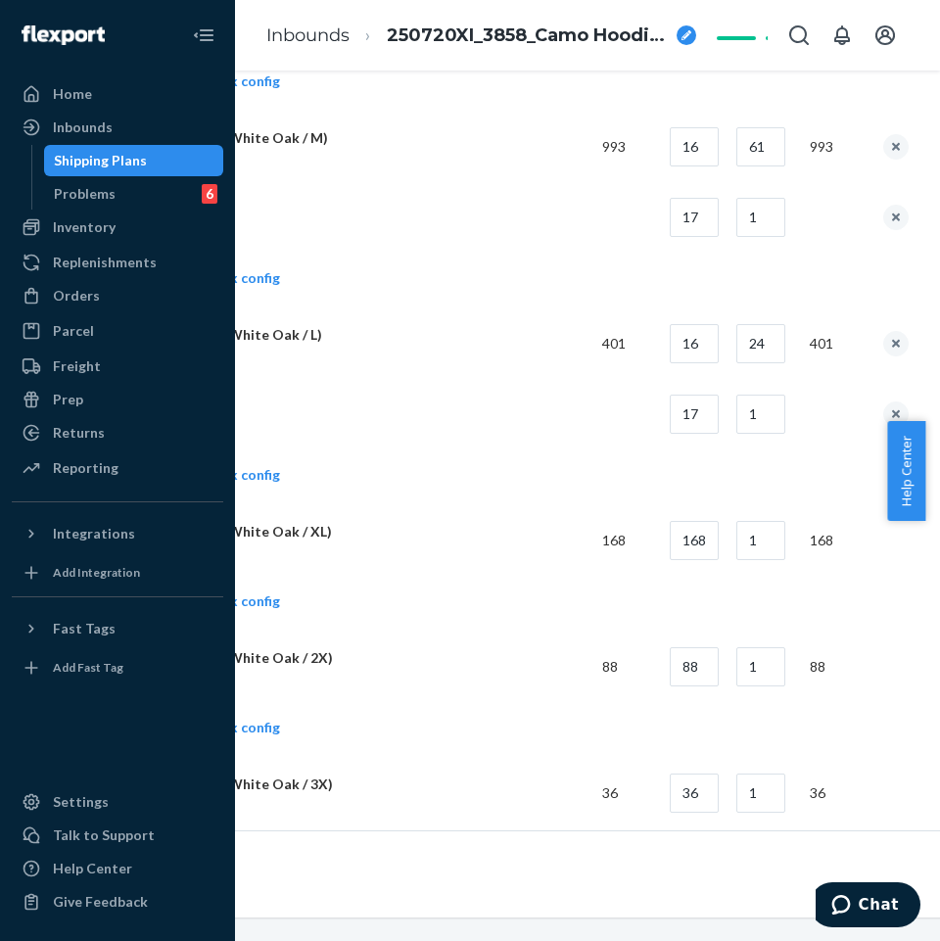
scroll to position [2449, 249]
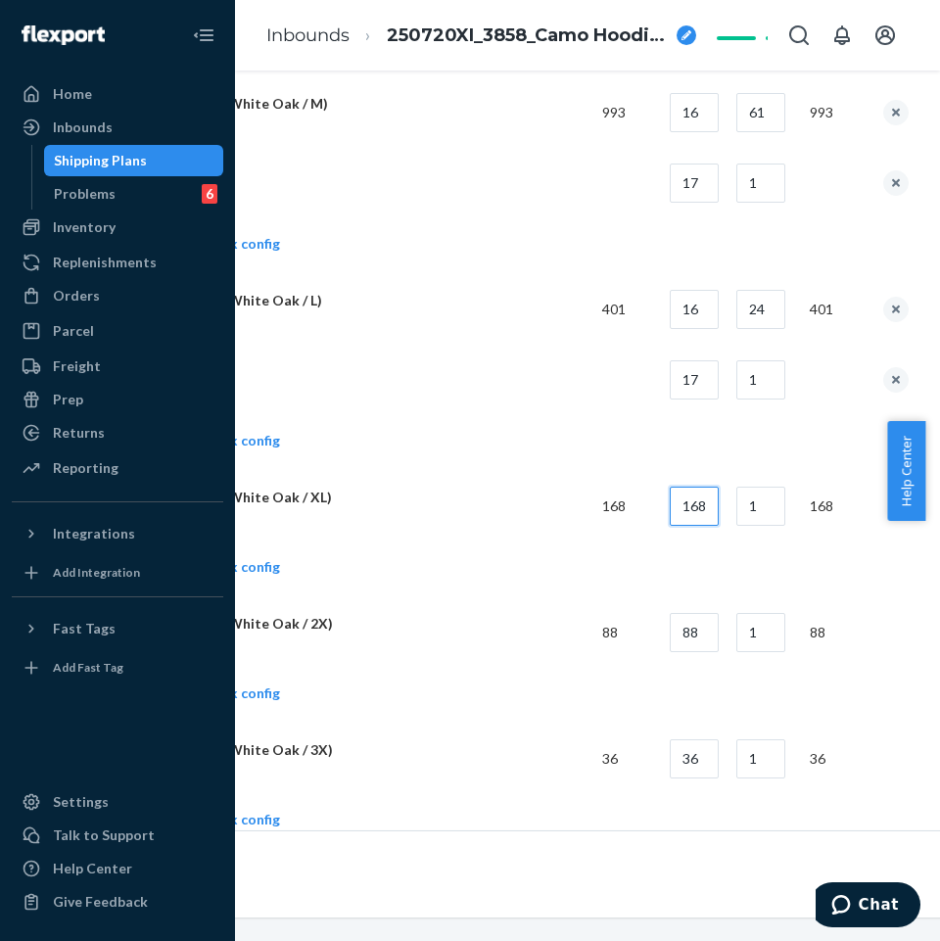
click at [706, 495] on input "168" at bounding box center [694, 506] width 49 height 39
type input "14"
click at [786, 509] on input "1" at bounding box center [761, 506] width 49 height 39
type input "12"
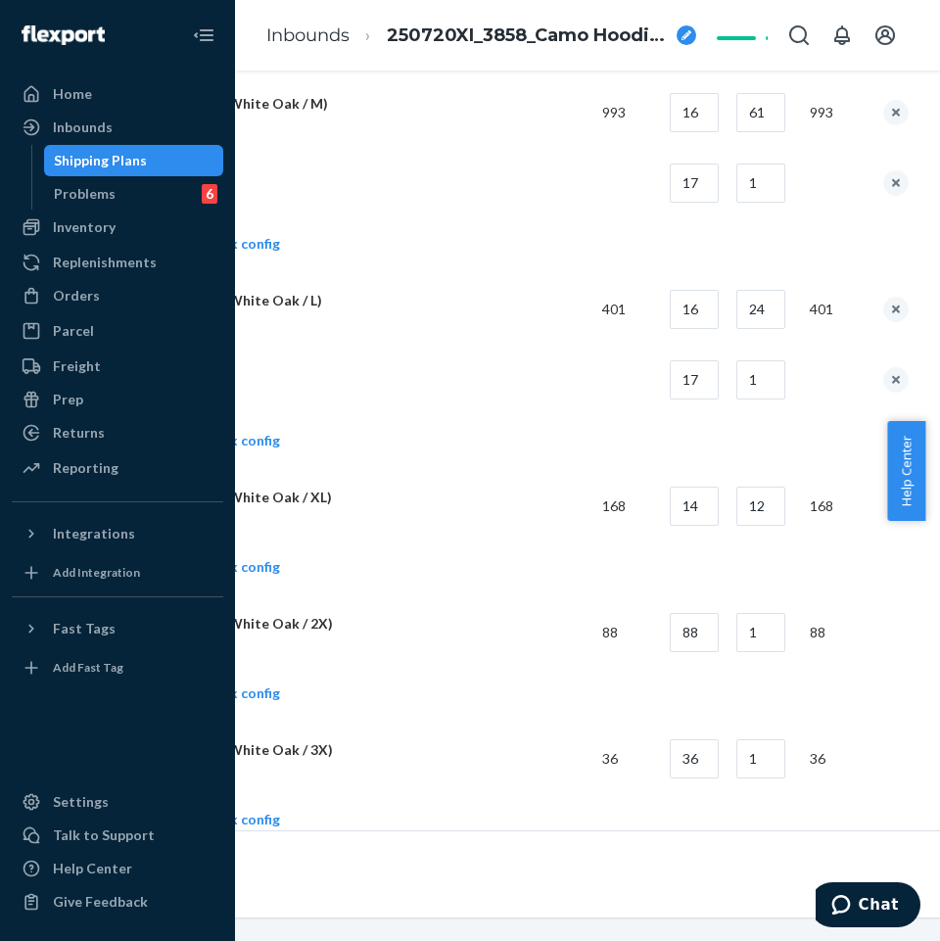
click at [529, 553] on td "Add another box config" at bounding box center [505, 570] width 807 height 56
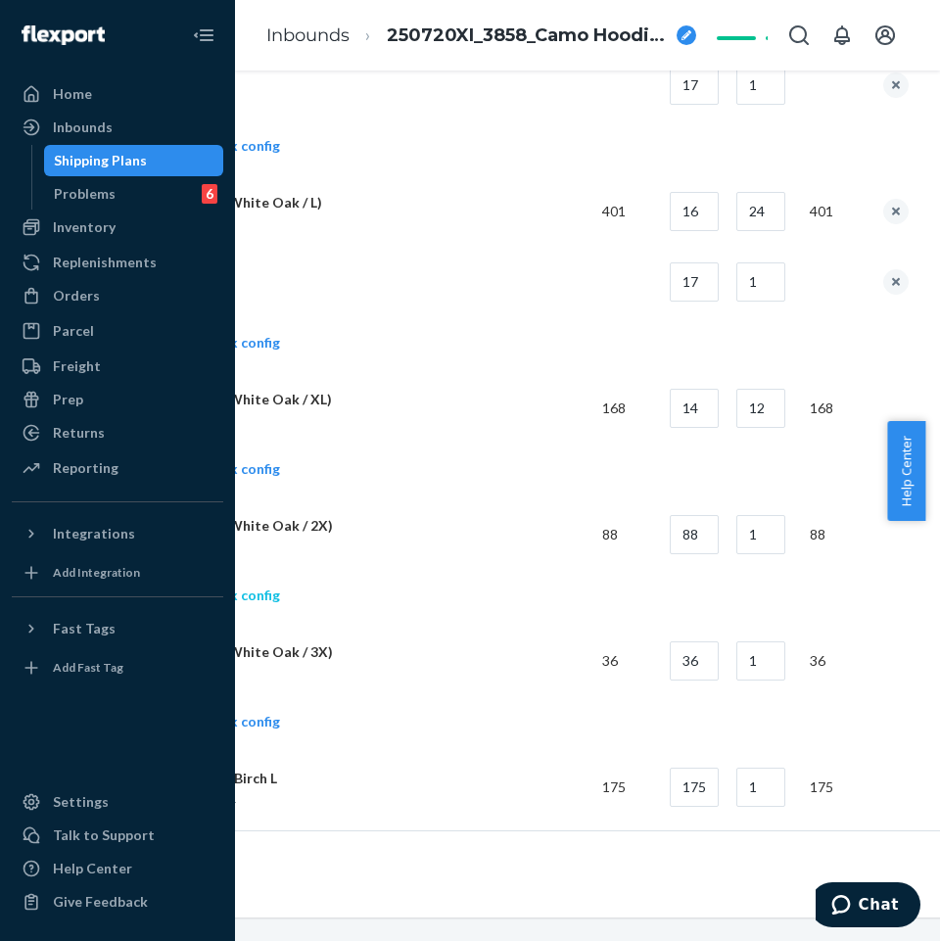
click at [265, 591] on link "Add another box config" at bounding box center [191, 596] width 178 height 20
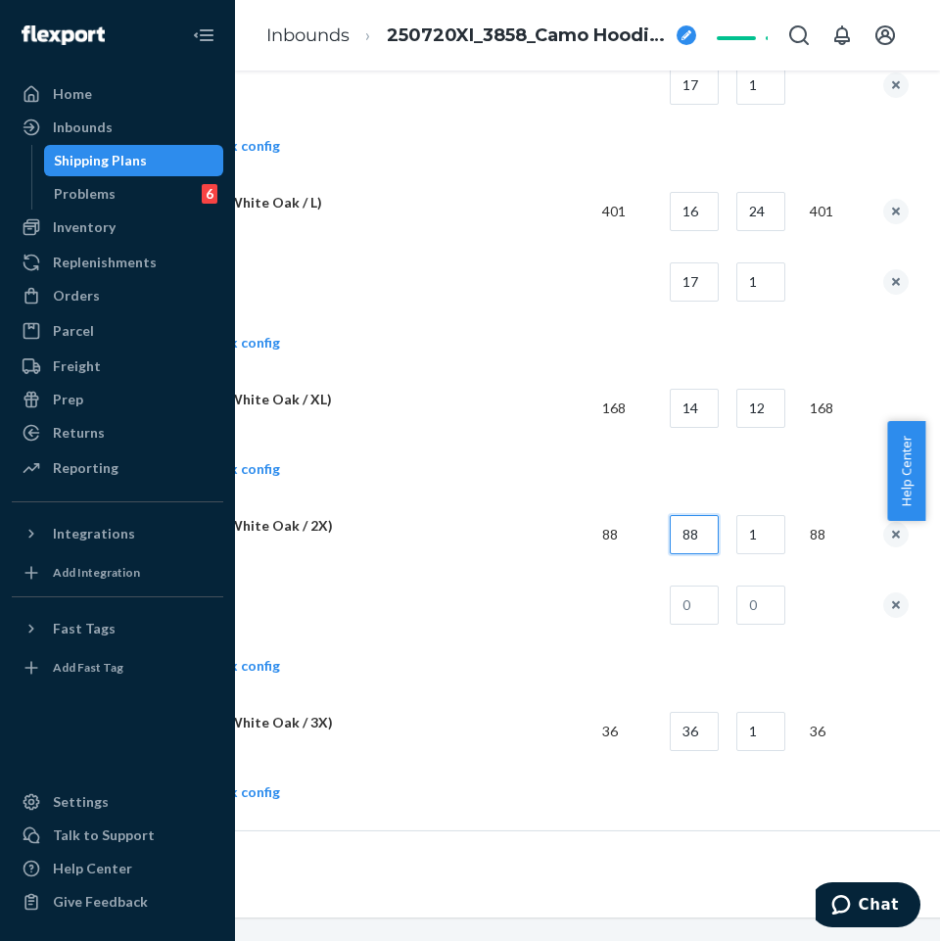
click at [719, 531] on input "88" at bounding box center [694, 534] width 49 height 39
type input "14"
click at [778, 540] on input "1" at bounding box center [761, 534] width 49 height 39
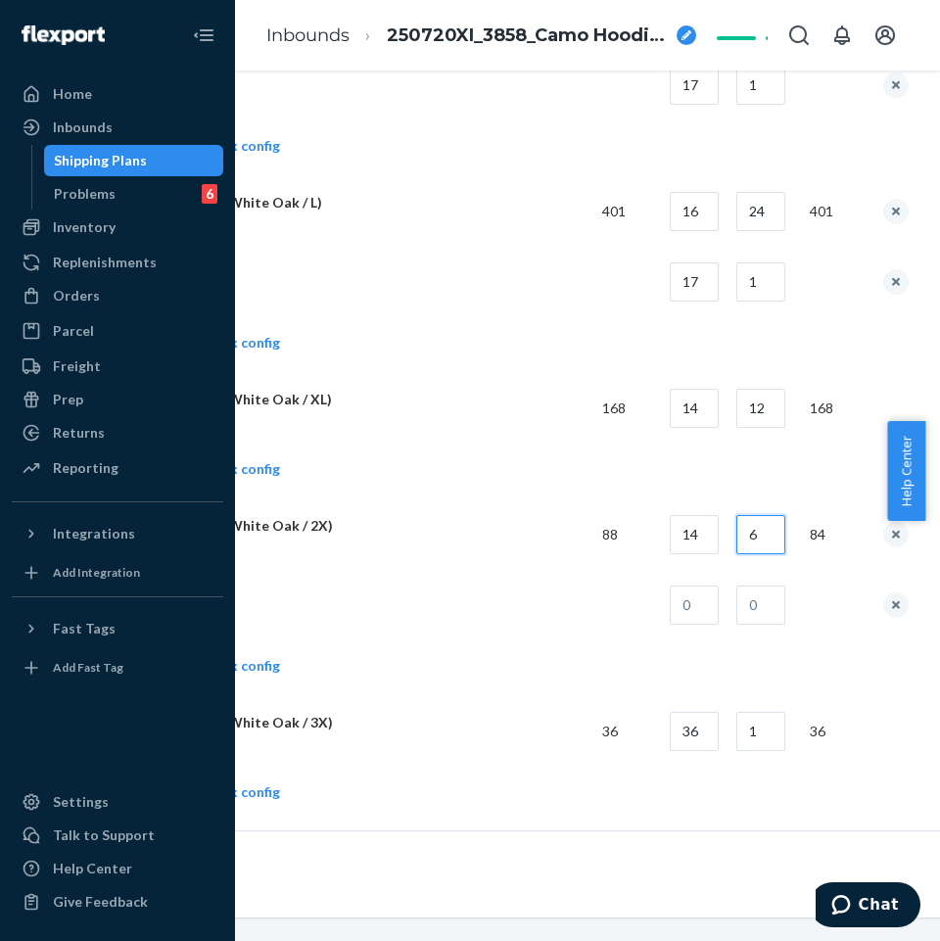
type input "6"
click at [705, 604] on input "text" at bounding box center [694, 605] width 49 height 39
type input "4"
click at [775, 595] on input "text" at bounding box center [761, 605] width 49 height 39
type input "1"
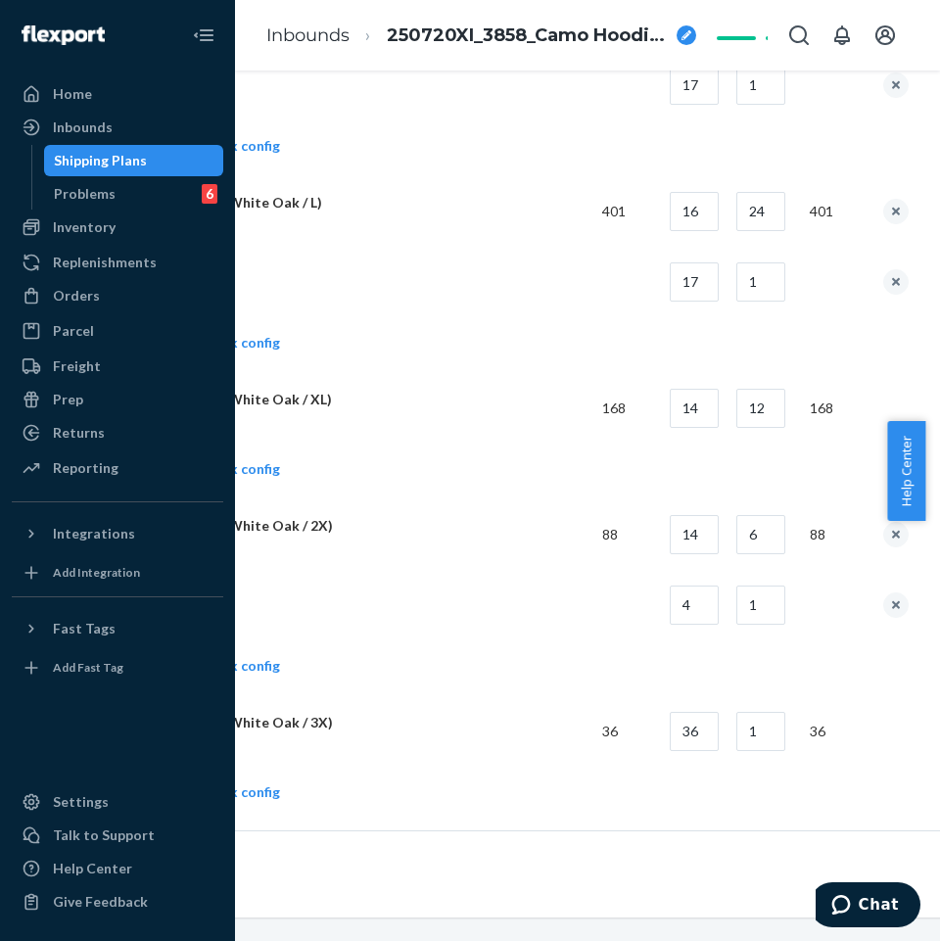
click at [517, 604] on td at bounding box center [344, 605] width 485 height 71
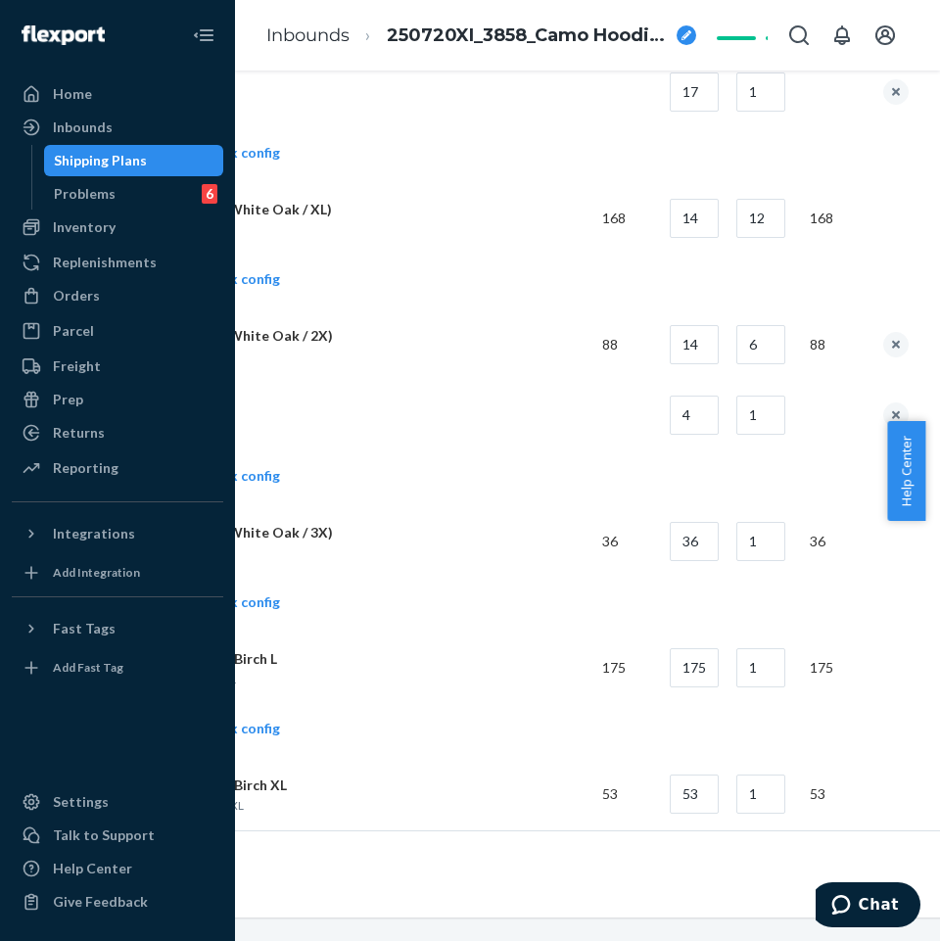
scroll to position [2743, 249]
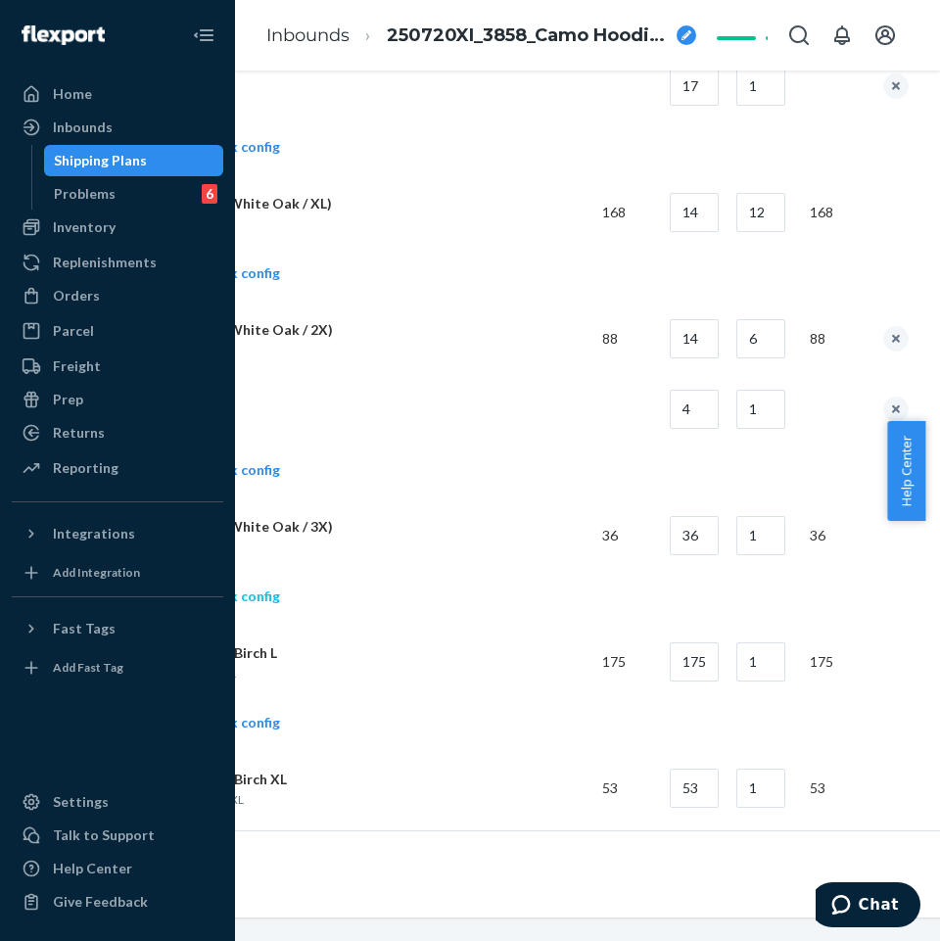
click at [256, 599] on link "Add another box config" at bounding box center [191, 597] width 178 height 20
click at [711, 533] on input "36" at bounding box center [694, 535] width 49 height 39
type input "14"
click at [770, 524] on input "1" at bounding box center [761, 535] width 49 height 39
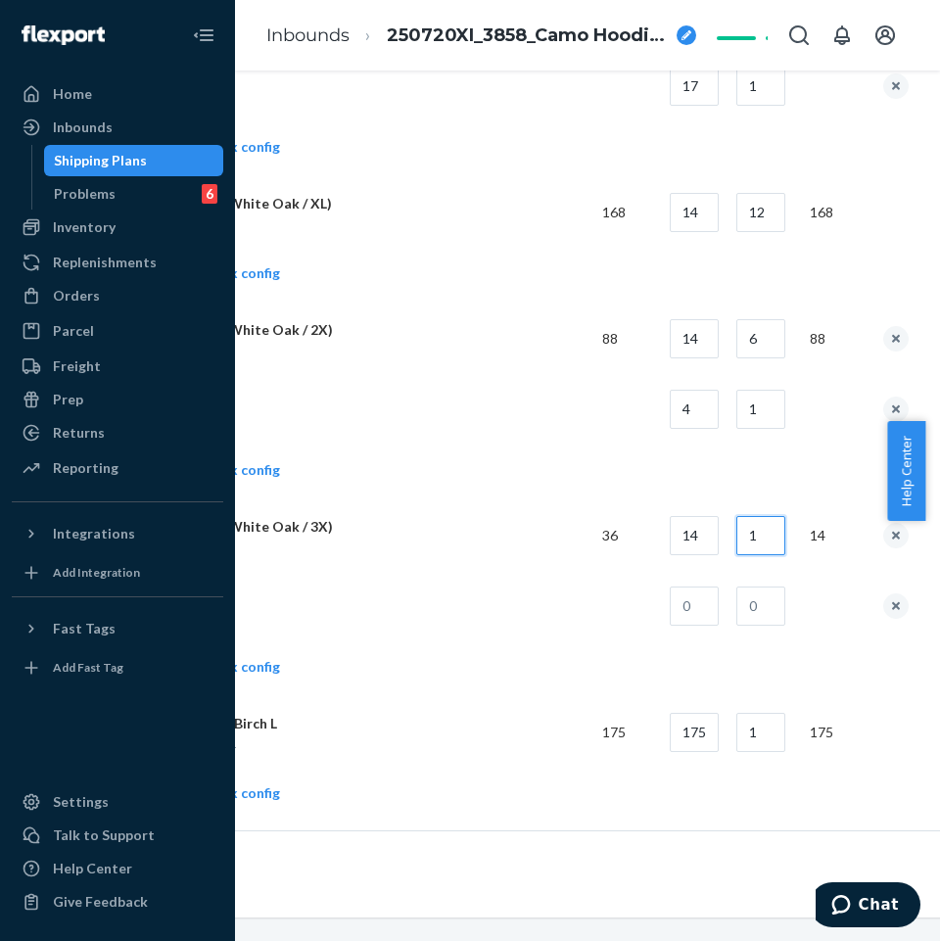
click at [770, 524] on input "1" at bounding box center [761, 535] width 49 height 39
type input "2"
click at [697, 629] on td at bounding box center [687, 606] width 67 height 71
click at [700, 613] on input "text" at bounding box center [694, 606] width 49 height 39
type input "8"
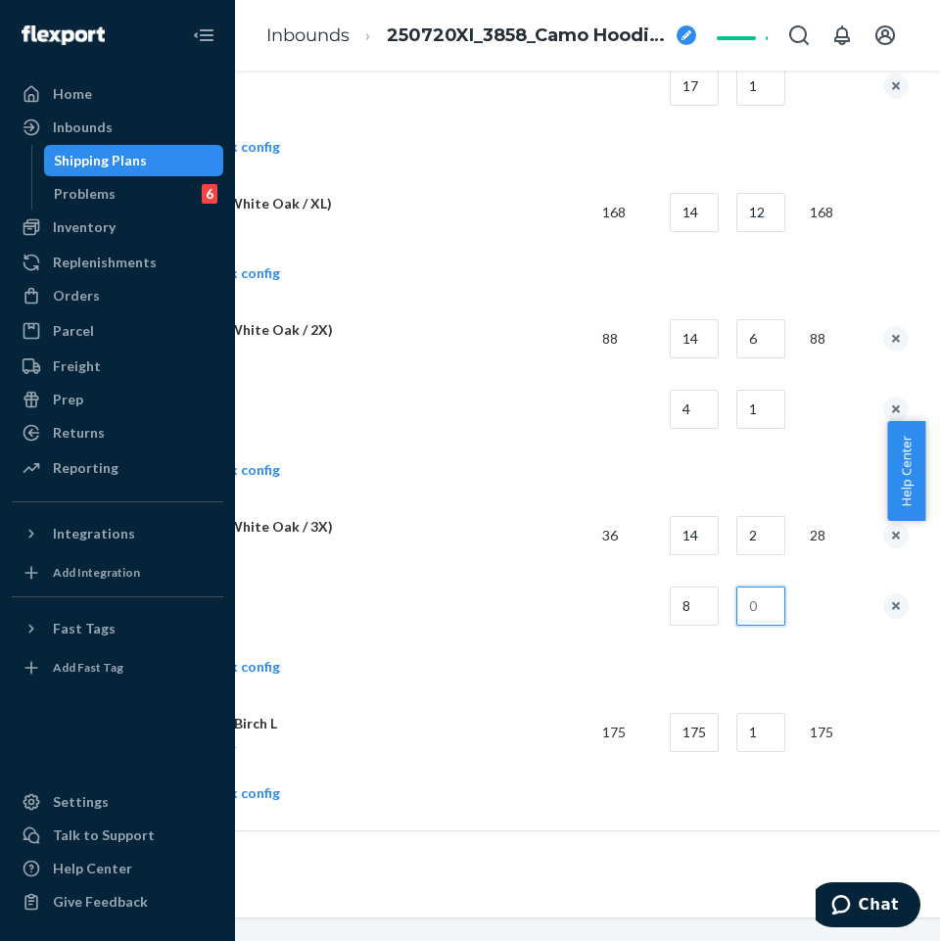
click at [771, 611] on input "text" at bounding box center [761, 606] width 49 height 39
type input "1"
click at [541, 543] on p "WhiteOakHoodie3X" at bounding box center [344, 547] width 485 height 17
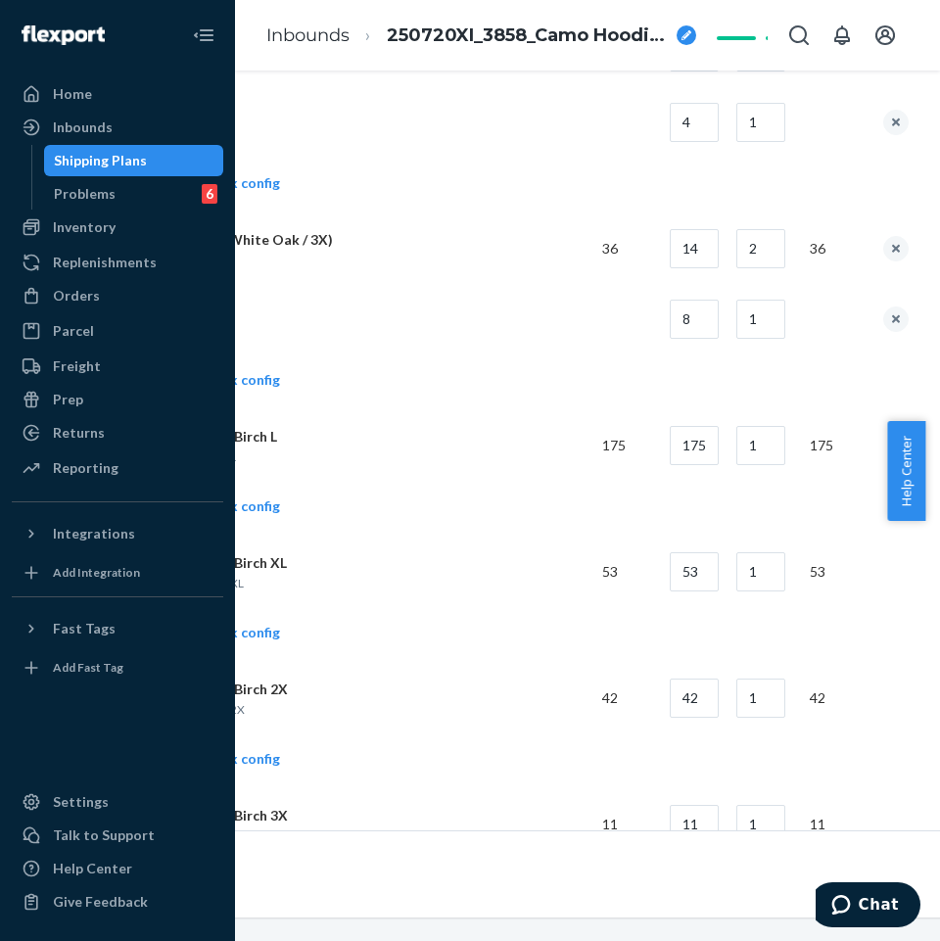
scroll to position [3037, 249]
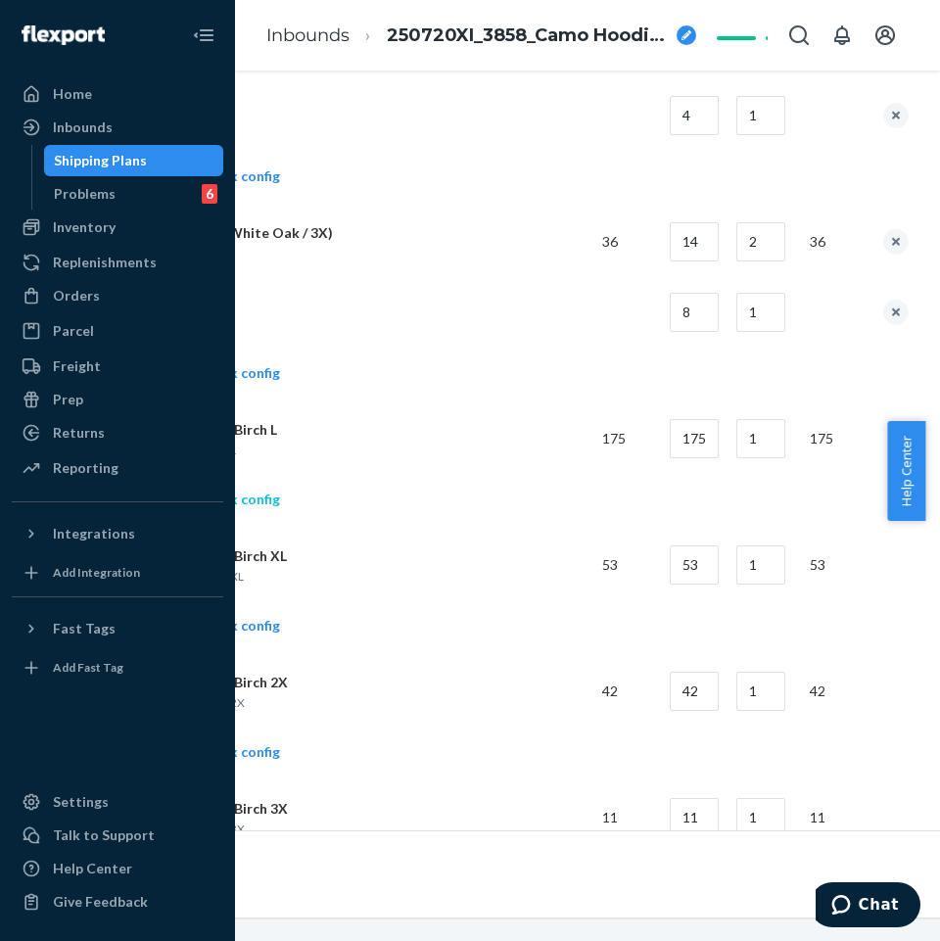
click at [252, 498] on link "Add another box config" at bounding box center [191, 500] width 178 height 20
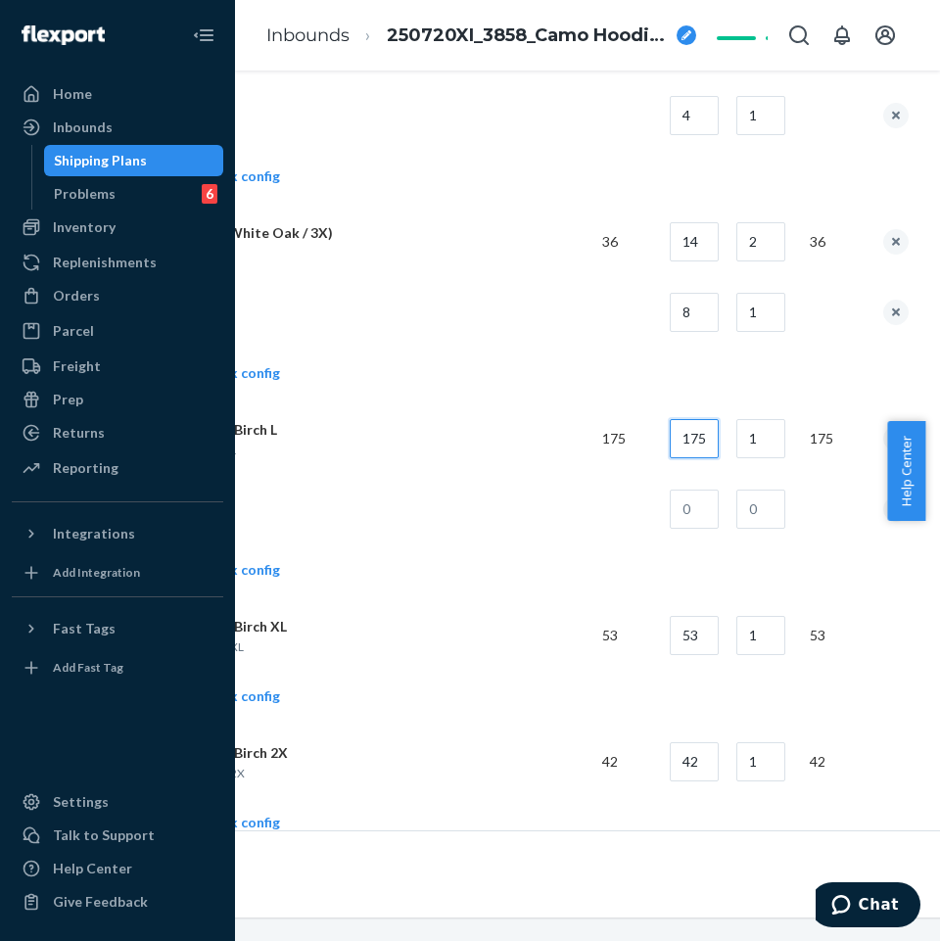
click at [714, 444] on input "175" at bounding box center [694, 438] width 49 height 39
click at [702, 431] on input "175" at bounding box center [694, 438] width 49 height 39
type input "16"
click at [781, 444] on input "1" at bounding box center [761, 438] width 49 height 39
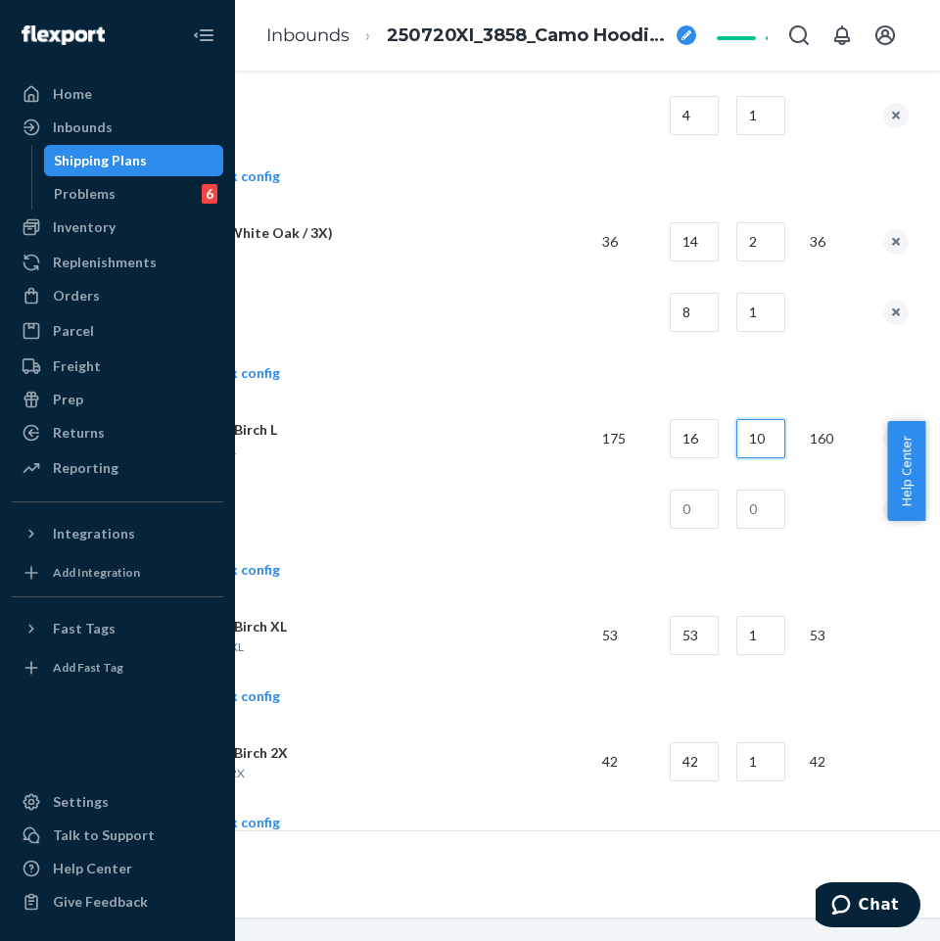
type input "10"
click at [707, 513] on input "text" at bounding box center [694, 509] width 49 height 39
type input "15"
click at [764, 527] on input "text" at bounding box center [761, 509] width 49 height 39
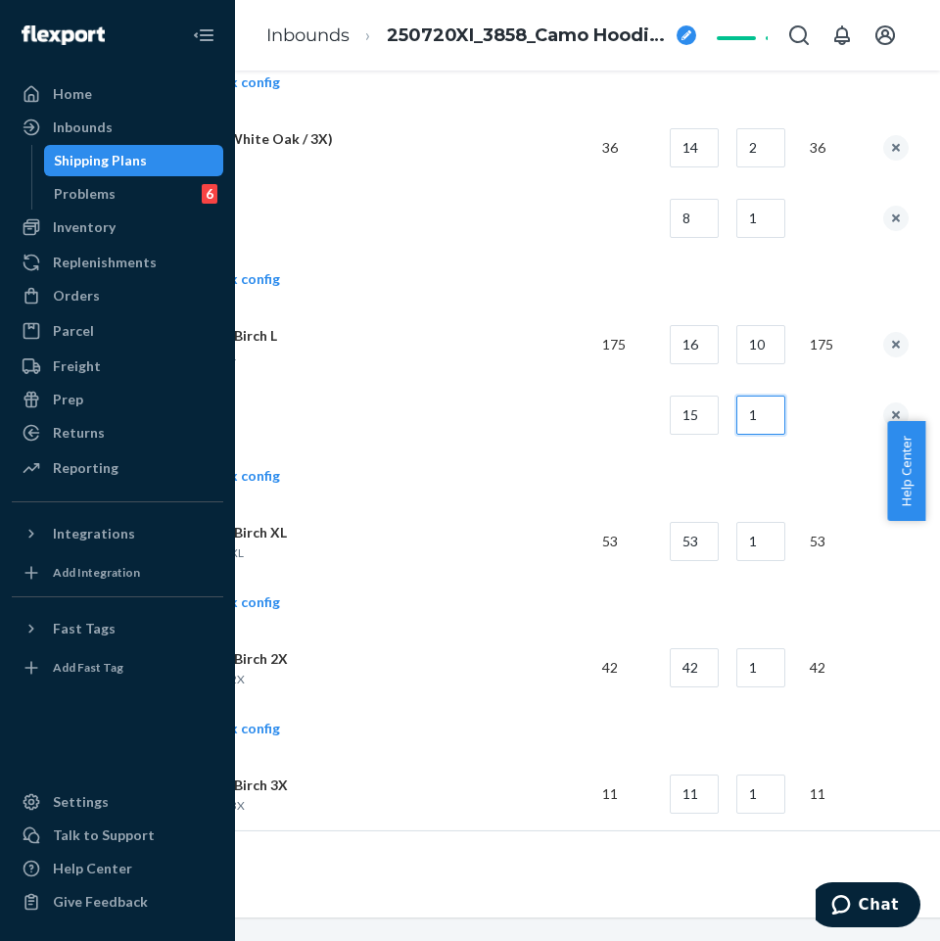
scroll to position [3134, 249]
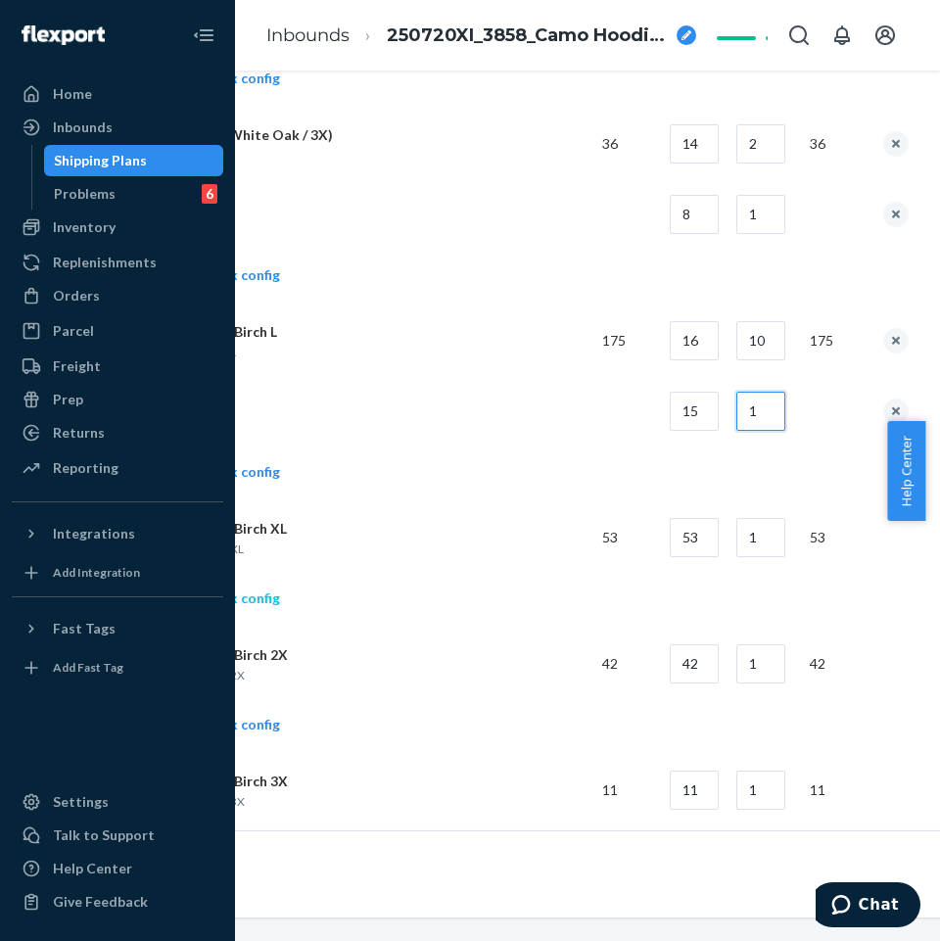
type input "1"
click at [267, 598] on link "Add another box config" at bounding box center [191, 599] width 178 height 20
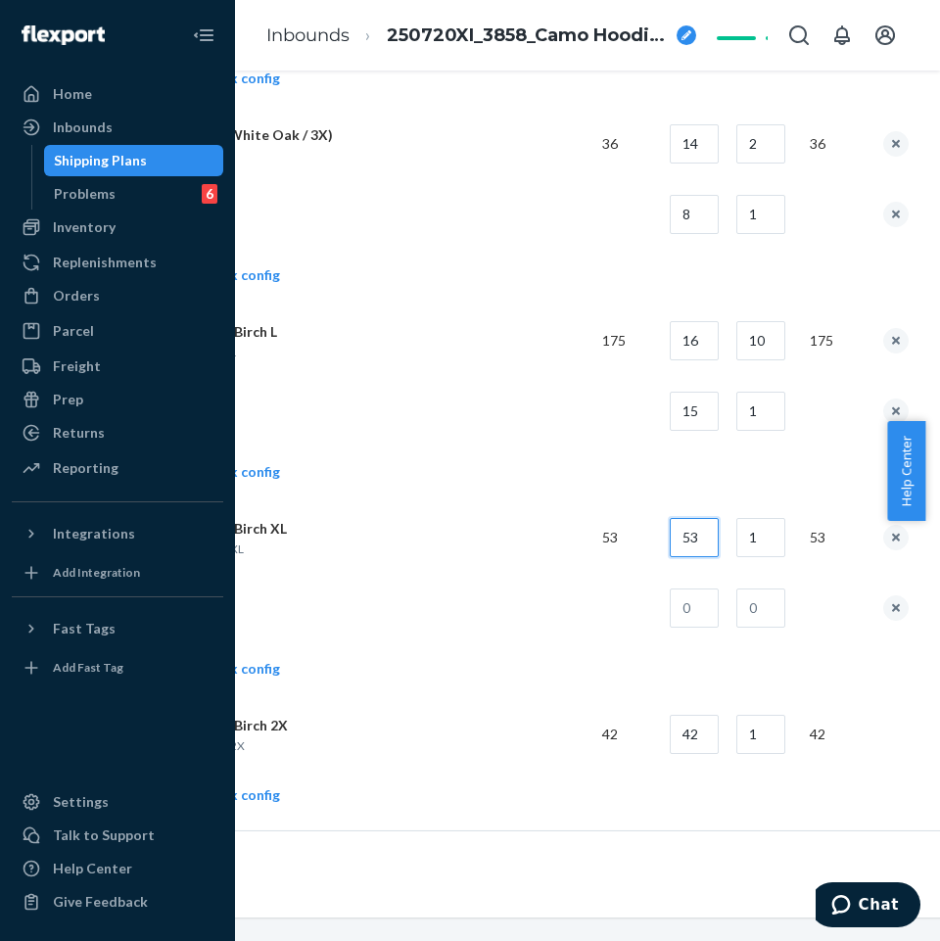
click at [710, 543] on input "53" at bounding box center [694, 537] width 49 height 39
click at [711, 543] on input "53" at bounding box center [694, 537] width 49 height 39
type input "14"
click at [757, 546] on input "1" at bounding box center [761, 537] width 49 height 39
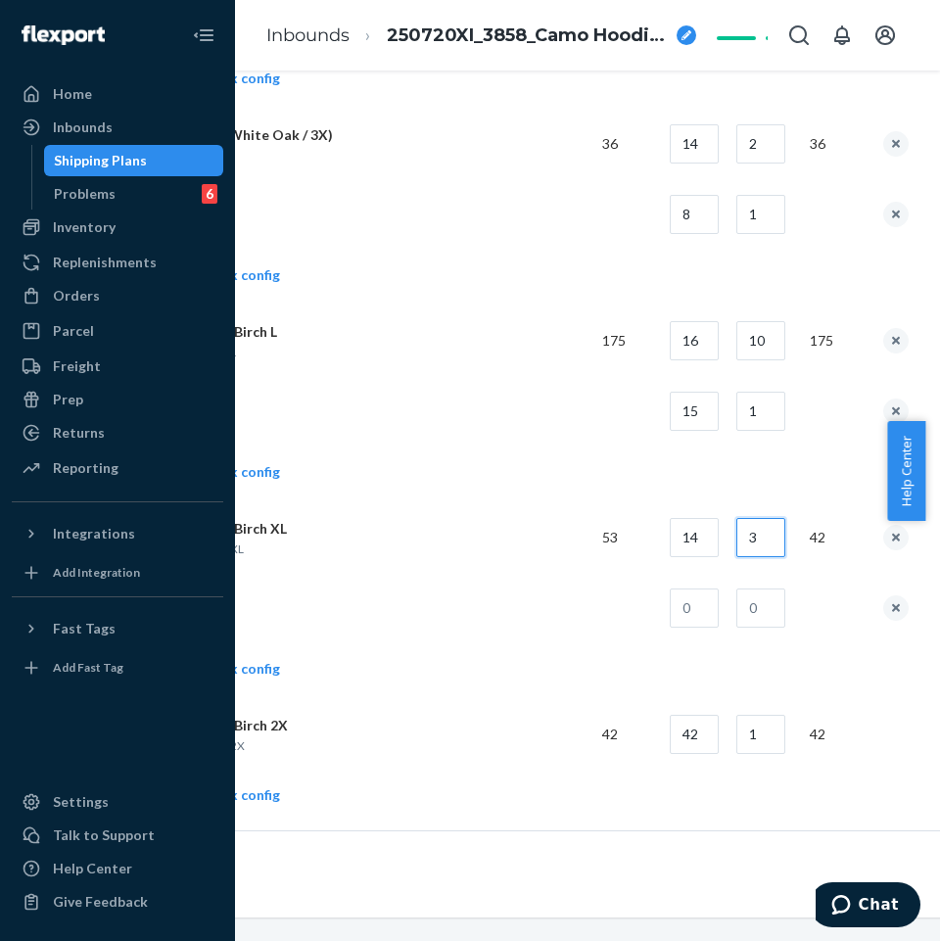
type input "3"
click at [700, 603] on input "text" at bounding box center [694, 608] width 49 height 39
type input "11"
click at [777, 624] on input "text" at bounding box center [761, 608] width 49 height 39
type input "1"
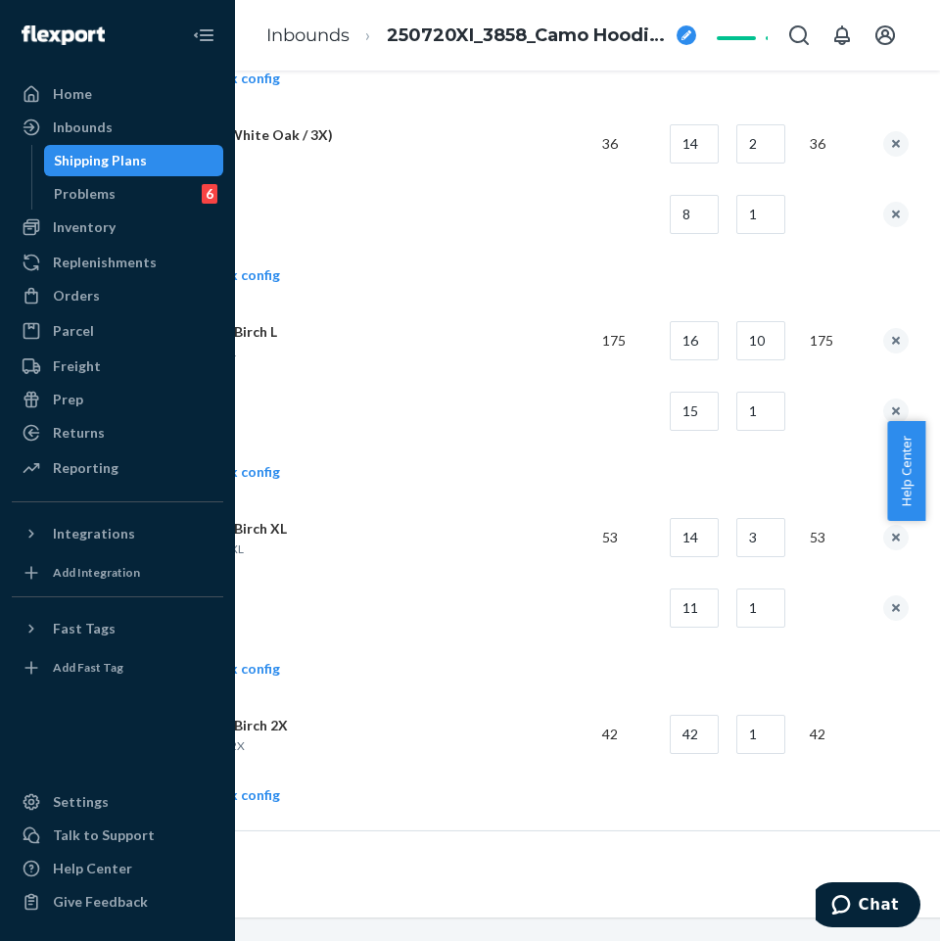
click at [494, 577] on td at bounding box center [344, 608] width 485 height 71
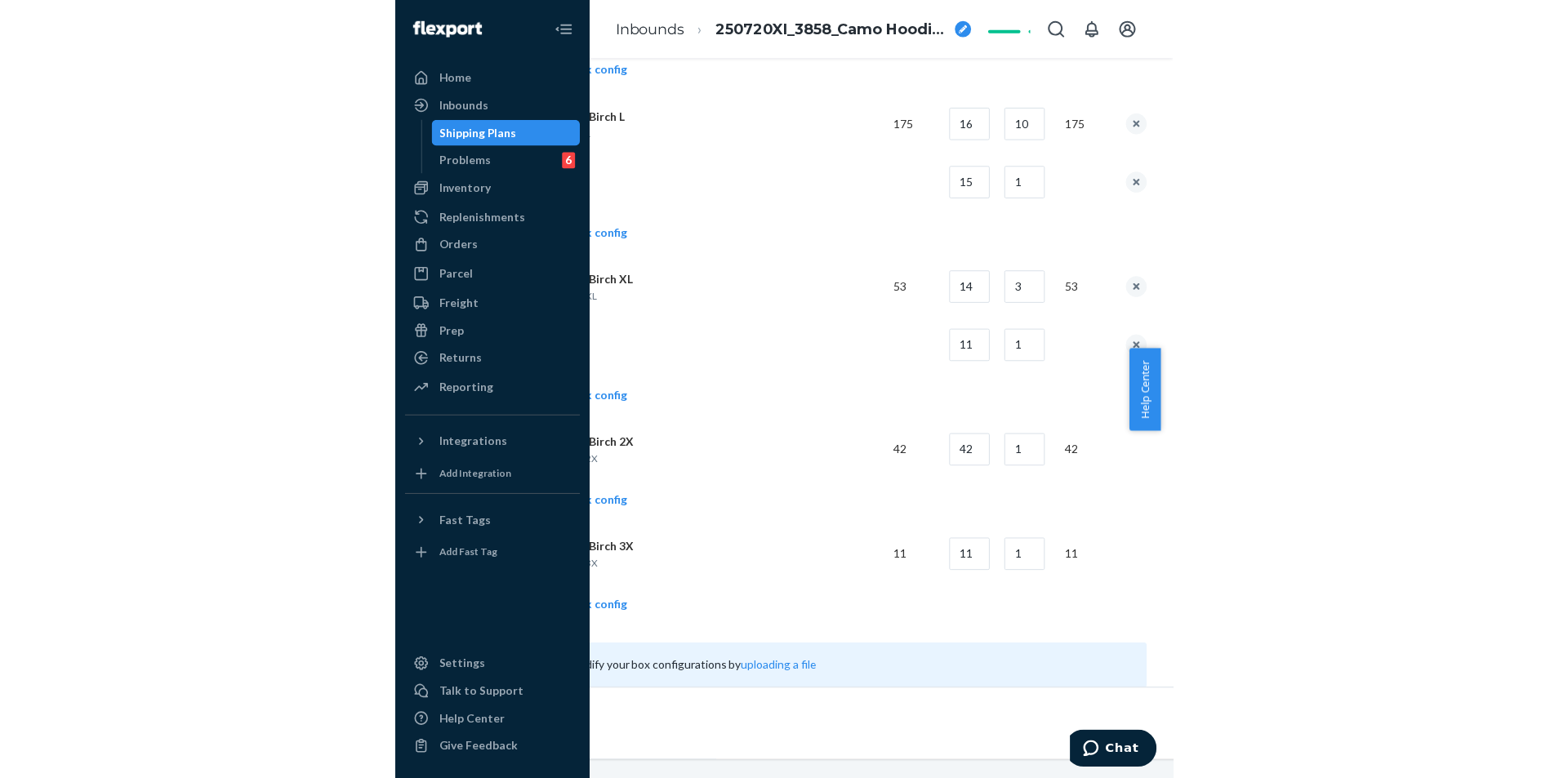
scroll to position [2777, 208]
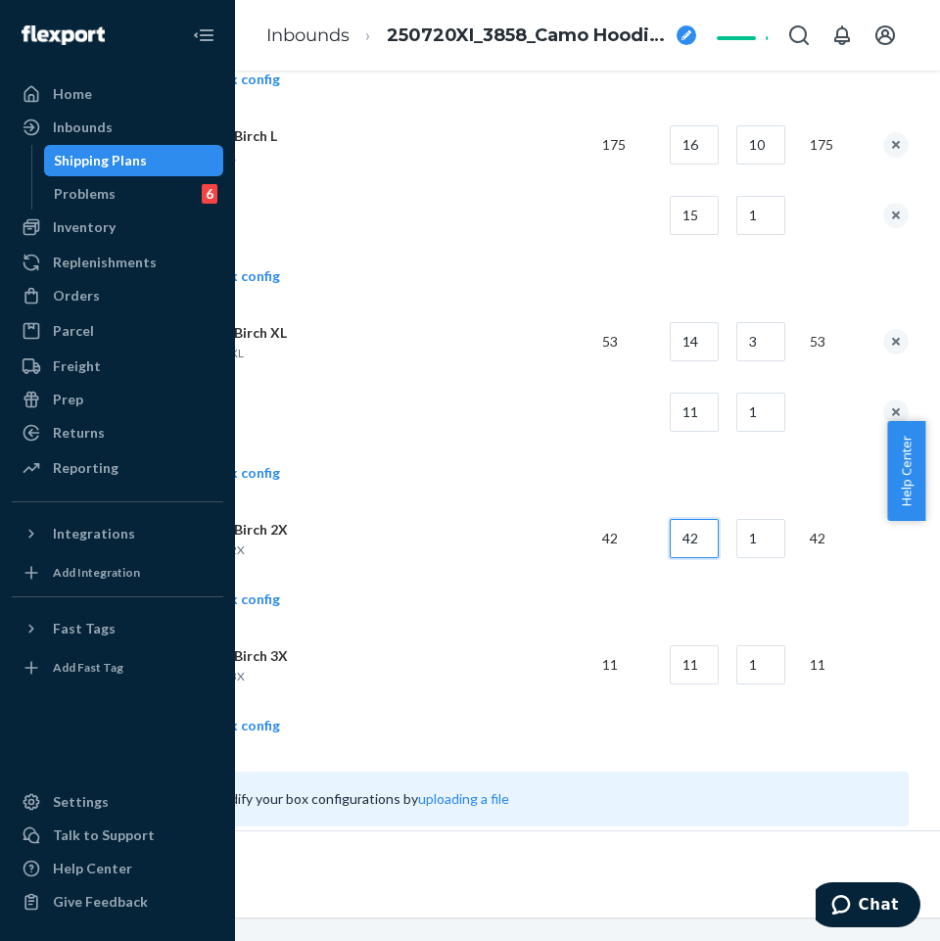
click at [711, 547] on input "42" at bounding box center [694, 538] width 49 height 39
click at [677, 560] on td "42" at bounding box center [687, 538] width 67 height 71
click at [719, 537] on input "42" at bounding box center [694, 538] width 49 height 39
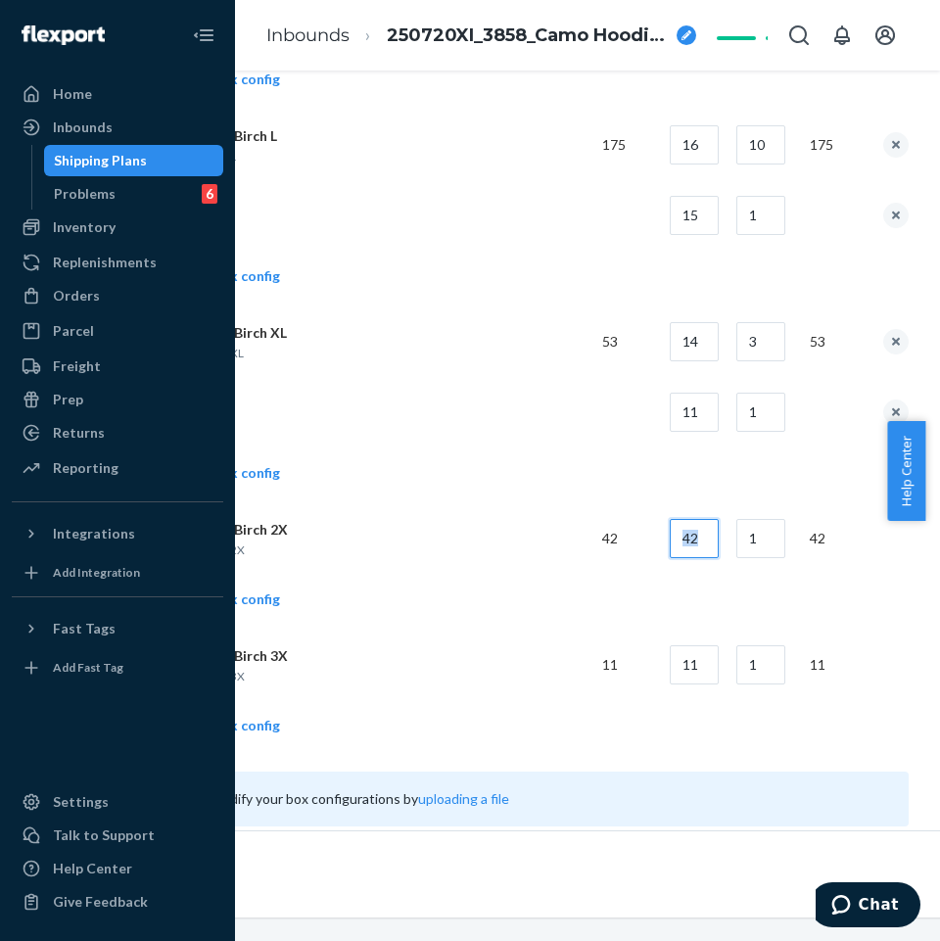
click at [707, 531] on input "42" at bounding box center [694, 538] width 49 height 39
click at [710, 545] on input "42" at bounding box center [694, 538] width 49 height 39
type input "14"
click at [766, 528] on input "1" at bounding box center [761, 538] width 49 height 39
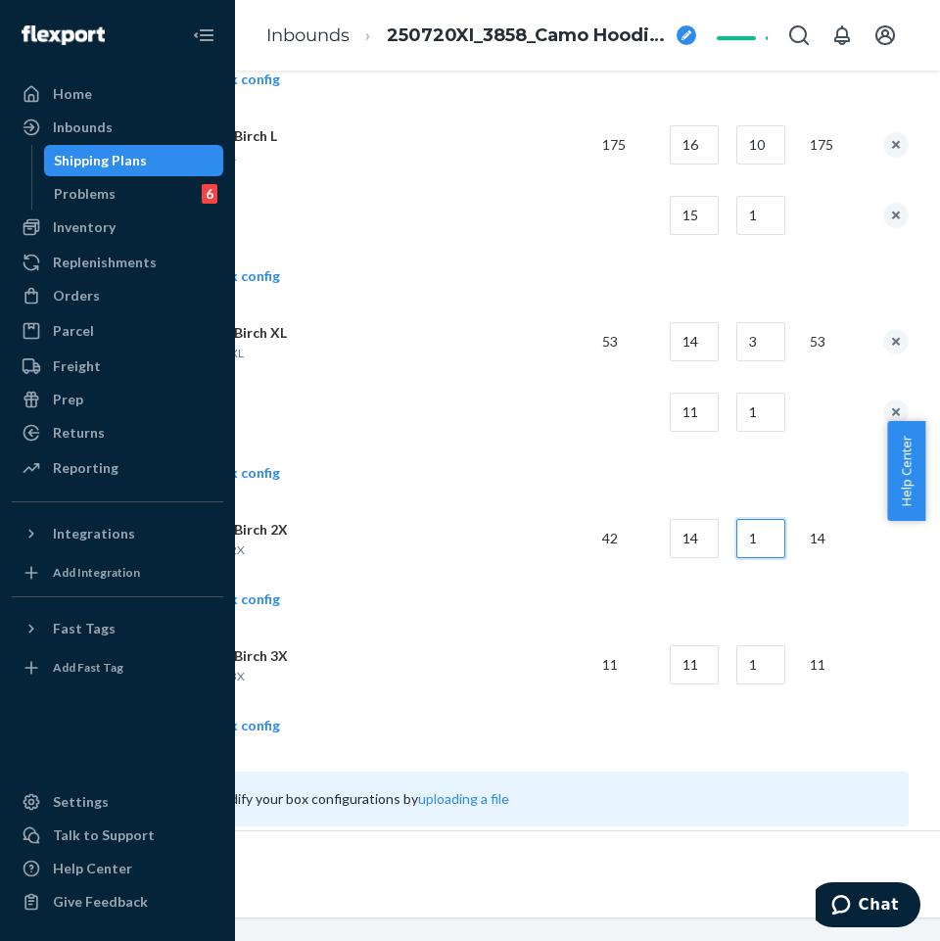
click at [766, 528] on input "1" at bounding box center [761, 538] width 49 height 39
type input "3"
click at [622, 609] on td "Add another box config" at bounding box center [505, 602] width 807 height 56
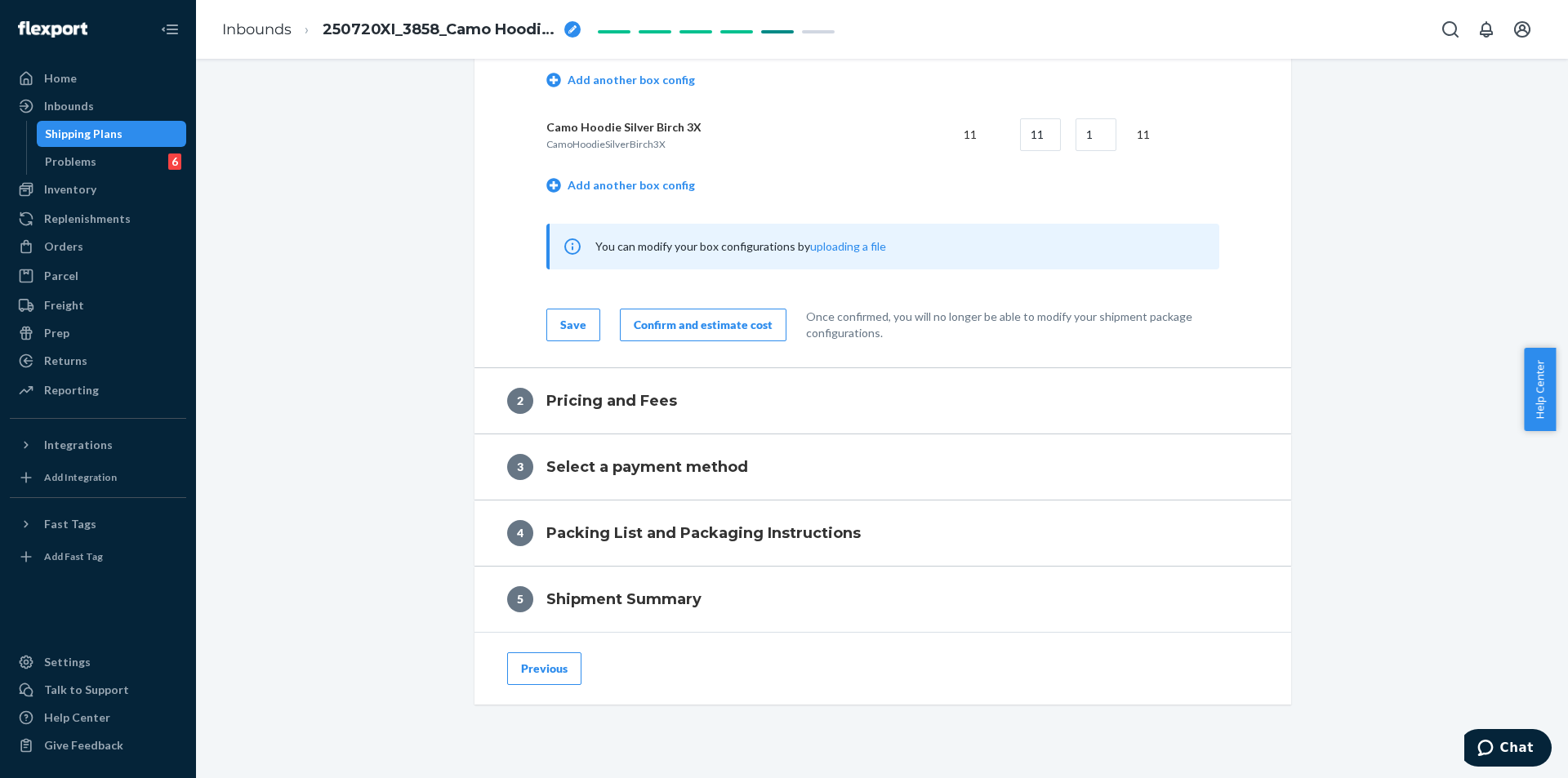
scroll to position [3233, 0]
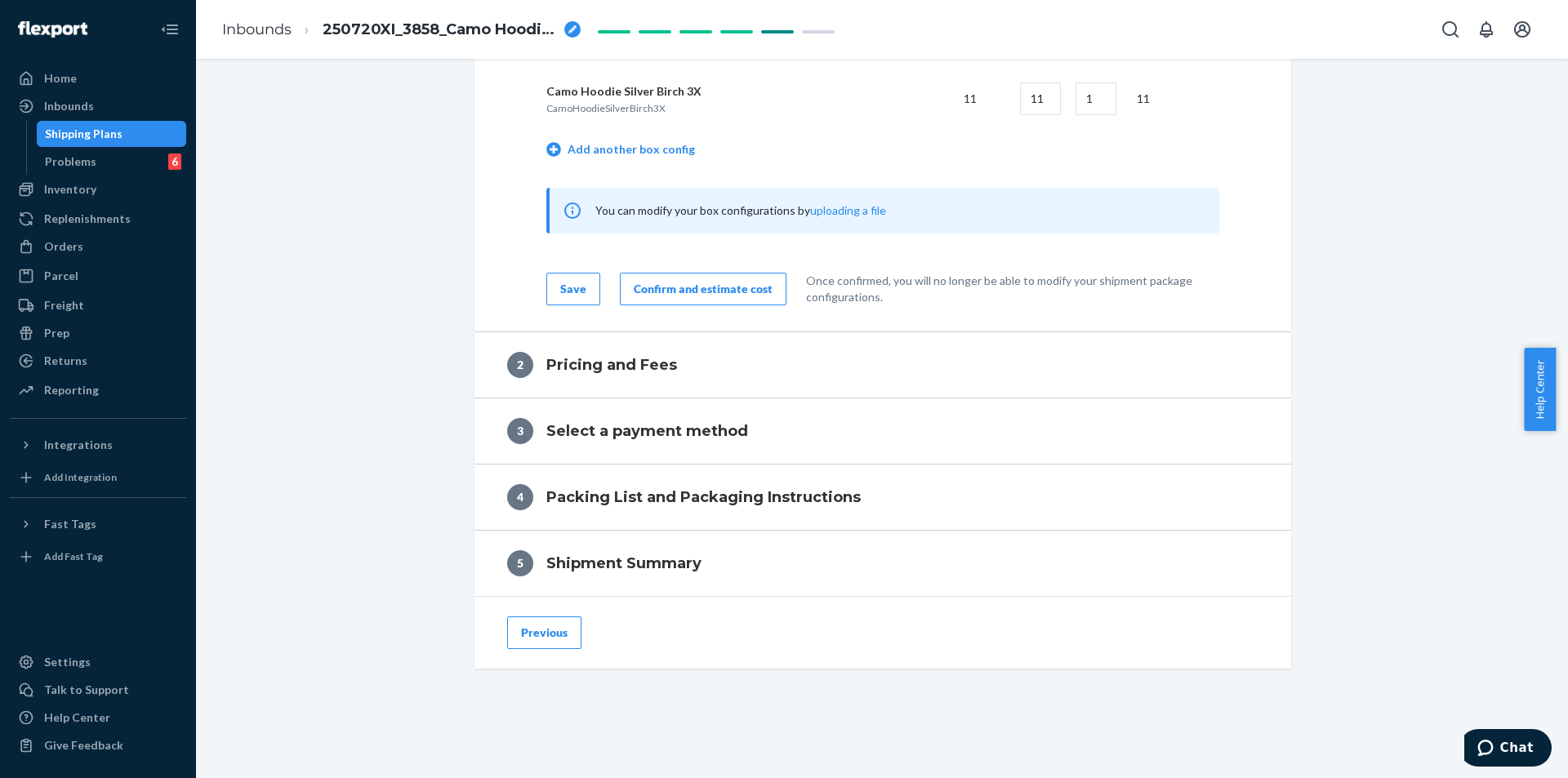
click at [699, 302] on button "Confirm and estimate cost" at bounding box center [703, 289] width 167 height 33
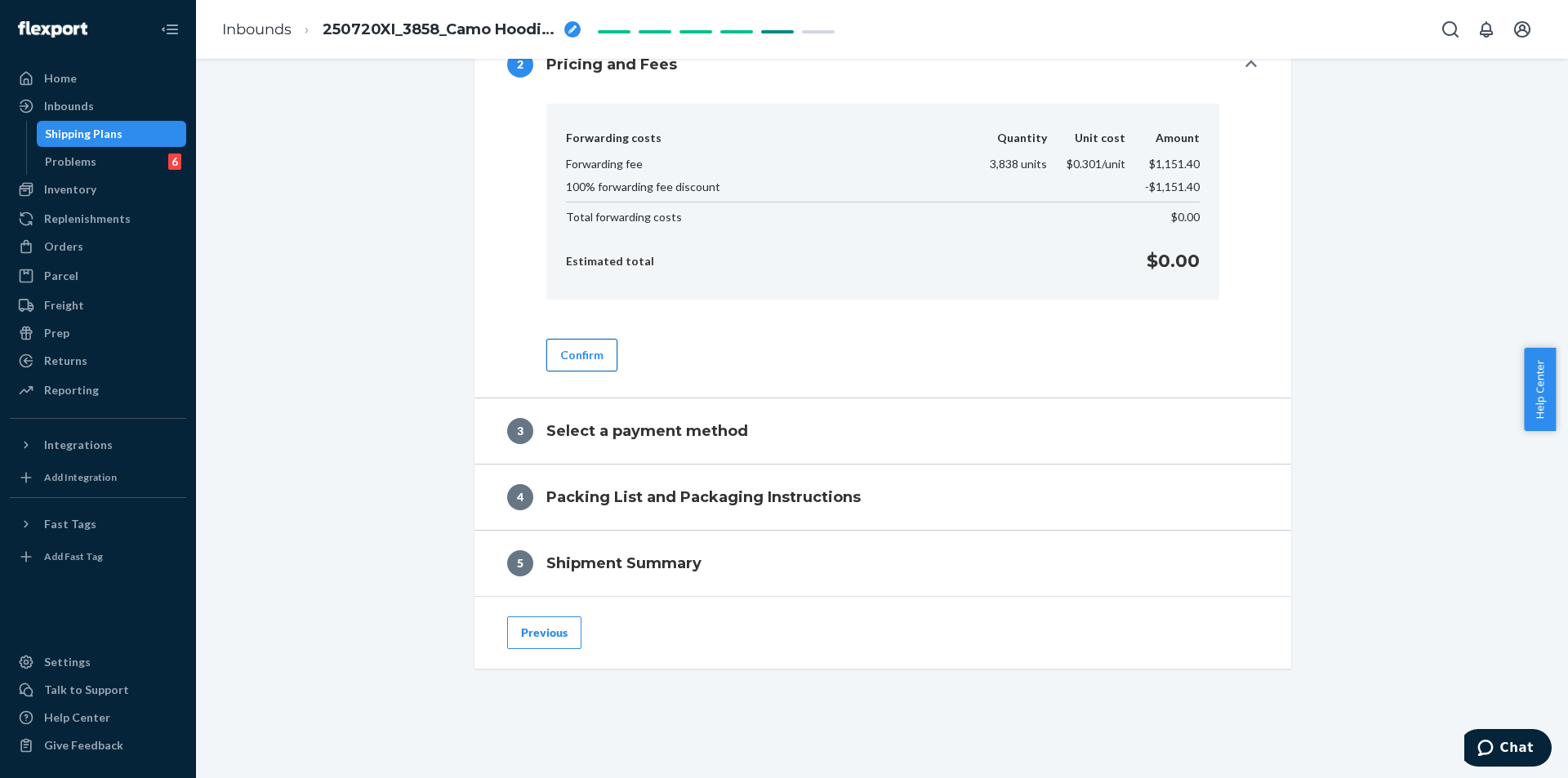
click at [582, 354] on button "Confirm" at bounding box center [581, 355] width 71 height 33
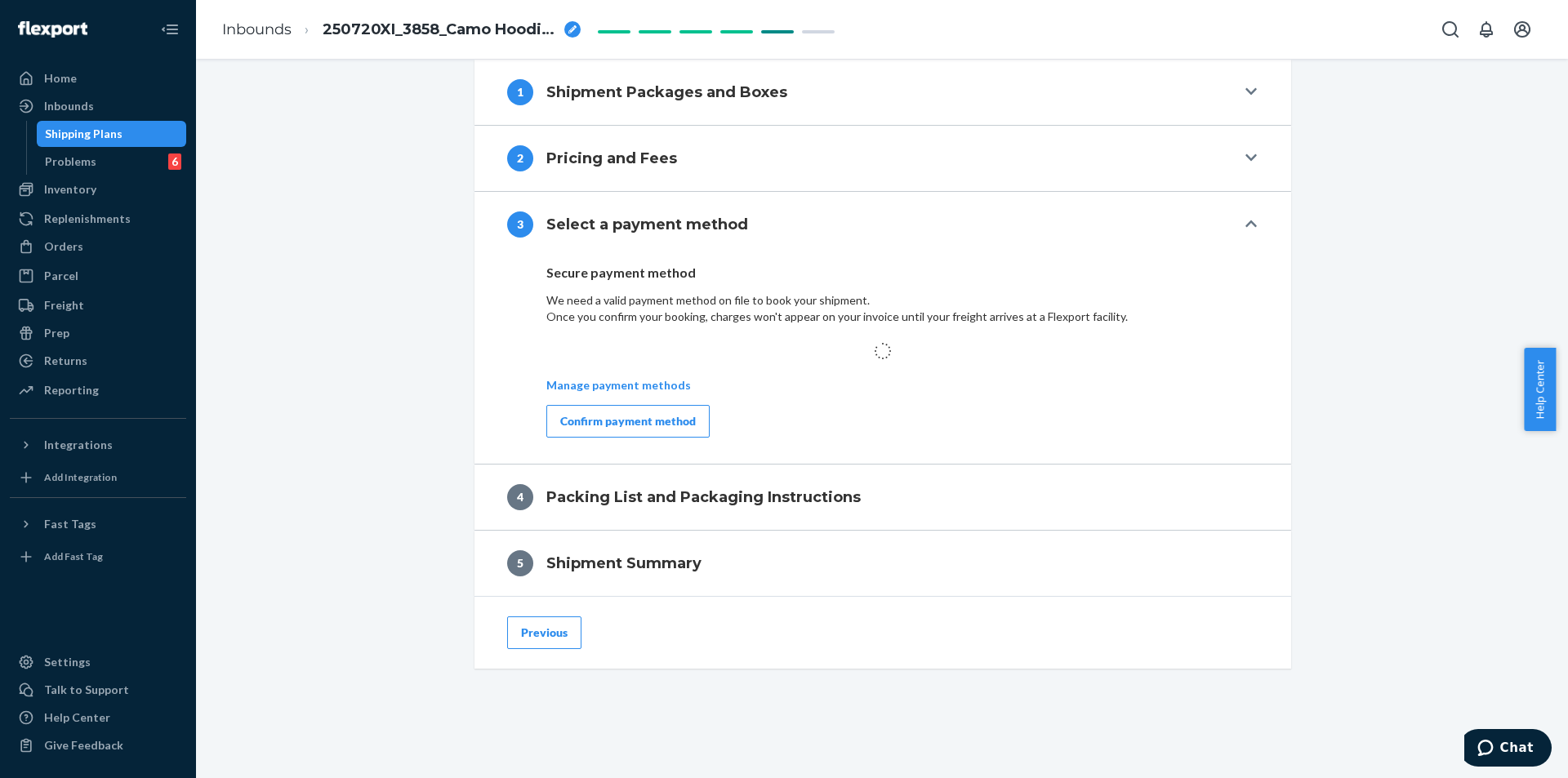
click at [590, 419] on div "Confirm payment method" at bounding box center [628, 422] width 136 height 17
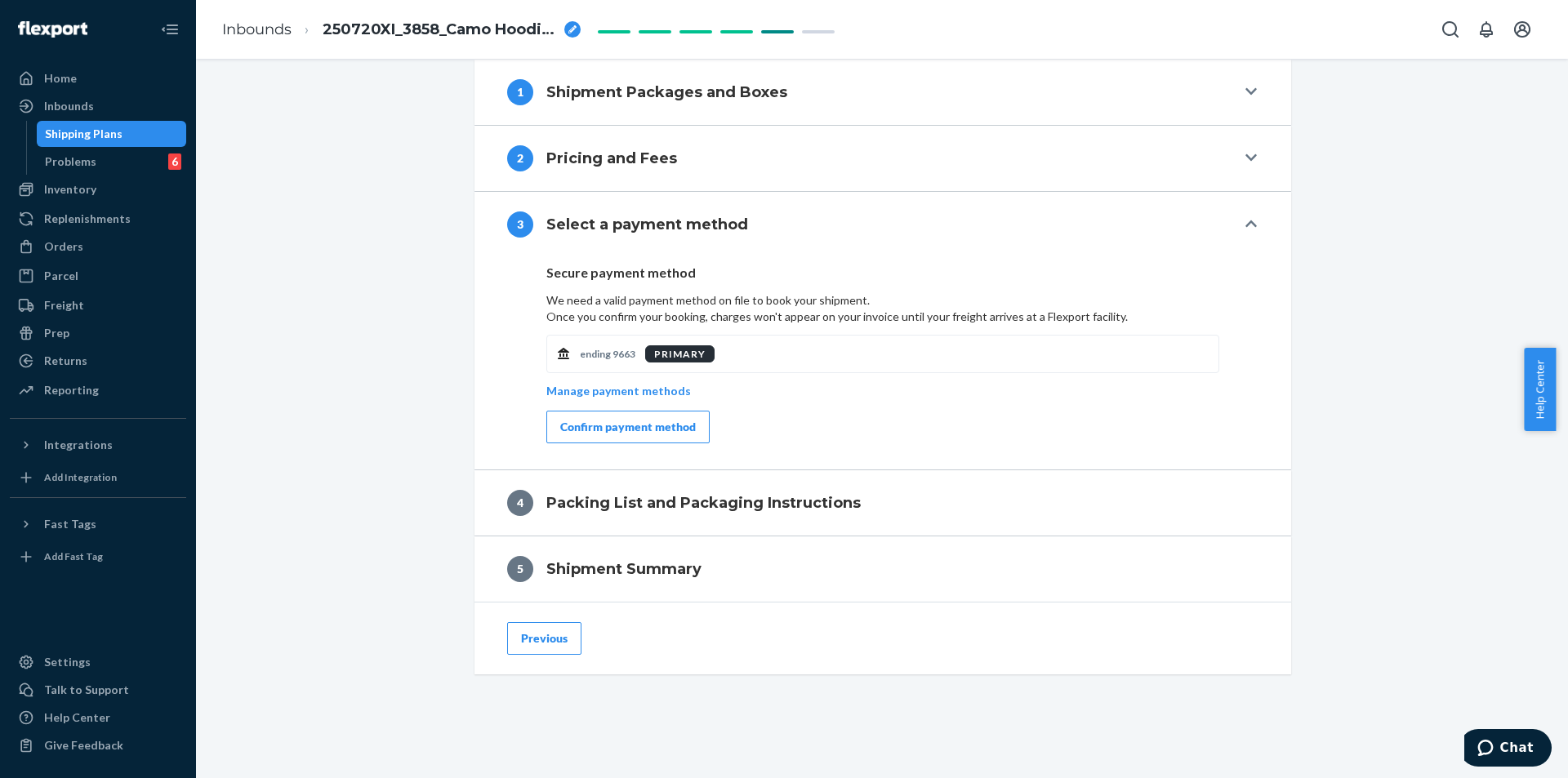
click at [579, 436] on button "Confirm payment method" at bounding box center [628, 427] width 163 height 33
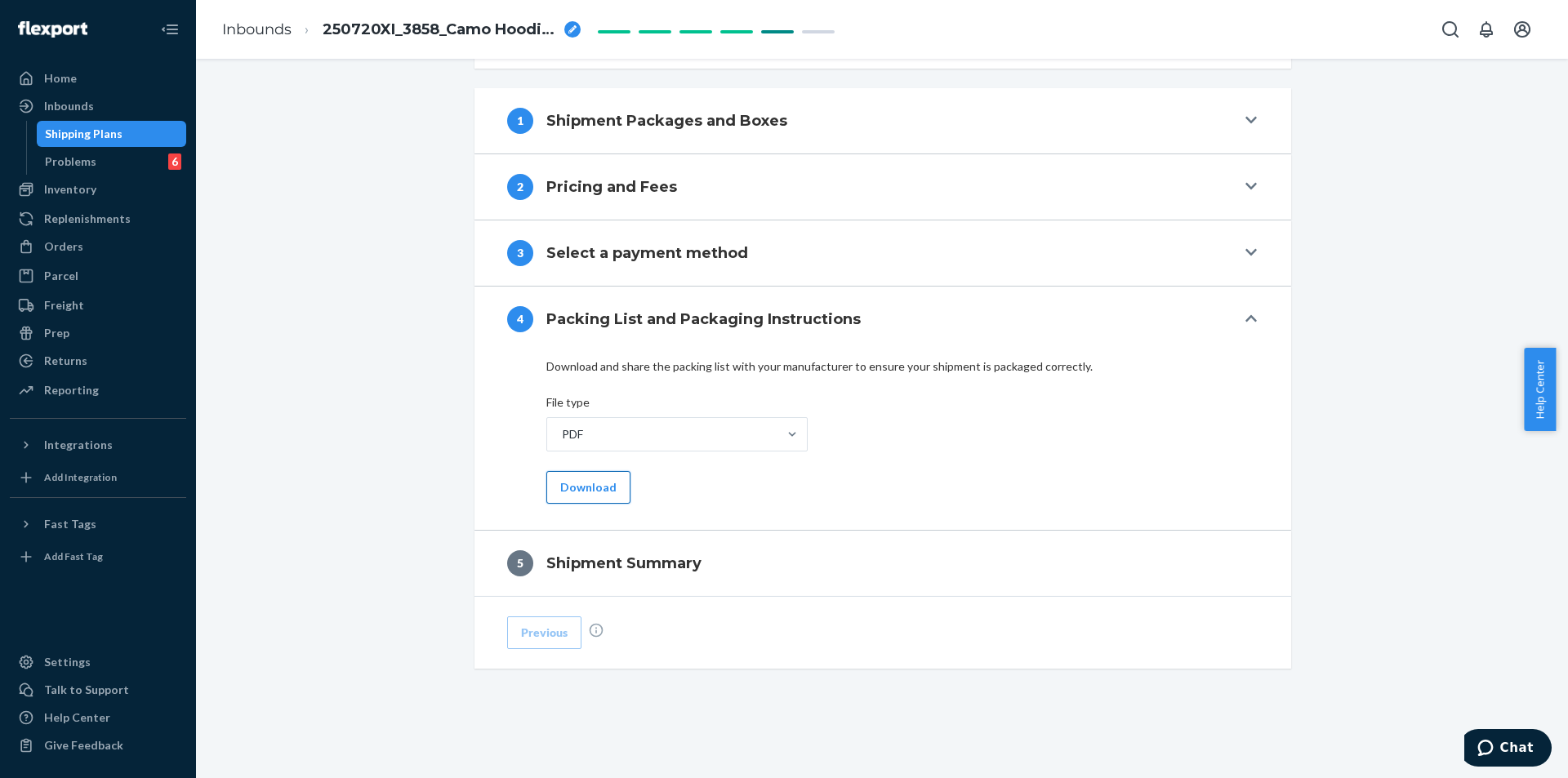
click at [582, 488] on button "Download" at bounding box center [588, 487] width 84 height 33
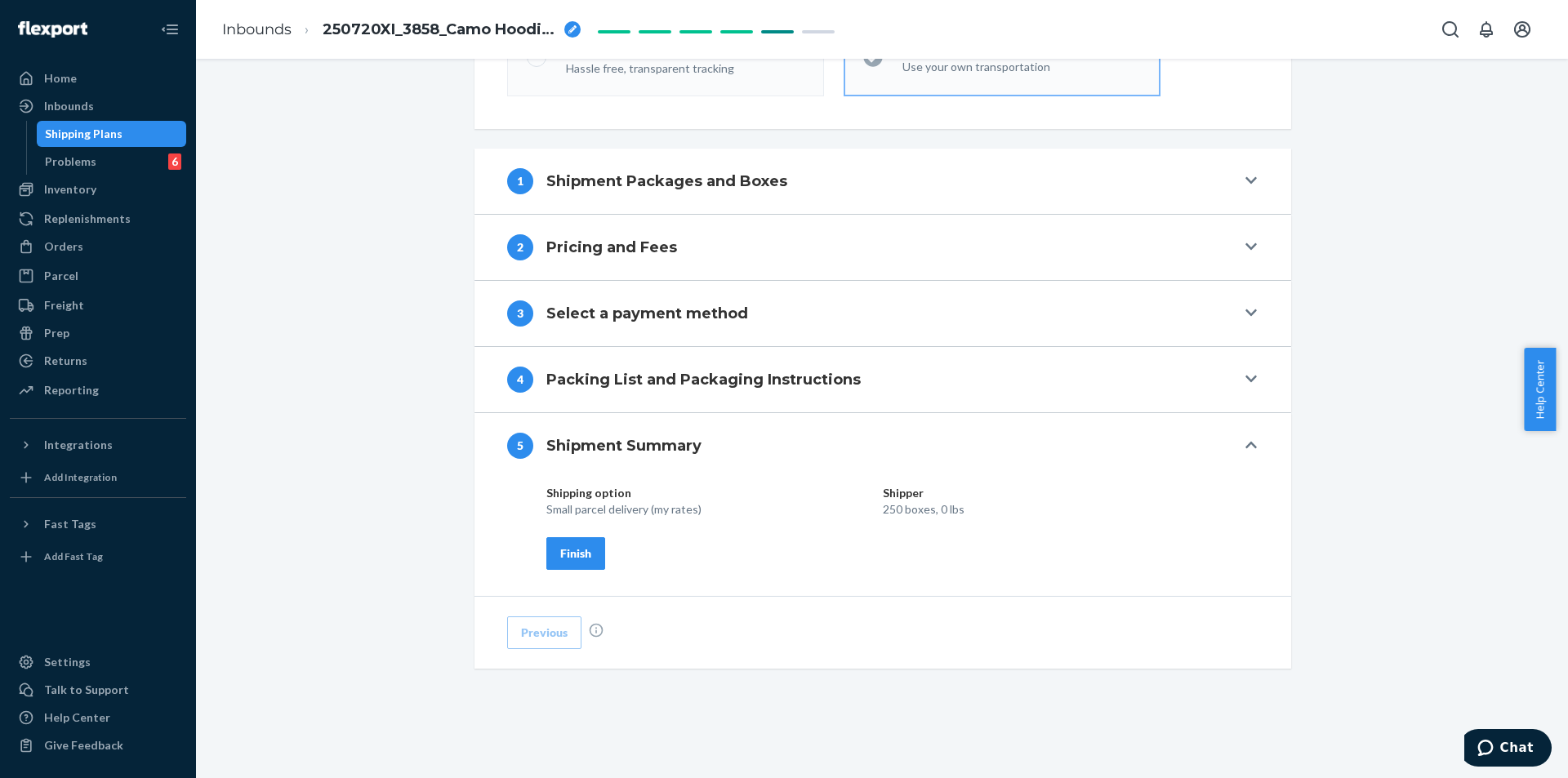
click at [568, 555] on div "Finish" at bounding box center [575, 554] width 31 height 17
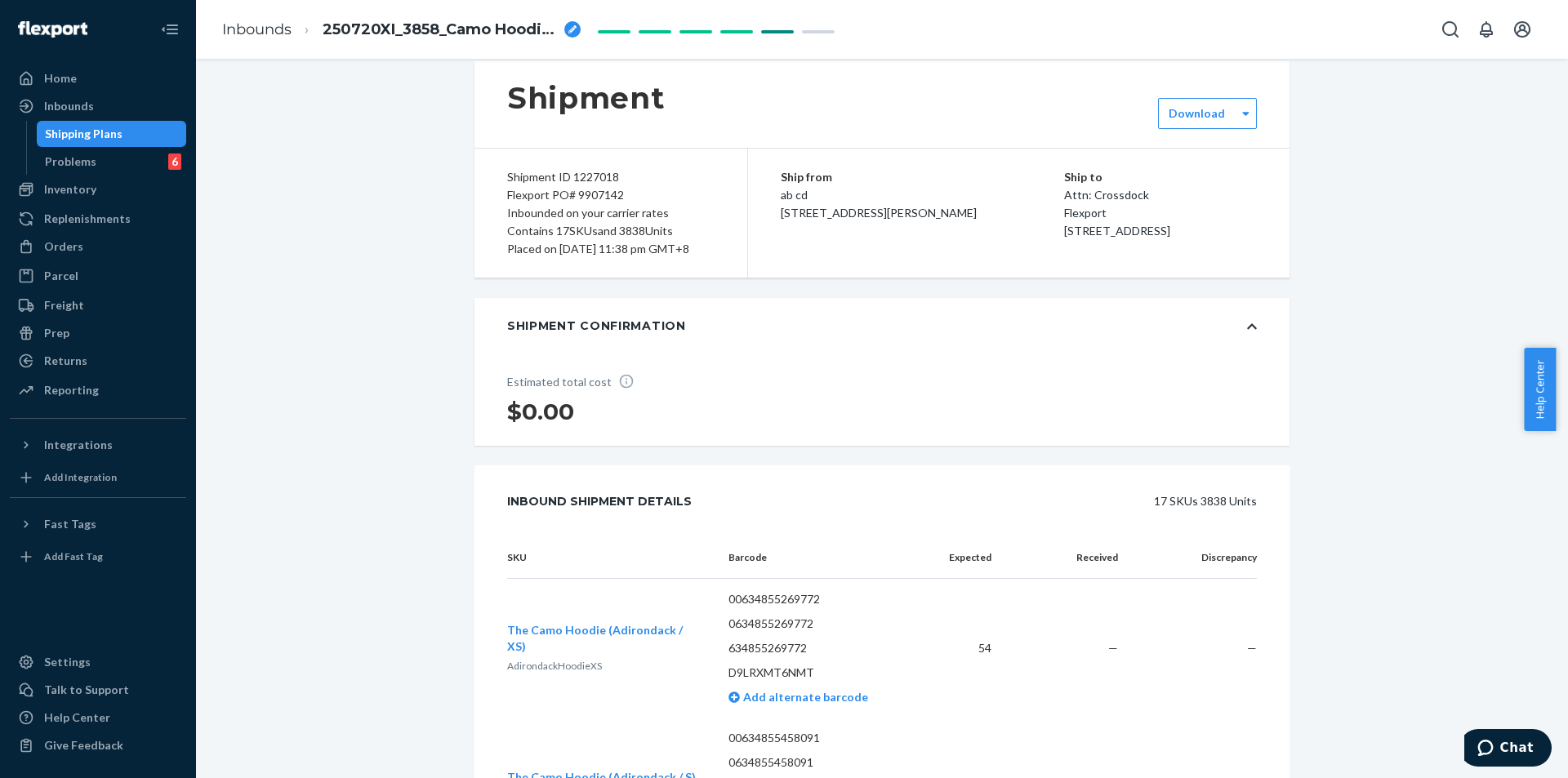
scroll to position [0, 0]
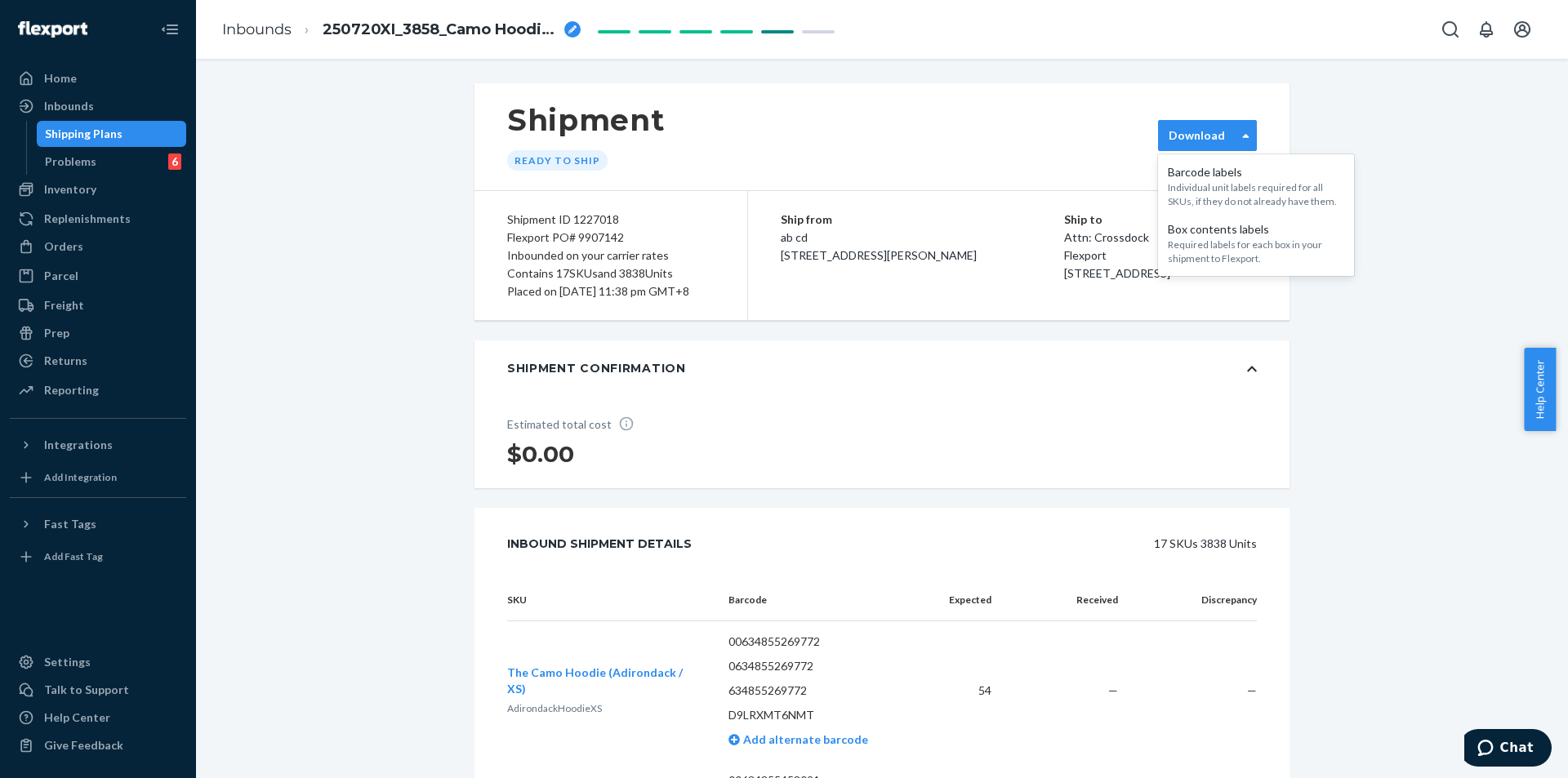
click at [783, 148] on div "Download" at bounding box center [1207, 135] width 99 height 31
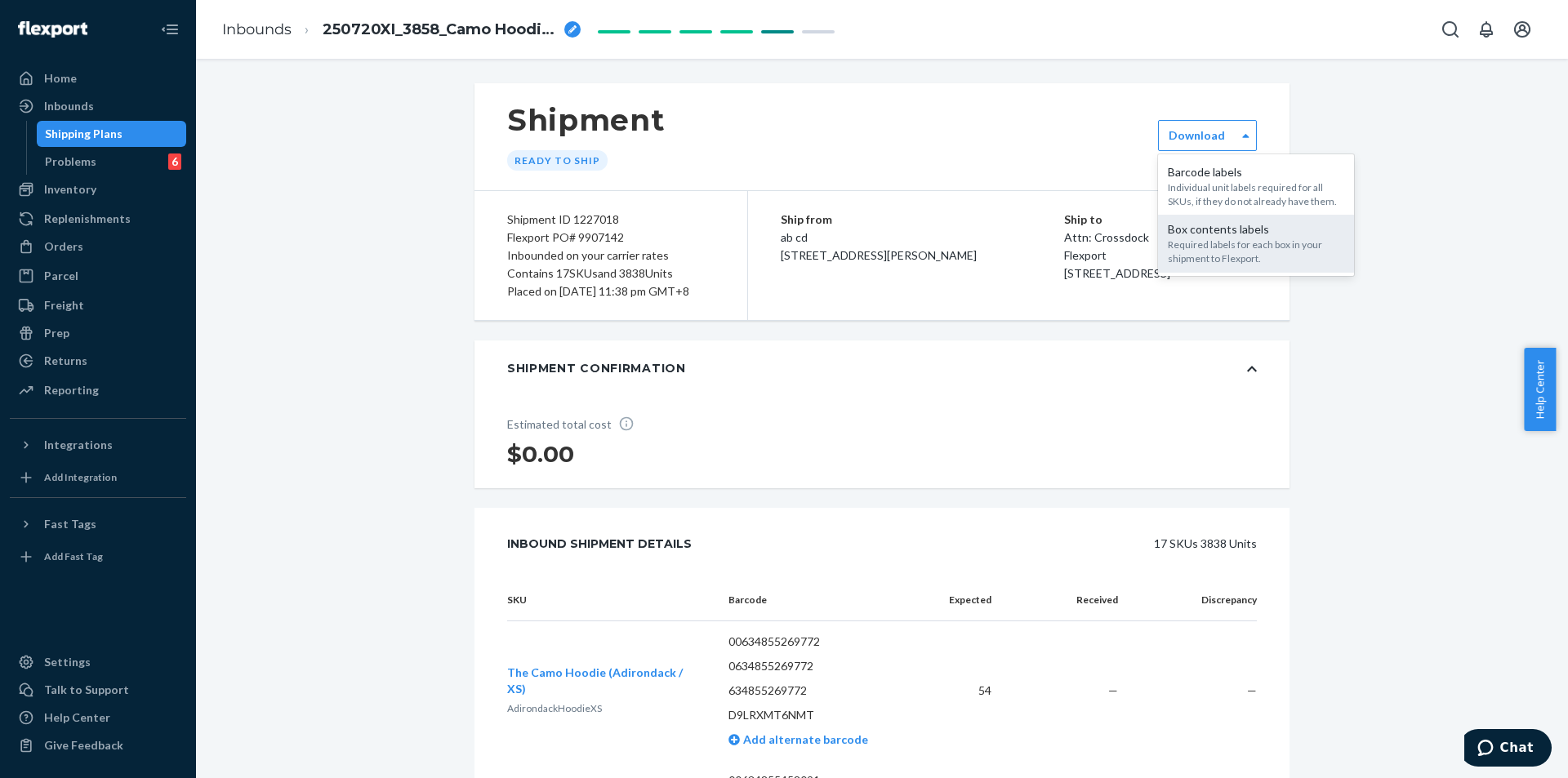
click at [783, 247] on div "Required labels for each box in your shipment to Flexport." at bounding box center [1256, 251] width 177 height 28
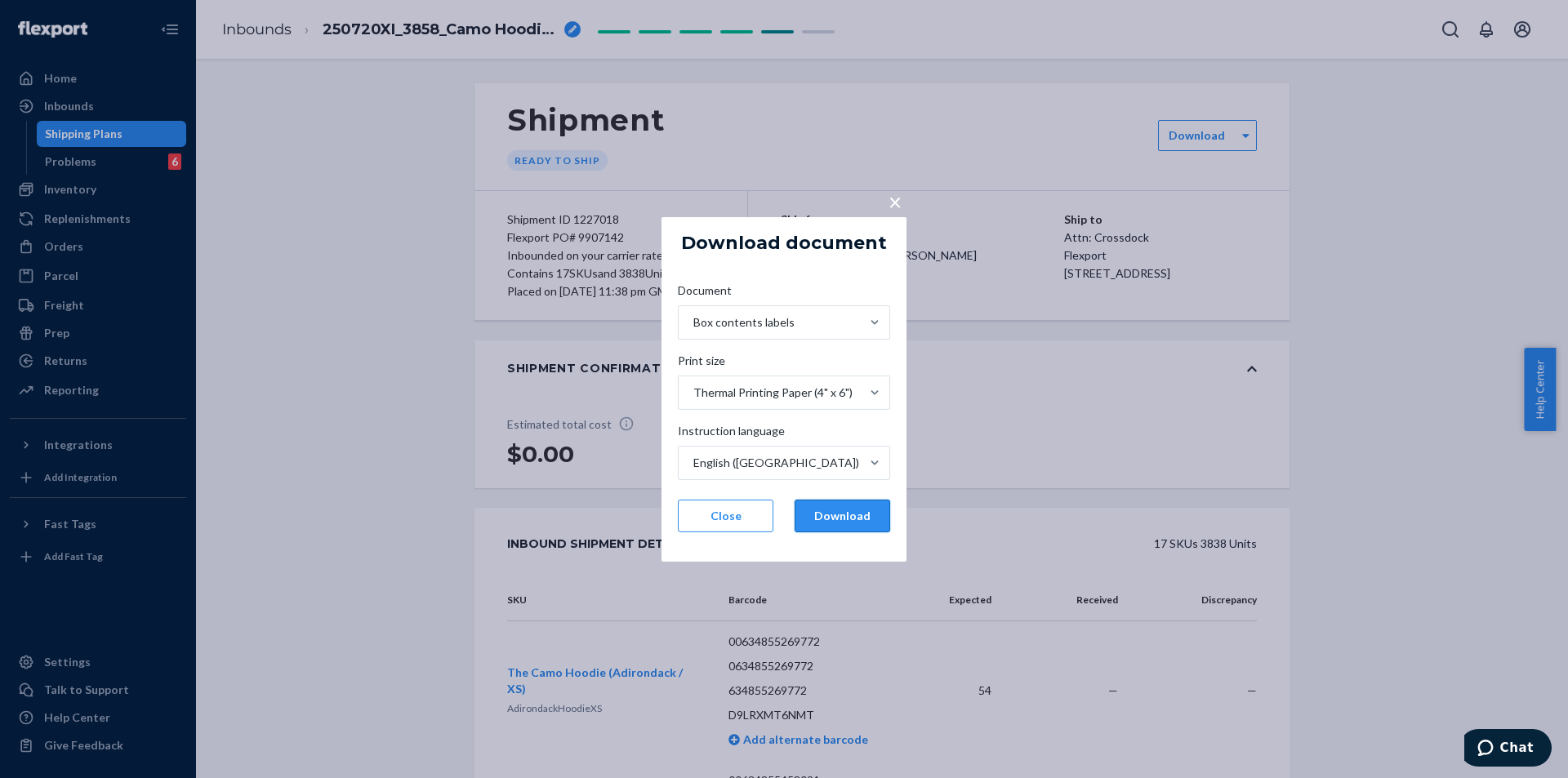
click at [783, 517] on button "Download" at bounding box center [842, 515] width 96 height 33
